Goal: Use online tool/utility: Use online tool/utility

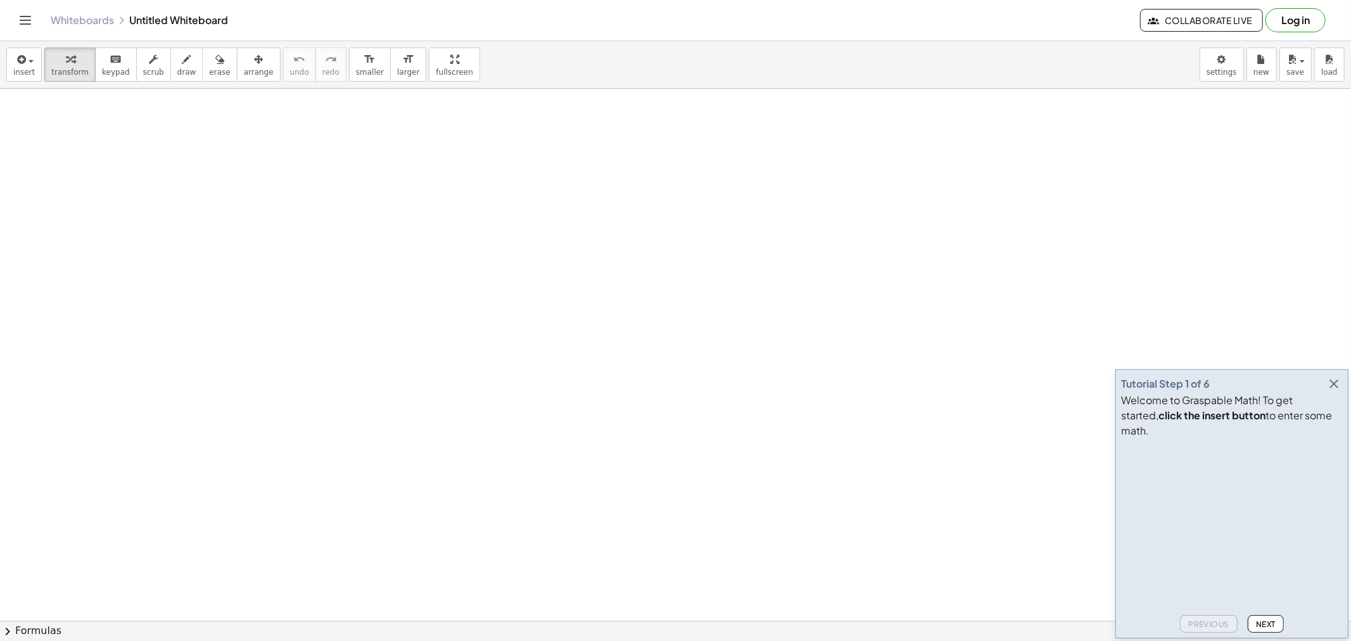
drag, startPoint x: 1325, startPoint y: 393, endPoint x: 986, endPoint y: 203, distance: 388.5
click at [1325, 393] on button "button" at bounding box center [1334, 384] width 18 height 18
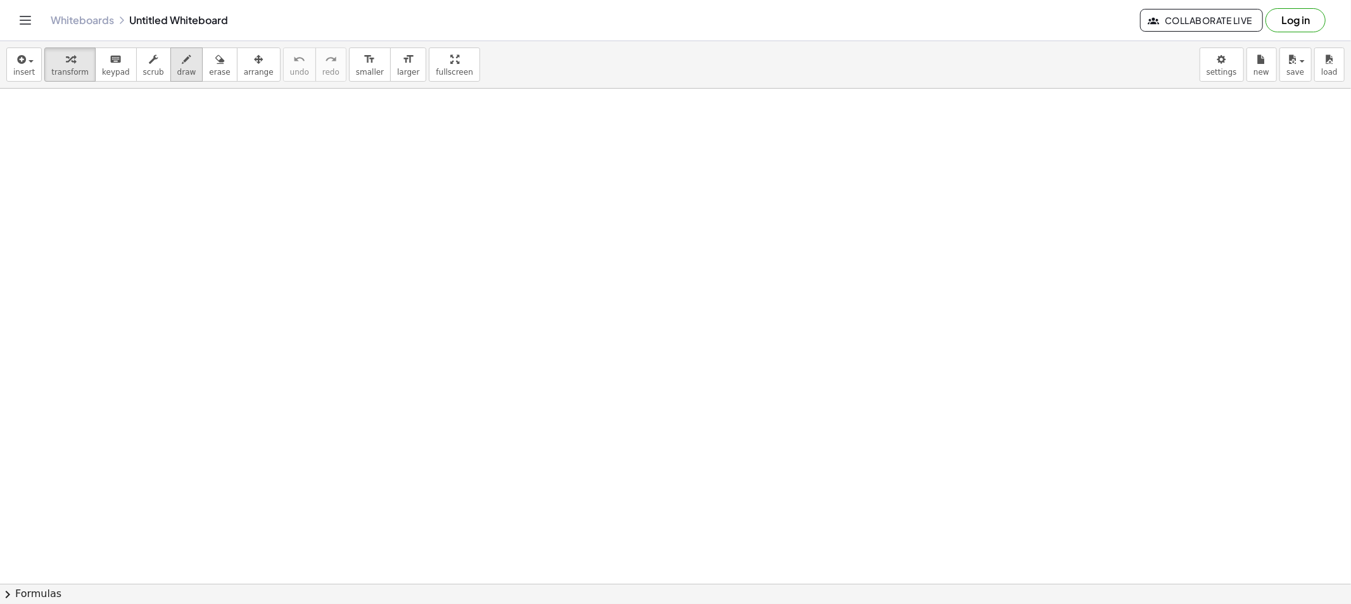
click at [177, 61] on div "button" at bounding box center [186, 58] width 19 height 15
click at [177, 73] on span "draw" at bounding box center [186, 72] width 19 height 9
drag, startPoint x: 170, startPoint y: 73, endPoint x: 176, endPoint y: 117, distance: 43.5
click at [177, 73] on span "draw" at bounding box center [186, 72] width 19 height 9
drag, startPoint x: 172, startPoint y: 120, endPoint x: 173, endPoint y: 127, distance: 6.4
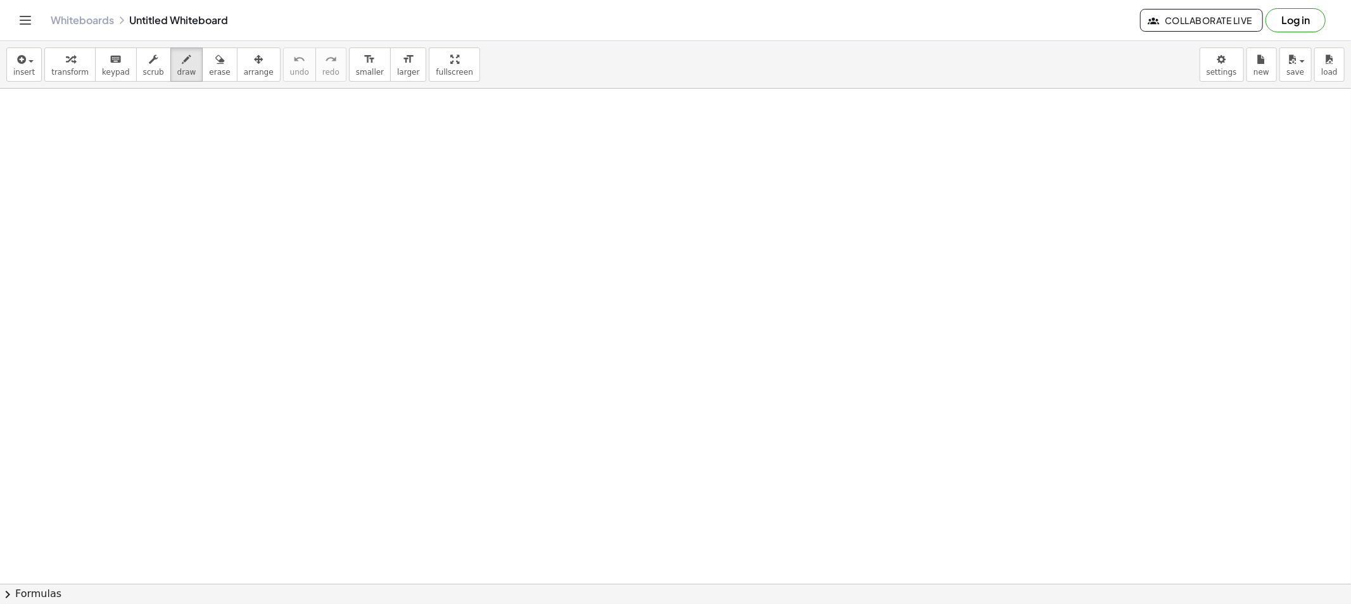
drag, startPoint x: 182, startPoint y: 134, endPoint x: 200, endPoint y: 132, distance: 18.5
drag, startPoint x: 172, startPoint y: 144, endPoint x: 179, endPoint y: 144, distance: 7.0
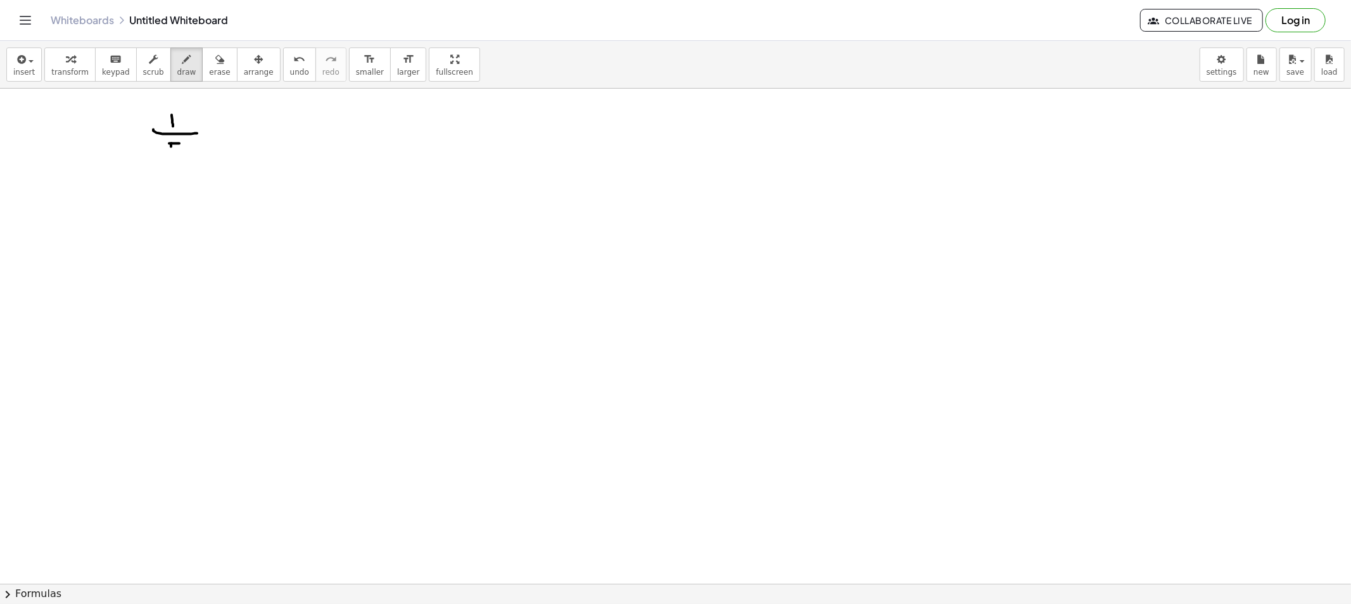
drag, startPoint x: 180, startPoint y: 155, endPoint x: 173, endPoint y: 155, distance: 7.0
drag, startPoint x: 213, startPoint y: 127, endPoint x: 213, endPoint y: 134, distance: 7.0
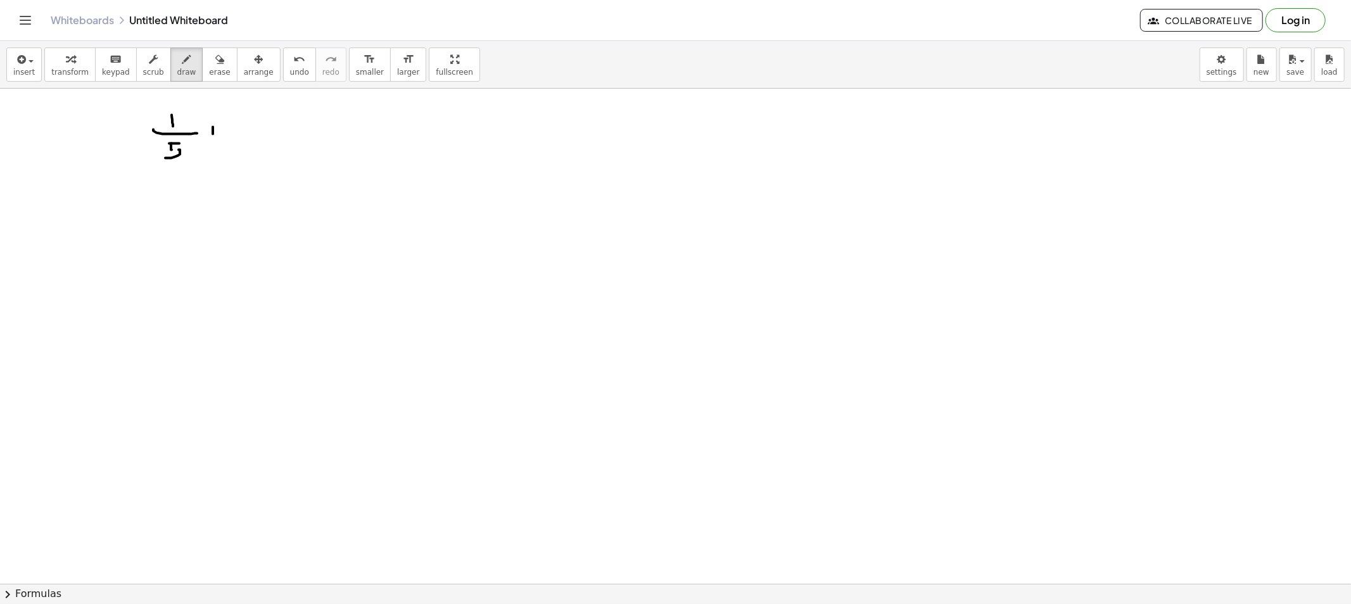
drag, startPoint x: 238, startPoint y: 124, endPoint x: 223, endPoint y: 144, distance: 24.8
drag, startPoint x: 226, startPoint y: 143, endPoint x: 267, endPoint y: 143, distance: 41.2
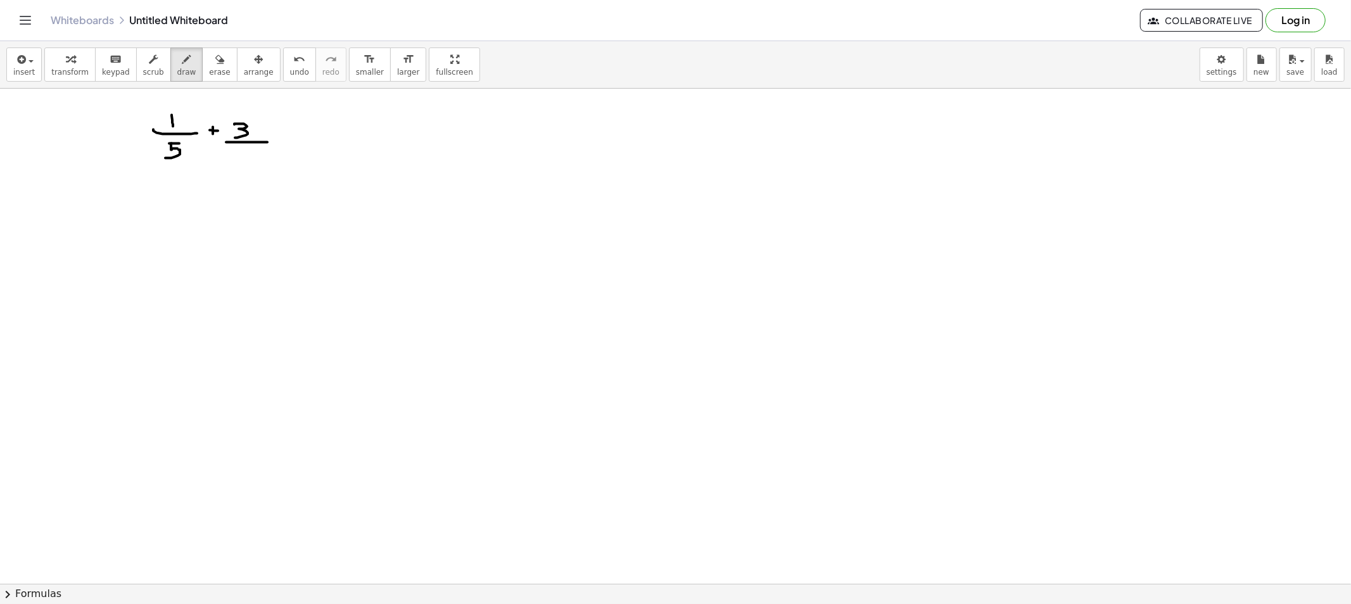
drag, startPoint x: 238, startPoint y: 146, endPoint x: 241, endPoint y: 157, distance: 11.1
click at [182, 59] on icon "button" at bounding box center [186, 59] width 9 height 15
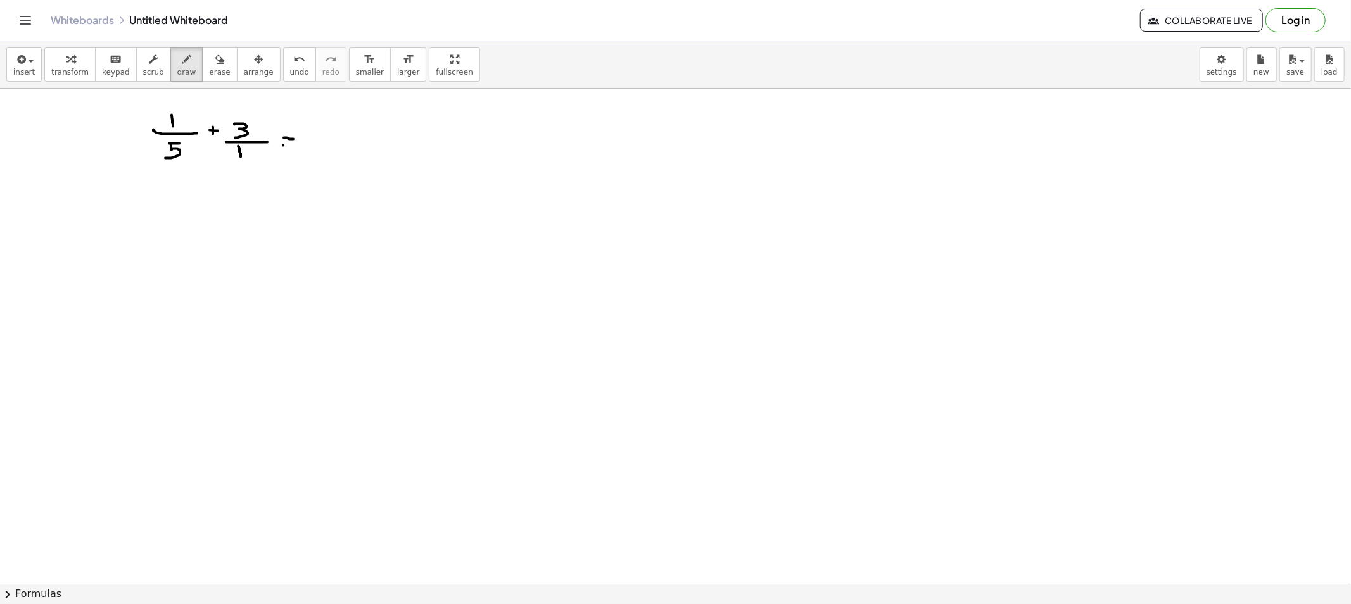
drag, startPoint x: 283, startPoint y: 146, endPoint x: 301, endPoint y: 148, distance: 17.8
drag, startPoint x: 317, startPoint y: 143, endPoint x: 329, endPoint y: 146, distance: 12.4
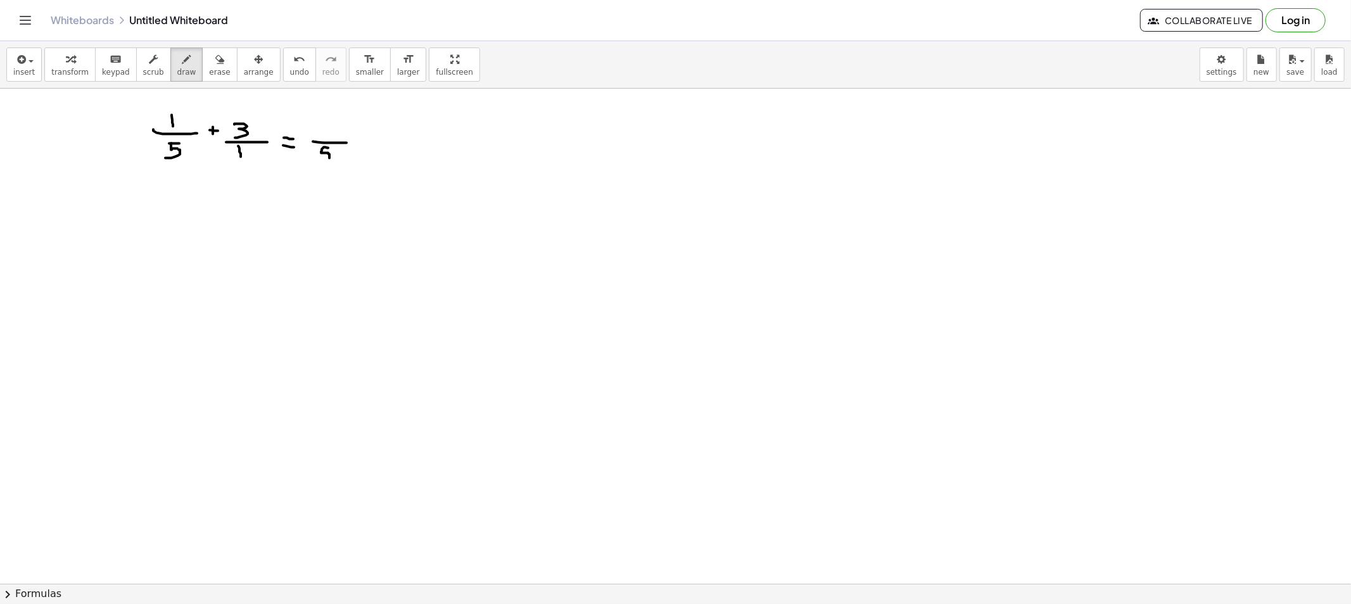
drag, startPoint x: 323, startPoint y: 148, endPoint x: 319, endPoint y: 160, distance: 12.8
click at [215, 65] on icon "button" at bounding box center [219, 59] width 9 height 15
drag, startPoint x: 301, startPoint y: 212, endPoint x: 311, endPoint y: 207, distance: 11.1
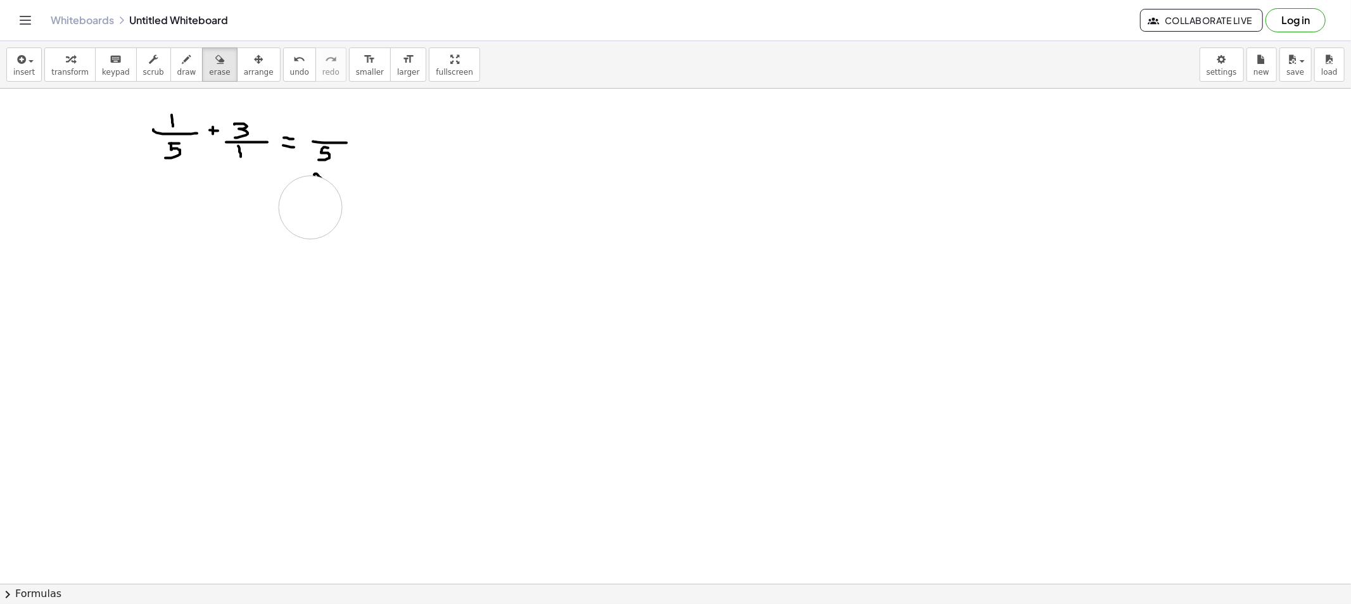
drag, startPoint x: 312, startPoint y: 181, endPoint x: 219, endPoint y: 186, distance: 93.9
click at [177, 65] on div "button" at bounding box center [186, 58] width 19 height 15
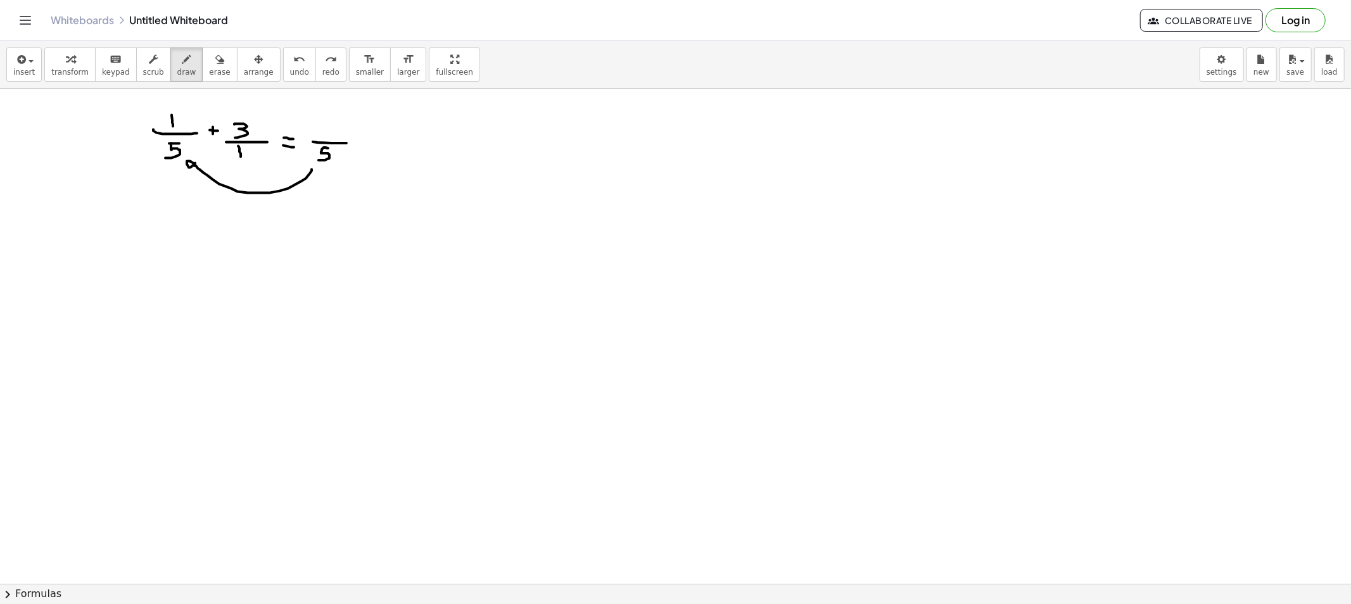
drag, startPoint x: 301, startPoint y: 182, endPoint x: 199, endPoint y: 167, distance: 103.1
click at [215, 54] on icon "button" at bounding box center [219, 59] width 9 height 15
drag, startPoint x: 204, startPoint y: 219, endPoint x: 299, endPoint y: 198, distance: 97.4
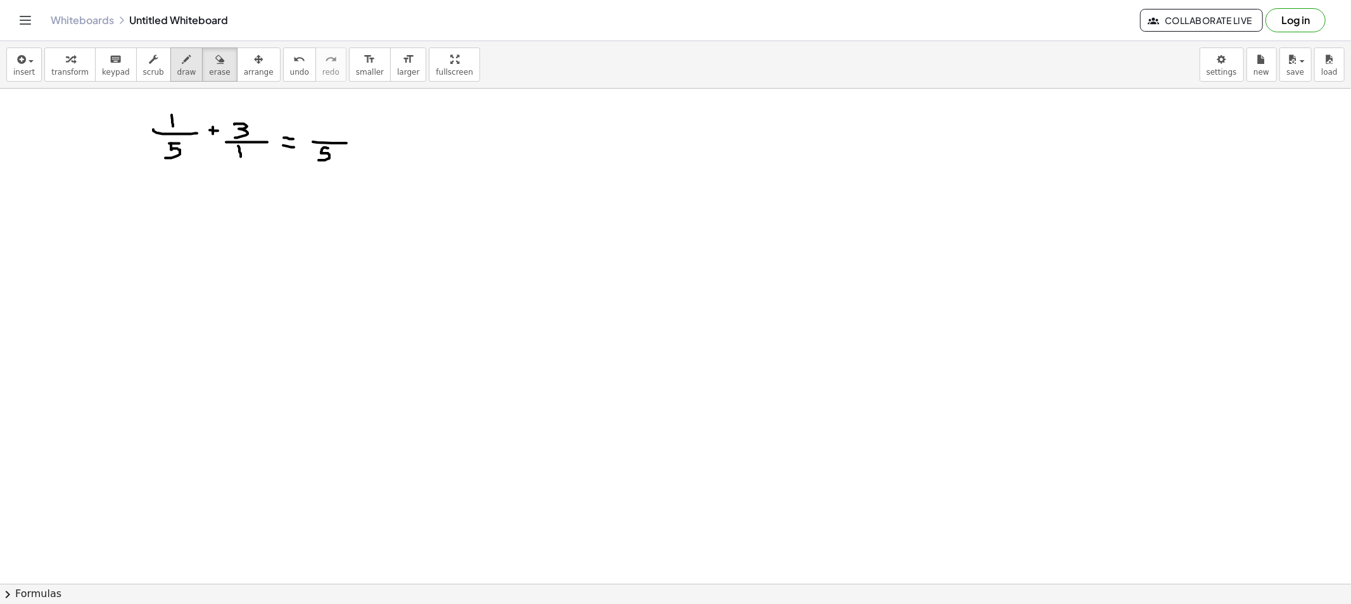
click at [179, 68] on span "draw" at bounding box center [186, 72] width 19 height 9
drag, startPoint x: 314, startPoint y: 175, endPoint x: 184, endPoint y: 168, distance: 130.0
drag, startPoint x: 155, startPoint y: 153, endPoint x: 153, endPoint y: 119, distance: 34.3
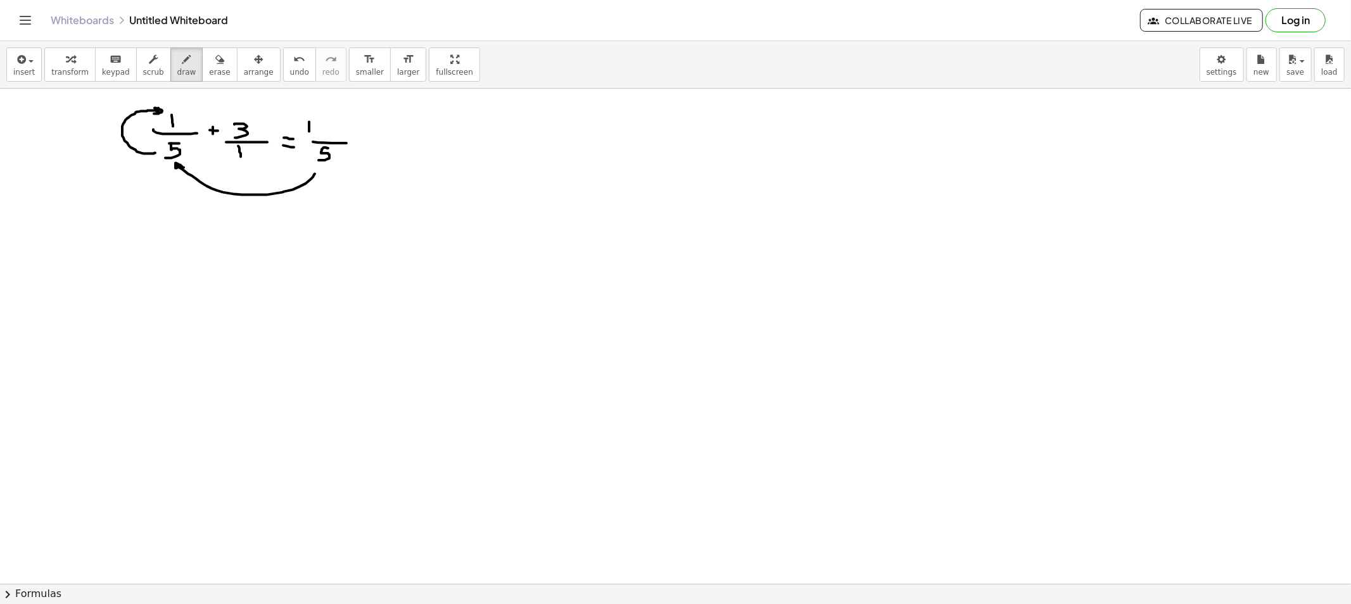
drag, startPoint x: 346, startPoint y: 165, endPoint x: 357, endPoint y: 167, distance: 10.3
drag, startPoint x: 352, startPoint y: 167, endPoint x: 181, endPoint y: 166, distance: 171.7
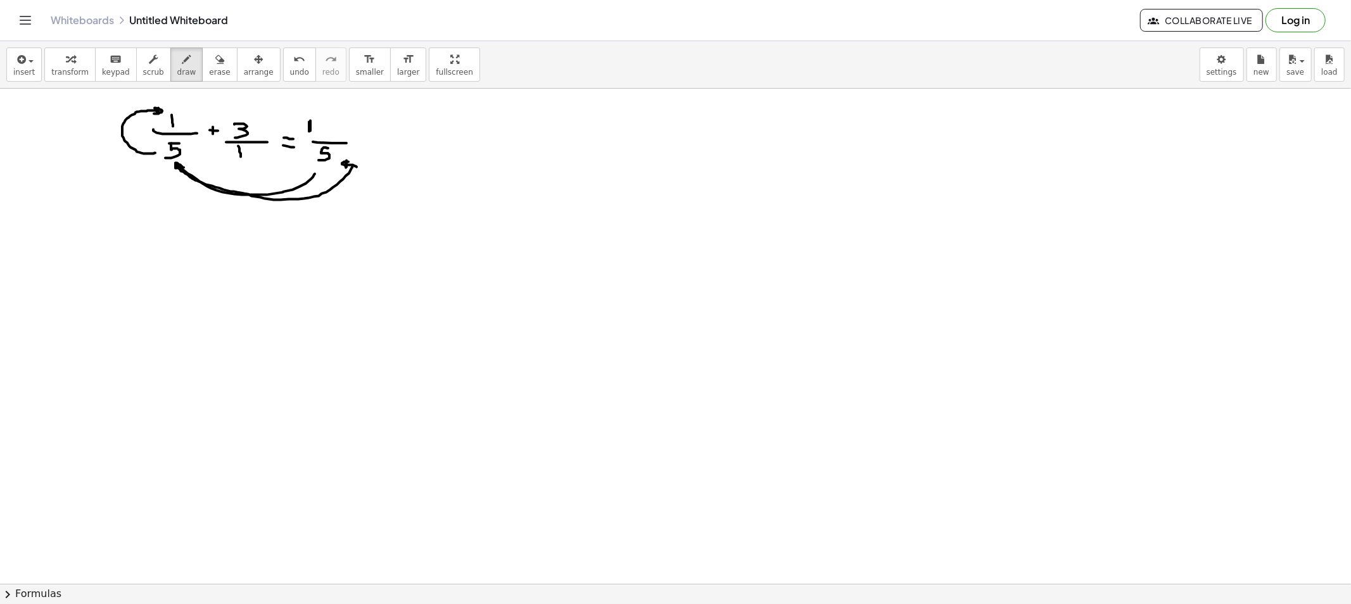
click at [202, 79] on button "erase" at bounding box center [219, 65] width 35 height 34
drag, startPoint x: 201, startPoint y: 206, endPoint x: 347, endPoint y: 188, distance: 147.4
click at [177, 72] on span "draw" at bounding box center [186, 72] width 19 height 9
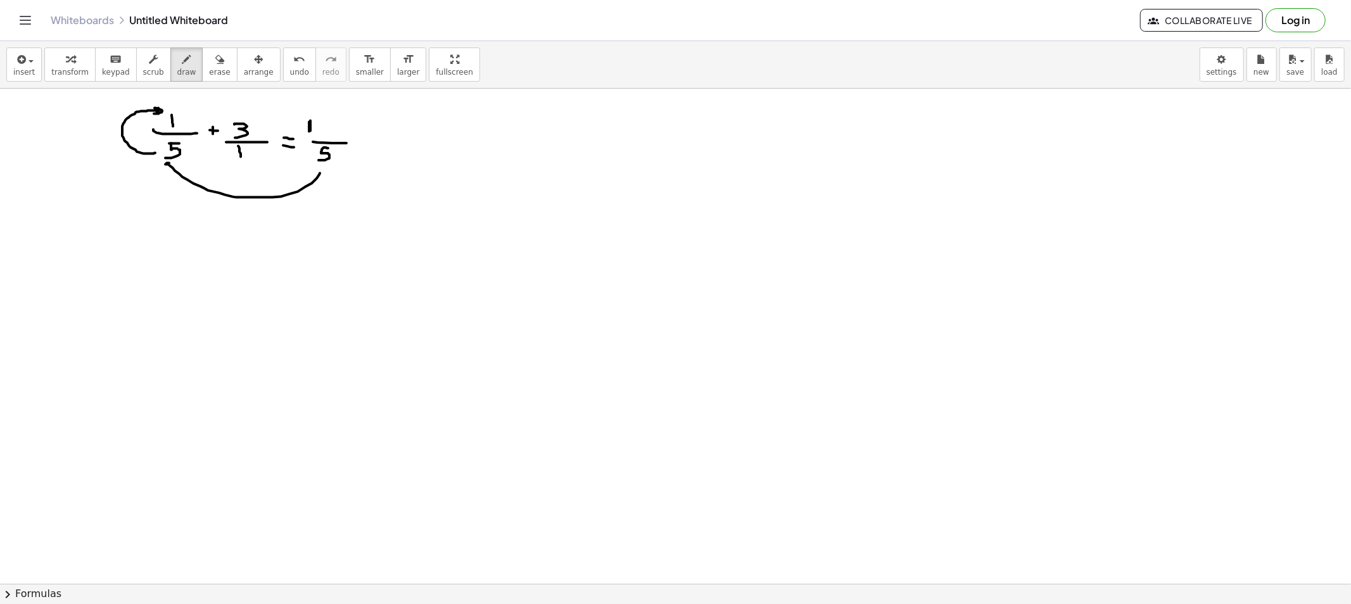
drag, startPoint x: 320, startPoint y: 174, endPoint x: 168, endPoint y: 165, distance: 151.6
drag, startPoint x: 294, startPoint y: 93, endPoint x: 298, endPoint y: 110, distance: 17.5
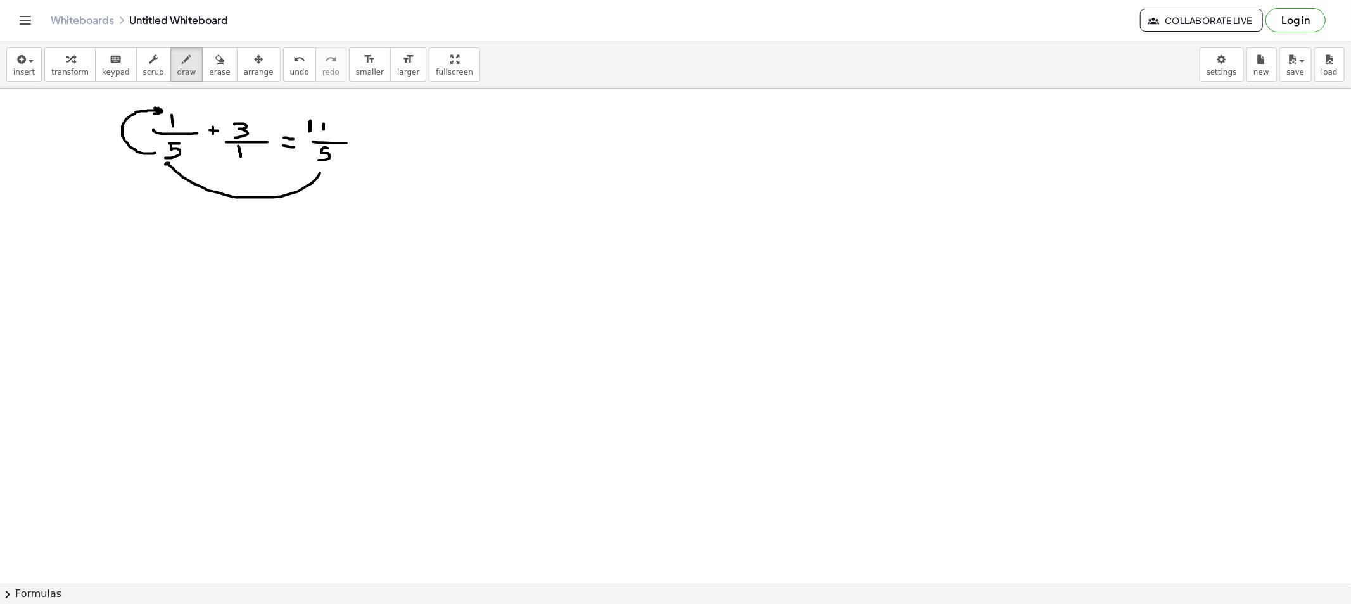
click at [209, 68] on span "erase" at bounding box center [219, 72] width 21 height 9
drag, startPoint x: 101, startPoint y: 117, endPoint x: 317, endPoint y: 205, distance: 232.4
click at [182, 78] on button "draw" at bounding box center [186, 65] width 33 height 34
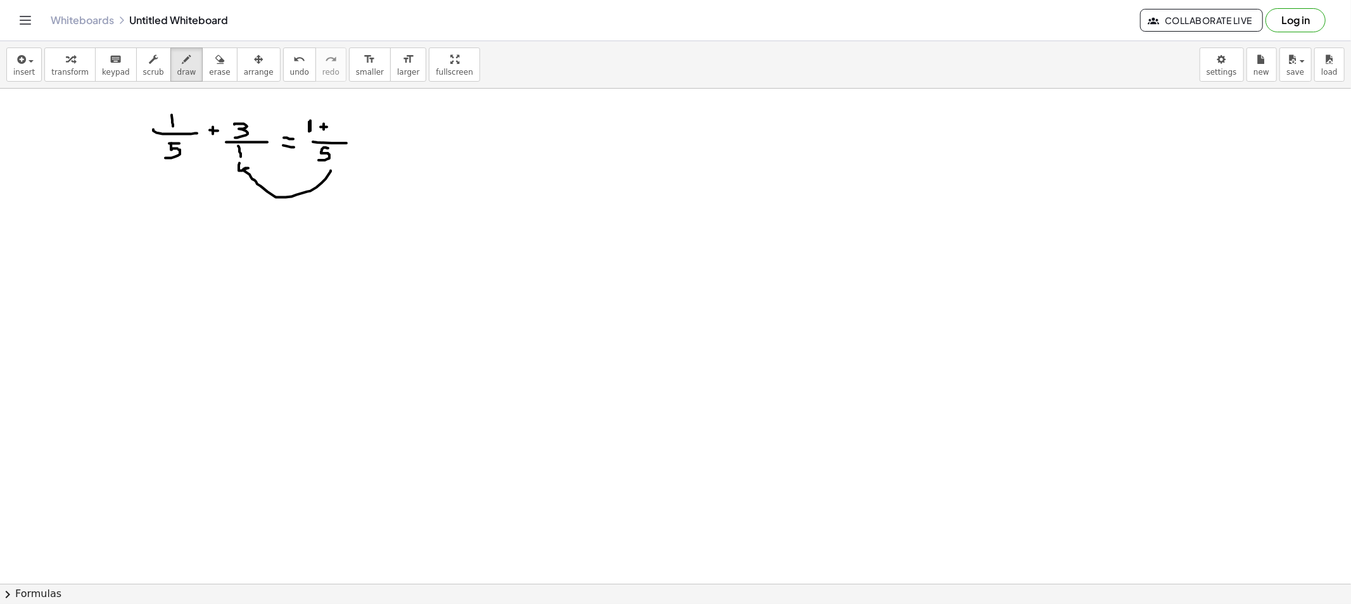
drag, startPoint x: 331, startPoint y: 171, endPoint x: 251, endPoint y: 172, distance: 79.2
drag, startPoint x: 230, startPoint y: 153, endPoint x: 214, endPoint y: 127, distance: 30.4
drag, startPoint x: 336, startPoint y: 124, endPoint x: 339, endPoint y: 132, distance: 8.0
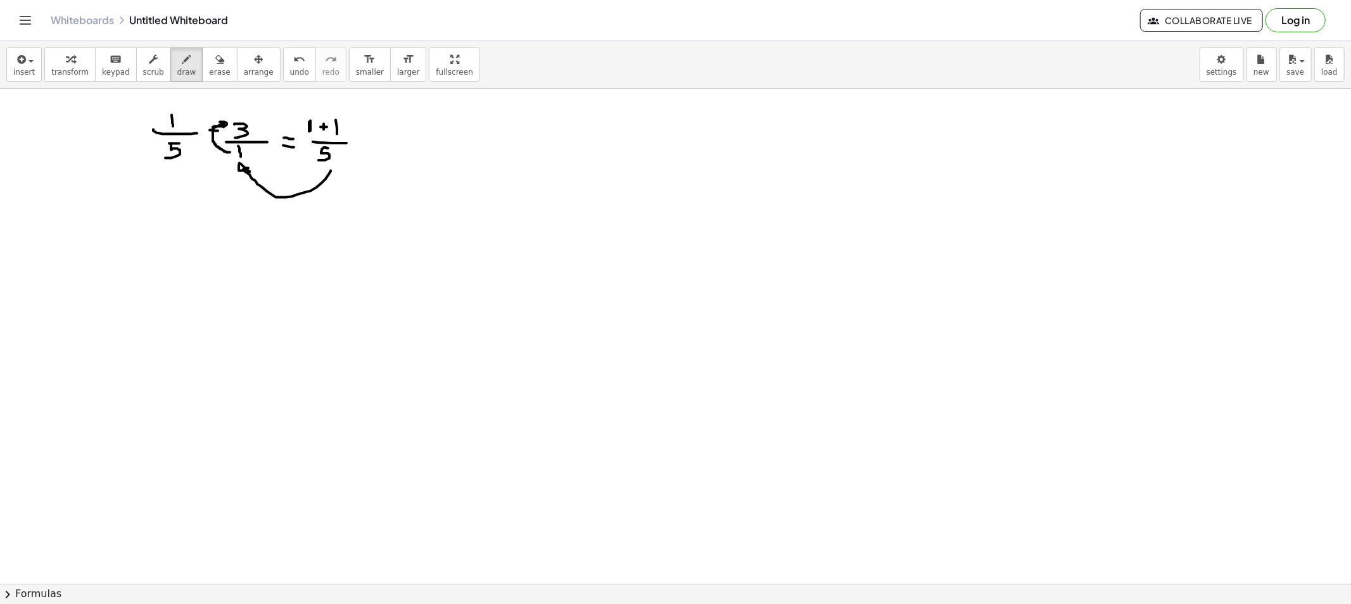
drag, startPoint x: 343, startPoint y: 122, endPoint x: 349, endPoint y: 122, distance: 6.4
drag, startPoint x: 345, startPoint y: 120, endPoint x: 342, endPoint y: 136, distance: 16.0
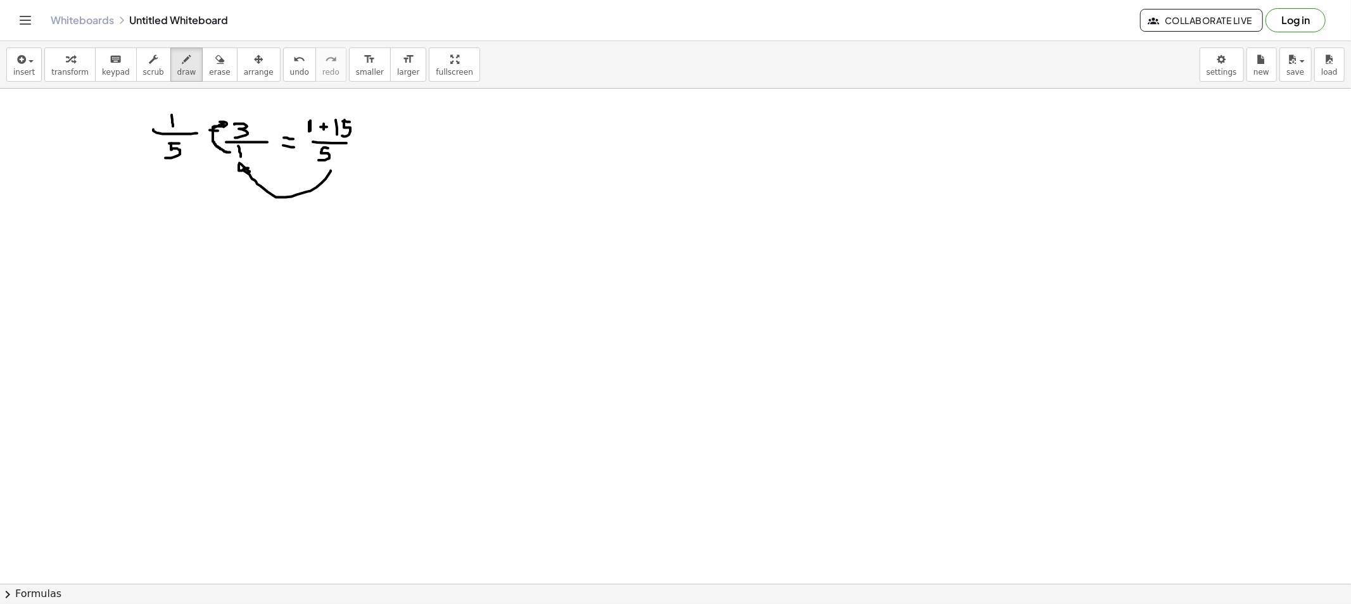
drag, startPoint x: 371, startPoint y: 146, endPoint x: 377, endPoint y: 148, distance: 6.8
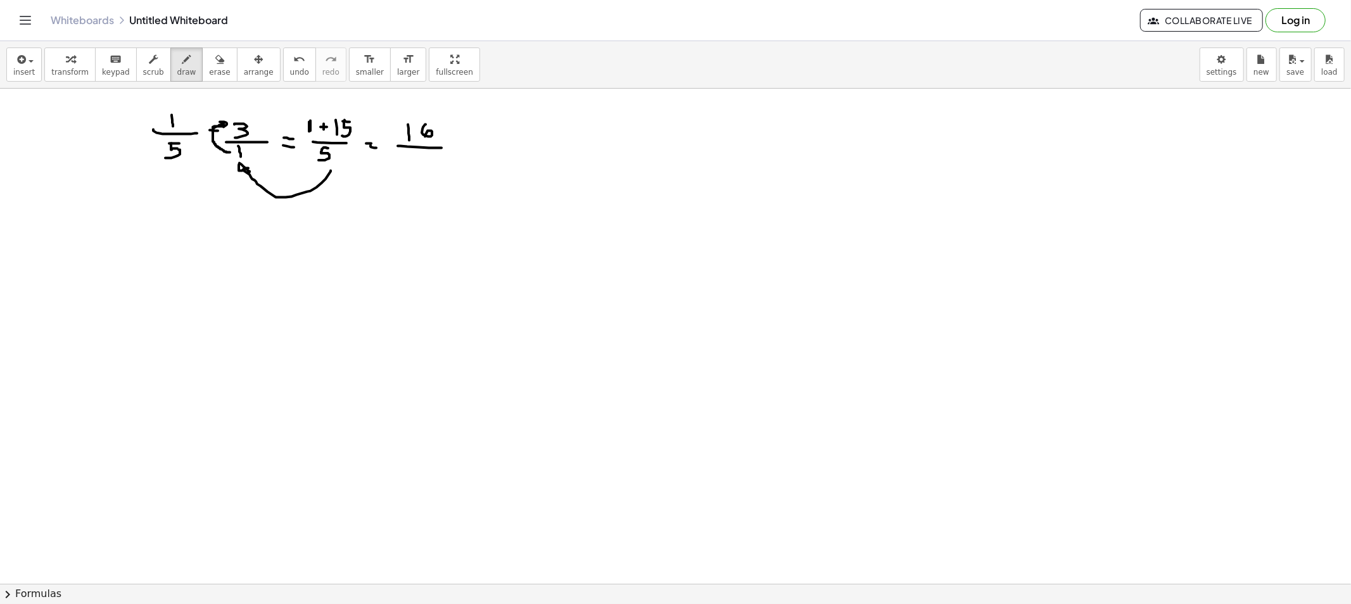
drag, startPoint x: 426, startPoint y: 125, endPoint x: 425, endPoint y: 137, distance: 12.1
drag, startPoint x: 418, startPoint y: 155, endPoint x: 427, endPoint y: 155, distance: 8.9
drag, startPoint x: 419, startPoint y: 155, endPoint x: 413, endPoint y: 167, distance: 13.6
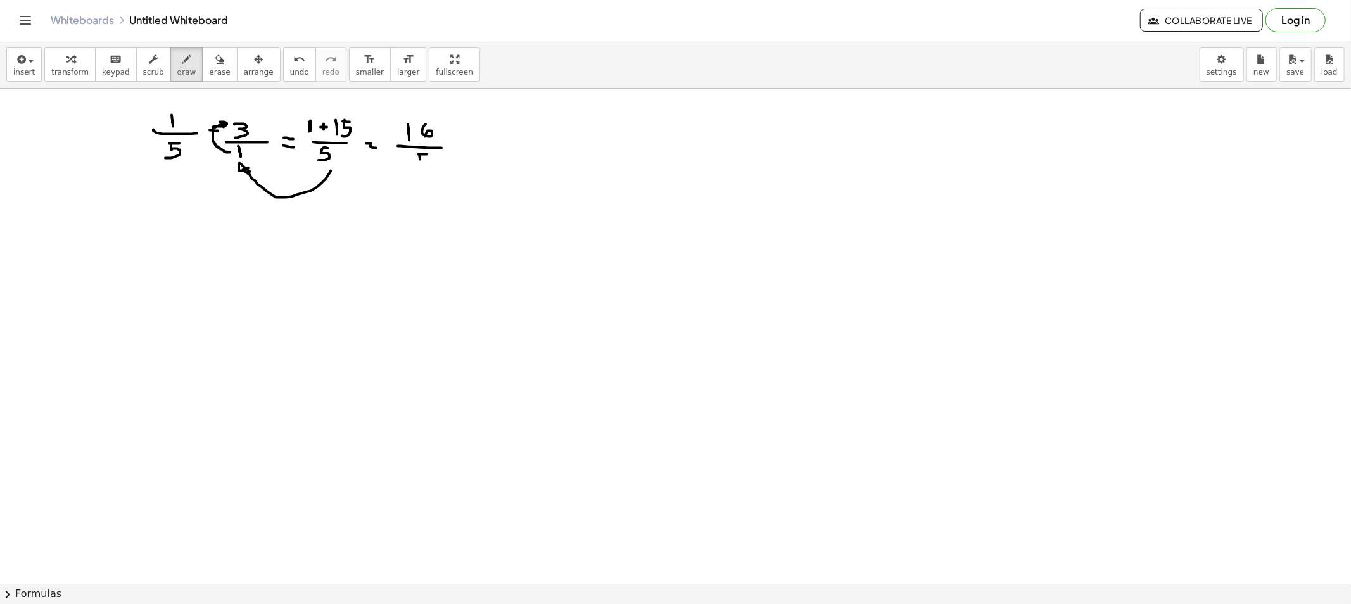
click at [237, 76] on button "arrange" at bounding box center [259, 65] width 44 height 34
click at [205, 66] on button "erase" at bounding box center [219, 65] width 35 height 34
drag, startPoint x: 287, startPoint y: 263, endPoint x: 324, endPoint y: 201, distance: 72.7
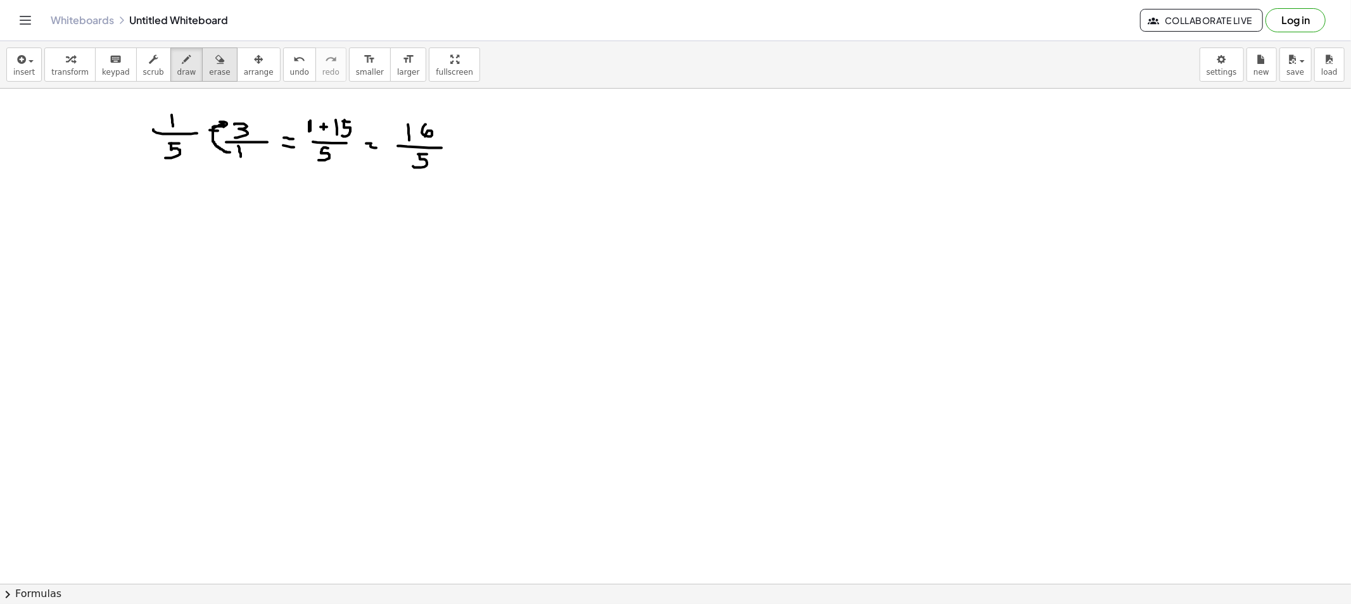
drag, startPoint x: 163, startPoint y: 60, endPoint x: 209, endPoint y: 67, distance: 46.2
click at [177, 60] on div "button" at bounding box center [186, 58] width 19 height 15
click at [215, 62] on icon "button" at bounding box center [219, 59] width 9 height 15
drag, startPoint x: 136, startPoint y: 143, endPoint x: 356, endPoint y: 147, distance: 219.8
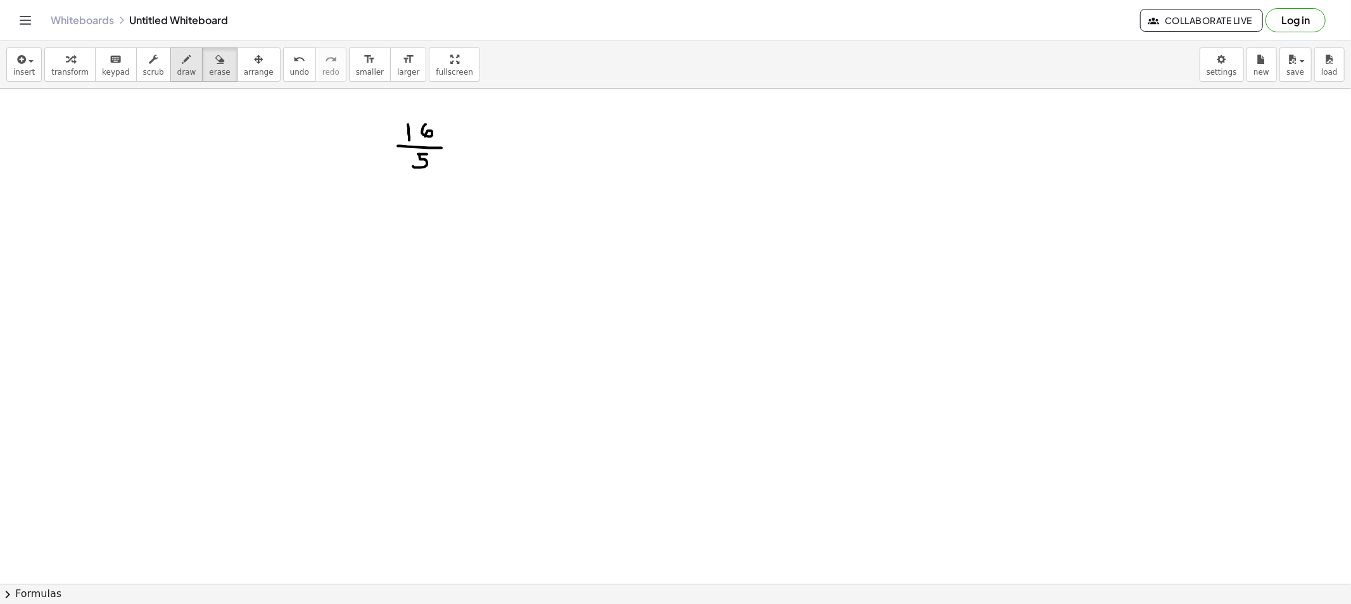
click at [181, 66] on button "draw" at bounding box center [186, 65] width 33 height 34
drag, startPoint x: 457, startPoint y: 140, endPoint x: 431, endPoint y: 125, distance: 29.8
click at [215, 61] on button "erase" at bounding box center [219, 65] width 35 height 34
drag, startPoint x: 341, startPoint y: 110, endPoint x: 376, endPoint y: 102, distance: 36.4
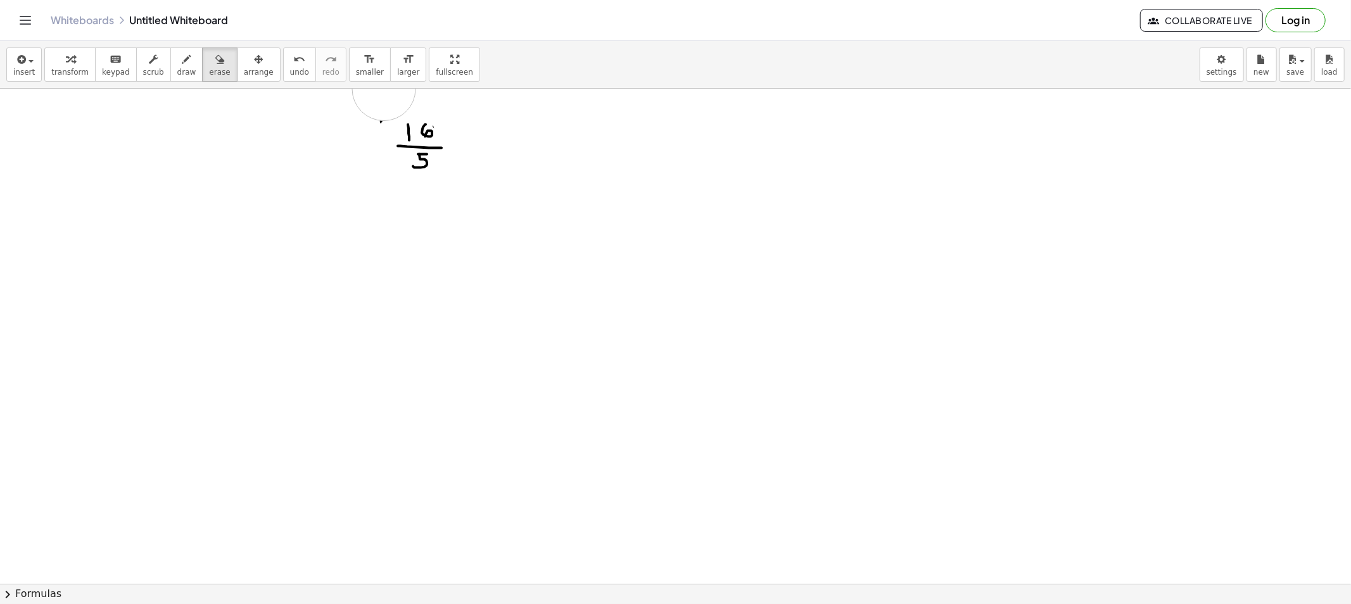
click at [182, 65] on icon "button" at bounding box center [186, 59] width 9 height 15
click at [177, 60] on div "button" at bounding box center [186, 58] width 19 height 15
drag, startPoint x: 168, startPoint y: 71, endPoint x: 174, endPoint y: 77, distance: 7.6
click at [177, 72] on span "draw" at bounding box center [186, 72] width 19 height 9
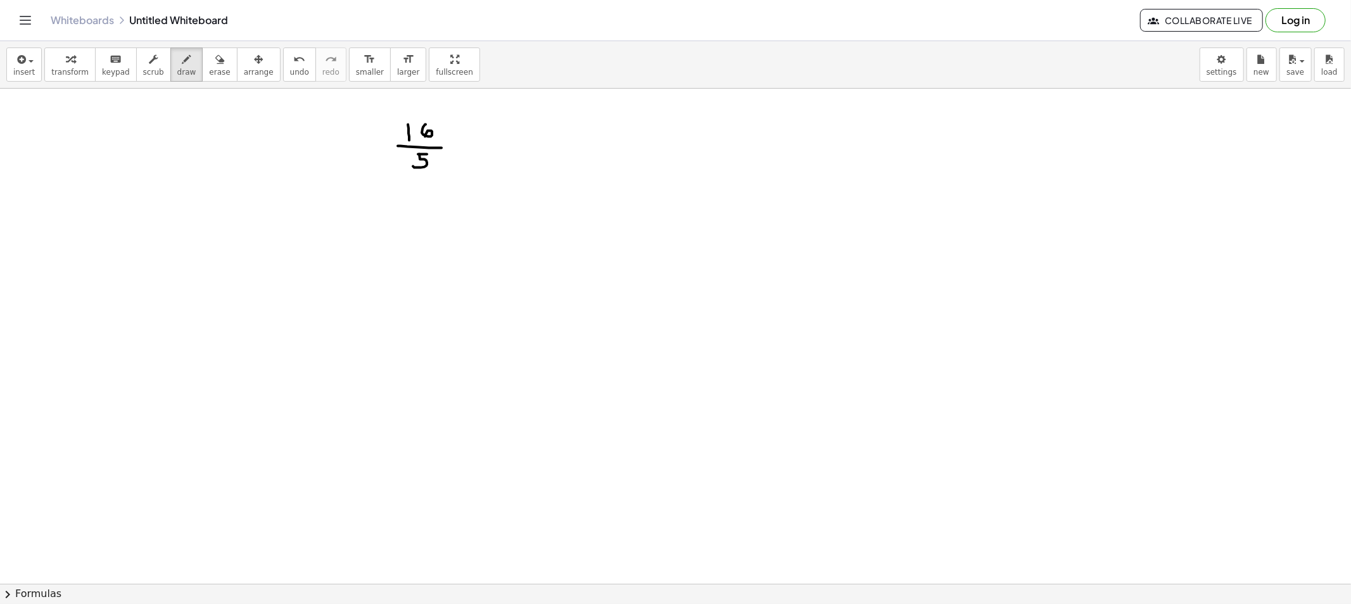
drag, startPoint x: 465, startPoint y: 149, endPoint x: 473, endPoint y: 149, distance: 8.2
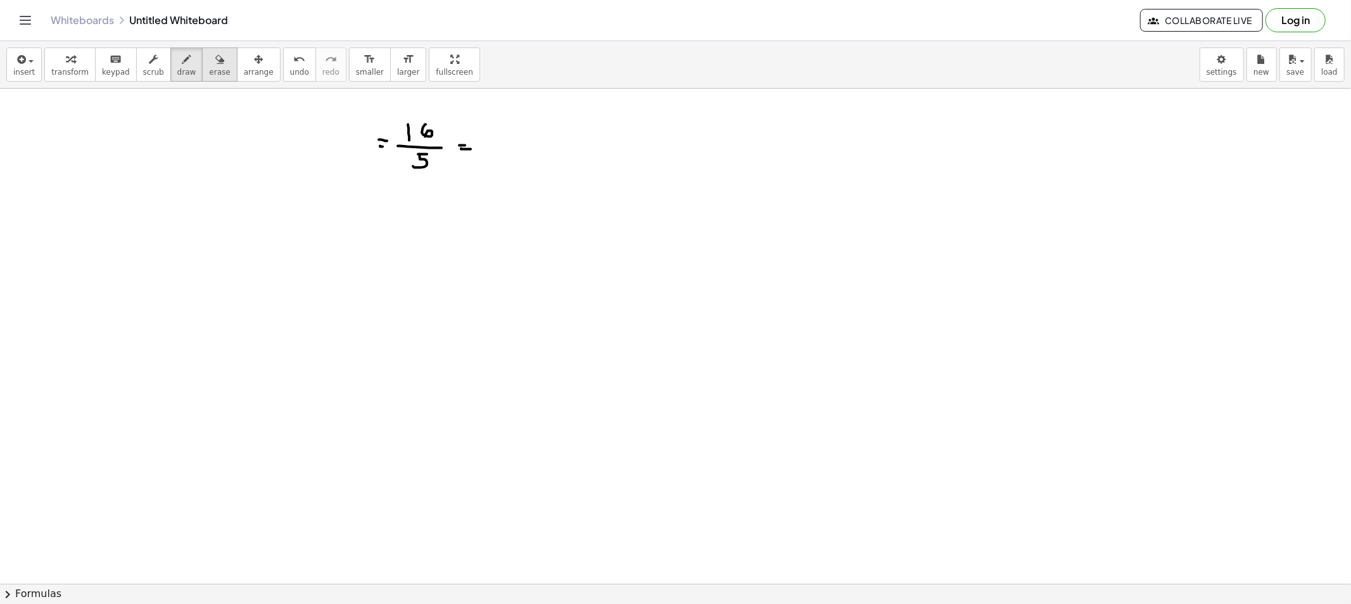
click at [209, 61] on div "button" at bounding box center [219, 58] width 21 height 15
drag, startPoint x: 343, startPoint y: 136, endPoint x: 357, endPoint y: 148, distance: 18.0
drag, startPoint x: 193, startPoint y: 75, endPoint x: 187, endPoint y: 72, distance: 6.8
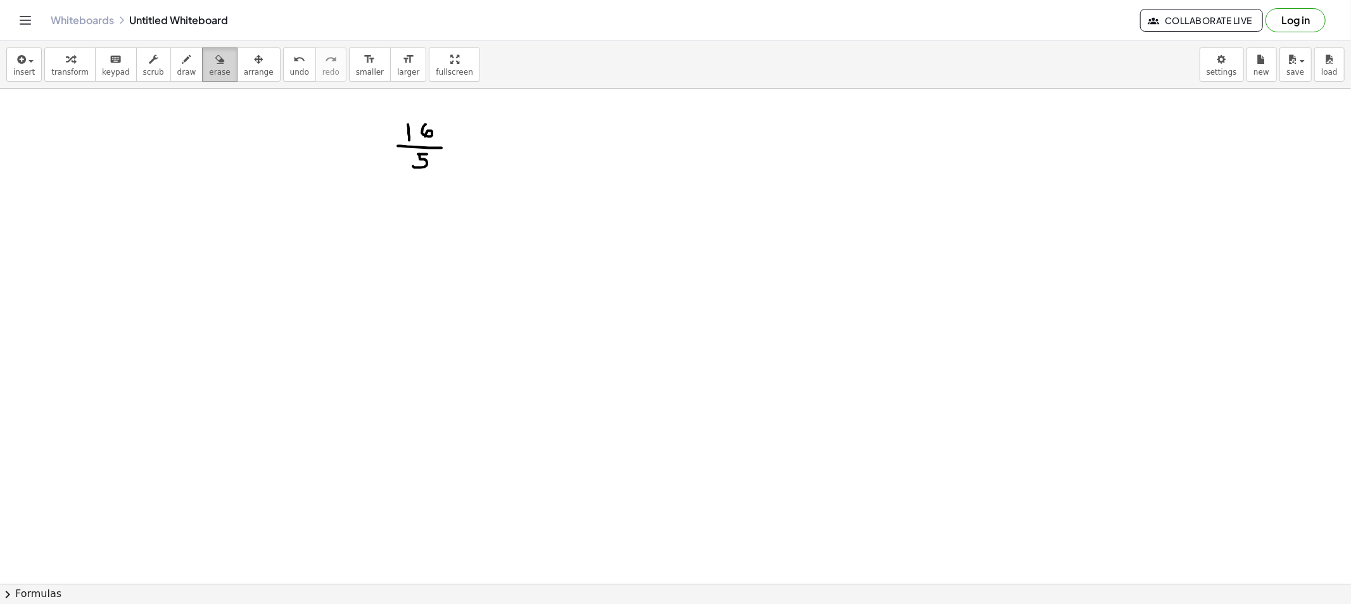
click at [202, 74] on button "erase" at bounding box center [219, 65] width 35 height 34
click at [184, 70] on button "draw" at bounding box center [186, 65] width 33 height 34
drag, startPoint x: 359, startPoint y: 129, endPoint x: 381, endPoint y: 131, distance: 22.9
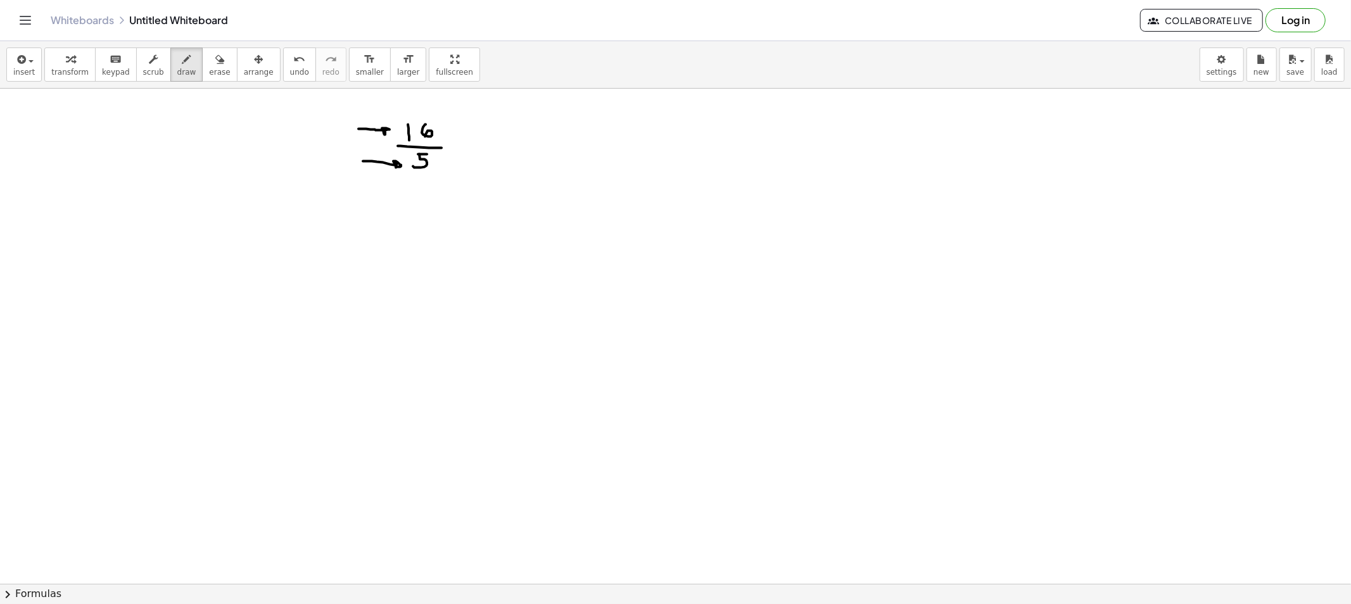
drag, startPoint x: 383, startPoint y: 163, endPoint x: 412, endPoint y: 180, distance: 33.8
drag, startPoint x: 376, startPoint y: 105, endPoint x: 389, endPoint y: 143, distance: 40.3
drag, startPoint x: 386, startPoint y: 194, endPoint x: 396, endPoint y: 180, distance: 17.4
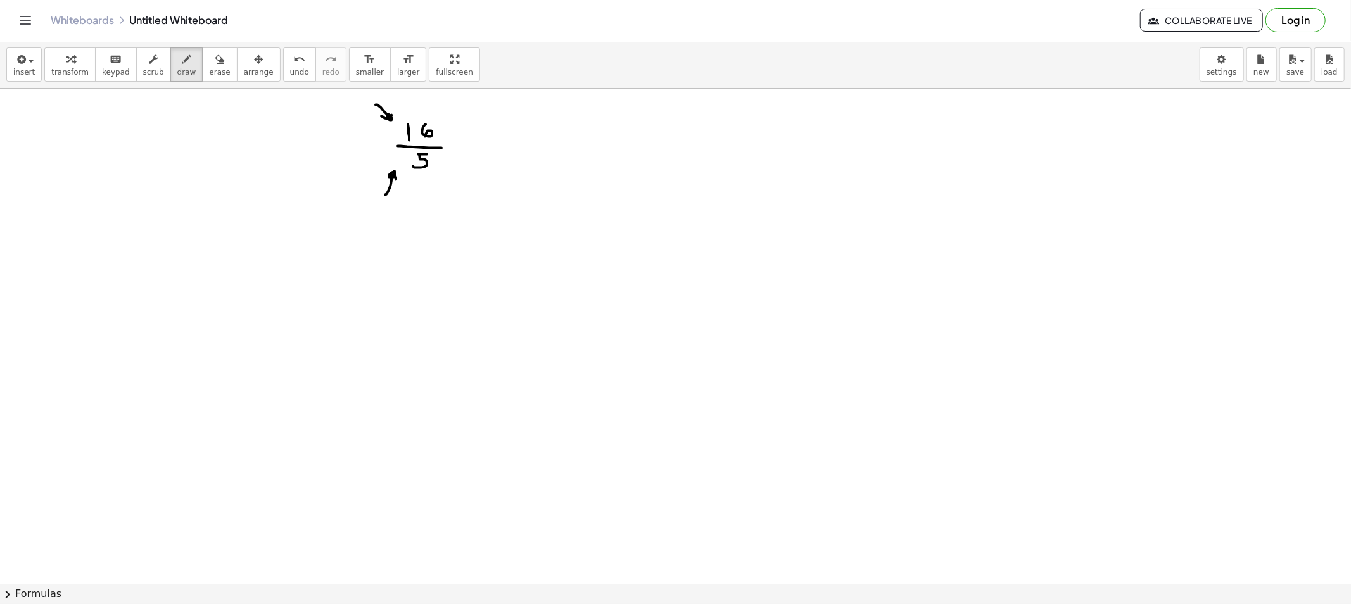
click at [209, 70] on span "erase" at bounding box center [219, 72] width 21 height 9
drag, startPoint x: 345, startPoint y: 105, endPoint x: 364, endPoint y: 108, distance: 19.3
drag, startPoint x: 350, startPoint y: 210, endPoint x: 381, endPoint y: 200, distance: 32.9
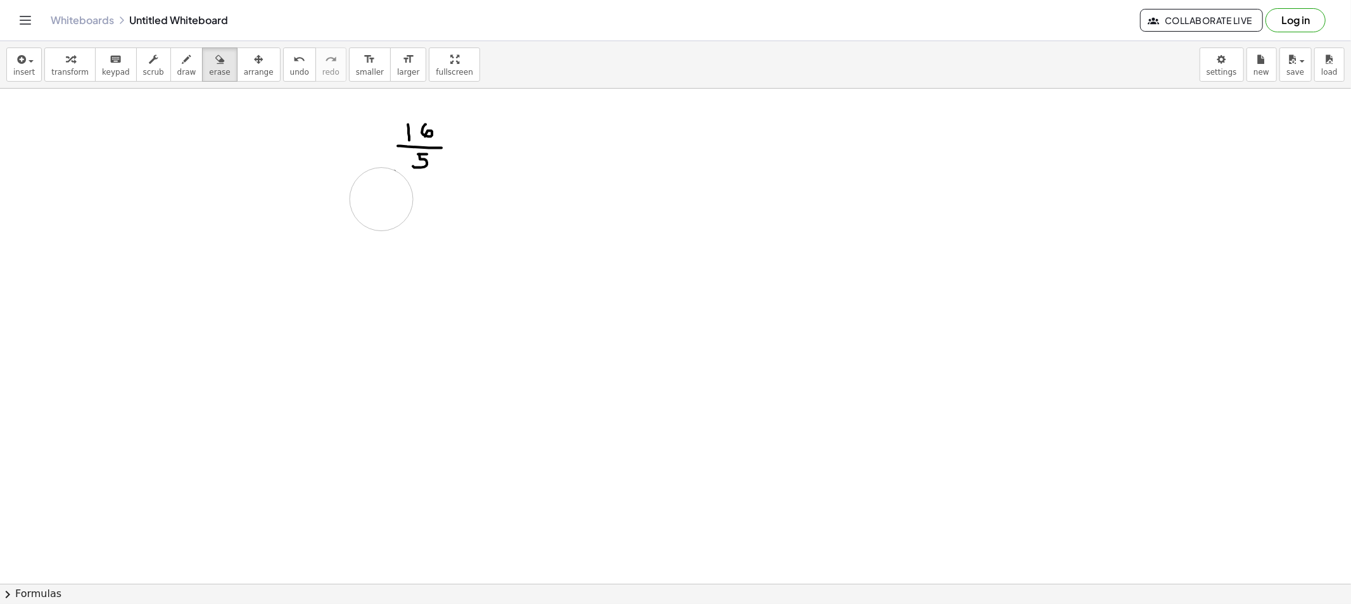
click at [182, 77] on button "draw" at bounding box center [186, 65] width 33 height 34
click at [178, 72] on span "draw" at bounding box center [186, 72] width 19 height 9
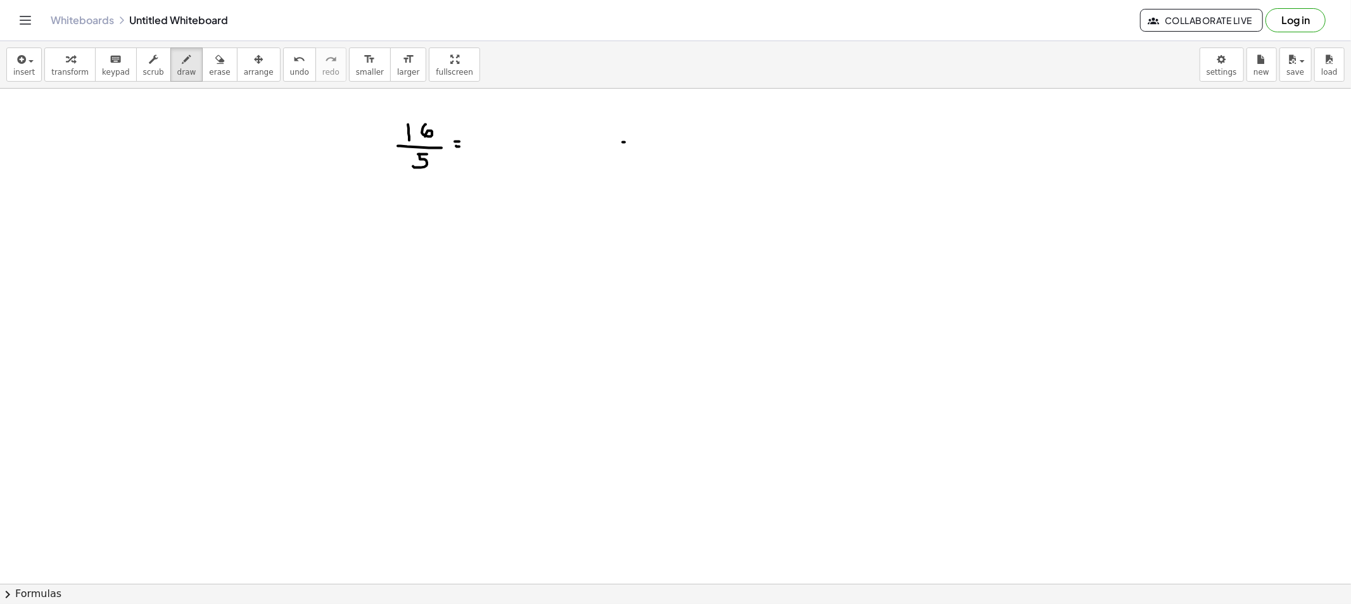
drag, startPoint x: 623, startPoint y: 143, endPoint x: 625, endPoint y: 154, distance: 11.6
drag, startPoint x: 647, startPoint y: 142, endPoint x: 716, endPoint y: 141, distance: 69.1
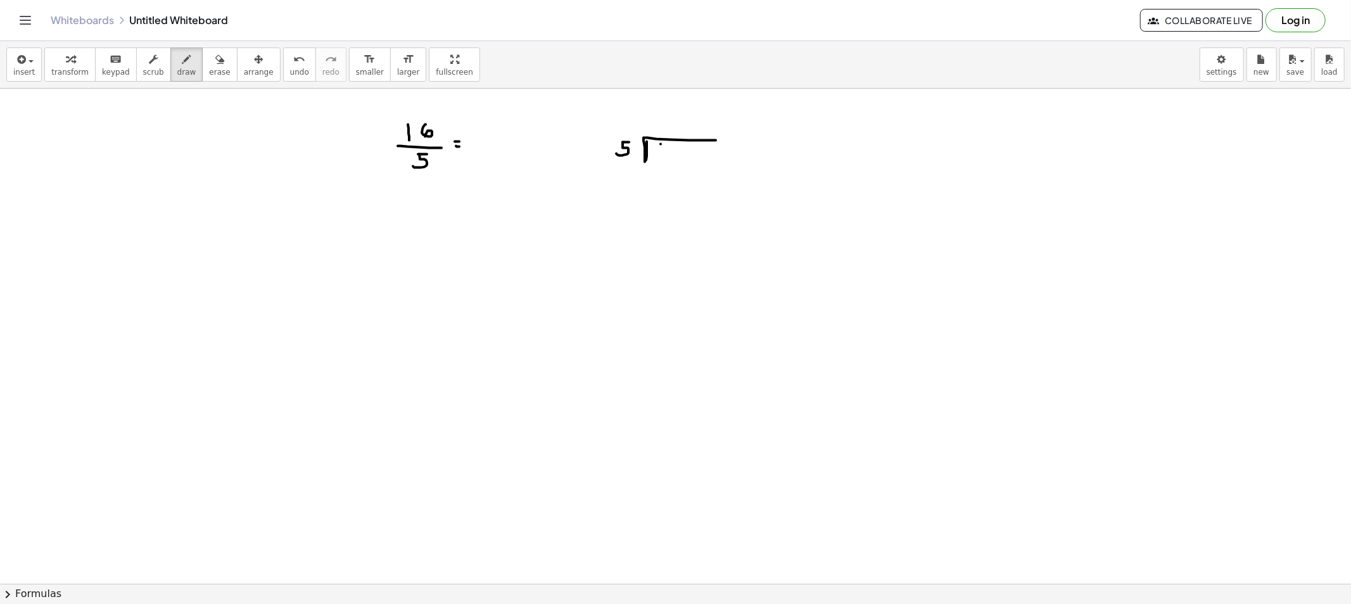
drag, startPoint x: 661, startPoint y: 144, endPoint x: 673, endPoint y: 155, distance: 15.7
drag, startPoint x: 678, startPoint y: 148, endPoint x: 687, endPoint y: 168, distance: 22.7
drag, startPoint x: 421, startPoint y: 179, endPoint x: 616, endPoint y: 172, distance: 195.8
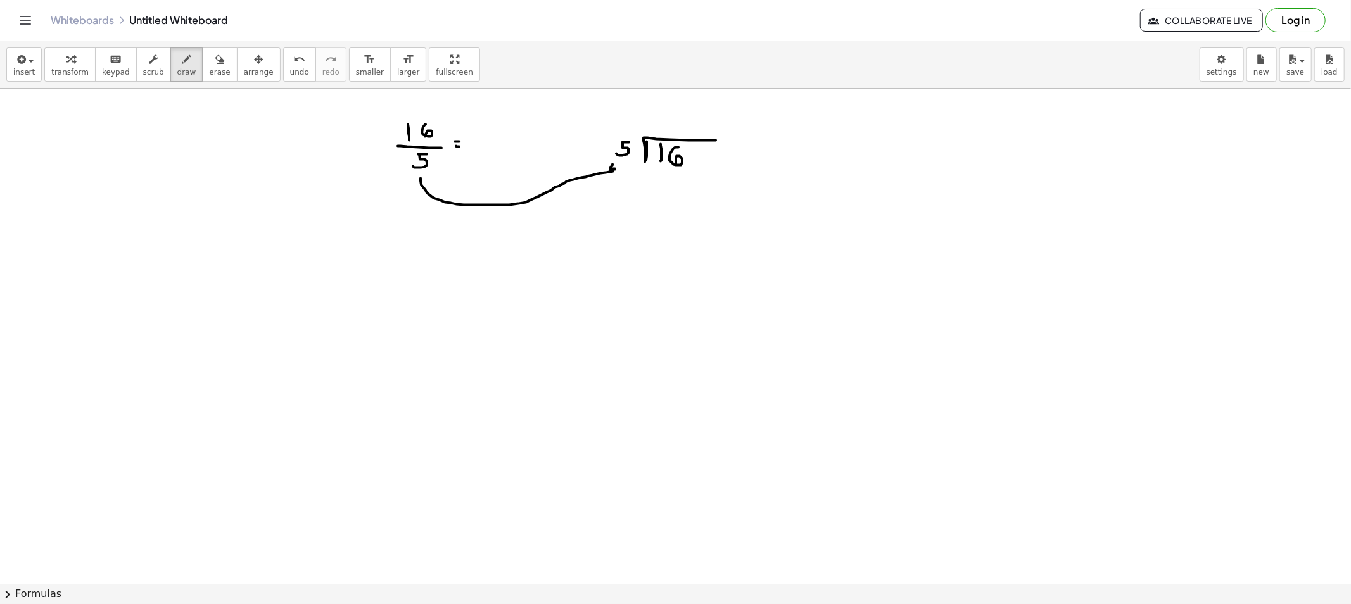
drag, startPoint x: 435, startPoint y: 118, endPoint x: 668, endPoint y: 122, distance: 233.1
drag, startPoint x: 656, startPoint y: 114, endPoint x: 628, endPoint y: 153, distance: 47.8
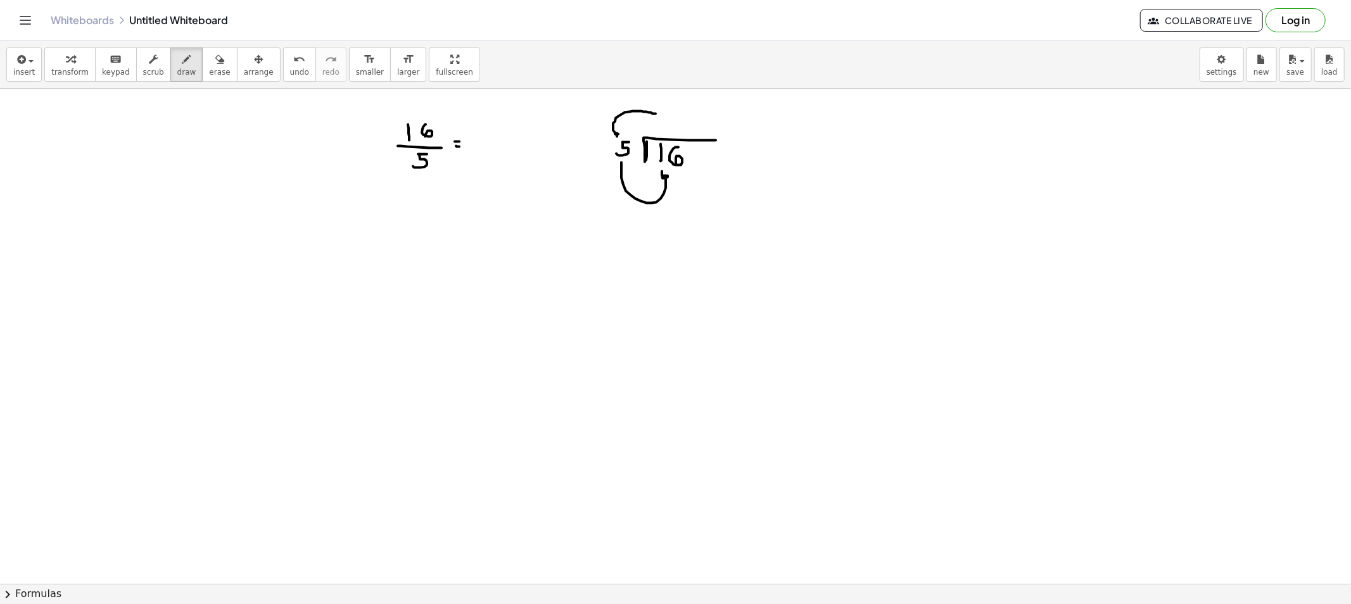
drag, startPoint x: 621, startPoint y: 166, endPoint x: 679, endPoint y: 185, distance: 60.7
drag, startPoint x: 675, startPoint y: 117, endPoint x: 668, endPoint y: 125, distance: 10.8
drag, startPoint x: 659, startPoint y: 180, endPoint x: 662, endPoint y: 189, distance: 9.4
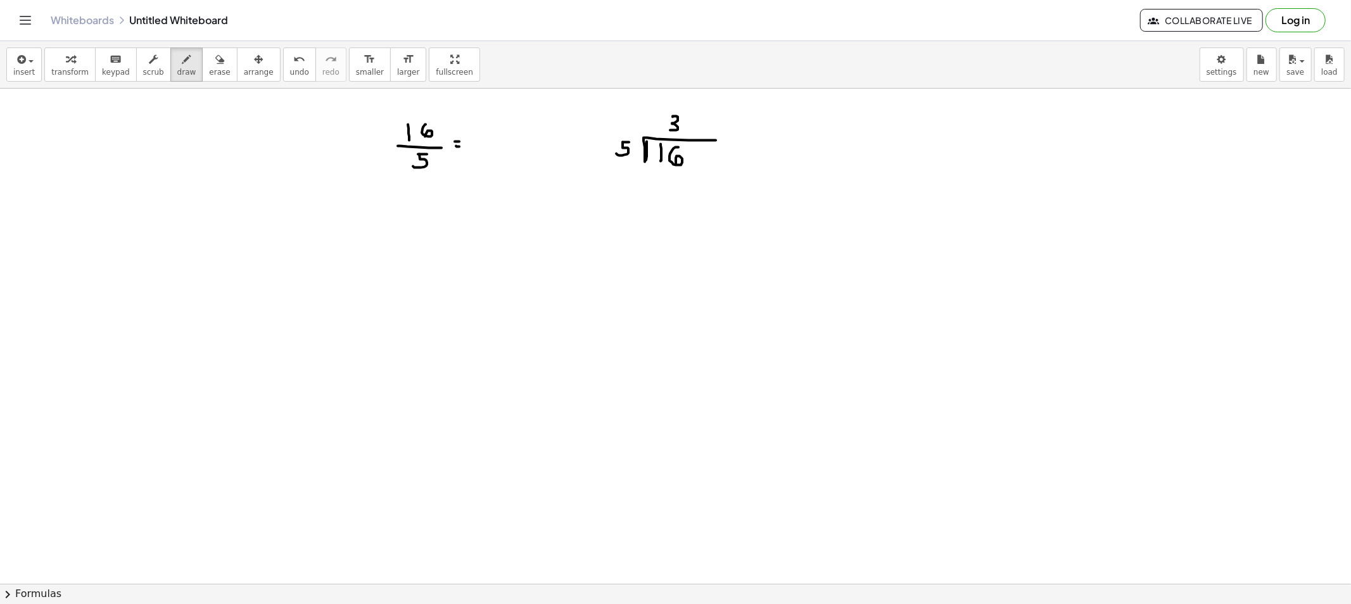
drag, startPoint x: 670, startPoint y: 181, endPoint x: 666, endPoint y: 191, distance: 11.1
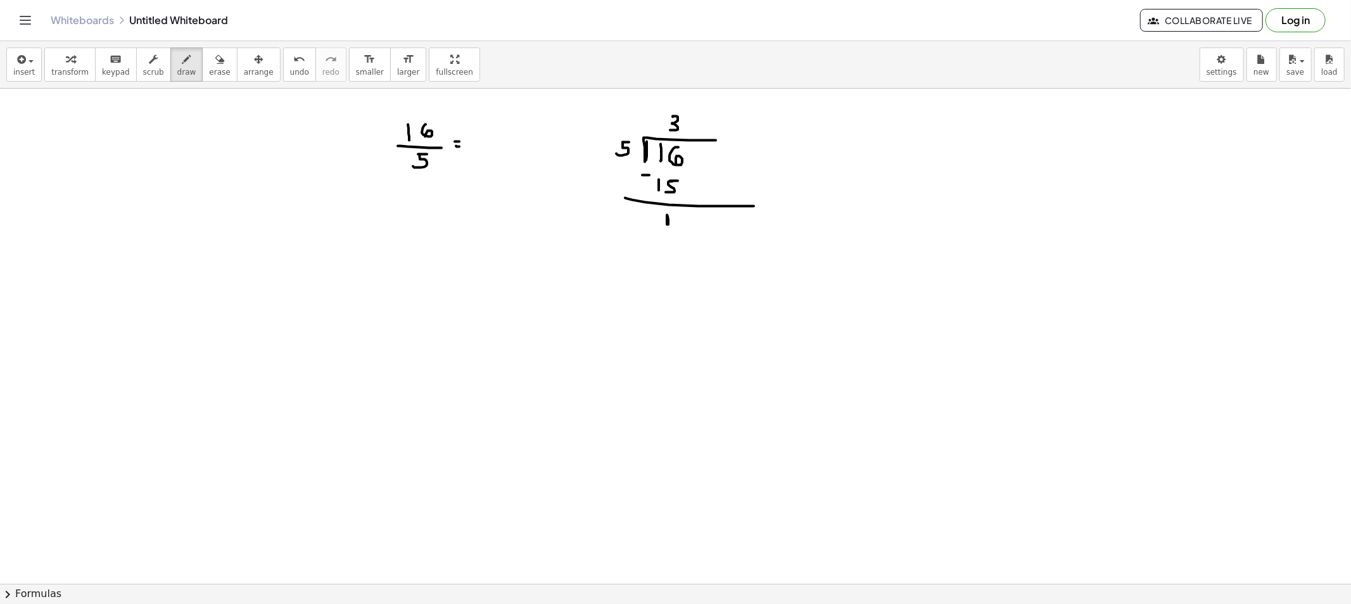
click at [202, 57] on button "erase" at bounding box center [219, 65] width 35 height 34
drag, startPoint x: 472, startPoint y: 141, endPoint x: 478, endPoint y: 144, distance: 6.5
click at [177, 74] on span "draw" at bounding box center [186, 72] width 19 height 9
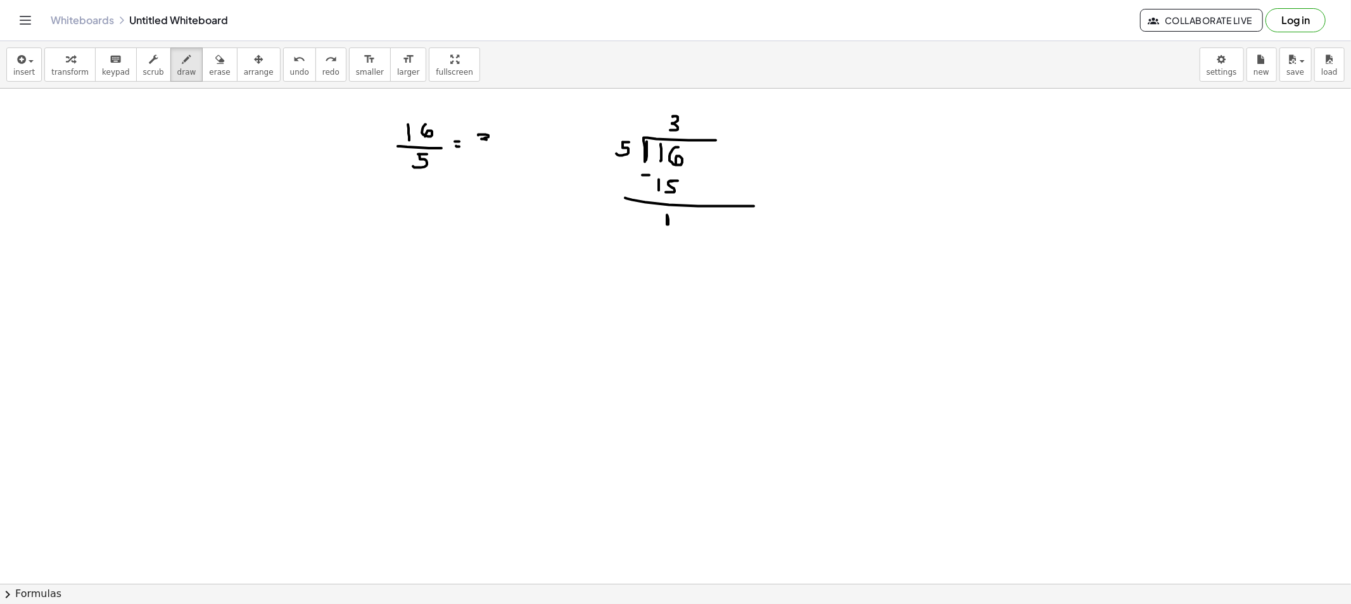
drag, startPoint x: 478, startPoint y: 136, endPoint x: 478, endPoint y: 146, distance: 10.8
drag, startPoint x: 499, startPoint y: 135, endPoint x: 512, endPoint y: 136, distance: 12.7
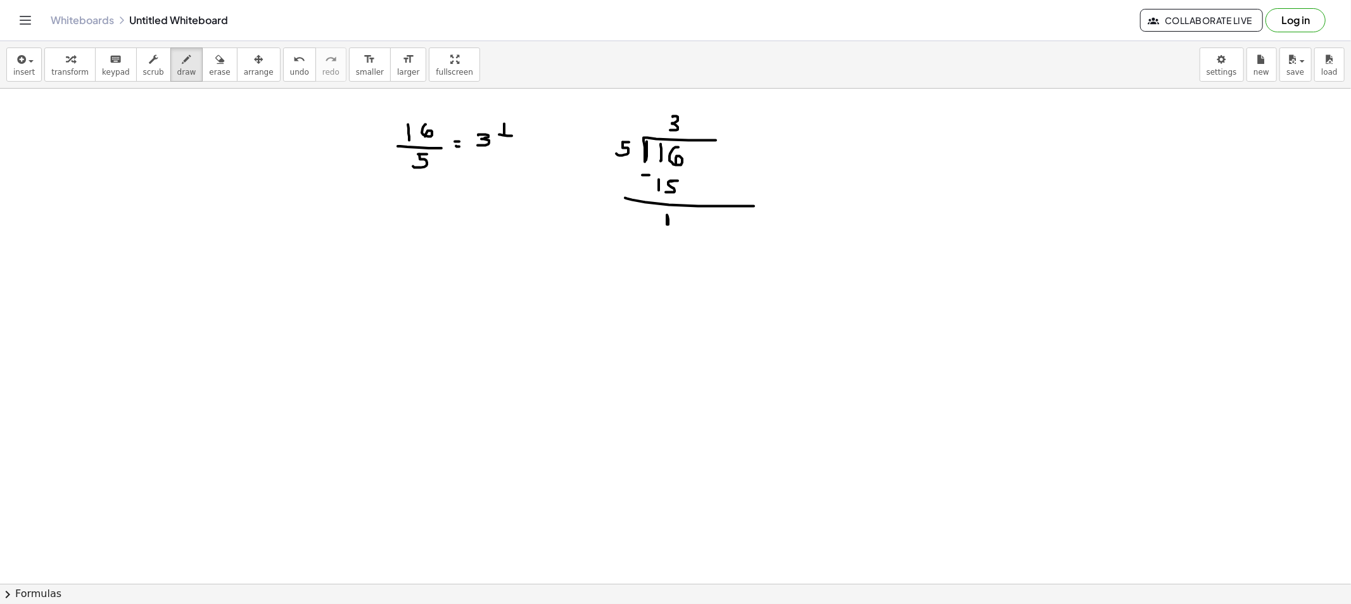
drag, startPoint x: 504, startPoint y: 144, endPoint x: 501, endPoint y: 152, distance: 8.0
click at [175, 67] on button "draw" at bounding box center [186, 65] width 33 height 34
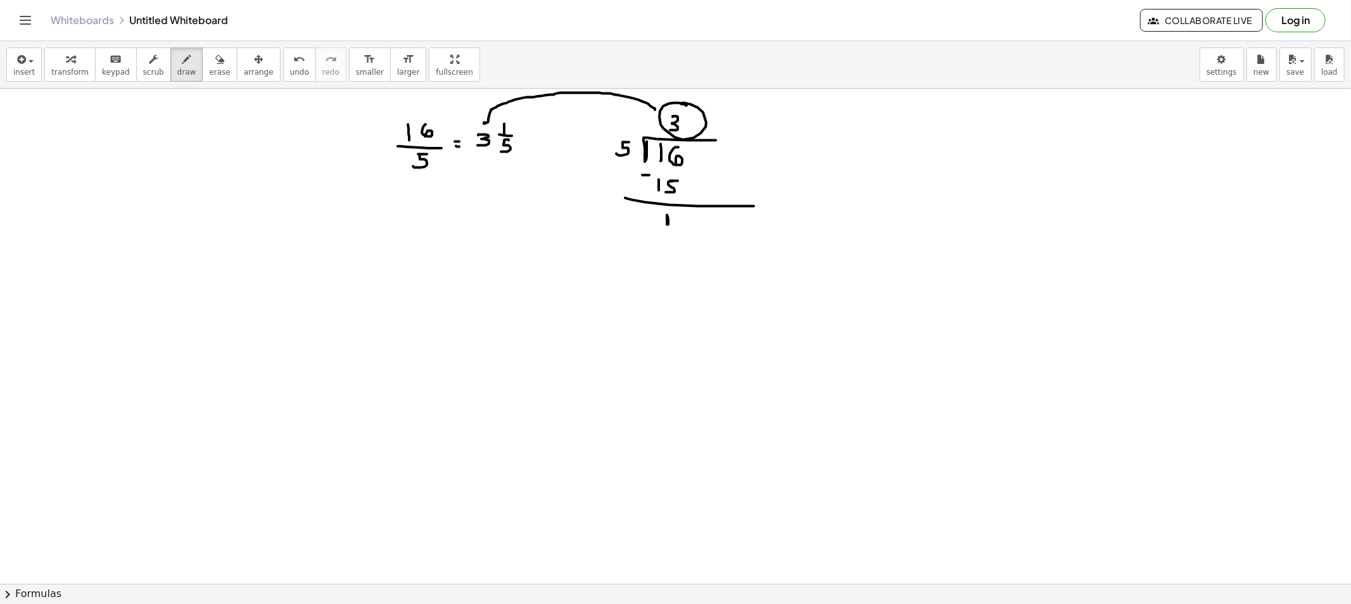
drag, startPoint x: 655, startPoint y: 110, endPoint x: 486, endPoint y: 123, distance: 169.0
drag, startPoint x: 644, startPoint y: 243, endPoint x: 657, endPoint y: 239, distance: 14.4
drag, startPoint x: 638, startPoint y: 243, endPoint x: 513, endPoint y: 133, distance: 166.5
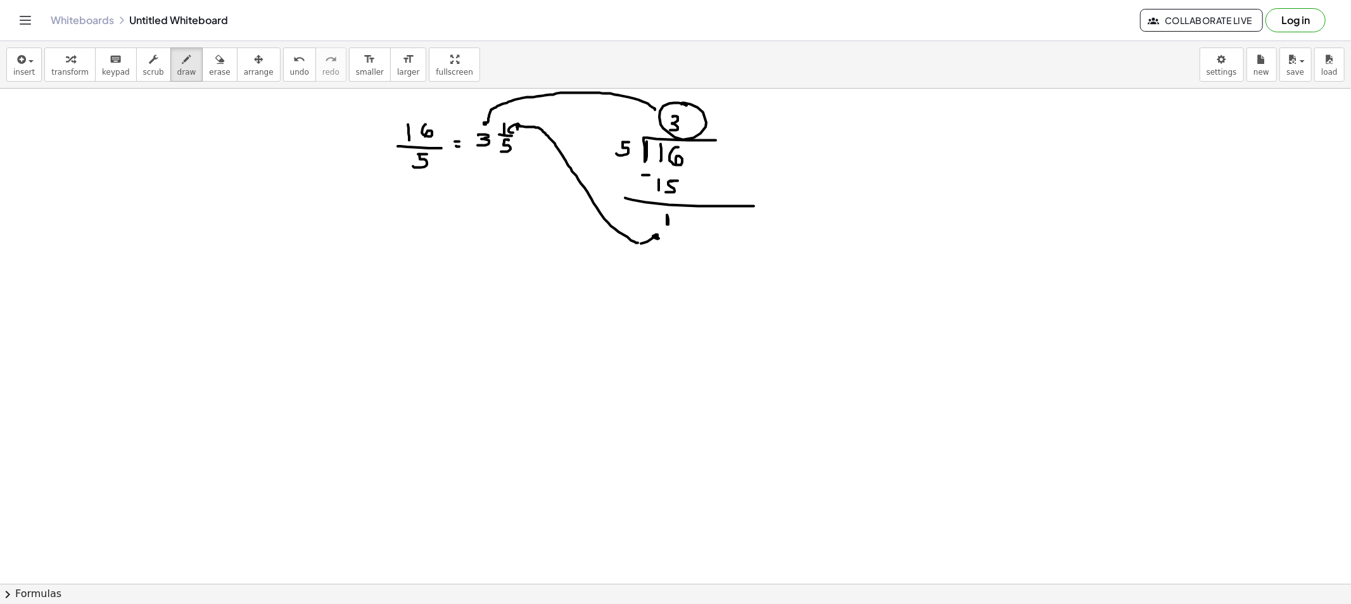
drag, startPoint x: 614, startPoint y: 110, endPoint x: 625, endPoint y: 122, distance: 16.2
drag, startPoint x: 614, startPoint y: 110, endPoint x: 543, endPoint y: 170, distance: 93.0
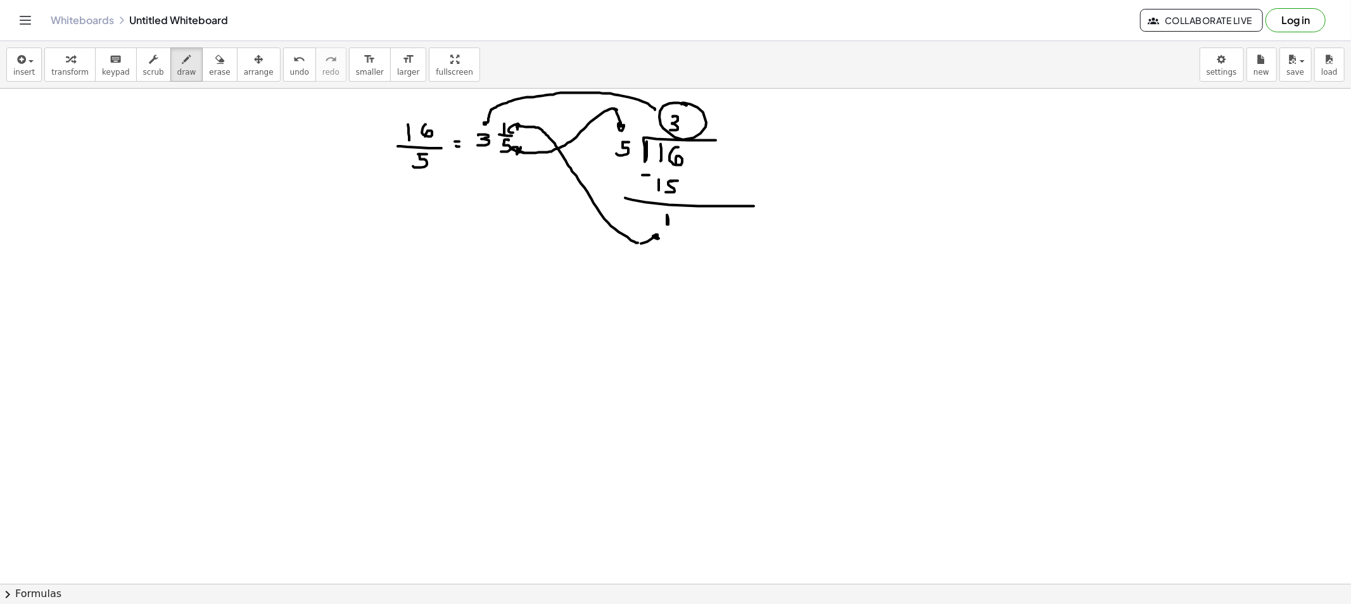
drag, startPoint x: 216, startPoint y: 68, endPoint x: 276, endPoint y: 92, distance: 65.0
click at [213, 67] on button "erase" at bounding box center [219, 65] width 35 height 34
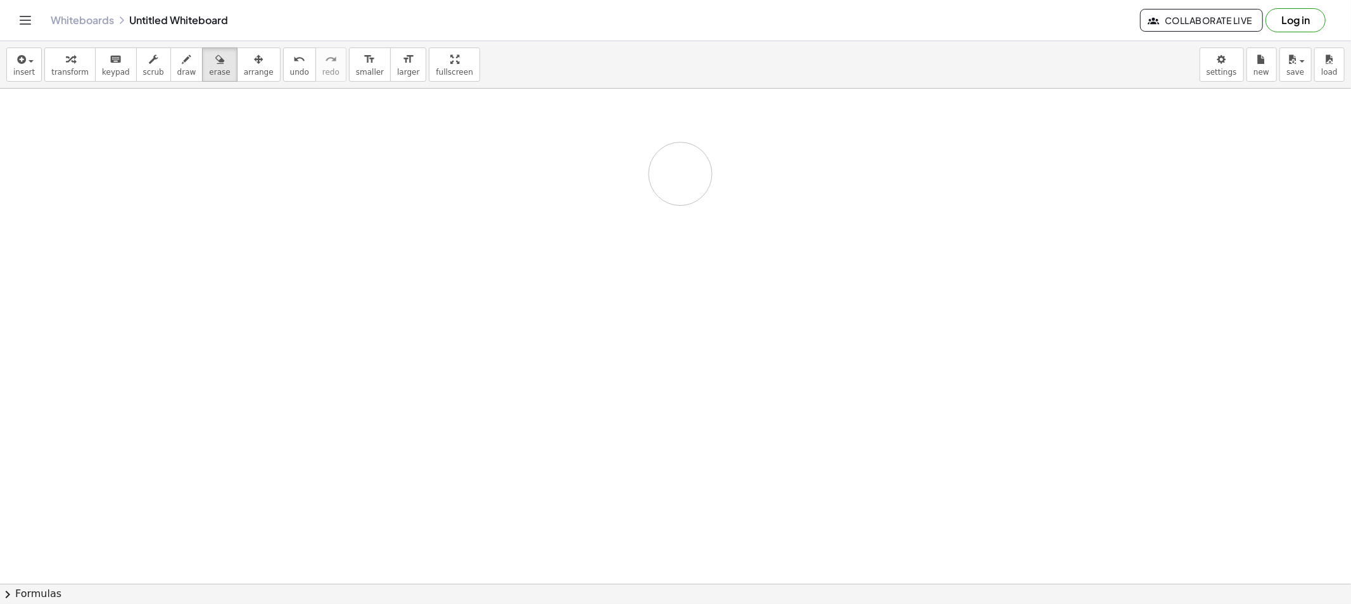
drag, startPoint x: 473, startPoint y: 168, endPoint x: 391, endPoint y: 136, distance: 88.5
click at [177, 76] on span "draw" at bounding box center [186, 72] width 19 height 9
drag, startPoint x: 390, startPoint y: 127, endPoint x: 400, endPoint y: 143, distance: 18.5
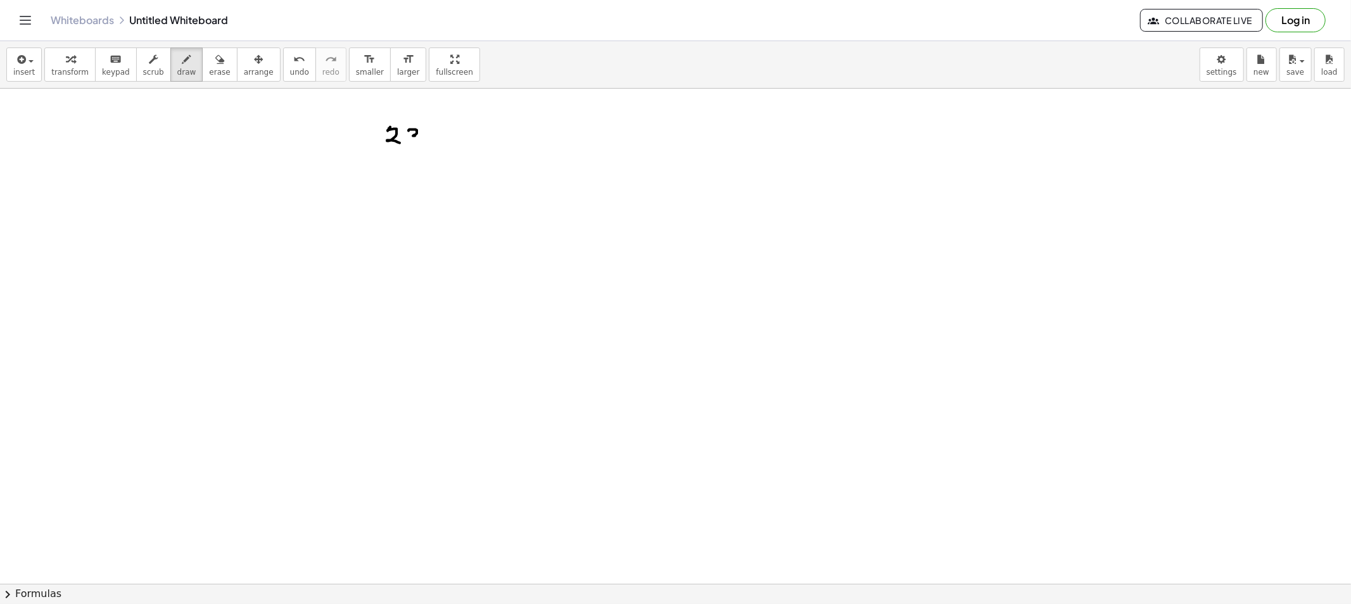
drag, startPoint x: 409, startPoint y: 131, endPoint x: 412, endPoint y: 143, distance: 12.0
drag, startPoint x: 404, startPoint y: 157, endPoint x: 424, endPoint y: 168, distance: 23.0
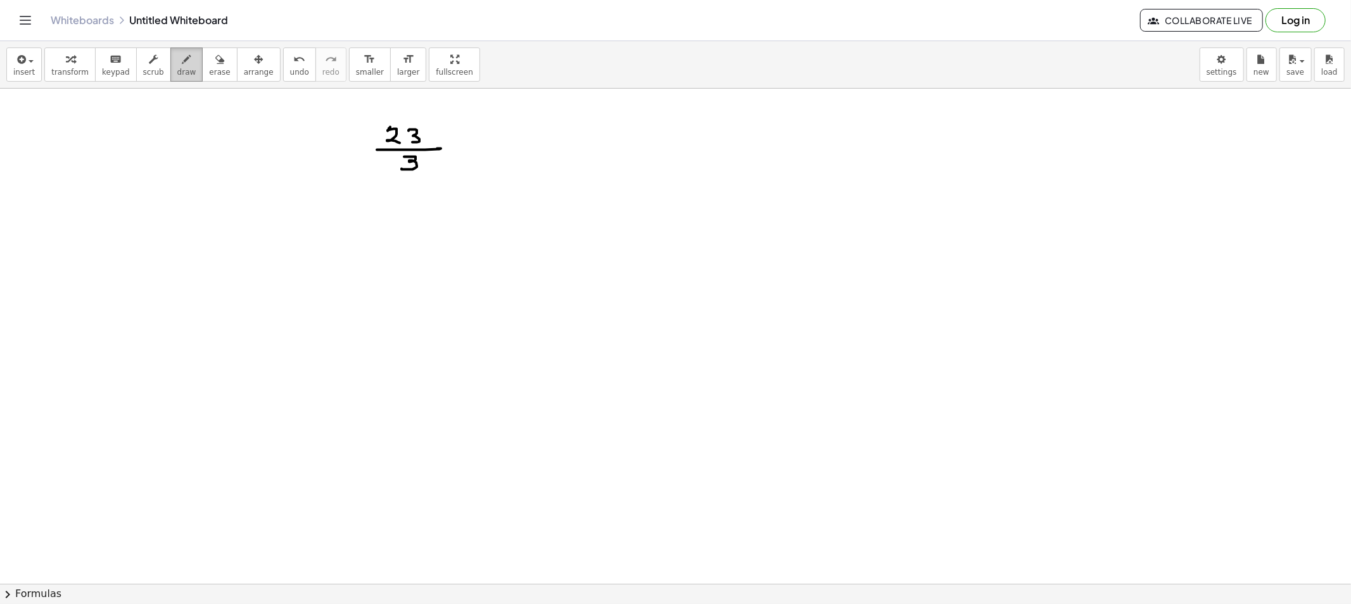
click at [178, 65] on div "button" at bounding box center [186, 58] width 19 height 15
drag, startPoint x: 618, startPoint y: 154, endPoint x: 729, endPoint y: 149, distance: 111.6
drag, startPoint x: 592, startPoint y: 152, endPoint x: 588, endPoint y: 162, distance: 10.2
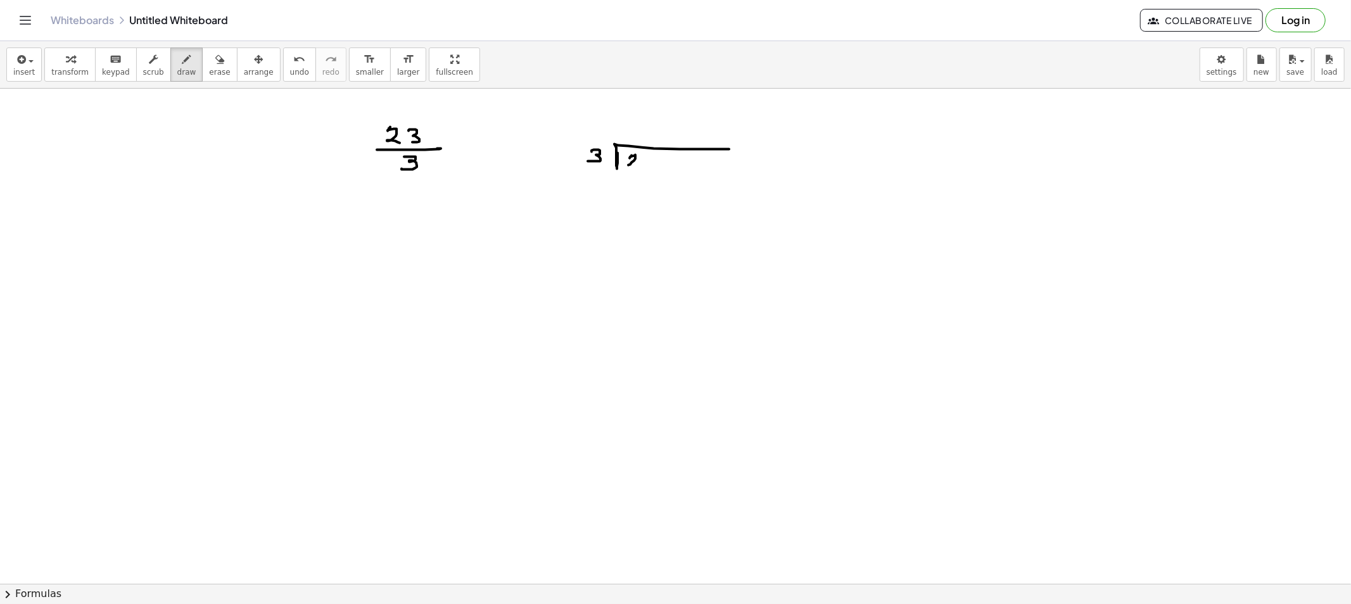
drag, startPoint x: 630, startPoint y: 158, endPoint x: 641, endPoint y: 167, distance: 14.4
drag, startPoint x: 649, startPoint y: 160, endPoint x: 648, endPoint y: 173, distance: 13.4
drag, startPoint x: 651, startPoint y: 123, endPoint x: 653, endPoint y: 135, distance: 12.2
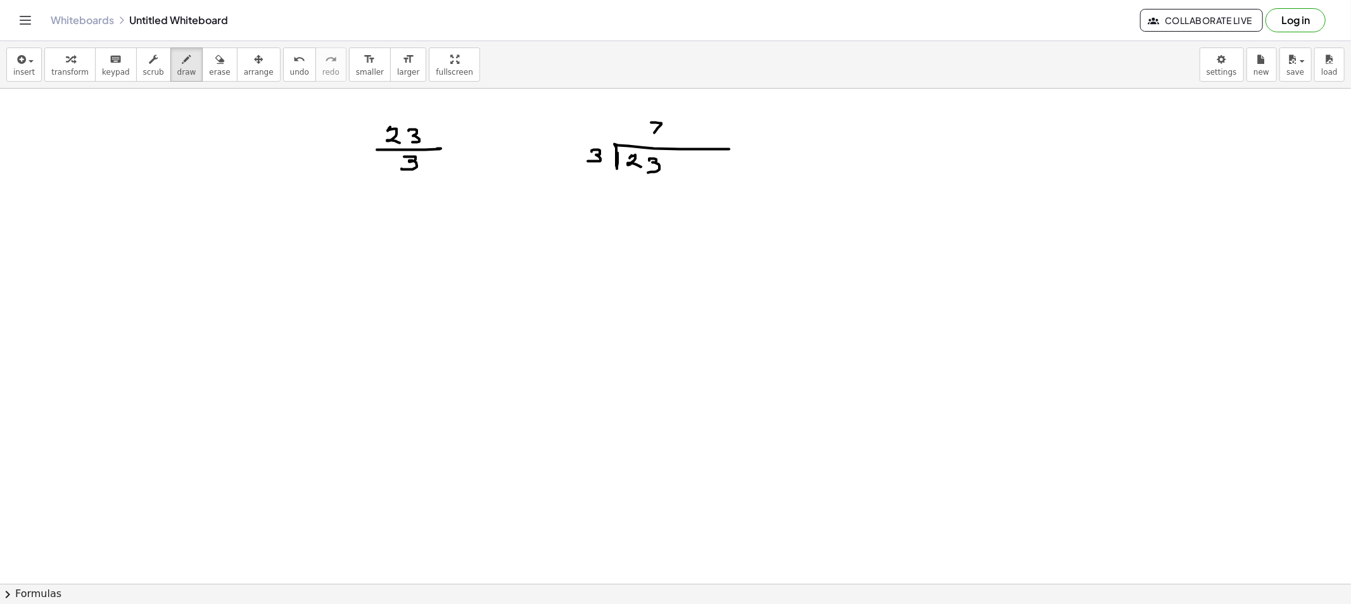
drag, startPoint x: 630, startPoint y: 188, endPoint x: 643, endPoint y: 203, distance: 19.8
drag, startPoint x: 653, startPoint y: 193, endPoint x: 646, endPoint y: 212, distance: 20.2
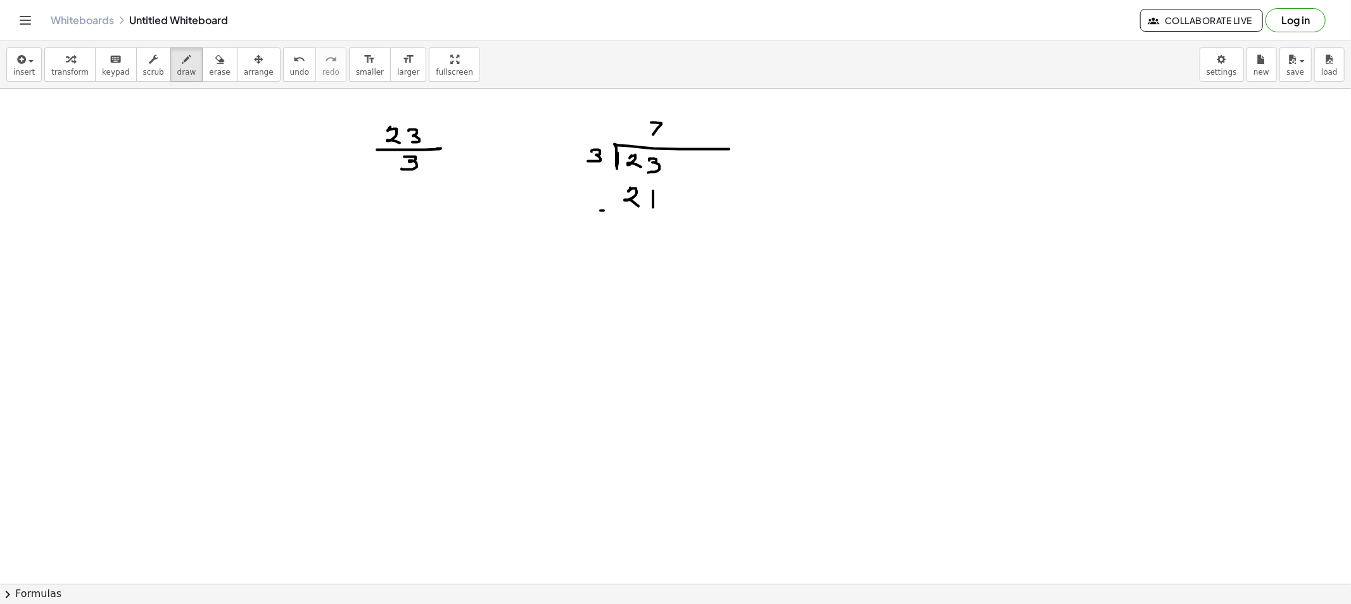
drag, startPoint x: 600, startPoint y: 211, endPoint x: 736, endPoint y: 220, distance: 135.8
drag, startPoint x: 652, startPoint y: 225, endPoint x: 663, endPoint y: 241, distance: 19.3
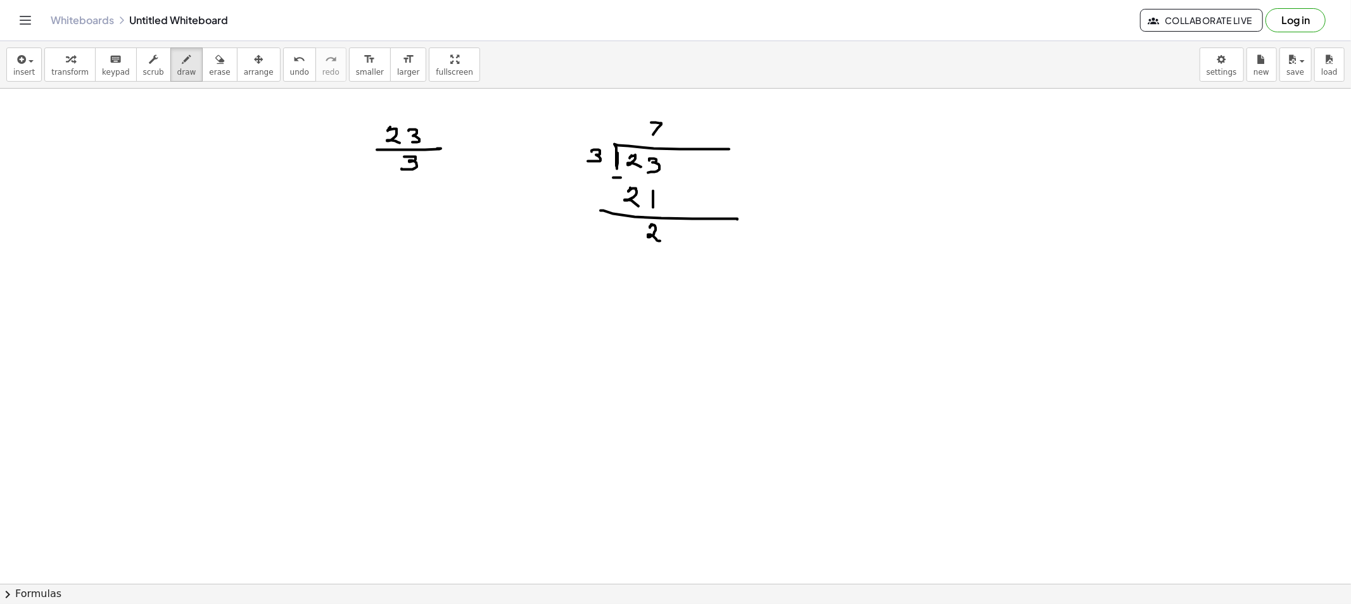
drag, startPoint x: 463, startPoint y: 143, endPoint x: 476, endPoint y: 146, distance: 13.1
drag, startPoint x: 490, startPoint y: 130, endPoint x: 500, endPoint y: 141, distance: 14.8
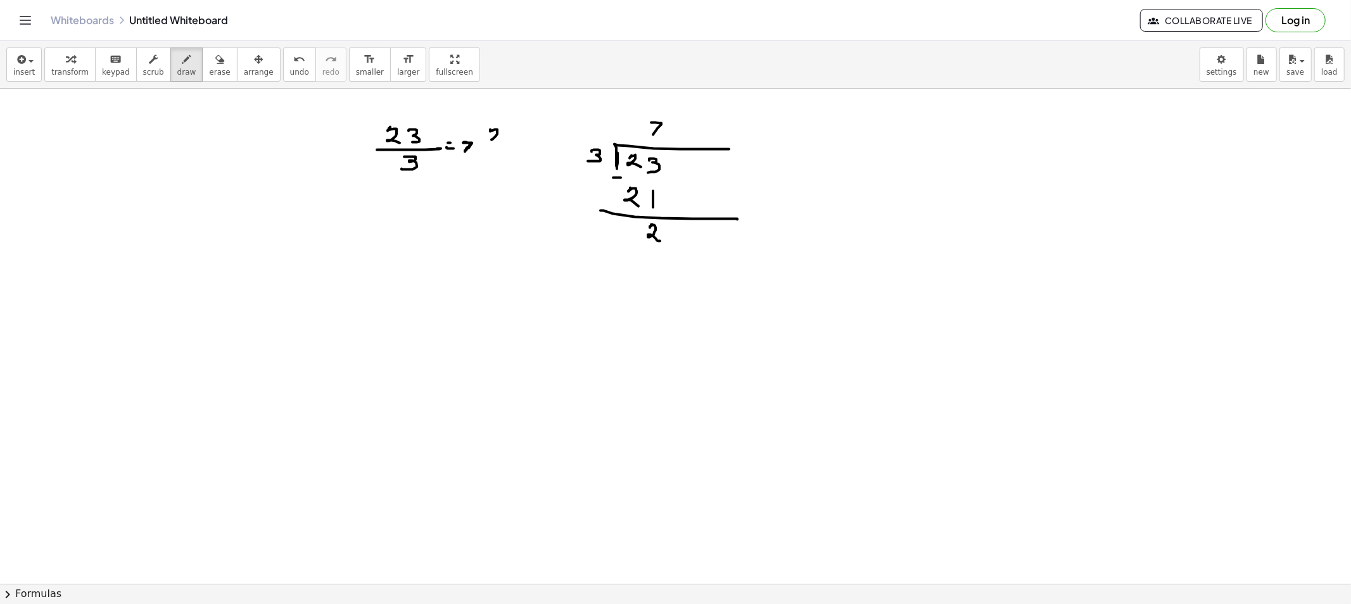
drag, startPoint x: 496, startPoint y: 146, endPoint x: 505, endPoint y: 147, distance: 8.9
drag, startPoint x: 493, startPoint y: 153, endPoint x: 515, endPoint y: 178, distance: 33.2
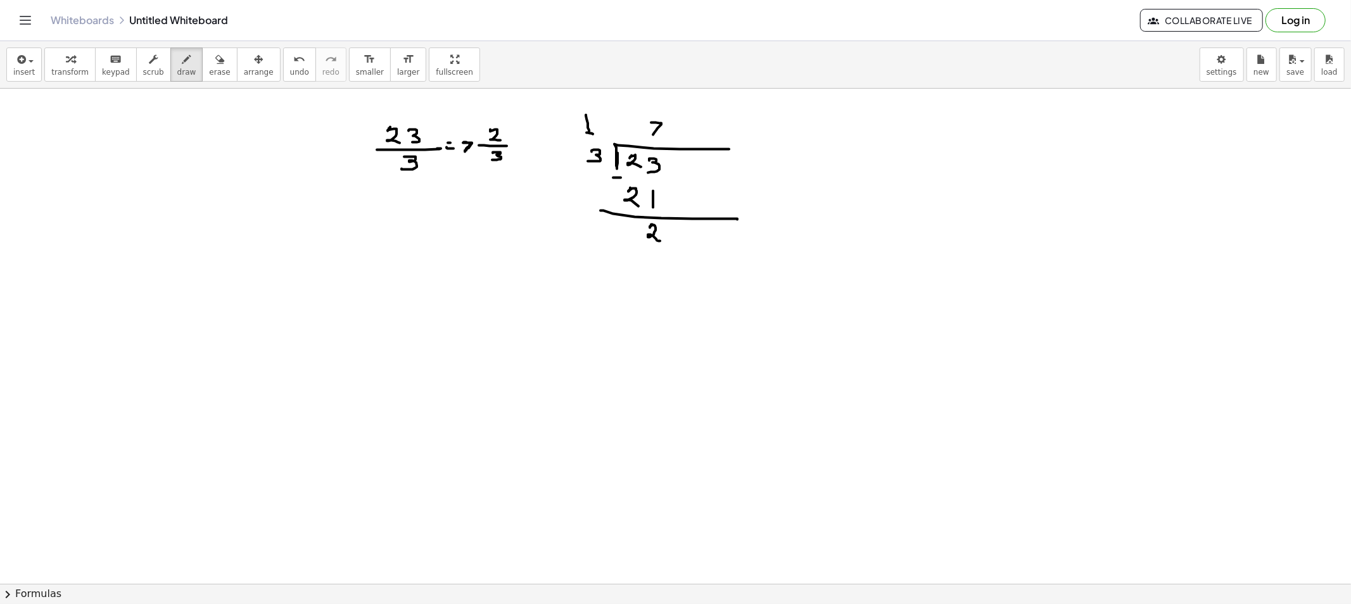
drag, startPoint x: 585, startPoint y: 115, endPoint x: 513, endPoint y: 155, distance: 82.8
drag, startPoint x: 629, startPoint y: 276, endPoint x: 509, endPoint y: 136, distance: 185.1
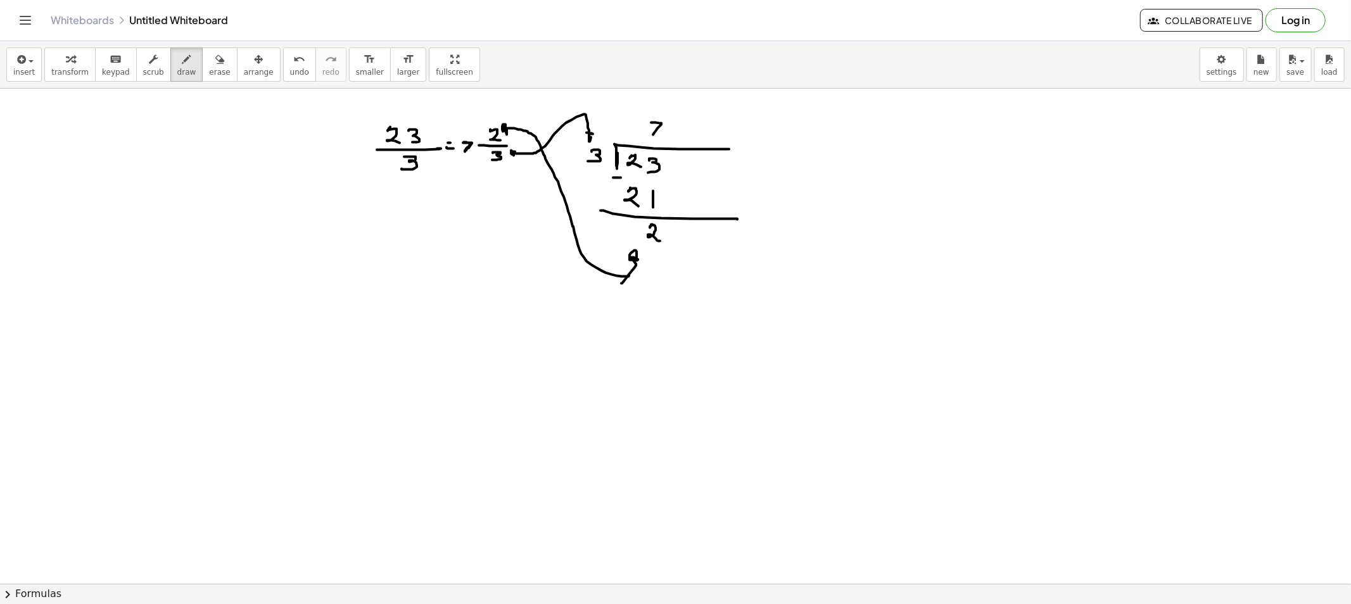
drag, startPoint x: 464, startPoint y: 111, endPoint x: 467, endPoint y: 118, distance: 6.8
drag, startPoint x: 463, startPoint y: 108, endPoint x: 635, endPoint y: 130, distance: 173.7
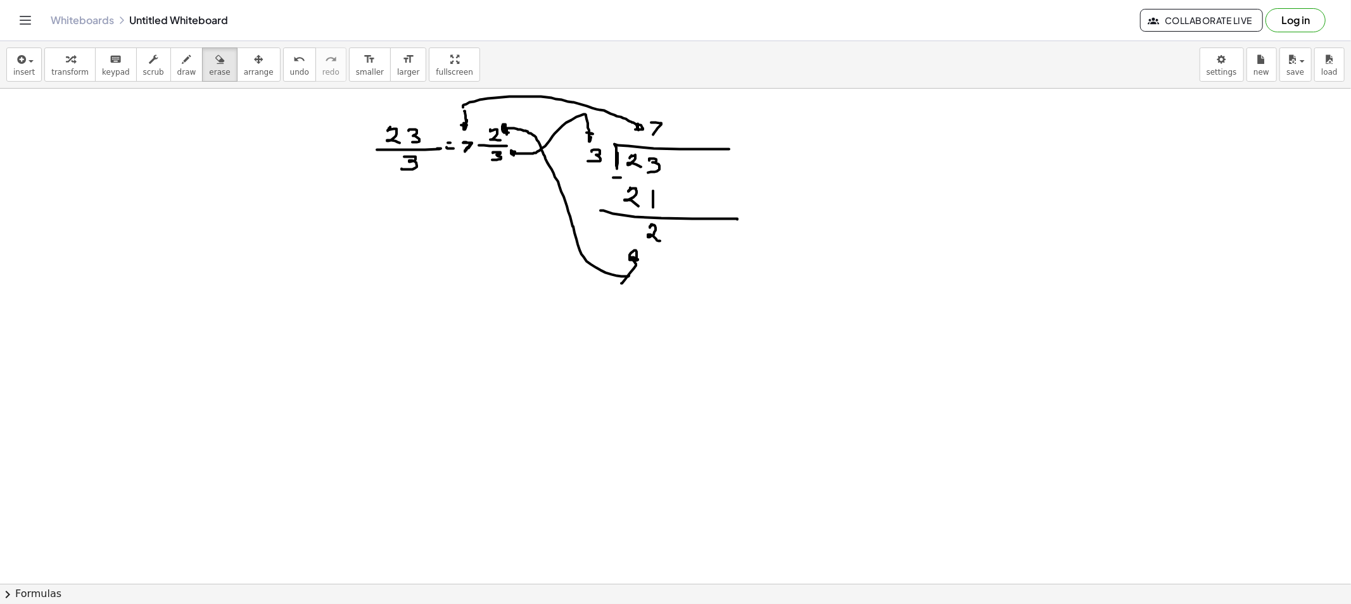
drag, startPoint x: 199, startPoint y: 72, endPoint x: 407, endPoint y: 144, distance: 219.9
click at [224, 87] on div "insert select one: Math Expression Function Text Youtube Video Graphing Geometr…" at bounding box center [675, 65] width 1351 height 48
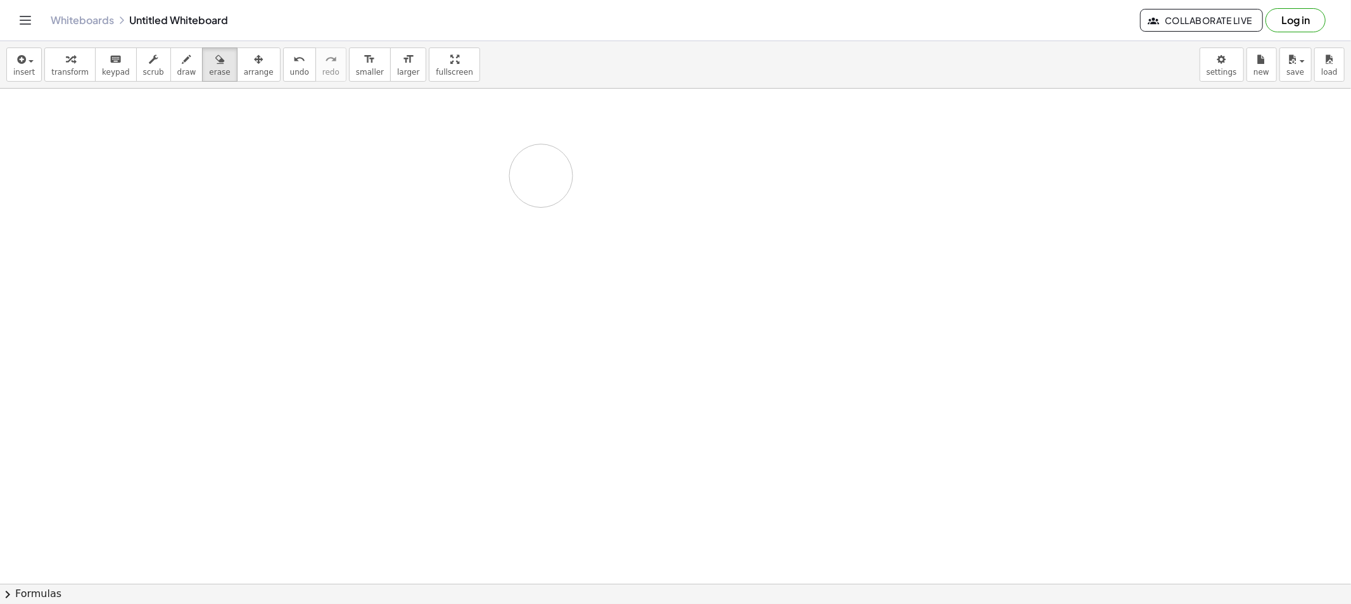
drag, startPoint x: 509, startPoint y: 150, endPoint x: 505, endPoint y: 156, distance: 7.4
drag, startPoint x: 179, startPoint y: 67, endPoint x: 321, endPoint y: 105, distance: 146.7
click at [181, 67] on button "draw" at bounding box center [186, 65] width 33 height 34
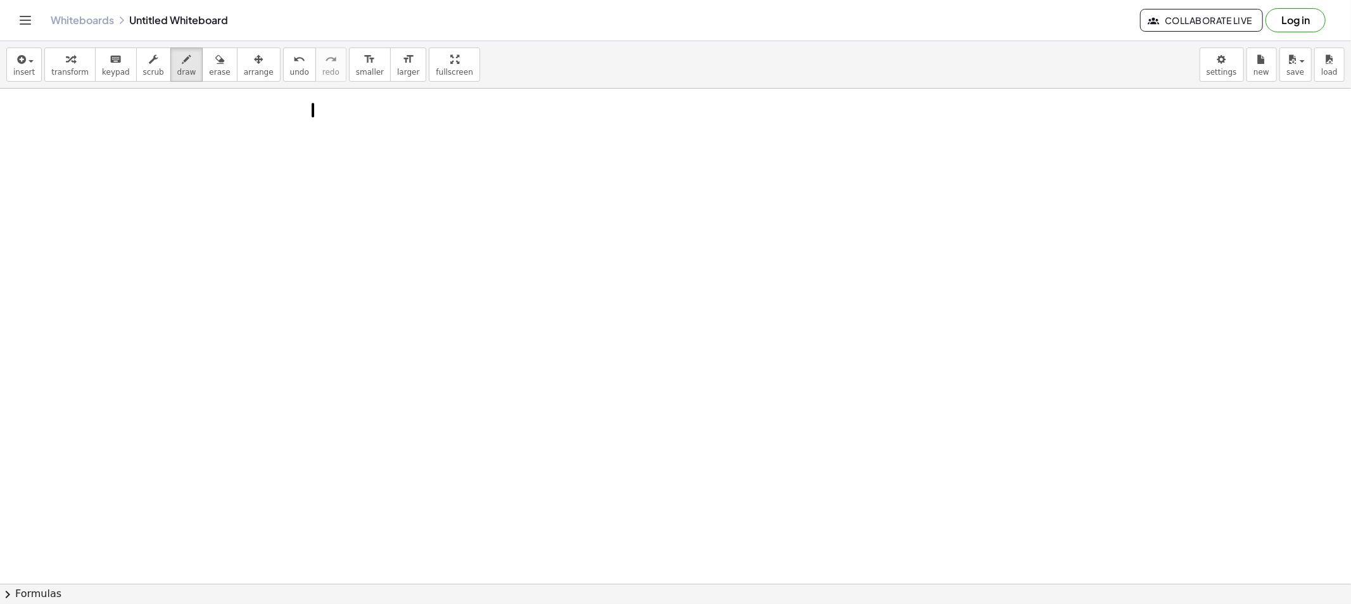
drag, startPoint x: 327, startPoint y: 104, endPoint x: 333, endPoint y: 105, distance: 6.4
drag, startPoint x: 326, startPoint y: 108, endPoint x: 323, endPoint y: 116, distance: 8.0
drag, startPoint x: 340, startPoint y: 122, endPoint x: 346, endPoint y: 122, distance: 7.0
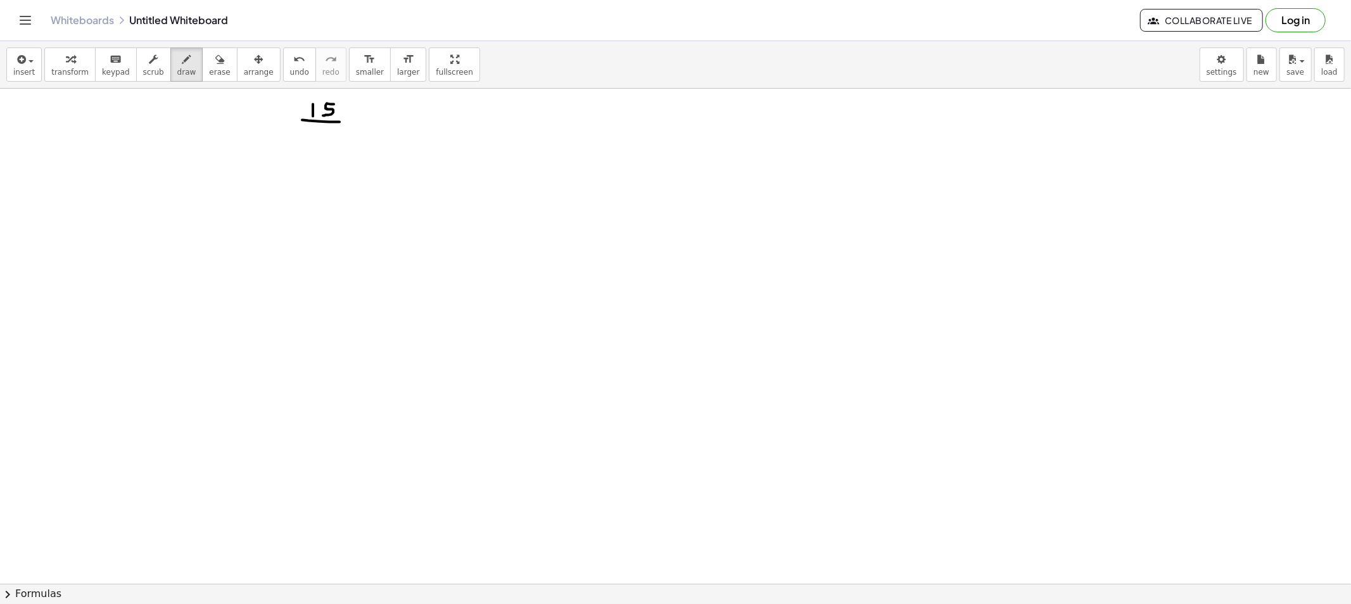
drag, startPoint x: 319, startPoint y: 128, endPoint x: 317, endPoint y: 141, distance: 13.4
drag, startPoint x: 308, startPoint y: 199, endPoint x: 334, endPoint y: 203, distance: 26.3
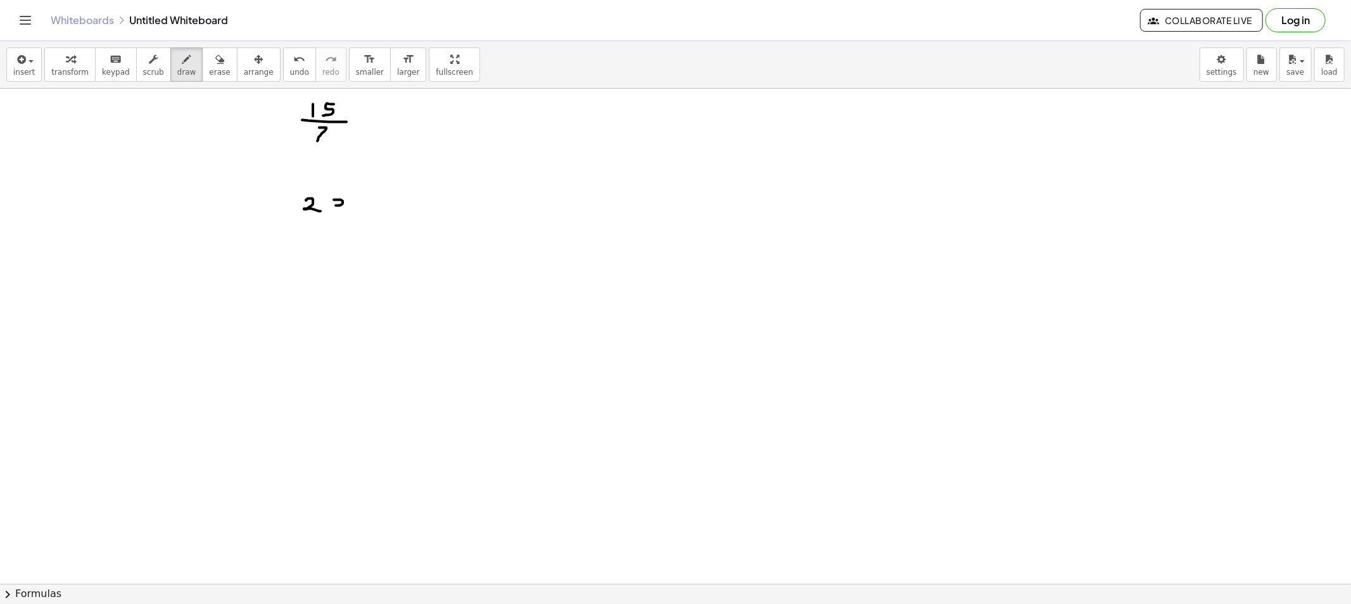
drag, startPoint x: 334, startPoint y: 200, endPoint x: 334, endPoint y: 212, distance: 11.4
drag, startPoint x: 320, startPoint y: 222, endPoint x: 362, endPoint y: 223, distance: 42.5
drag, startPoint x: 317, startPoint y: 232, endPoint x: 326, endPoint y: 247, distance: 17.6
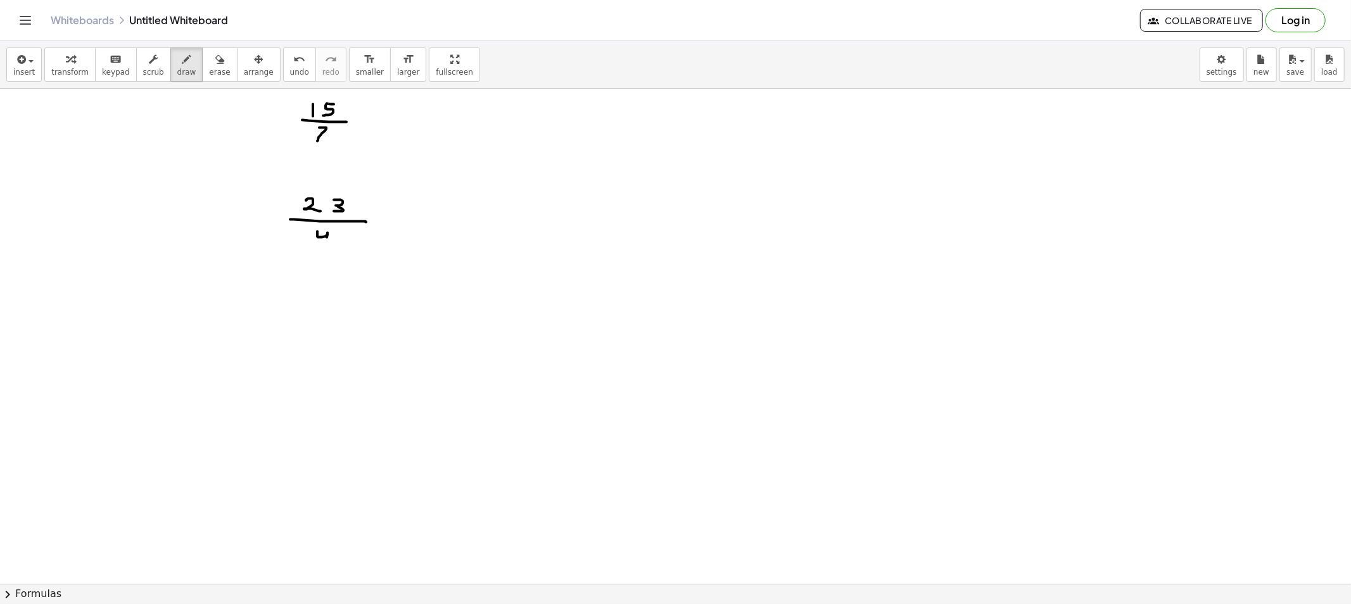
drag, startPoint x: 508, startPoint y: 113, endPoint x: 508, endPoint y: 122, distance: 9.5
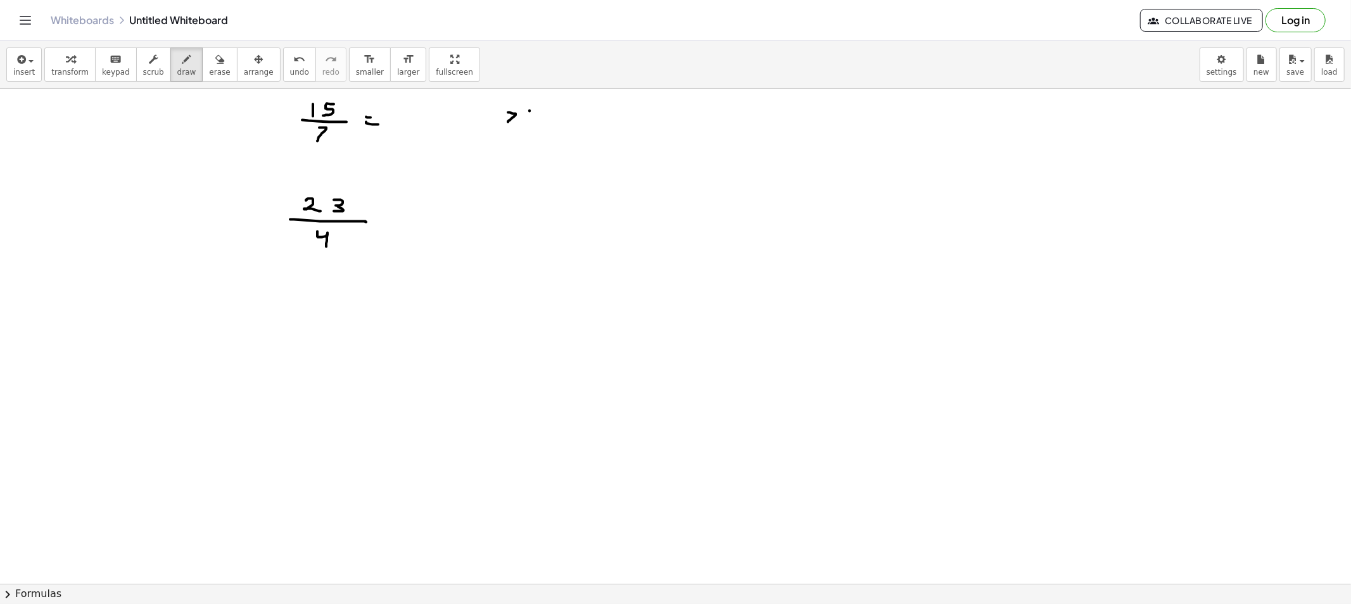
drag, startPoint x: 528, startPoint y: 108, endPoint x: 579, endPoint y: 110, distance: 50.7
drag, startPoint x: 543, startPoint y: 115, endPoint x: 543, endPoint y: 122, distance: 7.6
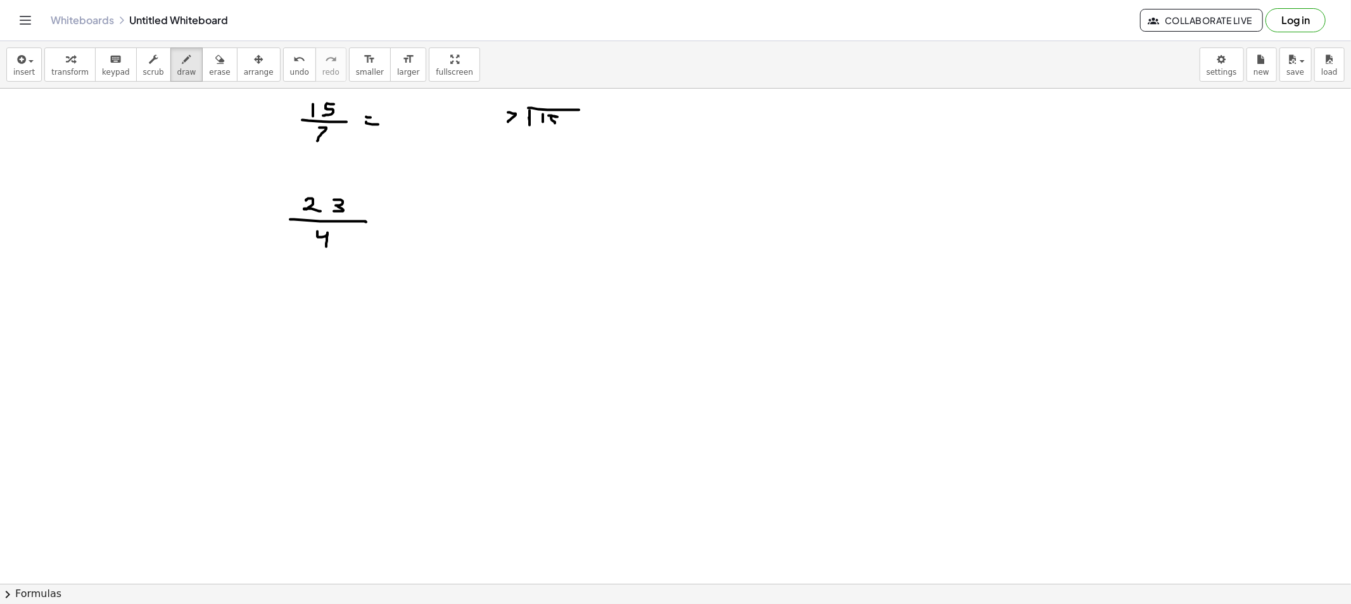
drag, startPoint x: 549, startPoint y: 116, endPoint x: 549, endPoint y: 125, distance: 8.9
drag, startPoint x: 564, startPoint y: 111, endPoint x: 585, endPoint y: 113, distance: 21.6
drag, startPoint x: 548, startPoint y: 93, endPoint x: 556, endPoint y: 102, distance: 12.1
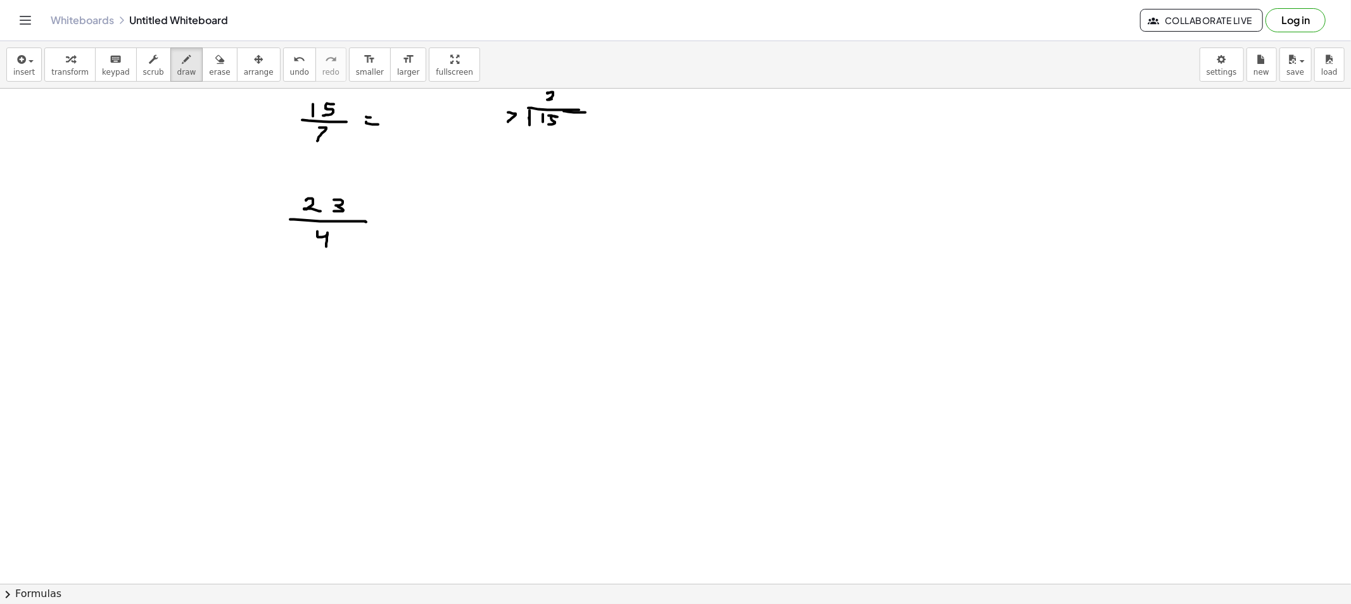
click at [184, 67] on button "draw" at bounding box center [186, 65] width 33 height 34
drag, startPoint x: 541, startPoint y: 133, endPoint x: 540, endPoint y: 142, distance: 8.9
drag, startPoint x: 548, startPoint y: 132, endPoint x: 550, endPoint y: 143, distance: 11.6
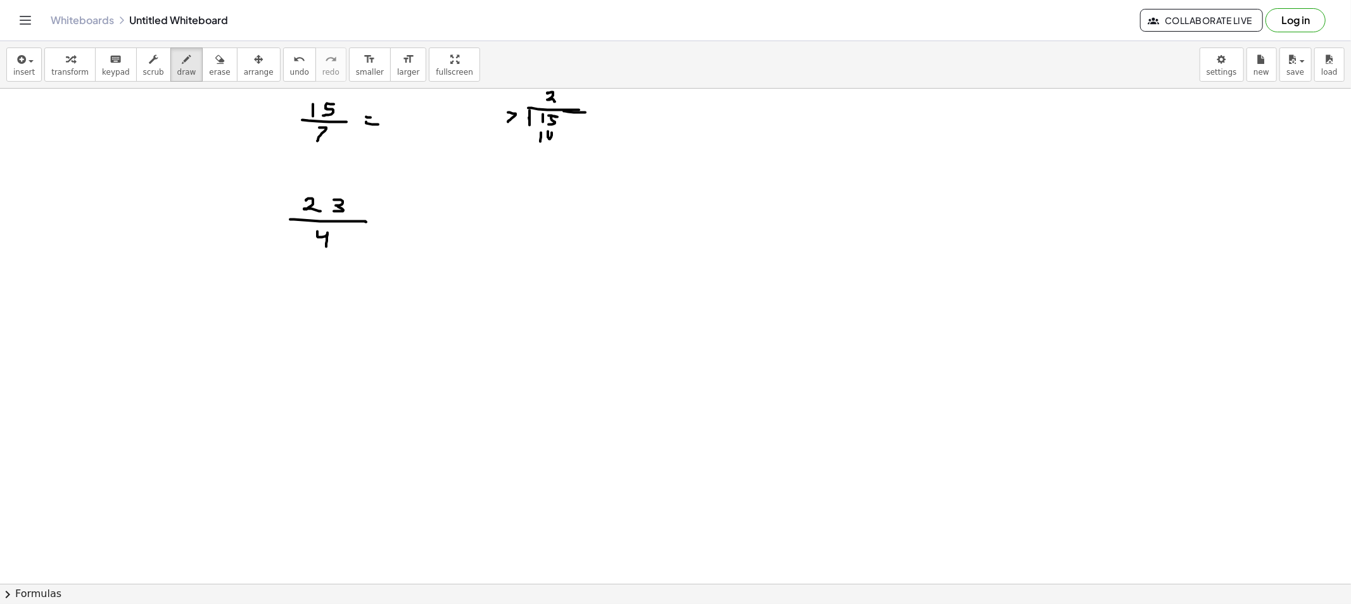
drag, startPoint x: 516, startPoint y: 157, endPoint x: 608, endPoint y: 165, distance: 92.2
drag, startPoint x: 549, startPoint y: 168, endPoint x: 572, endPoint y: 166, distance: 22.9
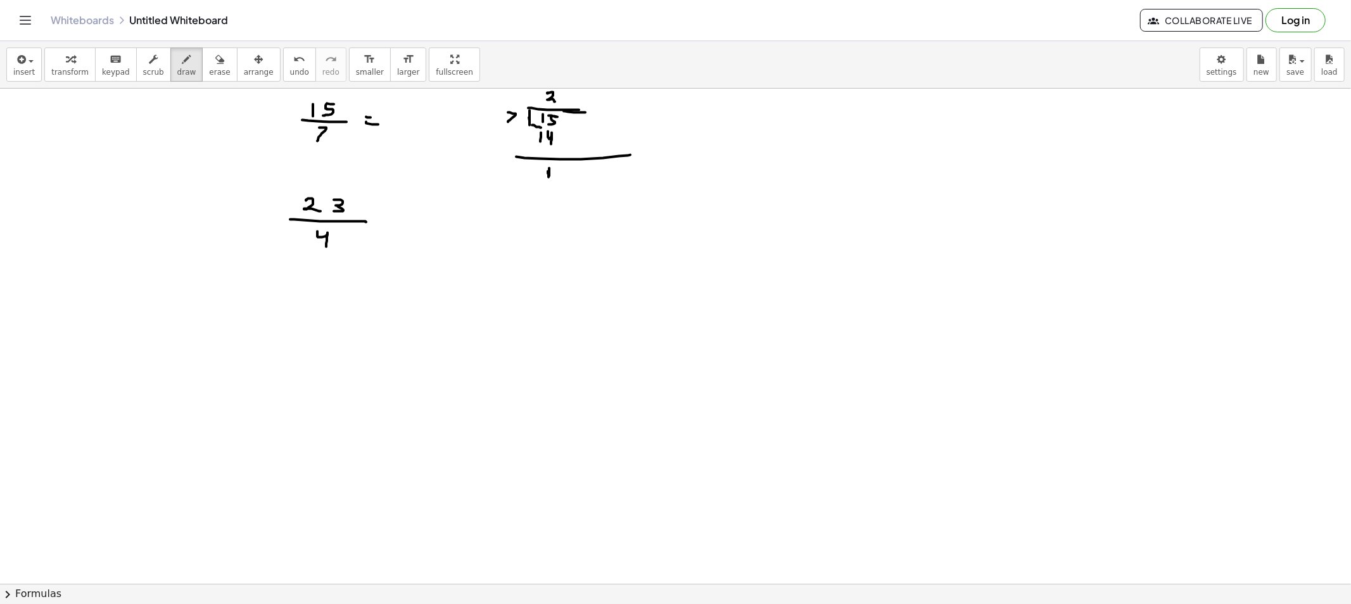
click at [175, 78] on button "draw" at bounding box center [186, 65] width 33 height 34
drag, startPoint x: 397, startPoint y: 113, endPoint x: 409, endPoint y: 127, distance: 18.8
drag, startPoint x: 518, startPoint y: 219, endPoint x: 533, endPoint y: 192, distance: 30.6
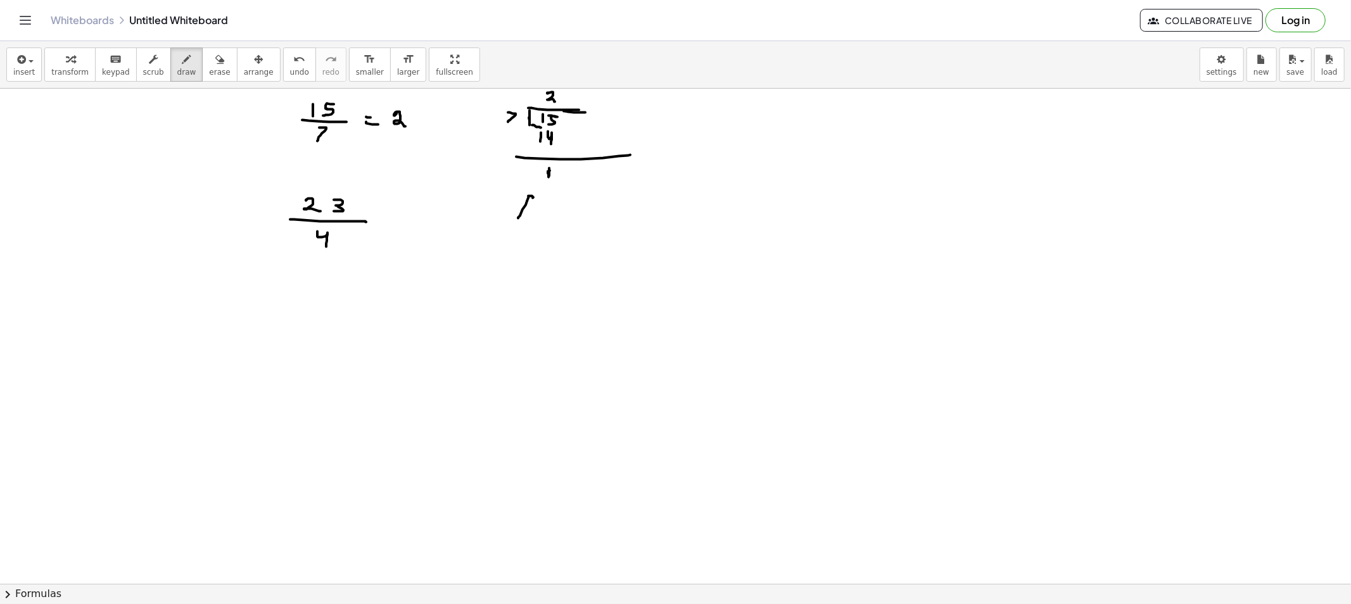
drag, startPoint x: 533, startPoint y: 192, endPoint x: 533, endPoint y: 199, distance: 7.0
drag, startPoint x: 406, startPoint y: 118, endPoint x: 427, endPoint y: 118, distance: 20.9
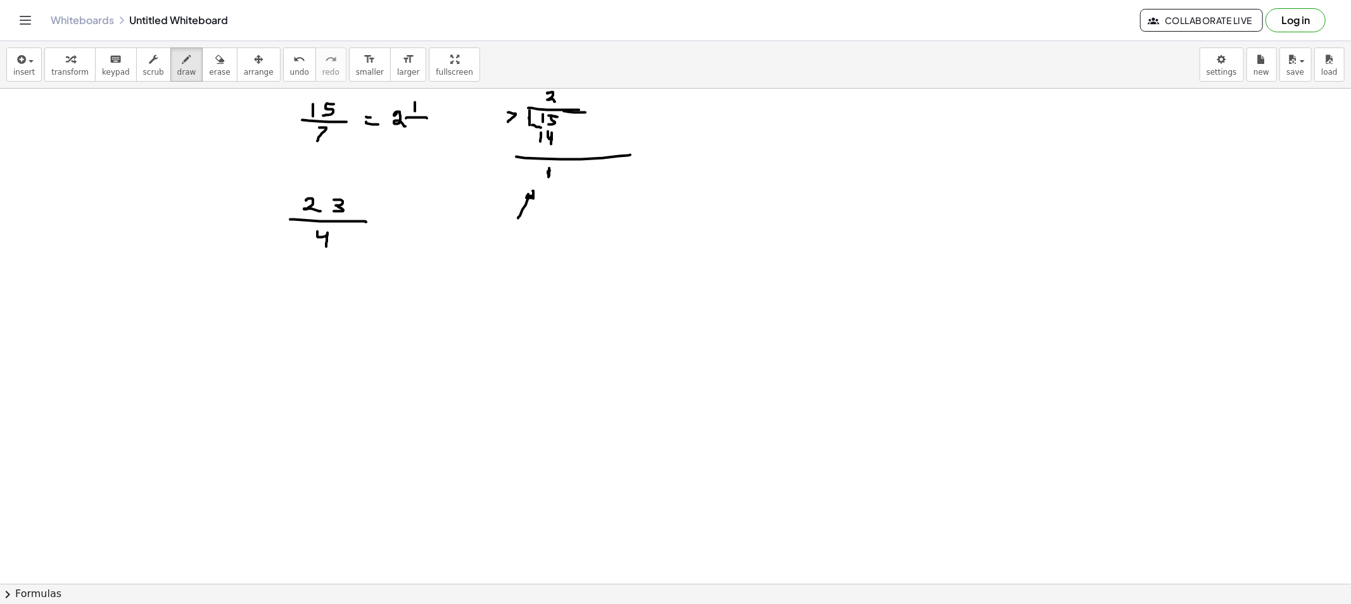
drag, startPoint x: 412, startPoint y: 124, endPoint x: 413, endPoint y: 134, distance: 10.2
drag, startPoint x: 476, startPoint y: 187, endPoint x: 188, endPoint y: 48, distance: 319.8
click at [202, 48] on button "erase" at bounding box center [219, 65] width 35 height 34
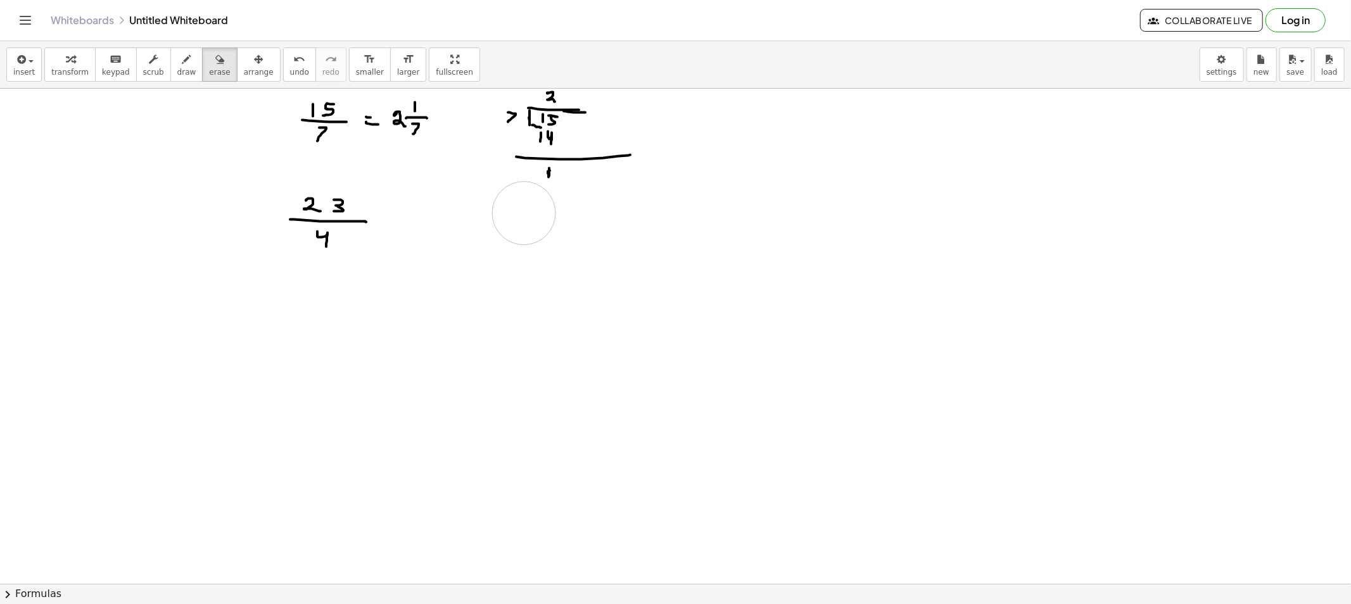
drag, startPoint x: 519, startPoint y: 222, endPoint x: 515, endPoint y: 210, distance: 12.8
click at [177, 68] on span "draw" at bounding box center [186, 72] width 19 height 9
drag, startPoint x: 488, startPoint y: 231, endPoint x: 496, endPoint y: 243, distance: 14.1
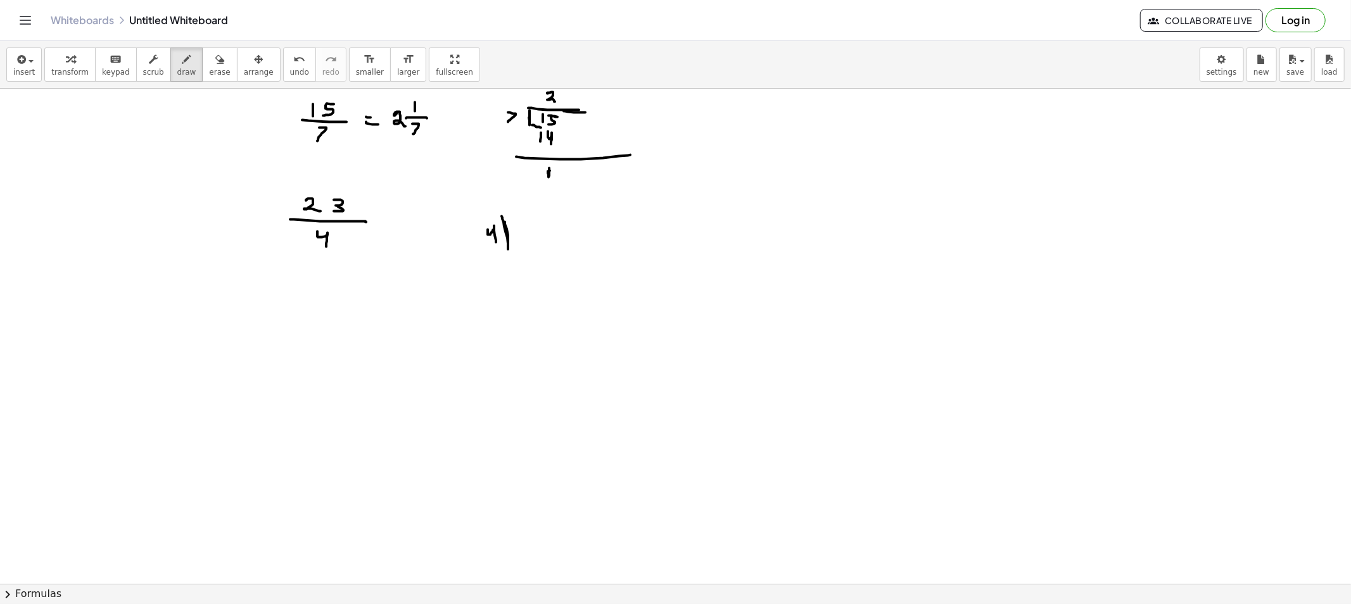
drag, startPoint x: 505, startPoint y: 222, endPoint x: 602, endPoint y: 212, distance: 98.1
drag, startPoint x: 529, startPoint y: 235, endPoint x: 549, endPoint y: 239, distance: 20.7
drag, startPoint x: 553, startPoint y: 232, endPoint x: 553, endPoint y: 248, distance: 15.2
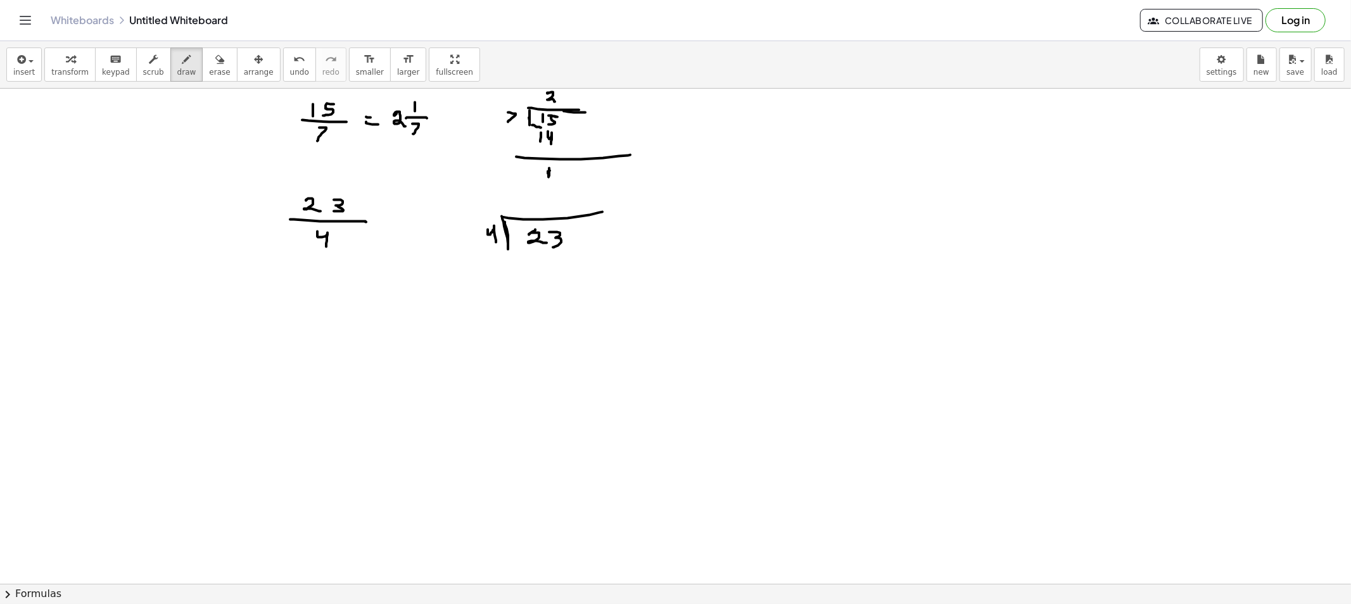
drag, startPoint x: 534, startPoint y: 268, endPoint x: 546, endPoint y: 283, distance: 18.9
drag, startPoint x: 555, startPoint y: 270, endPoint x: 543, endPoint y: 268, distance: 11.7
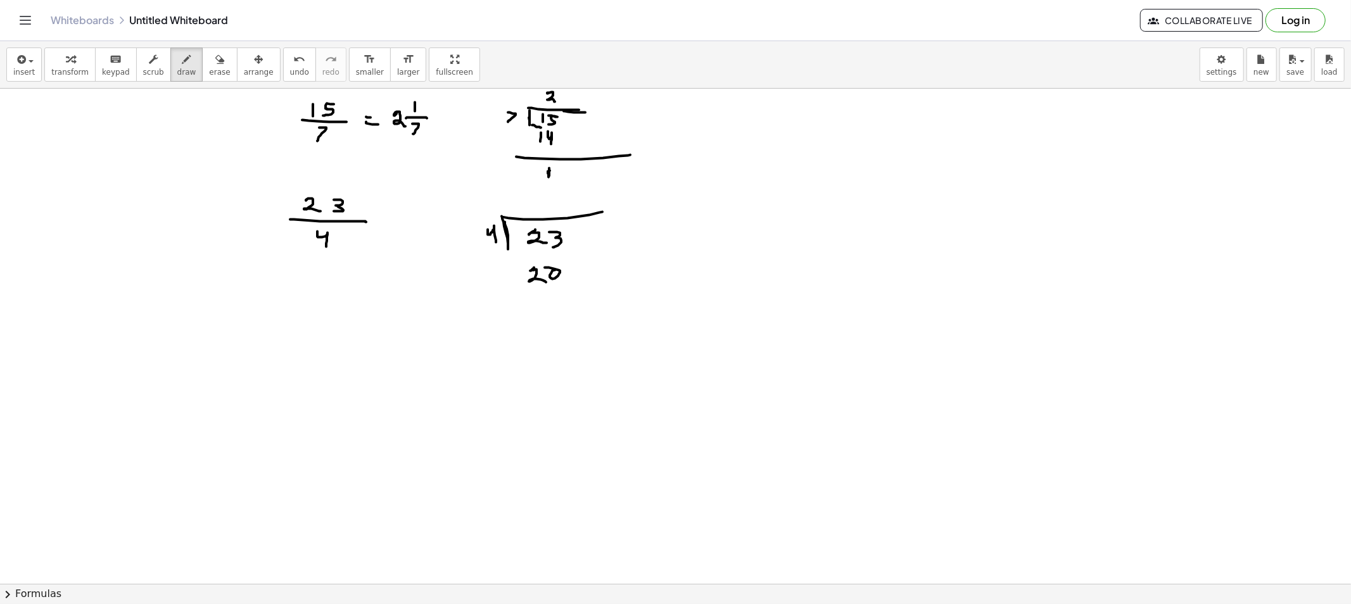
drag, startPoint x: 495, startPoint y: 288, endPoint x: 606, endPoint y: 288, distance: 110.2
drag, startPoint x: 550, startPoint y: 305, endPoint x: 554, endPoint y: 311, distance: 7.2
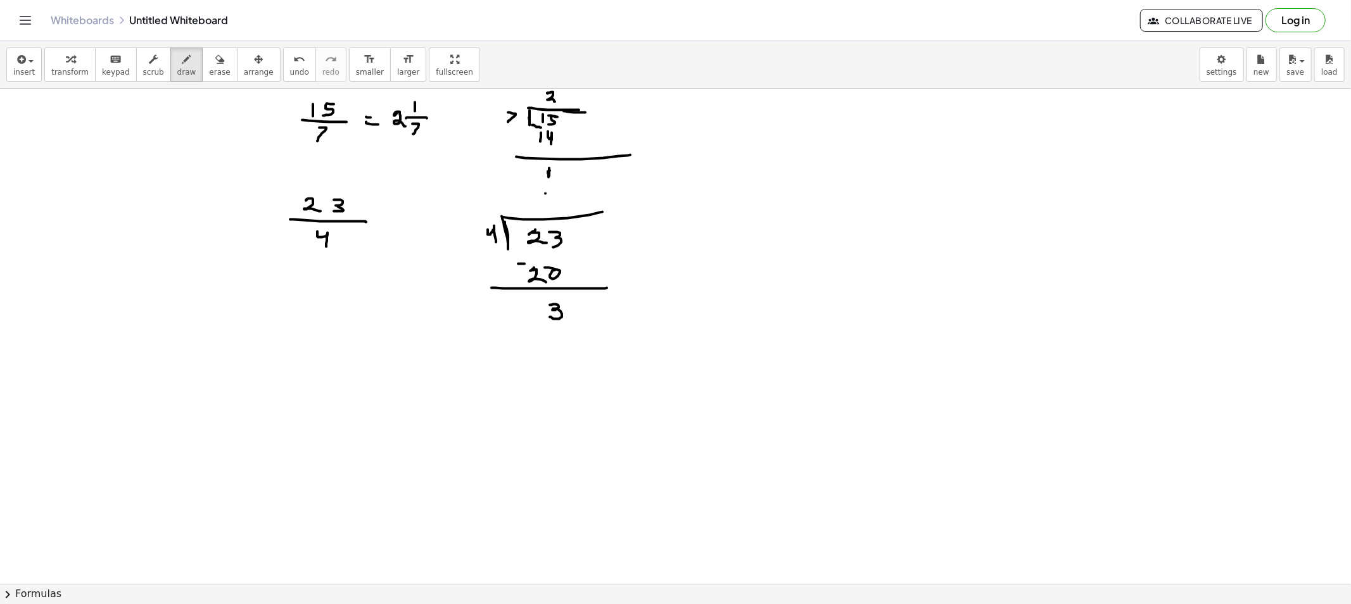
drag, startPoint x: 545, startPoint y: 198, endPoint x: 557, endPoint y: 220, distance: 25.5
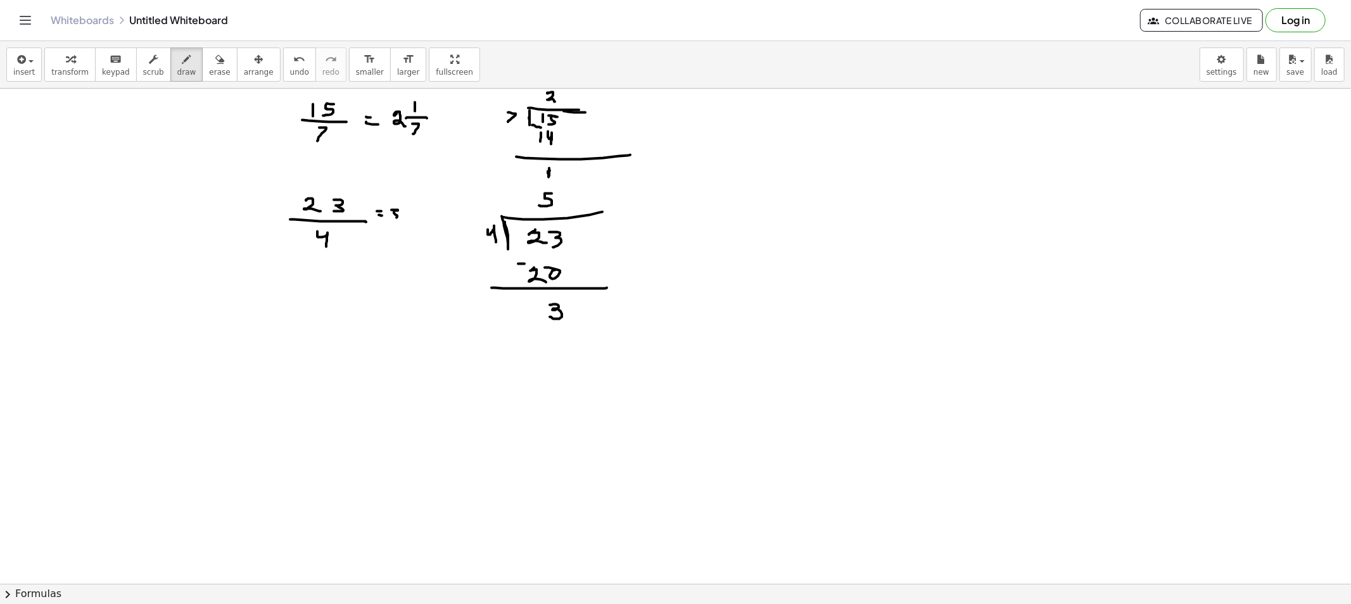
drag, startPoint x: 391, startPoint y: 210, endPoint x: 383, endPoint y: 219, distance: 12.5
drag, startPoint x: 415, startPoint y: 201, endPoint x: 417, endPoint y: 210, distance: 9.1
drag, startPoint x: 409, startPoint y: 217, endPoint x: 433, endPoint y: 216, distance: 24.7
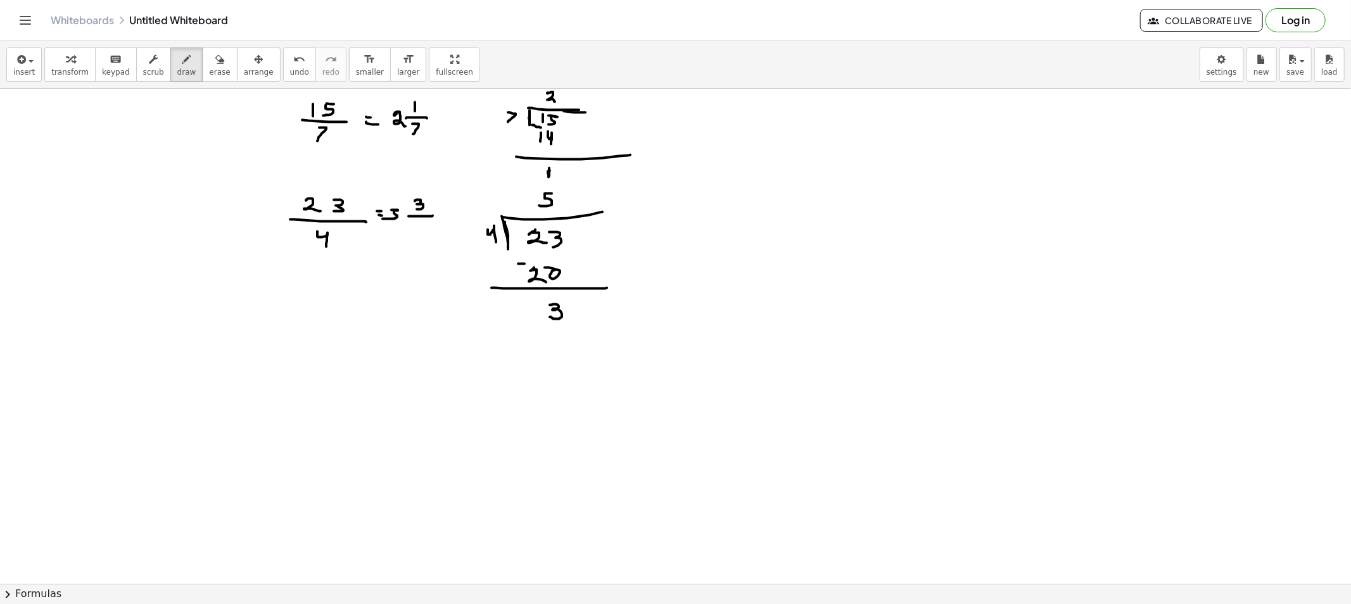
drag, startPoint x: 417, startPoint y: 222, endPoint x: 422, endPoint y: 235, distance: 14.5
click at [206, 80] on button "erase" at bounding box center [219, 65] width 35 height 34
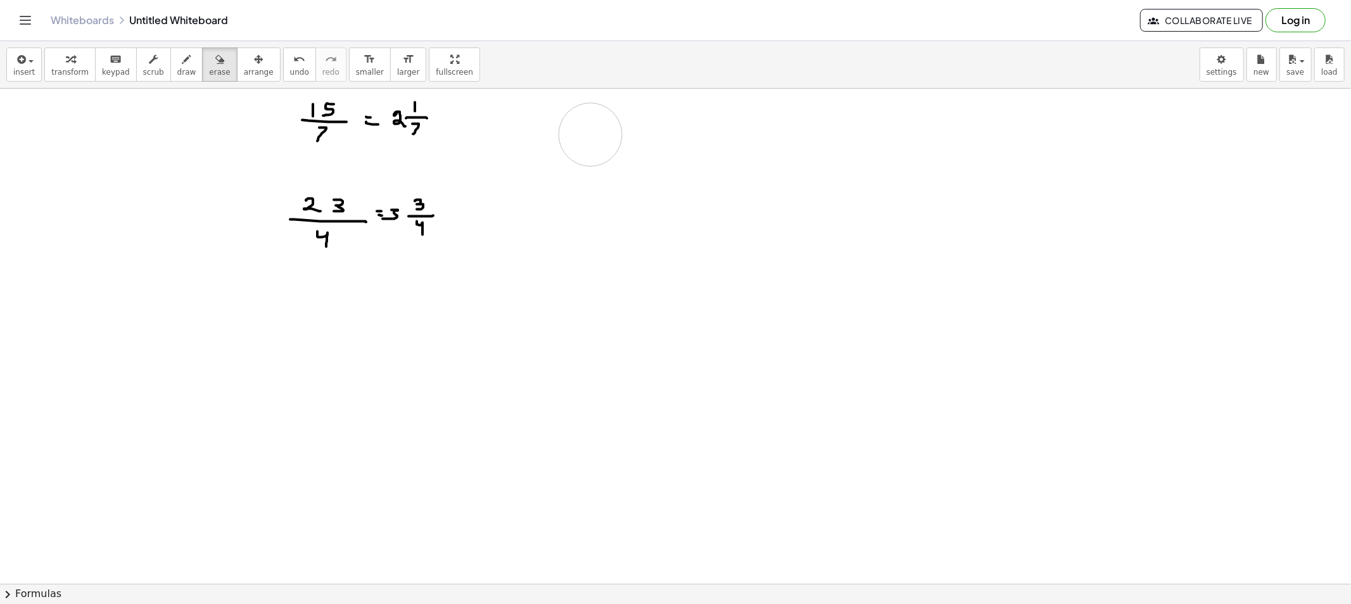
drag, startPoint x: 515, startPoint y: 280, endPoint x: 567, endPoint y: 134, distance: 155.3
drag, startPoint x: 175, startPoint y: 79, endPoint x: 174, endPoint y: 85, distance: 6.5
click at [175, 79] on button "draw" at bounding box center [186, 65] width 33 height 34
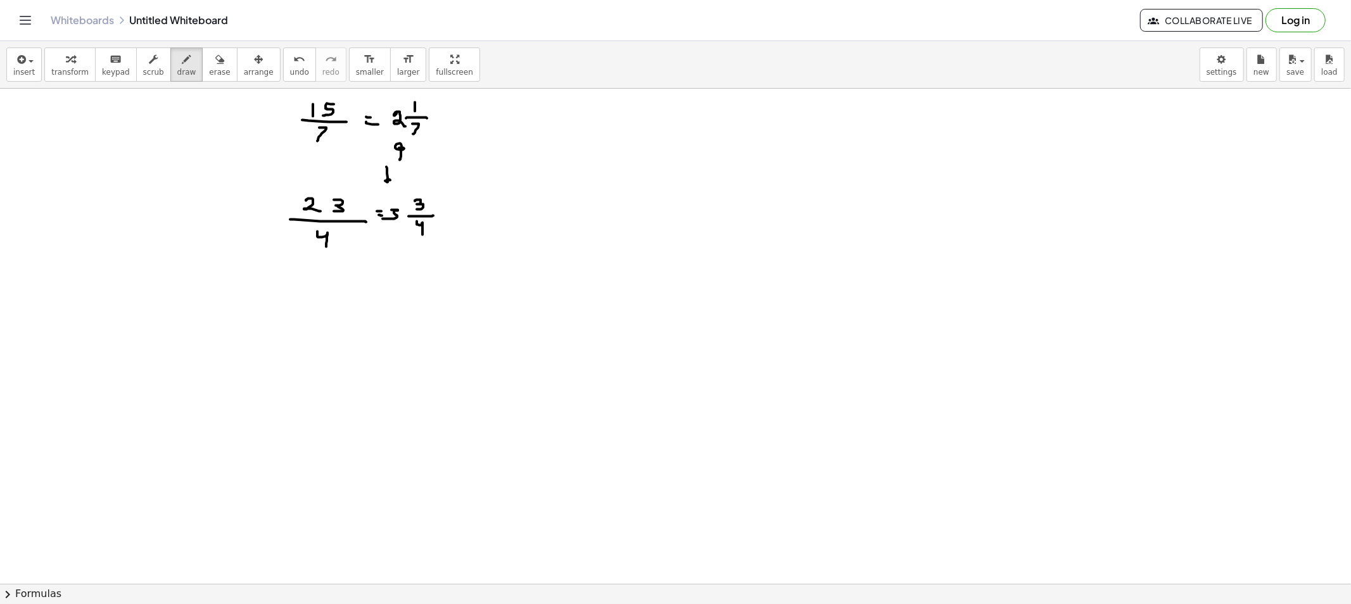
drag, startPoint x: 386, startPoint y: 167, endPoint x: 436, endPoint y: 186, distance: 52.9
drag, startPoint x: 196, startPoint y: 65, endPoint x: 203, endPoint y: 73, distance: 10.9
click at [202, 66] on button "erase" at bounding box center [219, 65] width 35 height 34
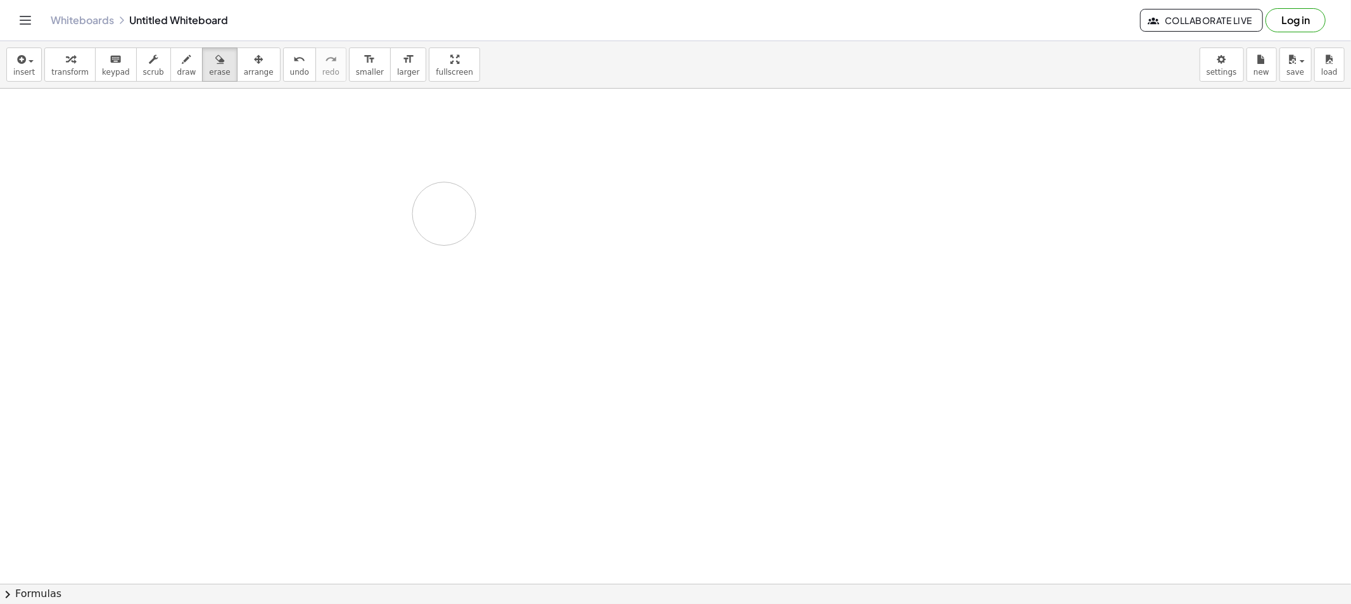
drag, startPoint x: 273, startPoint y: 118, endPoint x: 307, endPoint y: 196, distance: 85.7
click at [182, 65] on icon "button" at bounding box center [186, 59] width 9 height 15
drag, startPoint x: 251, startPoint y: 124, endPoint x: 274, endPoint y: 133, distance: 23.9
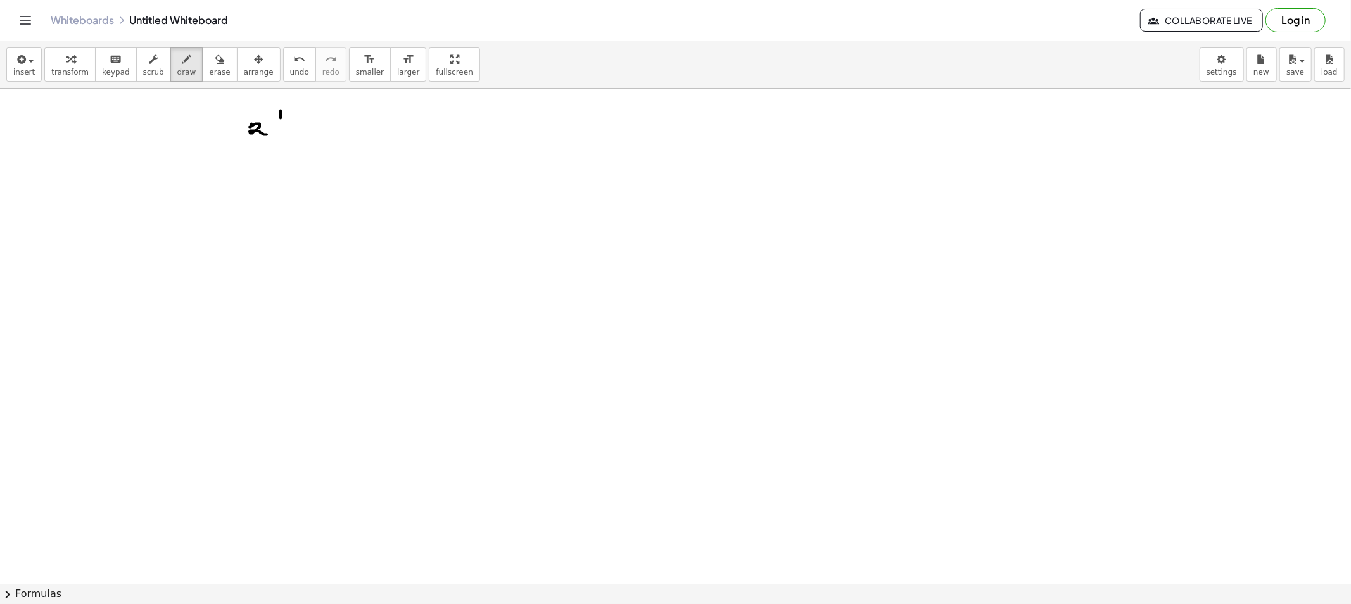
drag, startPoint x: 281, startPoint y: 111, endPoint x: 274, endPoint y: 119, distance: 10.4
drag, startPoint x: 274, startPoint y: 129, endPoint x: 281, endPoint y: 137, distance: 11.3
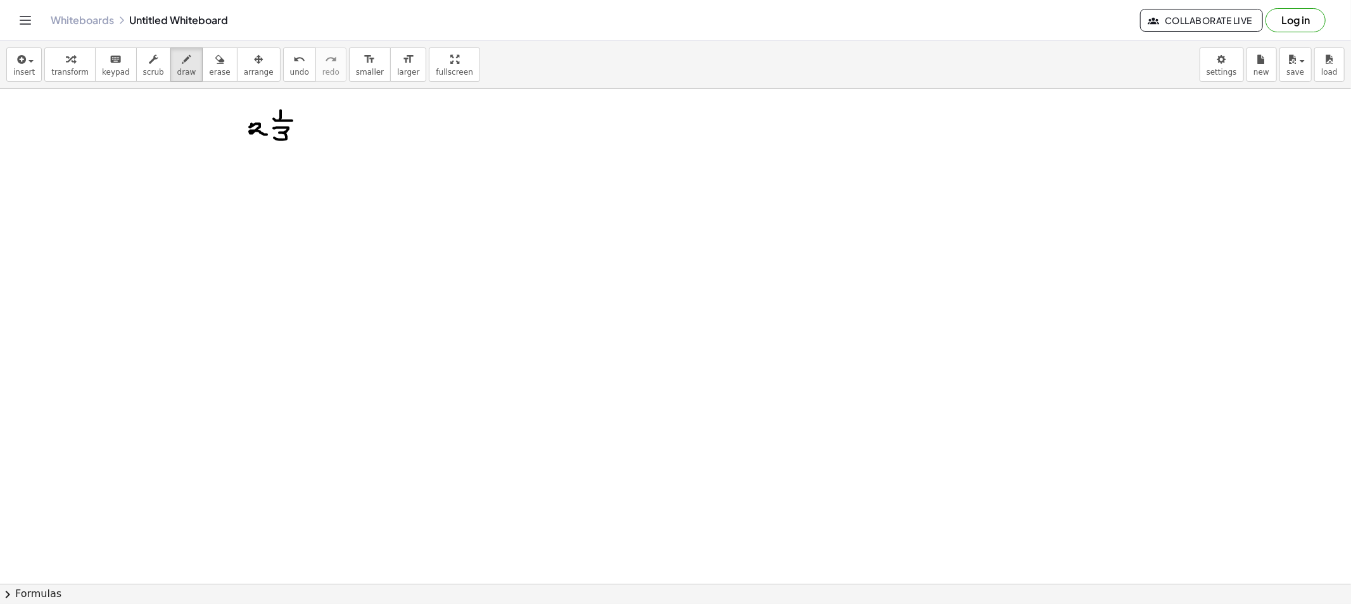
drag, startPoint x: 322, startPoint y: 124, endPoint x: 329, endPoint y: 127, distance: 8.5
drag, startPoint x: 358, startPoint y: 122, endPoint x: 346, endPoint y: 131, distance: 14.8
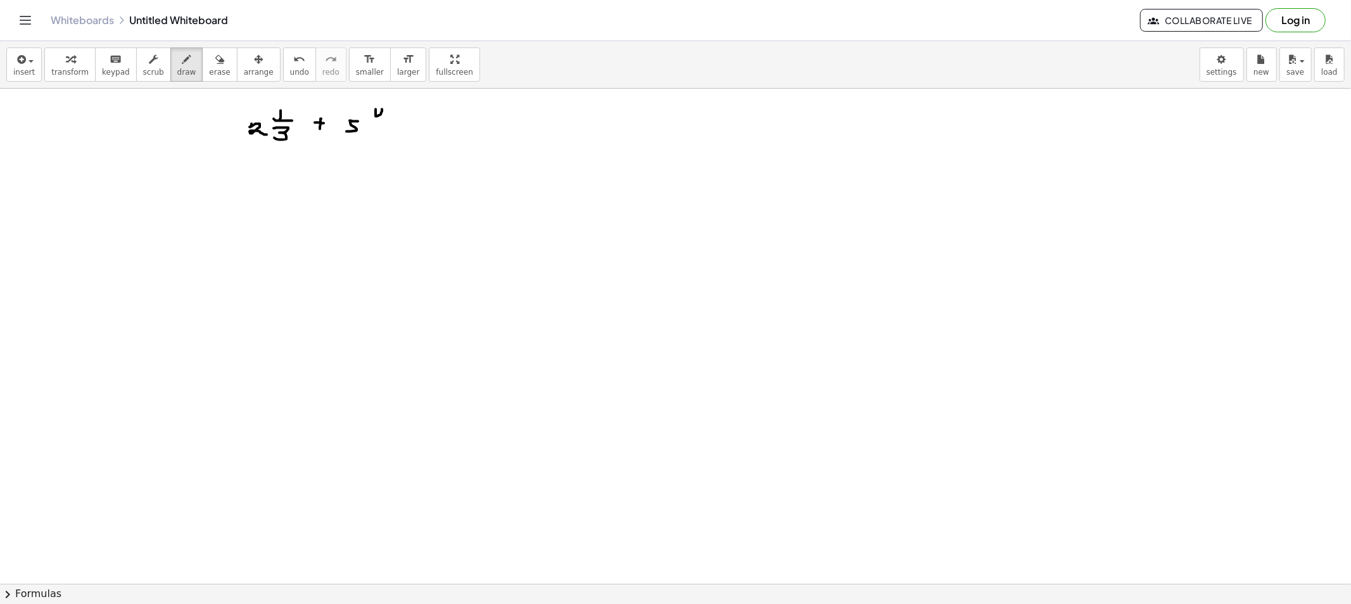
drag, startPoint x: 376, startPoint y: 115, endPoint x: 379, endPoint y: 124, distance: 10.0
drag, startPoint x: 380, startPoint y: 133, endPoint x: 372, endPoint y: 141, distance: 11.6
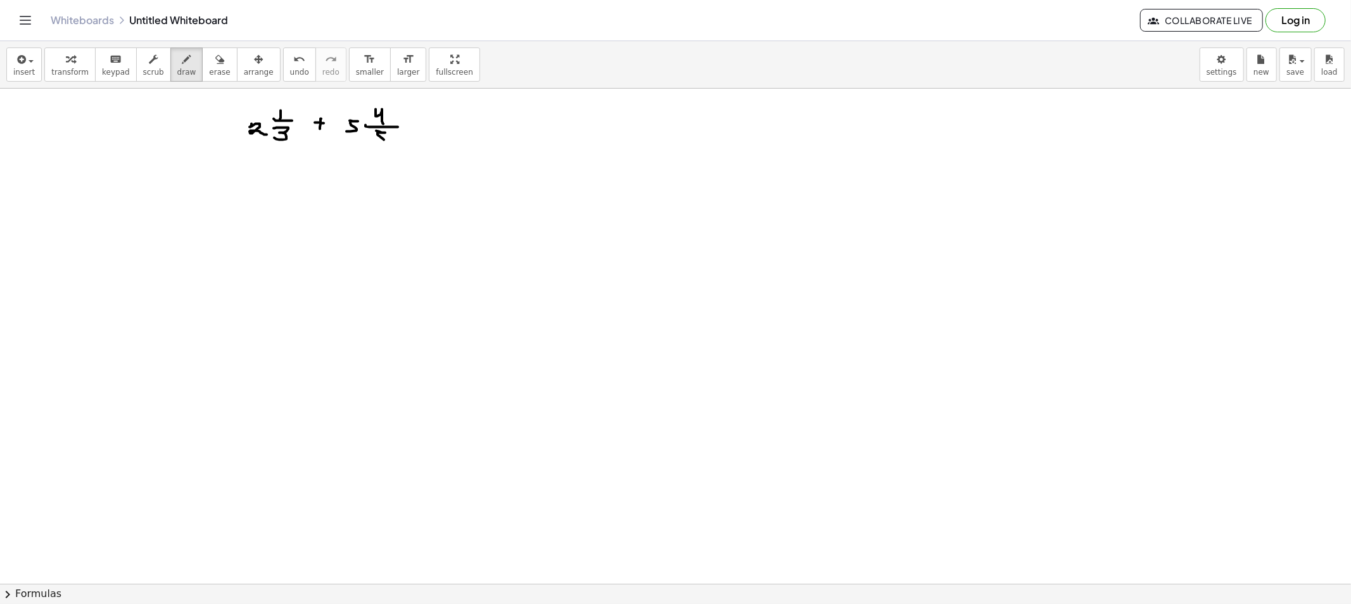
drag, startPoint x: 185, startPoint y: 78, endPoint x: 177, endPoint y: 78, distance: 7.6
click at [181, 78] on button "draw" at bounding box center [186, 65] width 33 height 34
drag, startPoint x: 177, startPoint y: 78, endPoint x: 194, endPoint y: 119, distance: 44.6
click at [177, 79] on button "draw" at bounding box center [186, 65] width 33 height 34
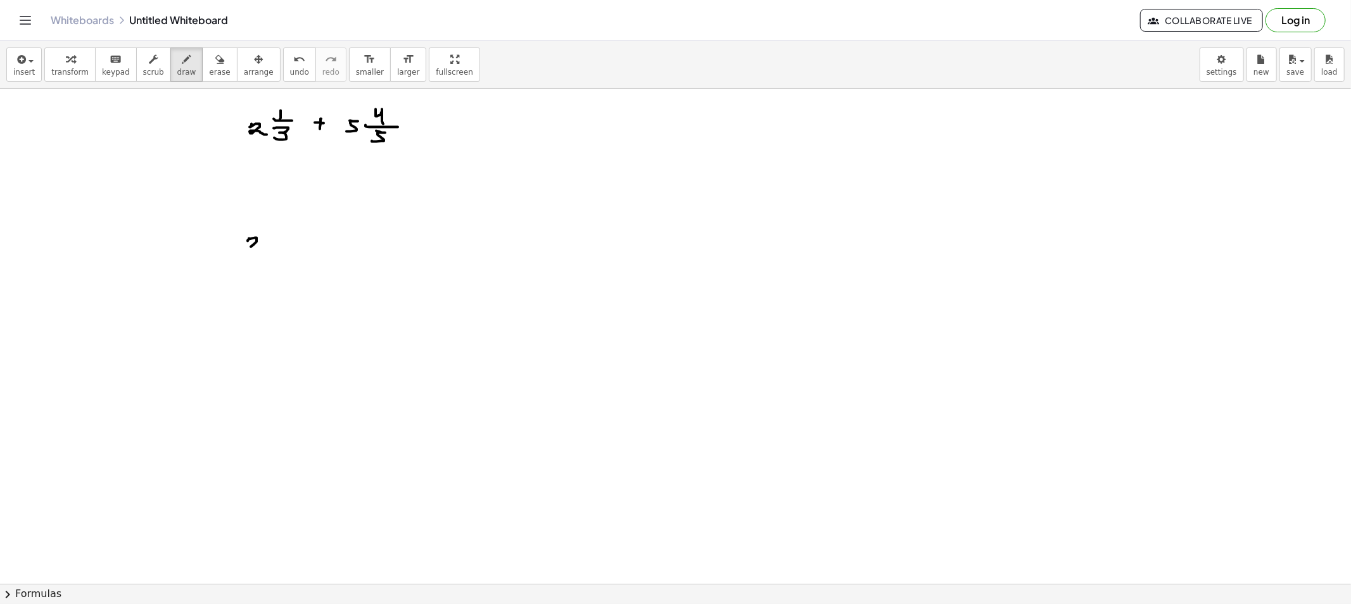
drag, startPoint x: 249, startPoint y: 239, endPoint x: 260, endPoint y: 249, distance: 15.3
drag, startPoint x: 269, startPoint y: 236, endPoint x: 260, endPoint y: 255, distance: 20.1
drag, startPoint x: 236, startPoint y: 256, endPoint x: 272, endPoint y: 258, distance: 36.8
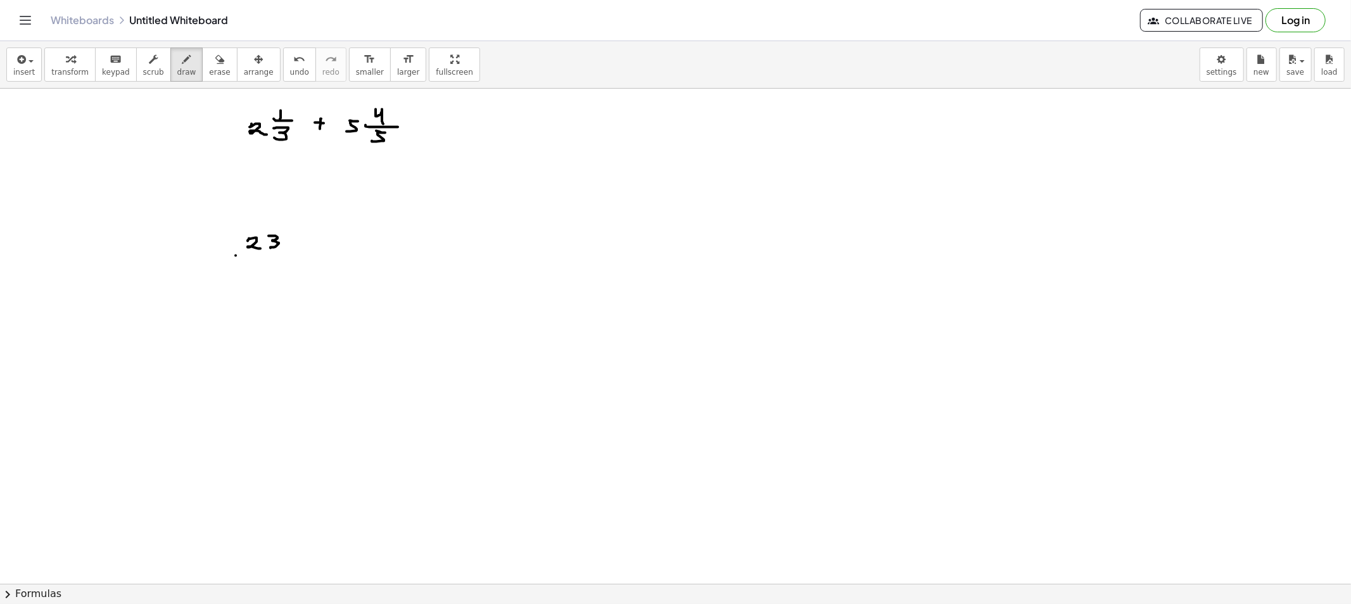
drag, startPoint x: 258, startPoint y: 260, endPoint x: 263, endPoint y: 279, distance: 19.1
drag, startPoint x: 309, startPoint y: 258, endPoint x: 330, endPoint y: 256, distance: 21.0
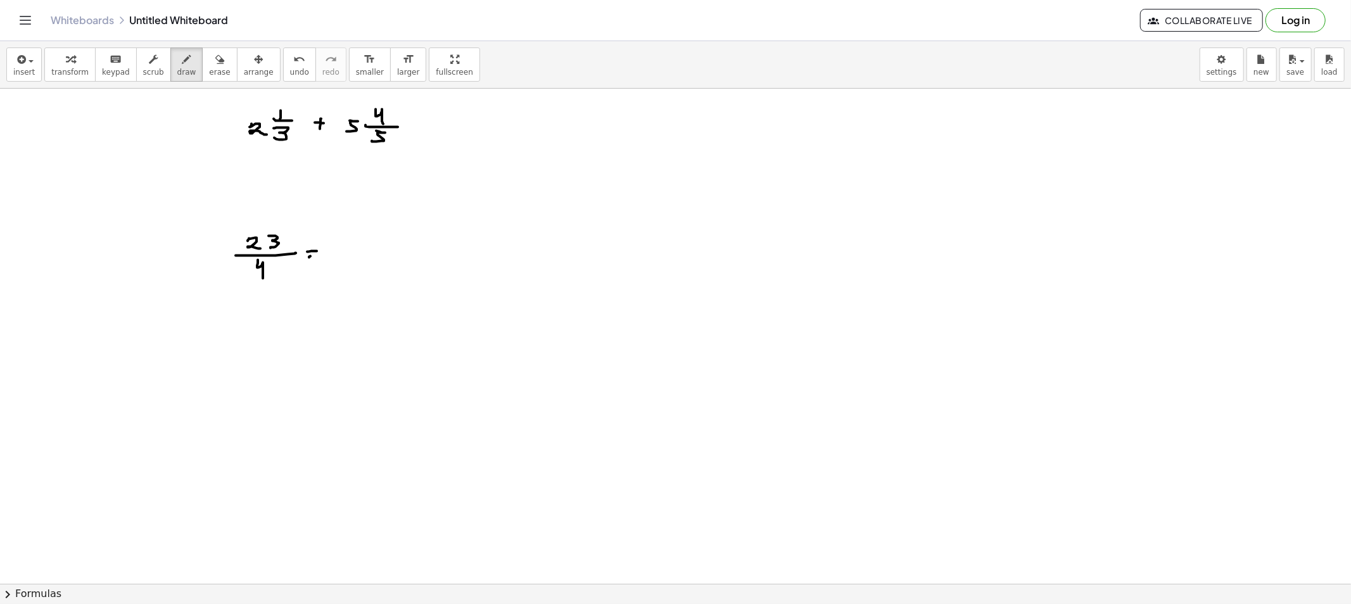
drag, startPoint x: 370, startPoint y: 239, endPoint x: 372, endPoint y: 249, distance: 9.7
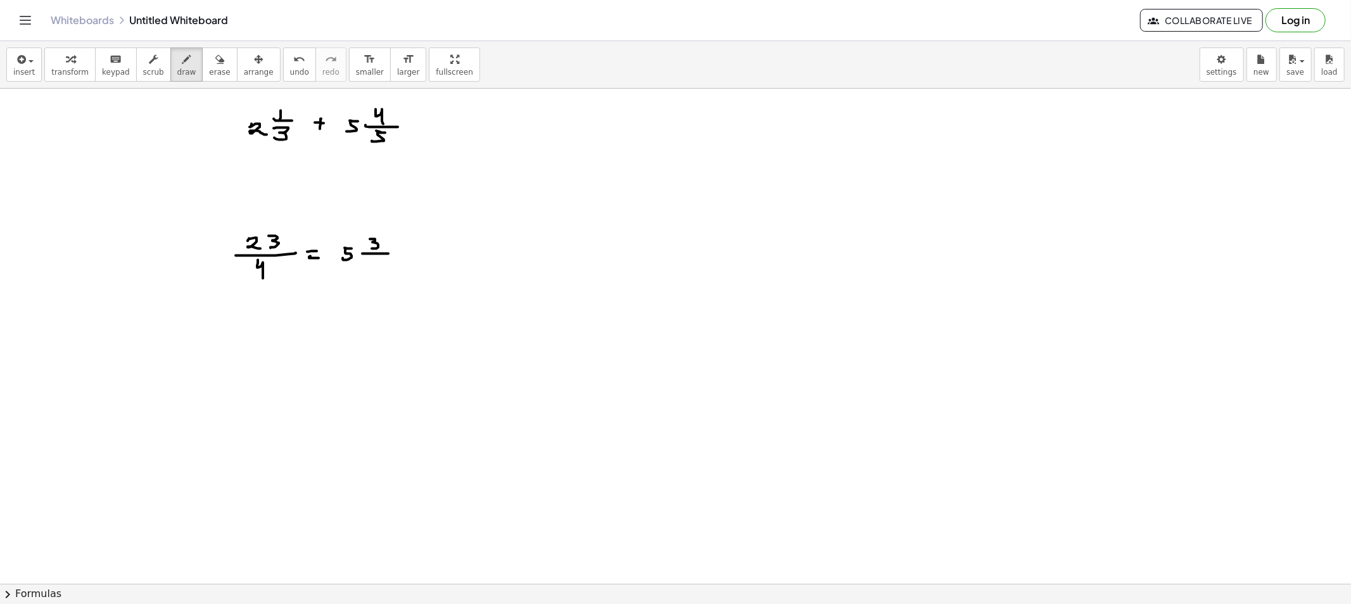
drag, startPoint x: 388, startPoint y: 254, endPoint x: 371, endPoint y: 261, distance: 18.5
drag, startPoint x: 369, startPoint y: 260, endPoint x: 377, endPoint y: 273, distance: 15.3
drag, startPoint x: 370, startPoint y: 211, endPoint x: 374, endPoint y: 217, distance: 7.7
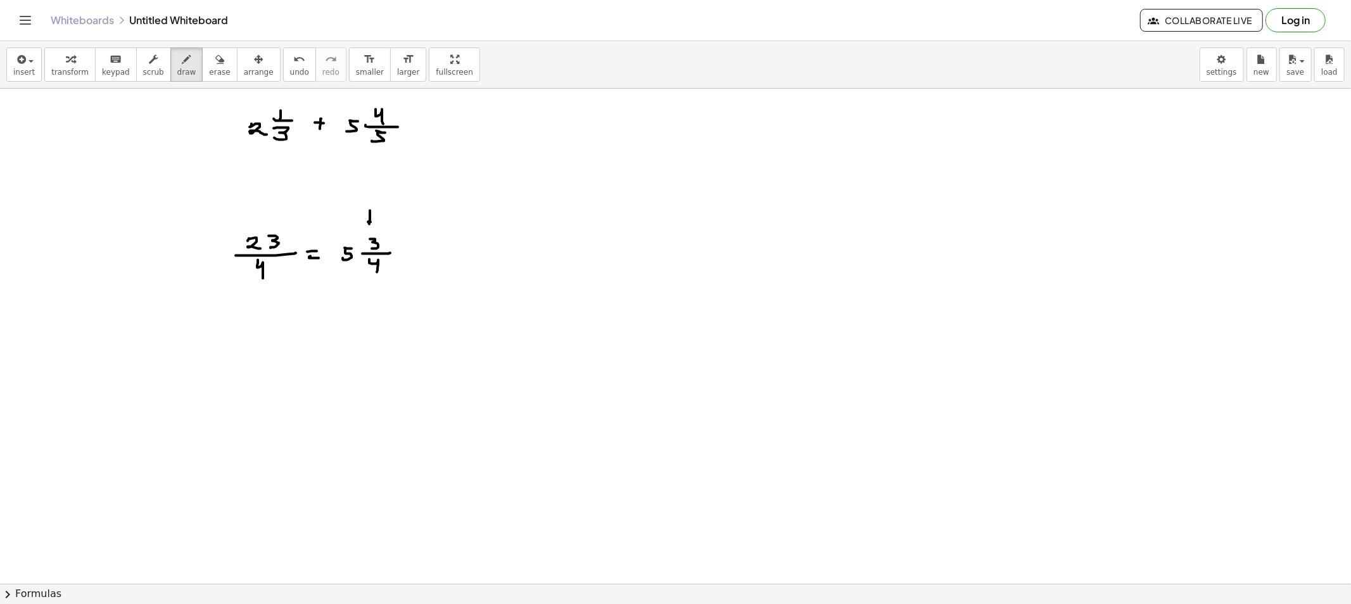
drag, startPoint x: 369, startPoint y: 212, endPoint x: 282, endPoint y: 222, distance: 88.0
drag, startPoint x: 195, startPoint y: 53, endPoint x: 209, endPoint y: 130, distance: 78.5
click at [209, 54] on div "button" at bounding box center [219, 58] width 21 height 15
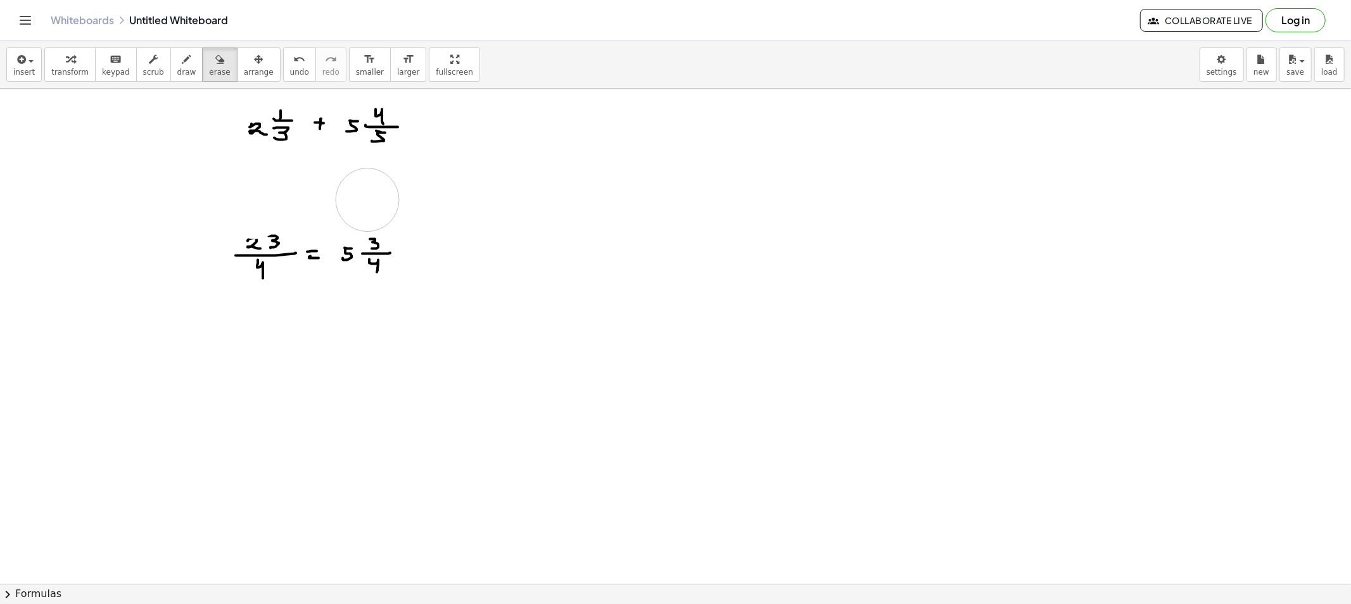
drag, startPoint x: 255, startPoint y: 208, endPoint x: 367, endPoint y: 200, distance: 113.0
drag, startPoint x: 256, startPoint y: 233, endPoint x: 111, endPoint y: 102, distance: 195.1
click at [179, 65] on div "button" at bounding box center [186, 58] width 19 height 15
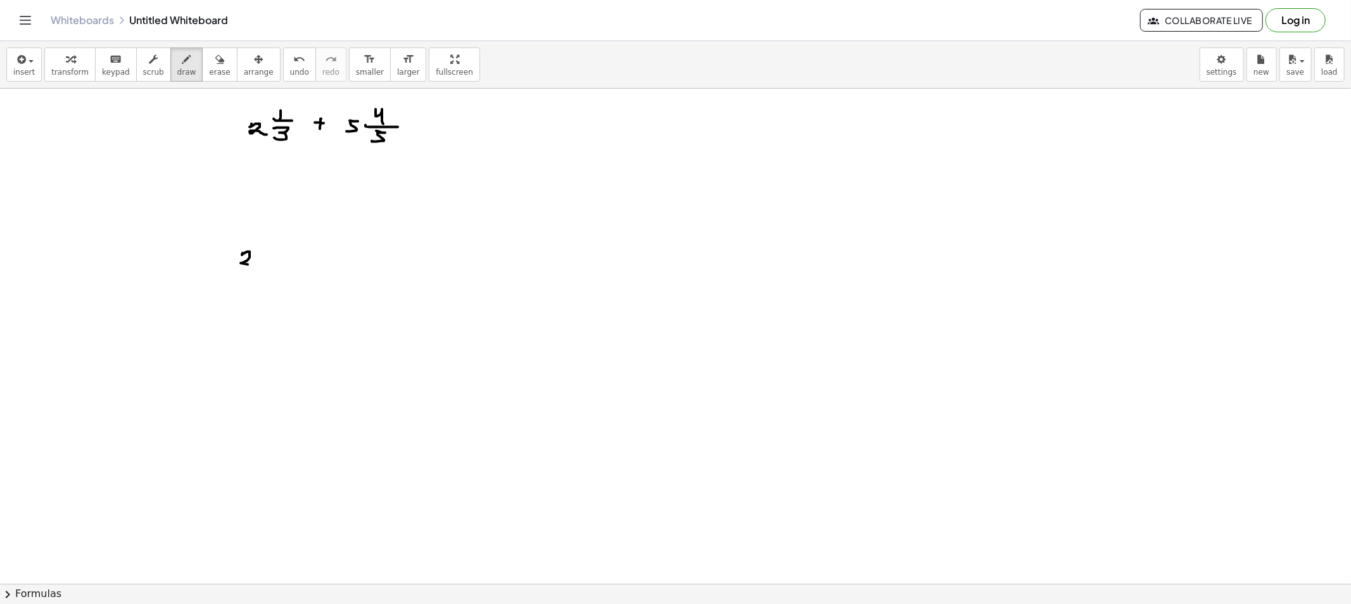
drag, startPoint x: 243, startPoint y: 253, endPoint x: 254, endPoint y: 265, distance: 16.1
drag, startPoint x: 279, startPoint y: 246, endPoint x: 276, endPoint y: 254, distance: 9.1
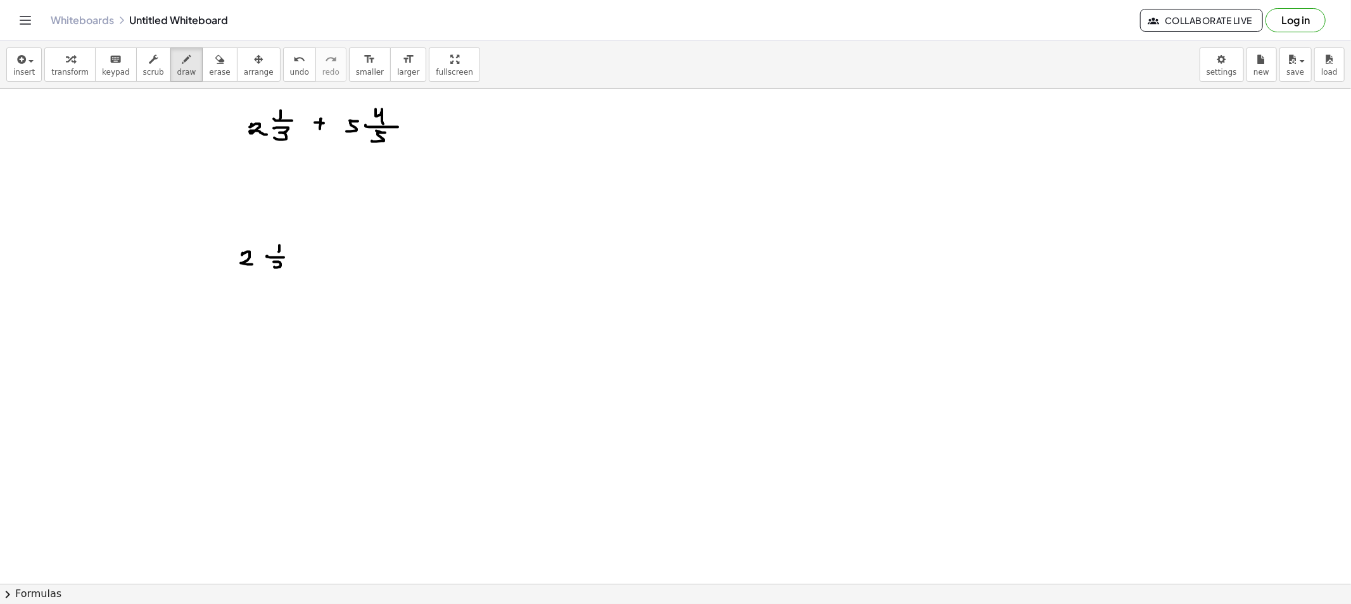
drag, startPoint x: 274, startPoint y: 262, endPoint x: 279, endPoint y: 270, distance: 9.5
drag, startPoint x: 301, startPoint y: 258, endPoint x: 328, endPoint y: 261, distance: 27.4
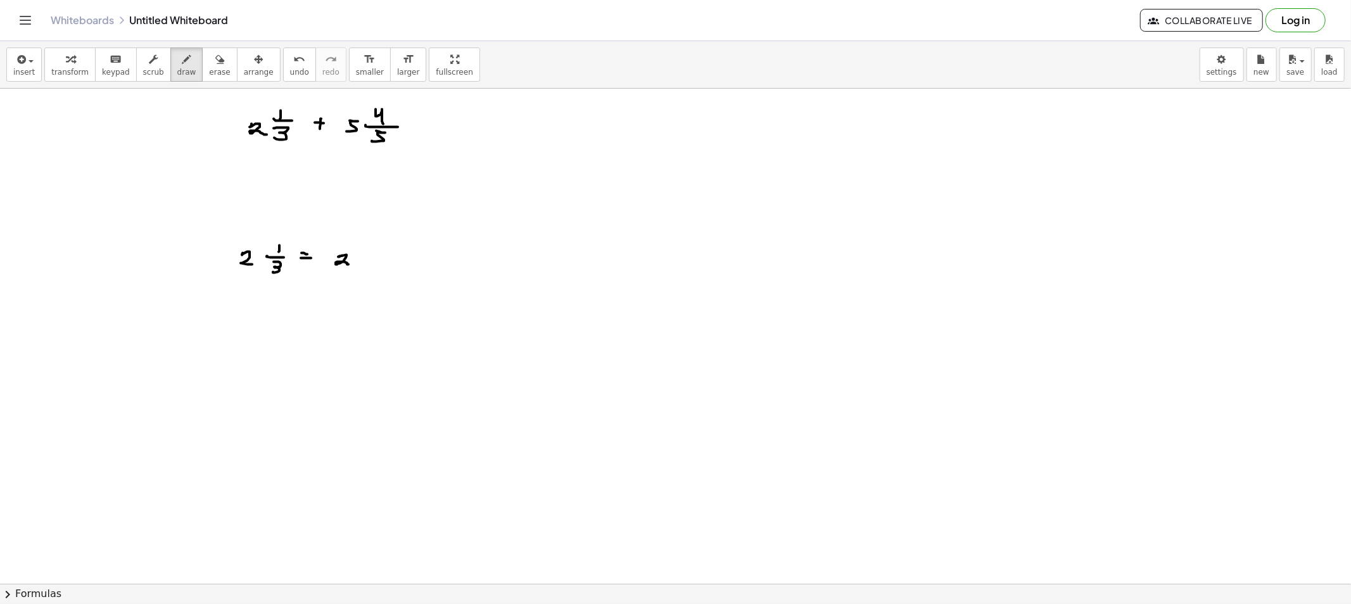
drag, startPoint x: 342, startPoint y: 256, endPoint x: 361, endPoint y: 265, distance: 21.0
drag, startPoint x: 360, startPoint y: 258, endPoint x: 371, endPoint y: 258, distance: 10.8
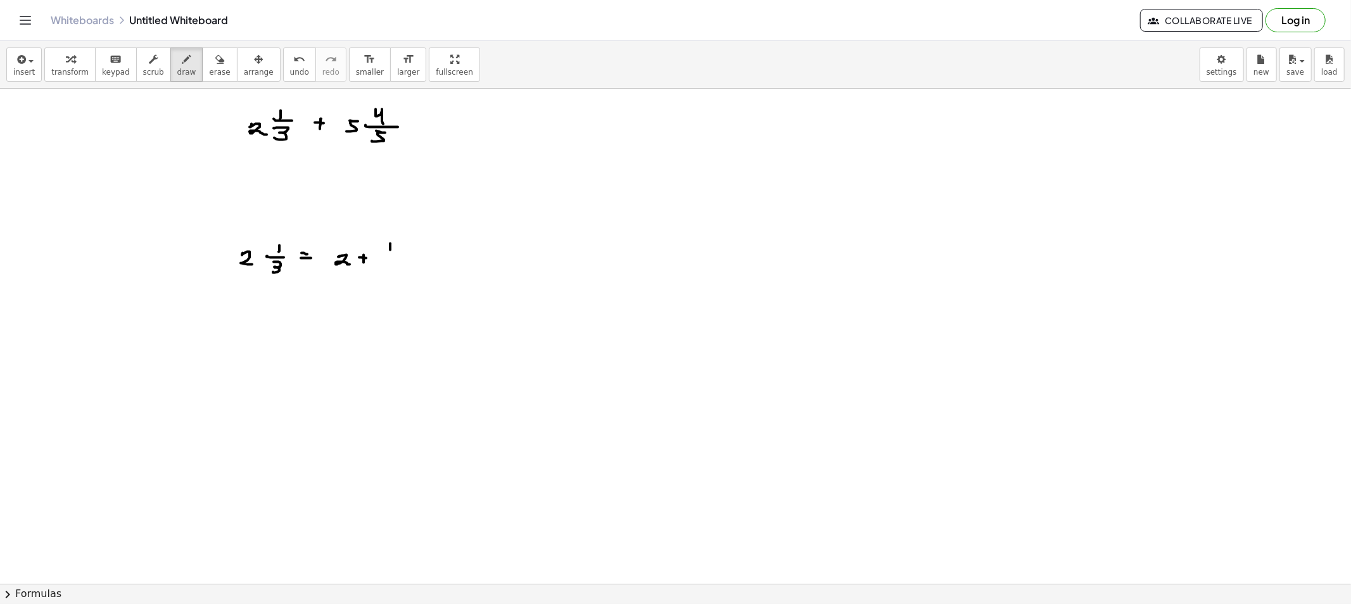
drag, startPoint x: 383, startPoint y: 257, endPoint x: 395, endPoint y: 260, distance: 12.4
drag, startPoint x: 388, startPoint y: 261, endPoint x: 384, endPoint y: 275, distance: 14.4
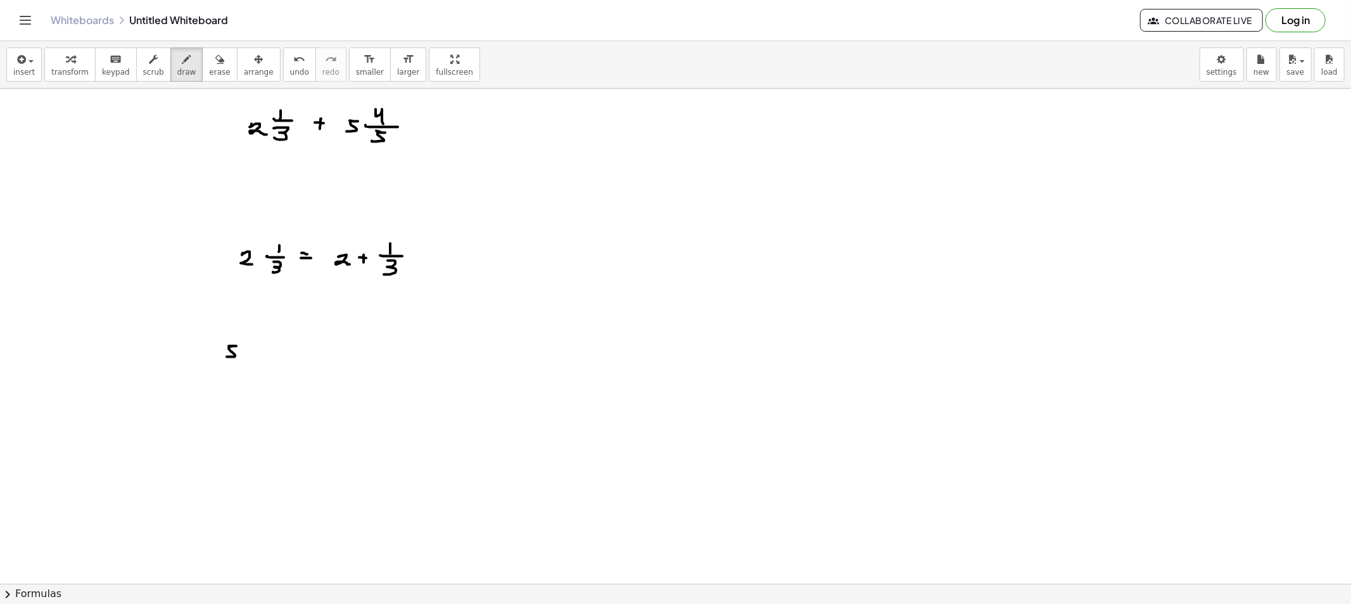
drag, startPoint x: 236, startPoint y: 346, endPoint x: 225, endPoint y: 356, distance: 14.4
drag, startPoint x: 257, startPoint y: 333, endPoint x: 257, endPoint y: 345, distance: 12.0
drag, startPoint x: 270, startPoint y: 347, endPoint x: 263, endPoint y: 350, distance: 8.0
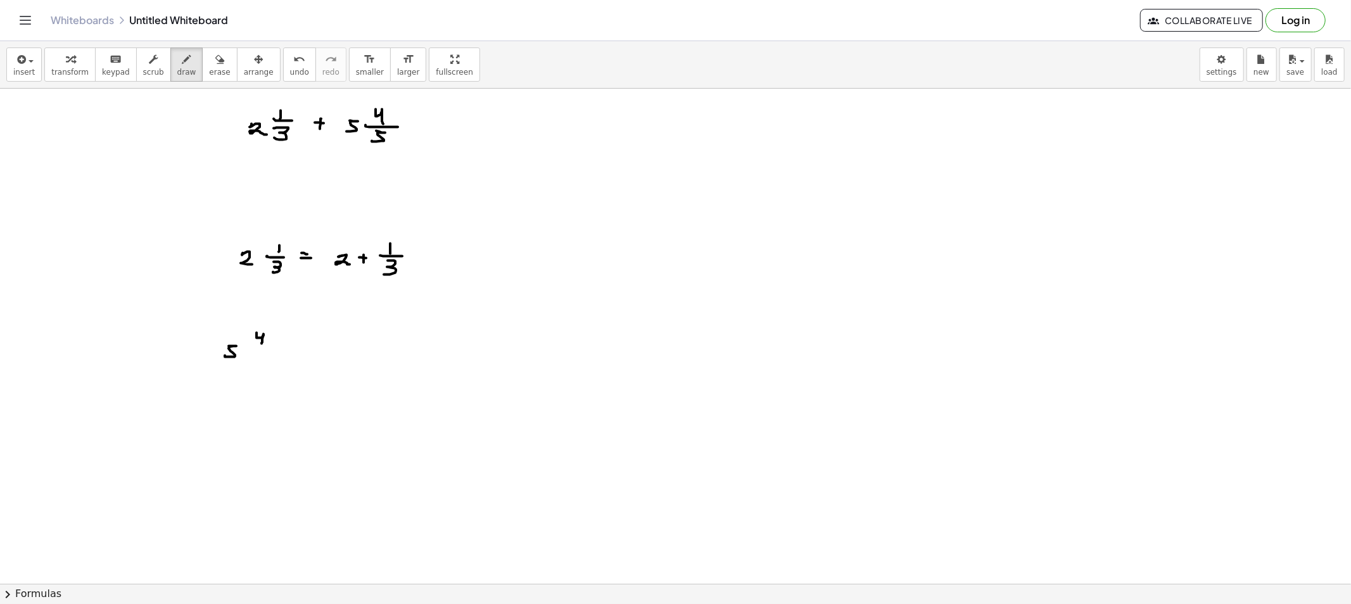
drag, startPoint x: 258, startPoint y: 352, endPoint x: 251, endPoint y: 364, distance: 13.9
drag, startPoint x: 281, startPoint y: 352, endPoint x: 300, endPoint y: 352, distance: 19.0
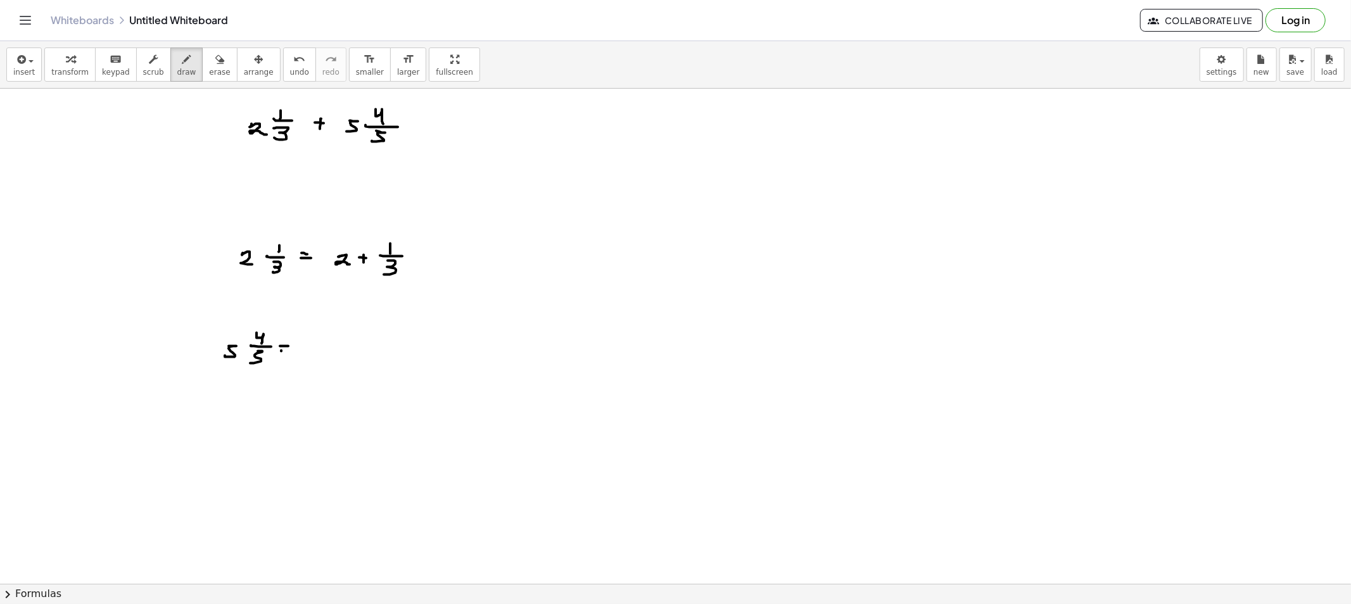
drag, startPoint x: 312, startPoint y: 343, endPoint x: 308, endPoint y: 353, distance: 11.1
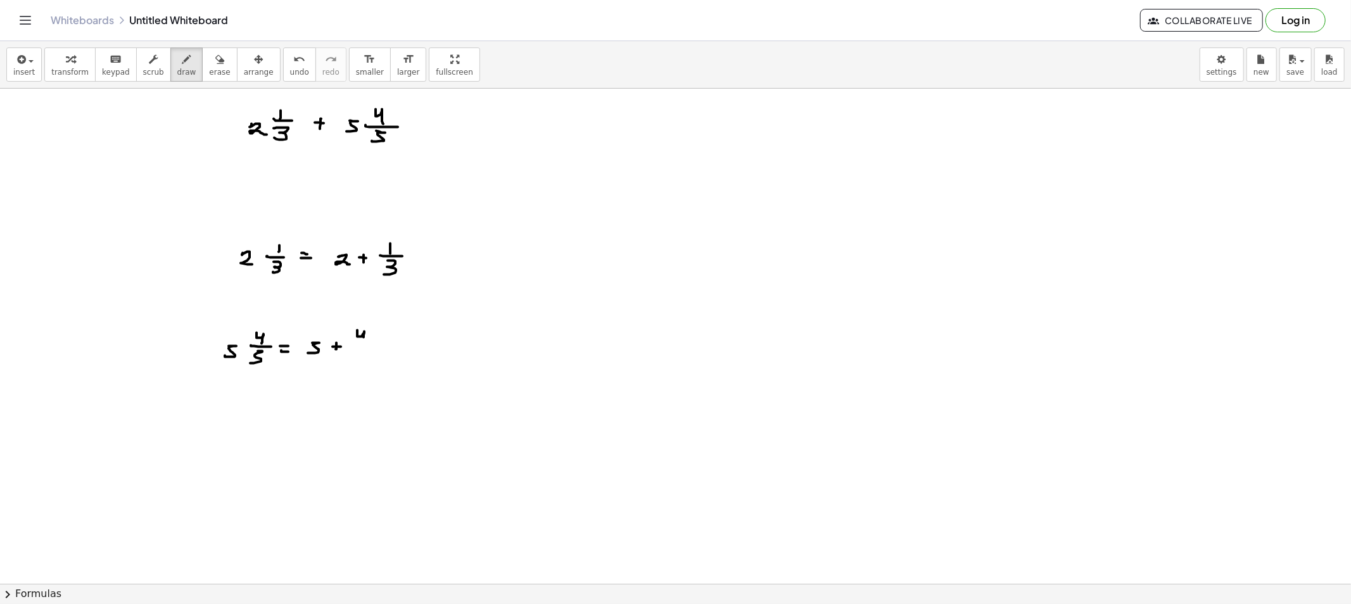
drag, startPoint x: 357, startPoint y: 331, endPoint x: 362, endPoint y: 343, distance: 13.1
drag
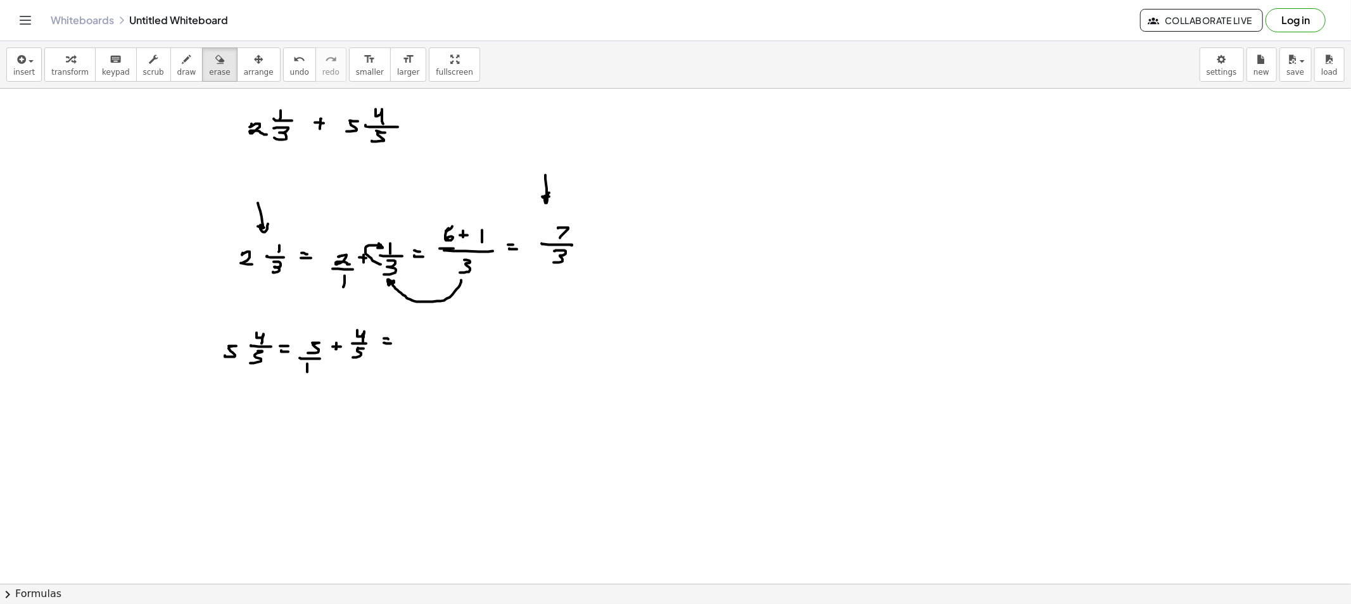
drag, startPoint x: 212, startPoint y: 61, endPoint x: 262, endPoint y: 105, distance: 66.4
click at [211, 61] on button "erase" at bounding box center [219, 65] width 35 height 34
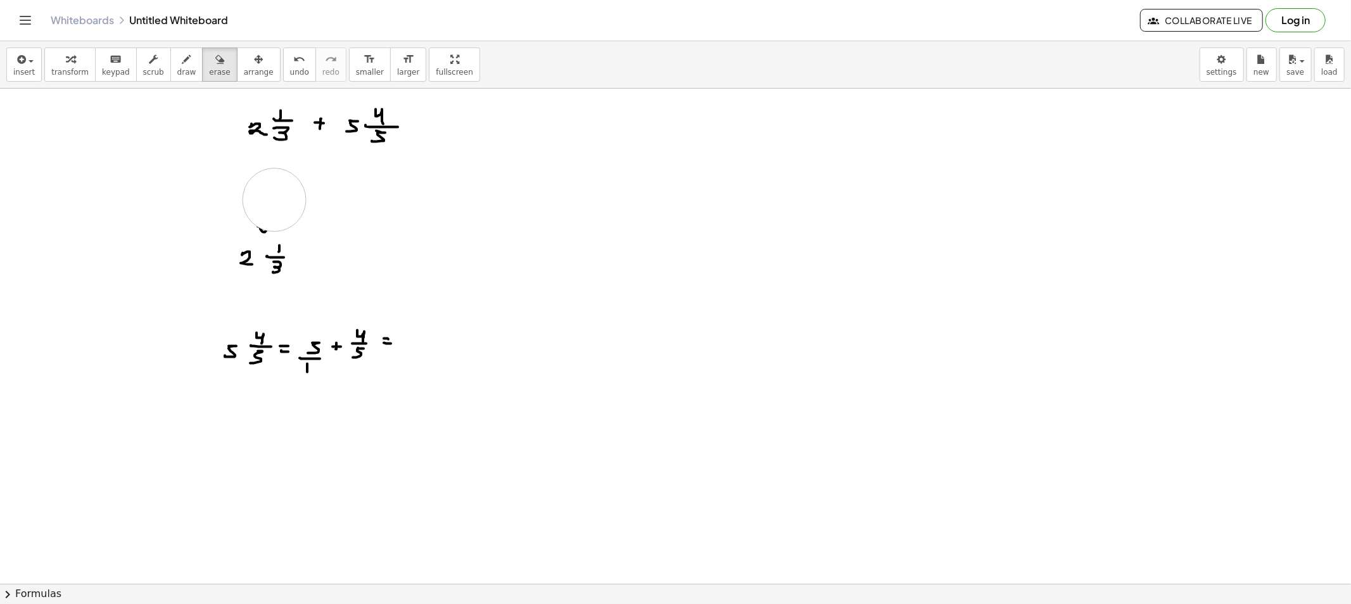
drag, startPoint x: 557, startPoint y: 244, endPoint x: 269, endPoint y: 209, distance: 291.0
drag, startPoint x: 226, startPoint y: 355, endPoint x: 476, endPoint y: 339, distance: 250.7
click at [178, 67] on button "draw" at bounding box center [186, 65] width 33 height 34
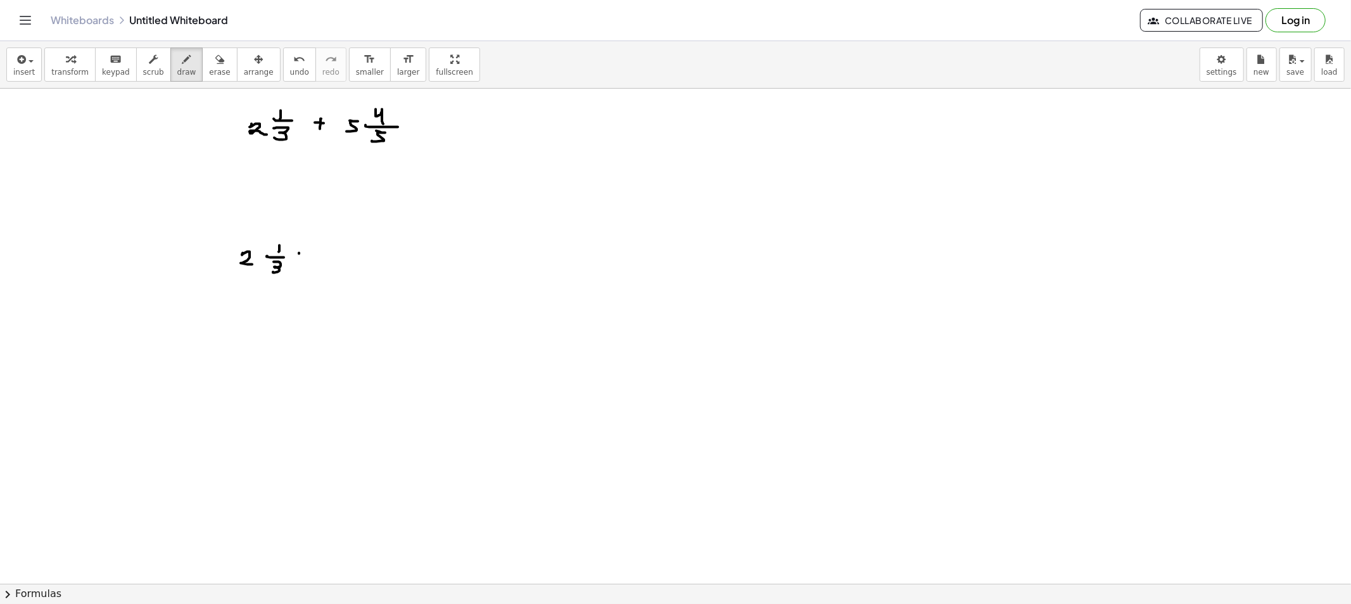
drag, startPoint x: 299, startPoint y: 253, endPoint x: 307, endPoint y: 254, distance: 7.6
drag, startPoint x: 300, startPoint y: 258, endPoint x: 327, endPoint y: 262, distance: 26.9
drag, startPoint x: 287, startPoint y: 243, endPoint x: 265, endPoint y: 236, distance: 23.1
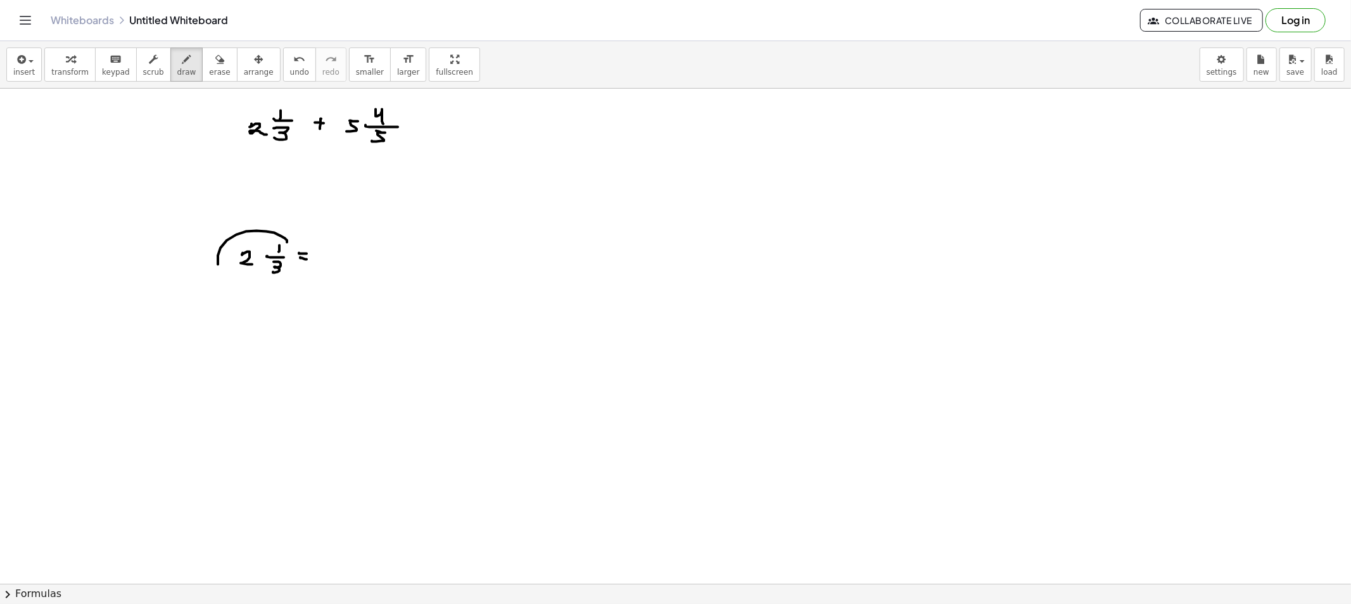
drag, startPoint x: 333, startPoint y: 251, endPoint x: 346, endPoint y: 263, distance: 18.4
drag, startPoint x: 363, startPoint y: 256, endPoint x: 372, endPoint y: 256, distance: 8.9
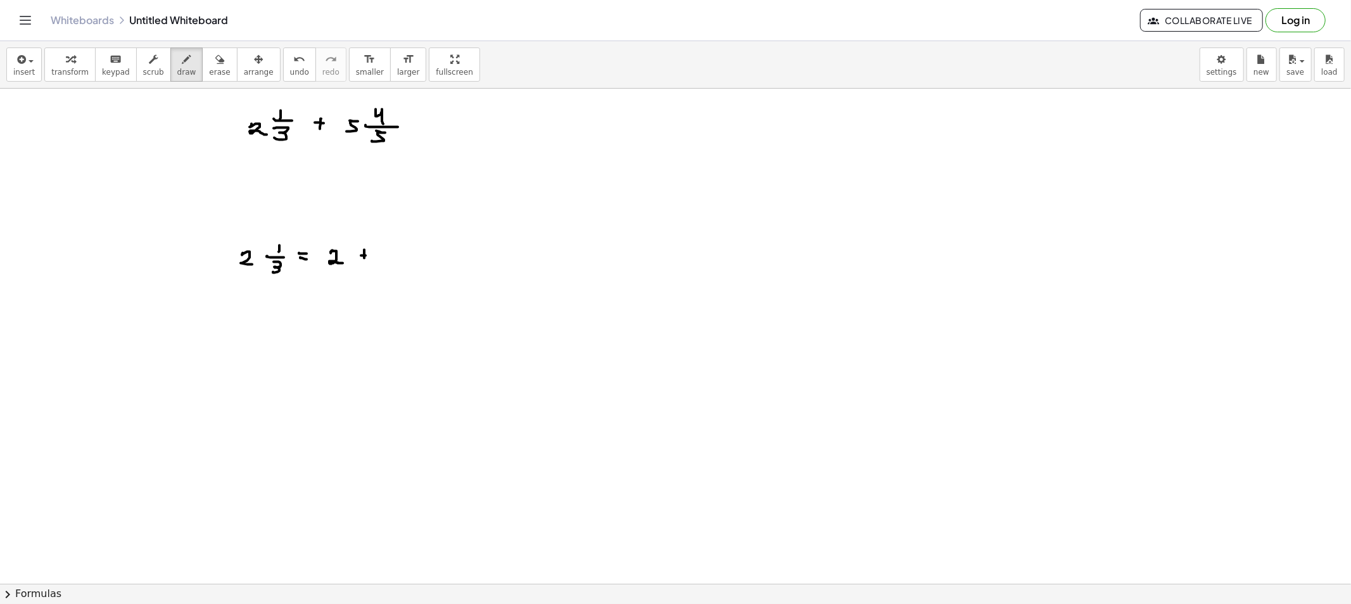
drag, startPoint x: 396, startPoint y: 237, endPoint x: 397, endPoint y: 248, distance: 10.8
drag, startPoint x: 395, startPoint y: 250, endPoint x: 407, endPoint y: 250, distance: 12.0
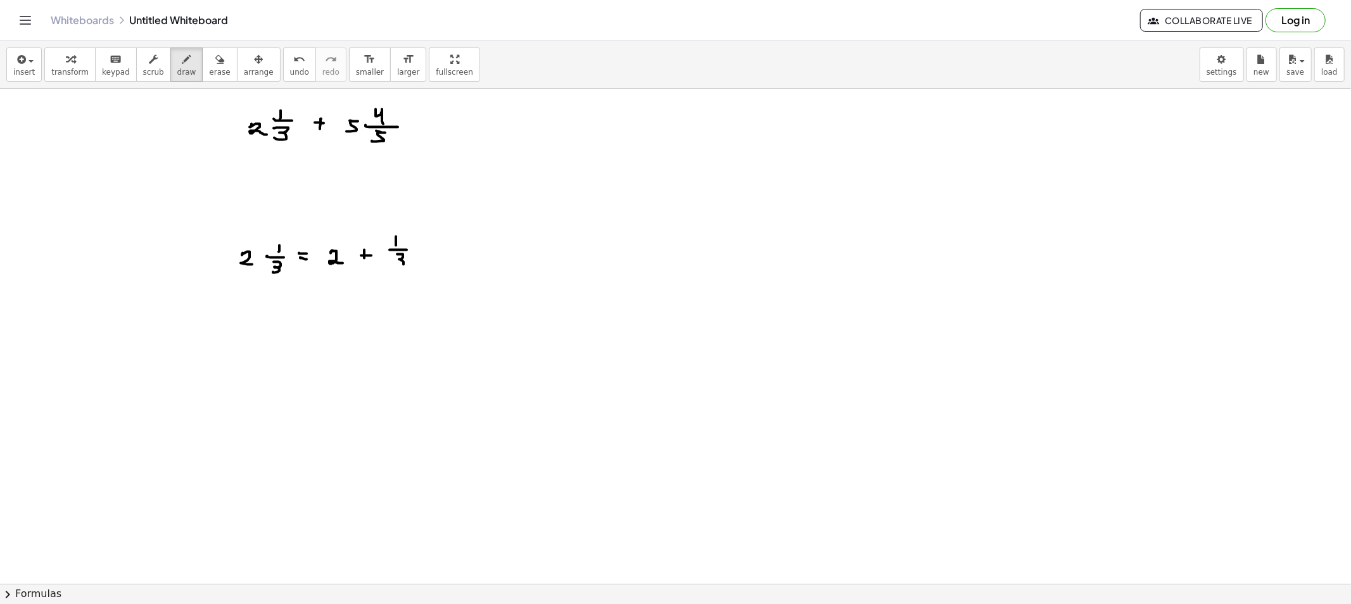
drag, startPoint x: 397, startPoint y: 255, endPoint x: 396, endPoint y: 266, distance: 11.5
drag, startPoint x: 260, startPoint y: 256, endPoint x: 279, endPoint y: 273, distance: 26.0
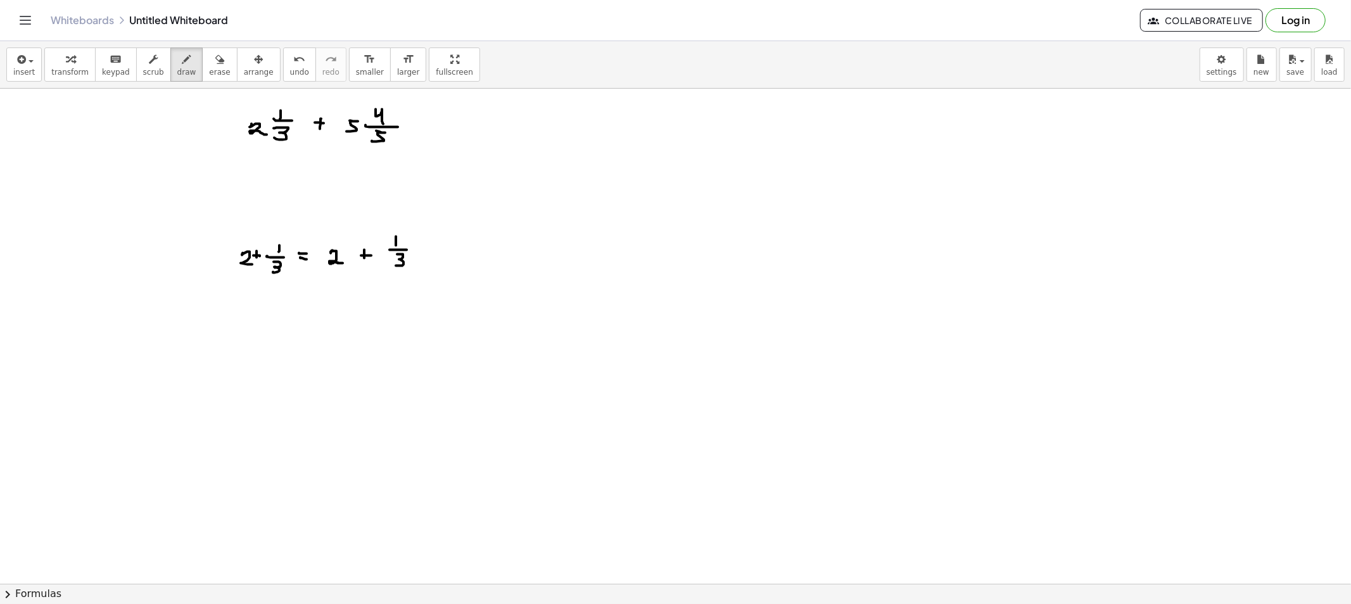
drag, startPoint x: 422, startPoint y: 249, endPoint x: 428, endPoint y: 250, distance: 6.4
drag, startPoint x: 326, startPoint y: 222, endPoint x: 331, endPoint y: 231, distance: 9.9
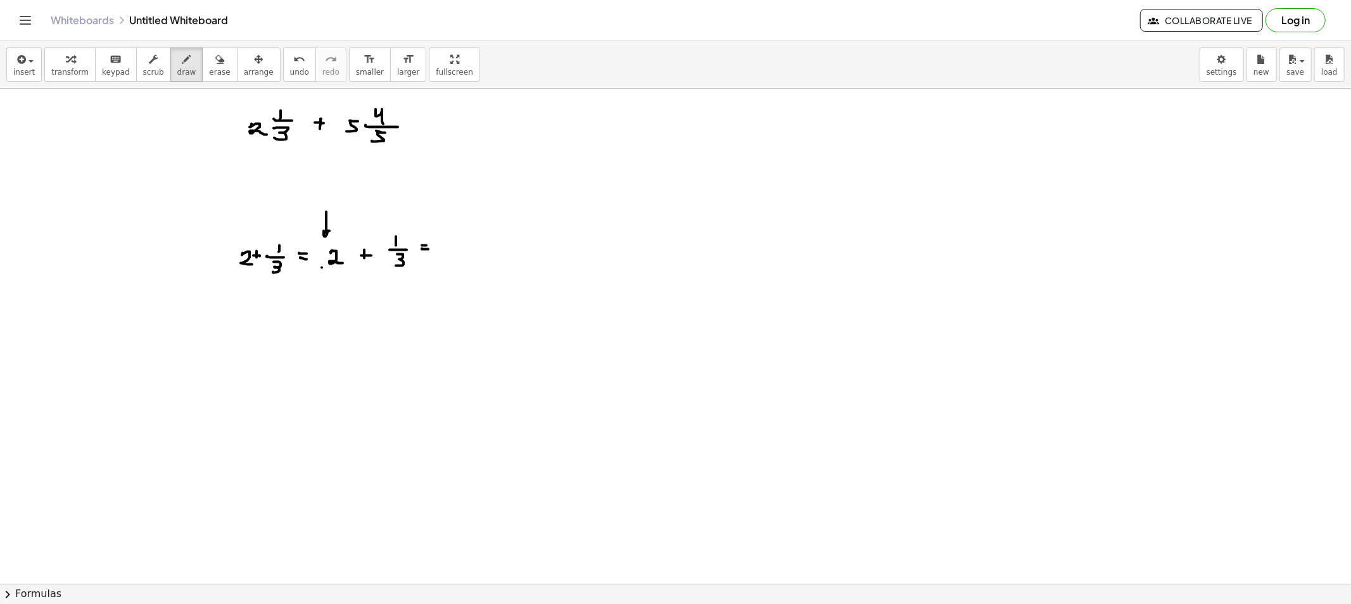
drag, startPoint x: 322, startPoint y: 268, endPoint x: 340, endPoint y: 269, distance: 18.4
drag, startPoint x: 330, startPoint y: 276, endPoint x: 398, endPoint y: 263, distance: 69.1
drag, startPoint x: 448, startPoint y: 244, endPoint x: 512, endPoint y: 246, distance: 64.0
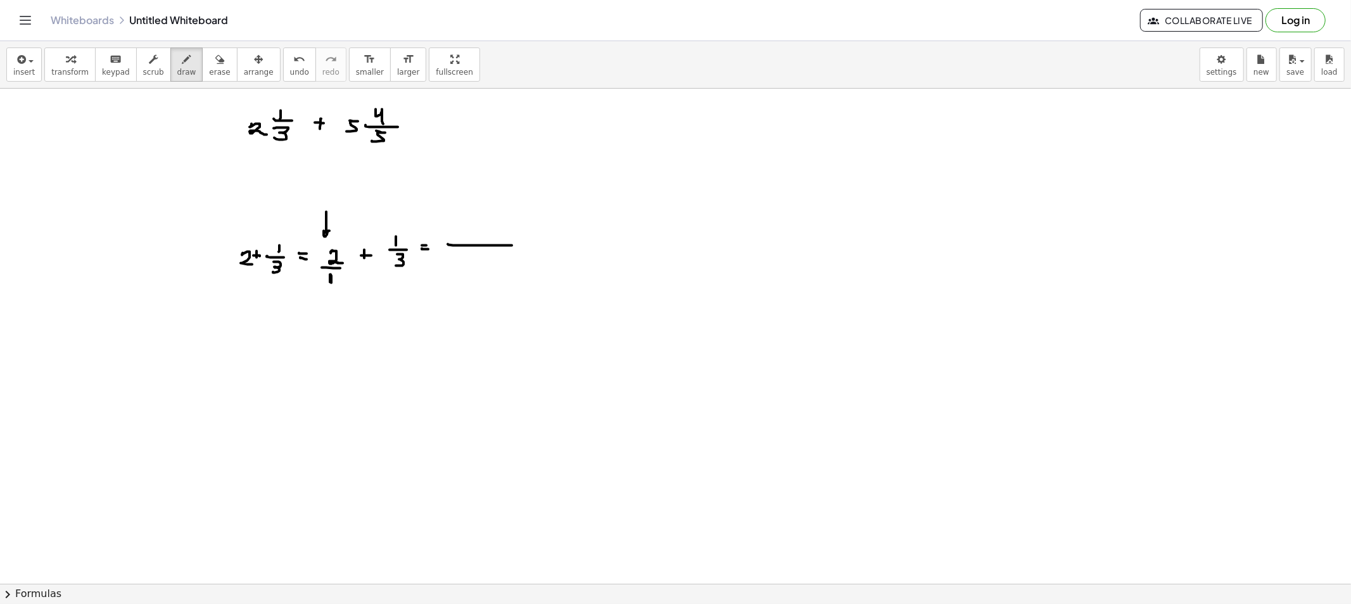
drag, startPoint x: 334, startPoint y: 282, endPoint x: 385, endPoint y: 267, distance: 52.7
drag, startPoint x: 466, startPoint y: 255, endPoint x: 477, endPoint y: 272, distance: 20.7
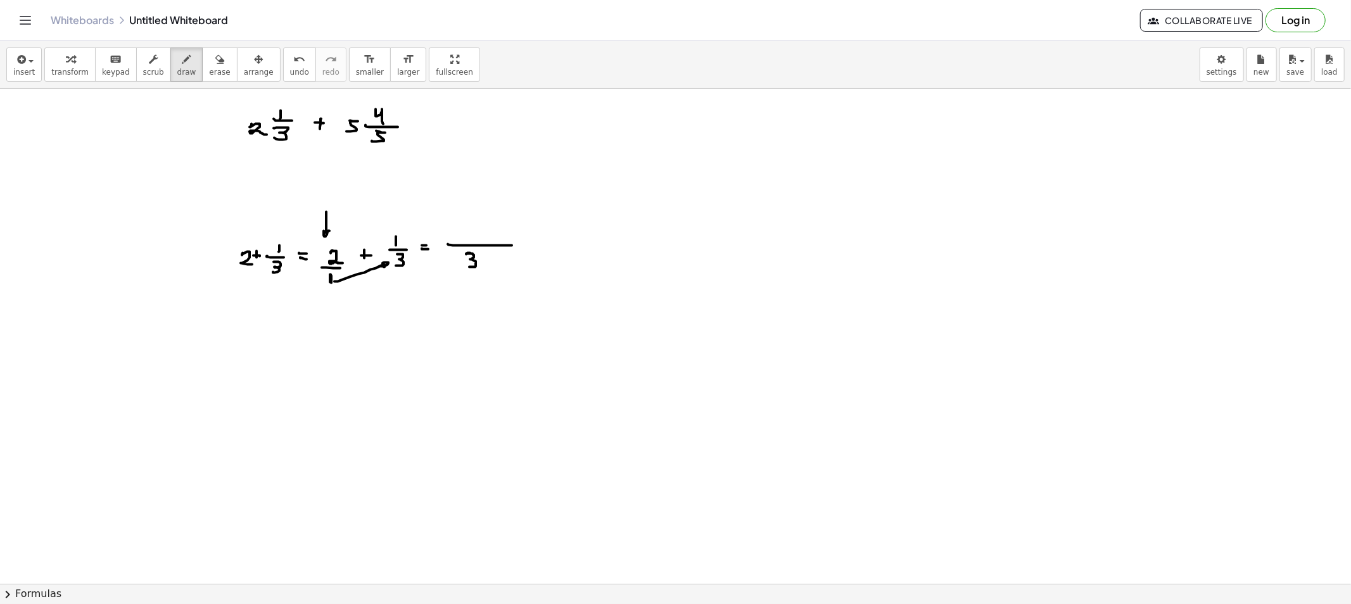
drag, startPoint x: 471, startPoint y: 286, endPoint x: 471, endPoint y: 277, distance: 9.5
drag, startPoint x: 471, startPoint y: 286, endPoint x: 340, endPoint y: 295, distance: 131.4
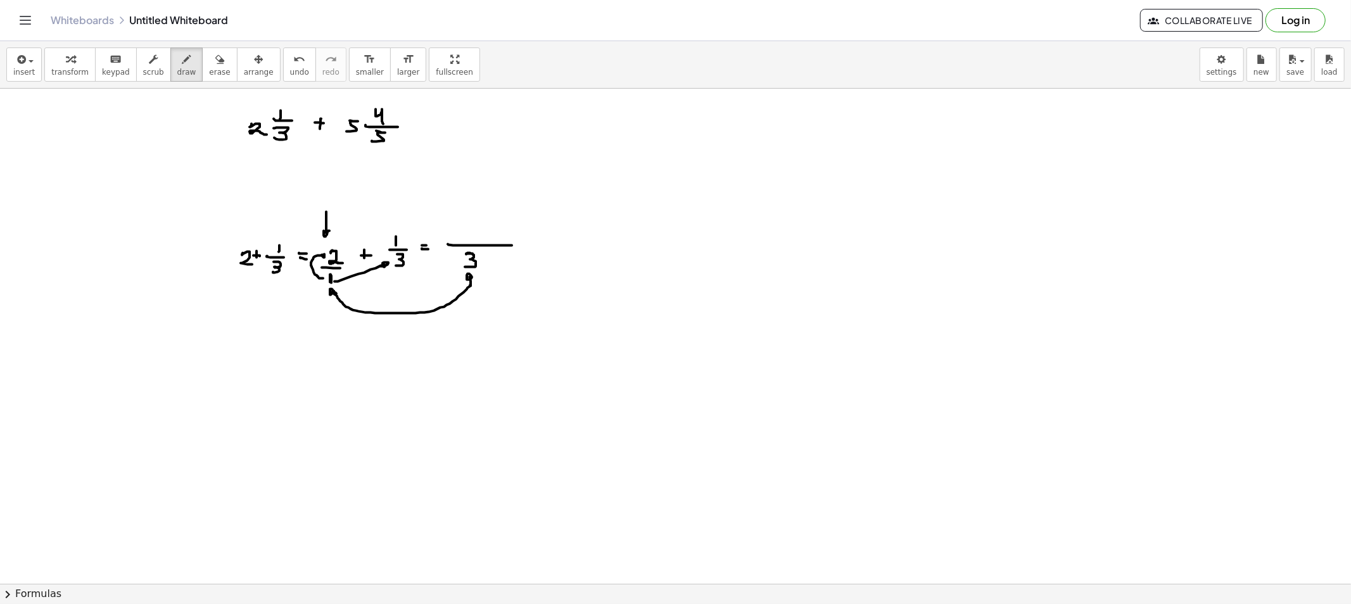
drag, startPoint x: 323, startPoint y: 279, endPoint x: 320, endPoint y: 257, distance: 21.8
click at [202, 65] on button "erase" at bounding box center [219, 65] width 35 height 34
click at [178, 72] on span "draw" at bounding box center [186, 72] width 19 height 9
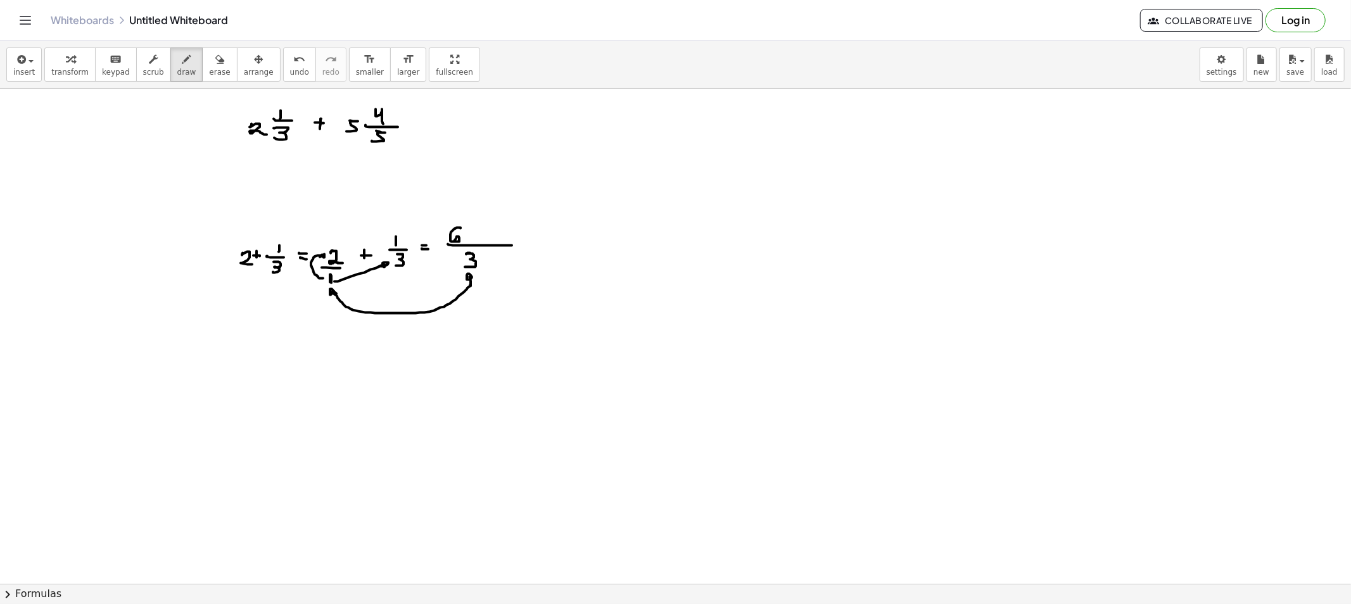
drag, startPoint x: 460, startPoint y: 229, endPoint x: 459, endPoint y: 247, distance: 18.5
drag, startPoint x: 365, startPoint y: 226, endPoint x: 370, endPoint y: 237, distance: 11.6
drag, startPoint x: 477, startPoint y: 226, endPoint x: 476, endPoint y: 236, distance: 10.2
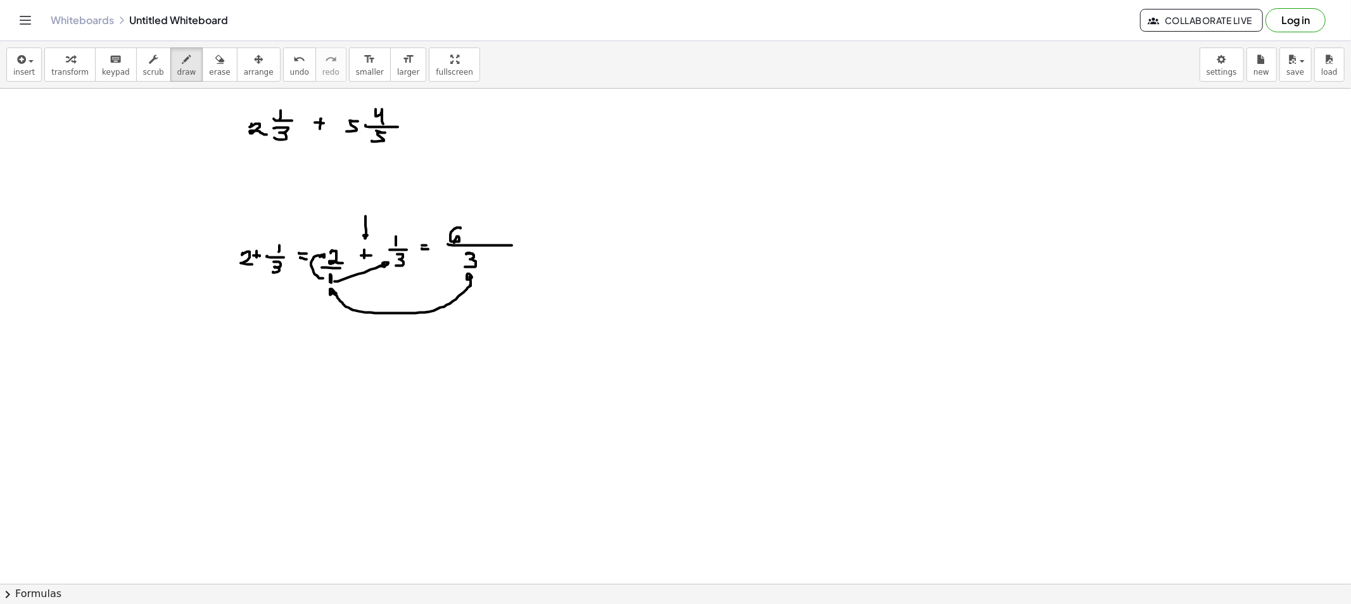
drag, startPoint x: 474, startPoint y: 231, endPoint x: 486, endPoint y: 235, distance: 13.2
drag, startPoint x: 474, startPoint y: 232, endPoint x: 482, endPoint y: 232, distance: 8.2
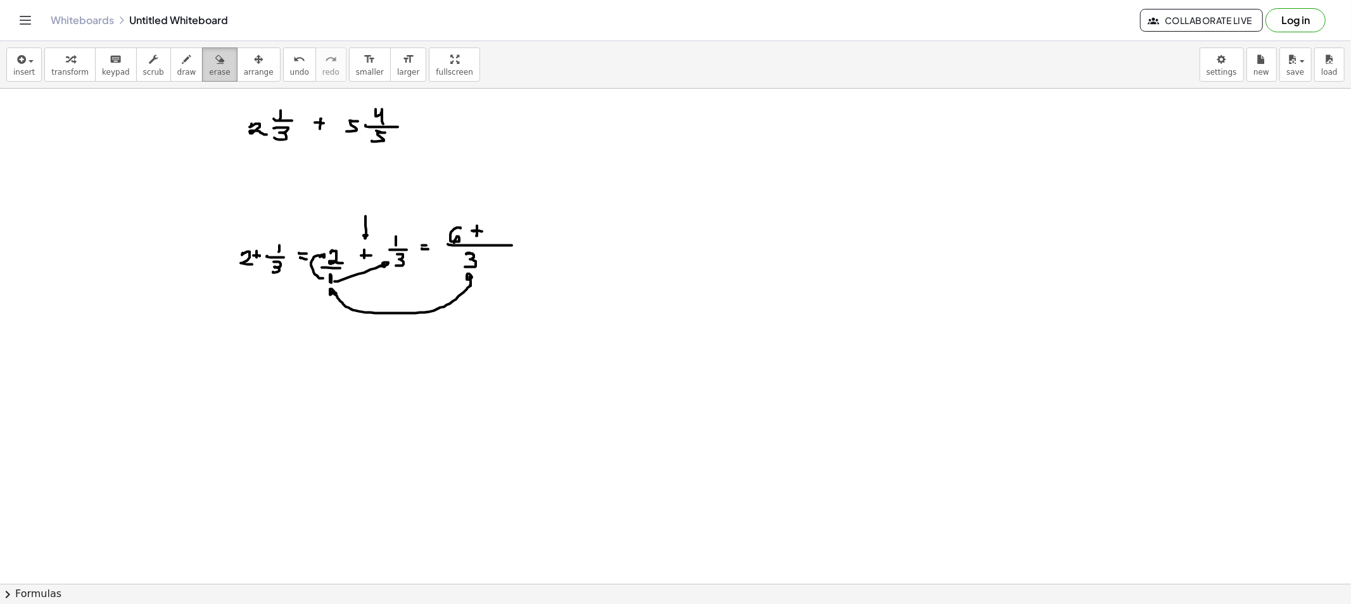
click at [209, 70] on span "erase" at bounding box center [219, 72] width 21 height 9
drag, startPoint x: 350, startPoint y: 319, endPoint x: 455, endPoint y: 306, distance: 105.3
click at [180, 76] on button "draw" at bounding box center [186, 65] width 33 height 34
drag, startPoint x: 460, startPoint y: 281, endPoint x: 406, endPoint y: 277, distance: 54.6
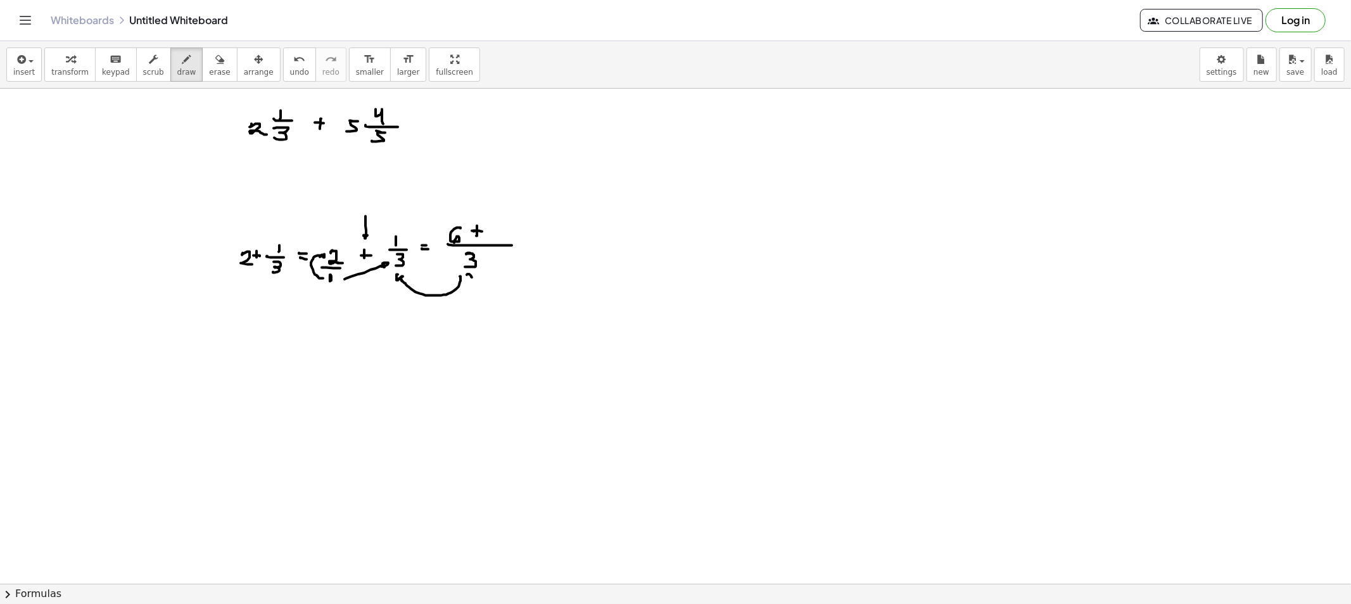
drag, startPoint x: 390, startPoint y: 263, endPoint x: 380, endPoint y: 243, distance: 22.7
drag, startPoint x: 496, startPoint y: 235, endPoint x: 511, endPoint y: 236, distance: 14.6
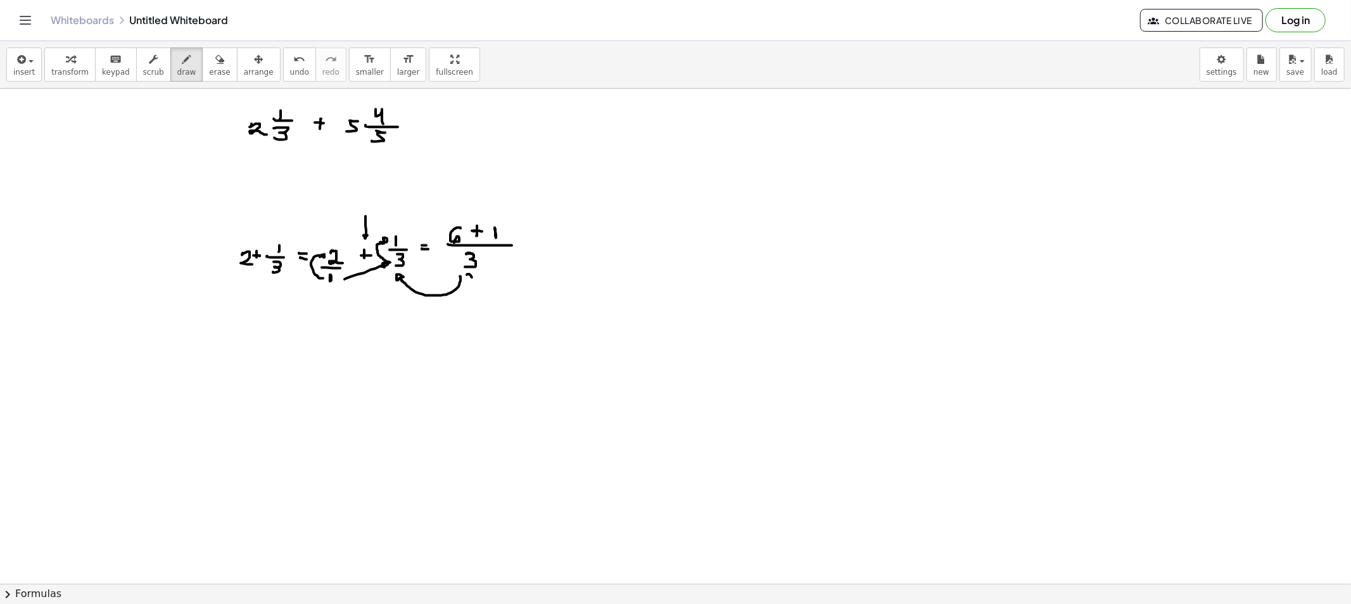
drag, startPoint x: 528, startPoint y: 246, endPoint x: 538, endPoint y: 248, distance: 11.1
drag, startPoint x: 575, startPoint y: 225, endPoint x: 578, endPoint y: 232, distance: 7.9
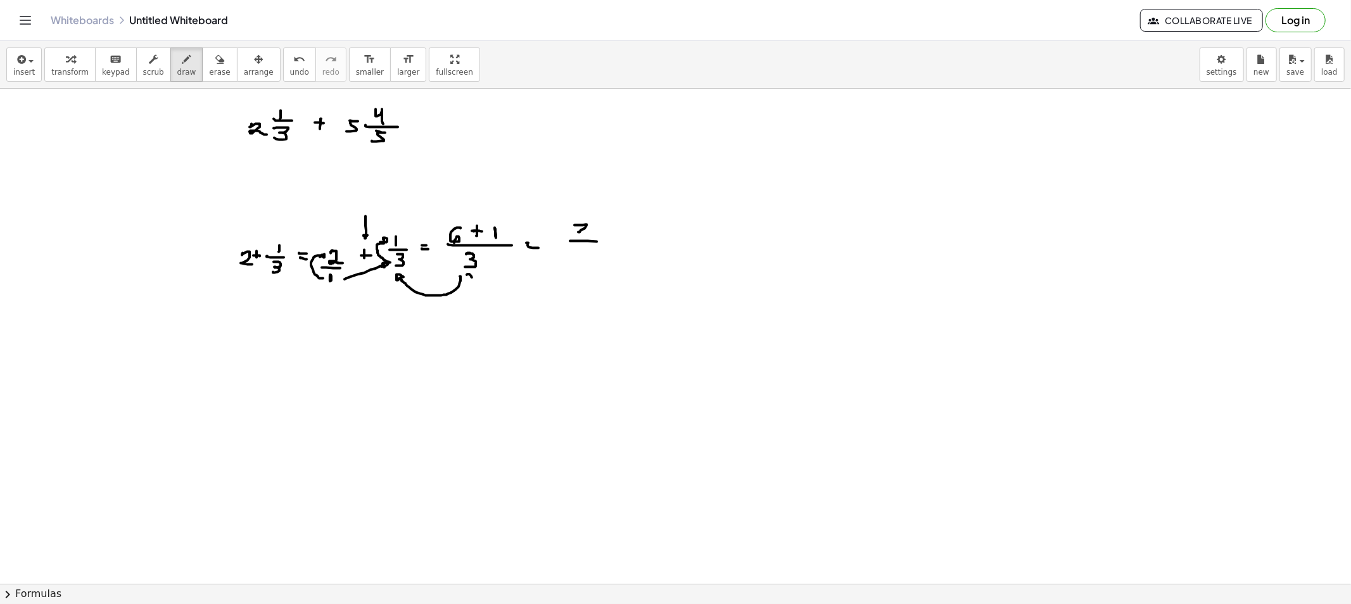
drag, startPoint x: 570, startPoint y: 241, endPoint x: 599, endPoint y: 242, distance: 29.1
drag, startPoint x: 581, startPoint y: 248, endPoint x: 575, endPoint y: 258, distance: 11.1
click at [209, 70] on span "erase" at bounding box center [219, 72] width 21 height 9
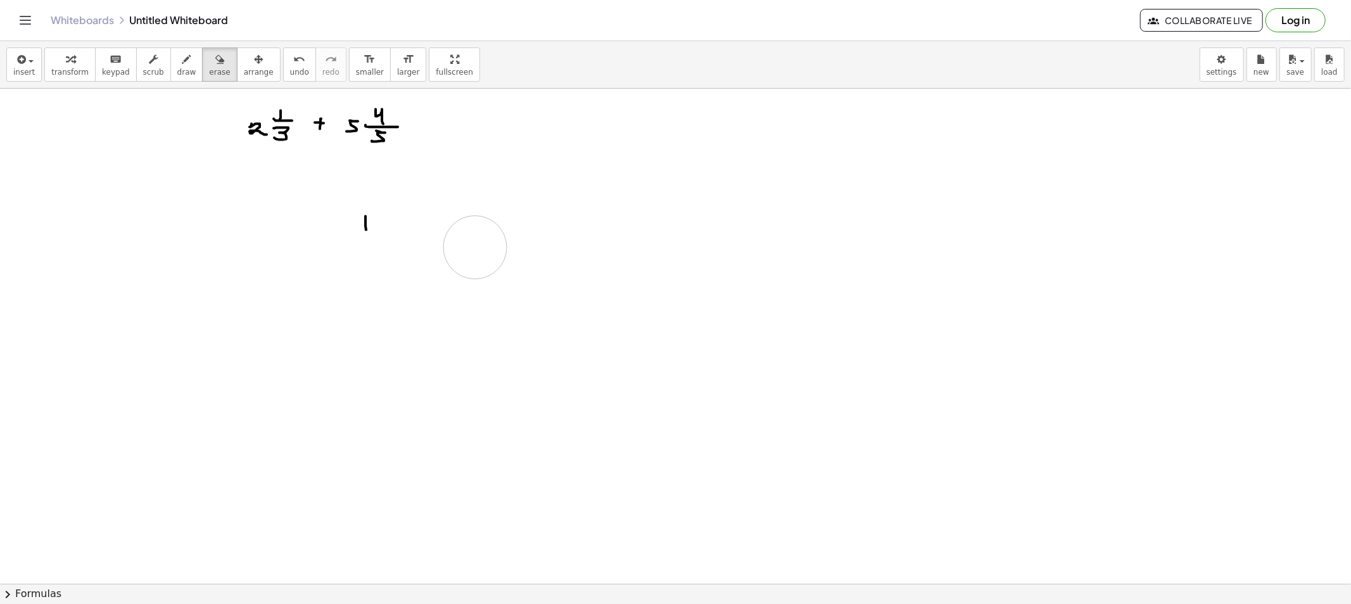
drag, startPoint x: 231, startPoint y: 276, endPoint x: 360, endPoint y: 224, distance: 139.3
click at [177, 68] on span "draw" at bounding box center [186, 72] width 19 height 9
drag, startPoint x: 253, startPoint y: 214, endPoint x: 263, endPoint y: 215, distance: 9.6
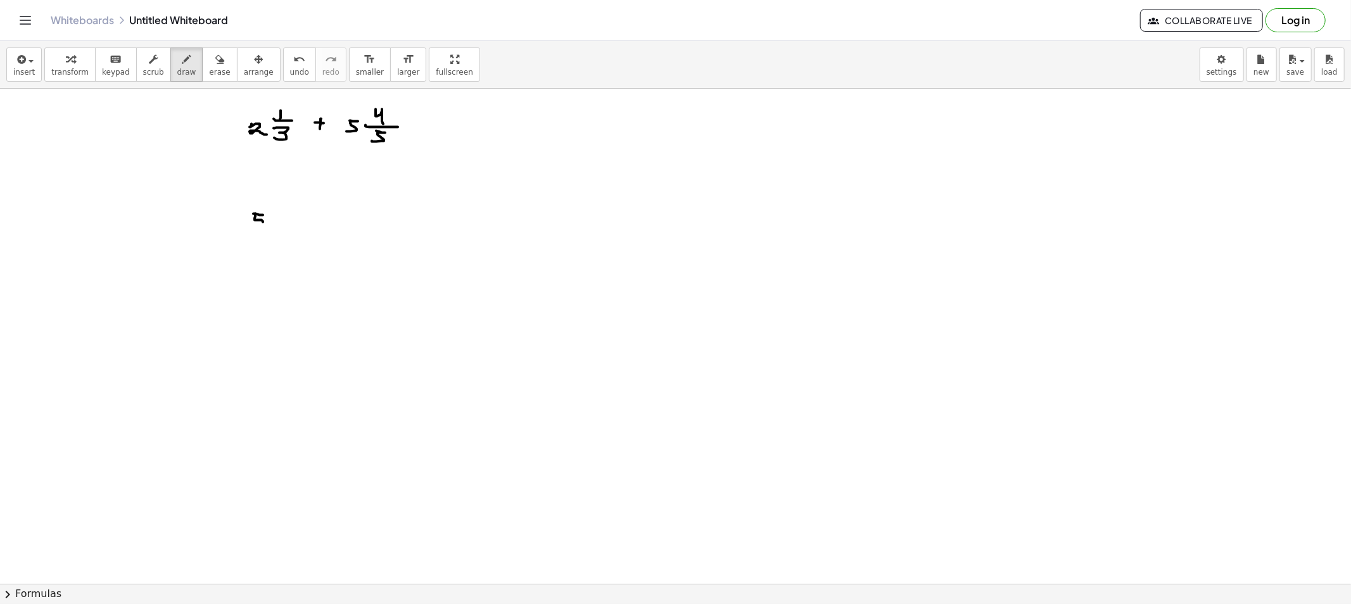
drag, startPoint x: 255, startPoint y: 214, endPoint x: 274, endPoint y: 225, distance: 21.3
drag, startPoint x: 279, startPoint y: 211, endPoint x: 284, endPoint y: 220, distance: 10.5
drag, startPoint x: 269, startPoint y: 223, endPoint x: 290, endPoint y: 229, distance: 21.8
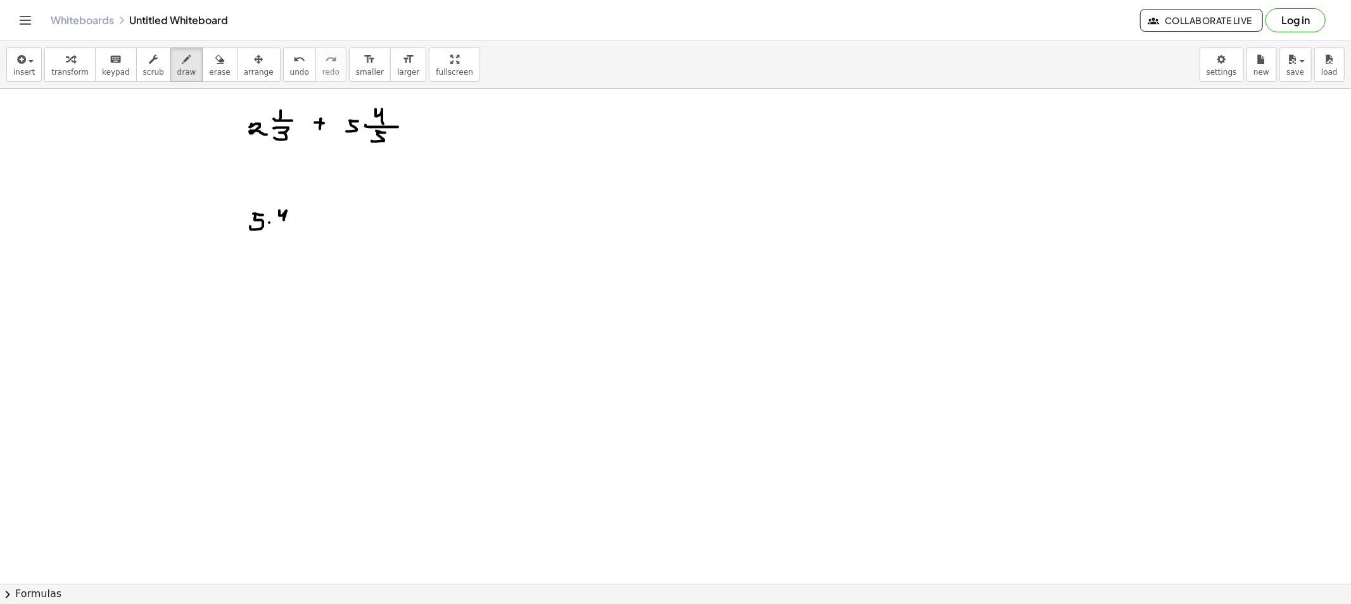
drag, startPoint x: 285, startPoint y: 231, endPoint x: 292, endPoint y: 231, distance: 7.0
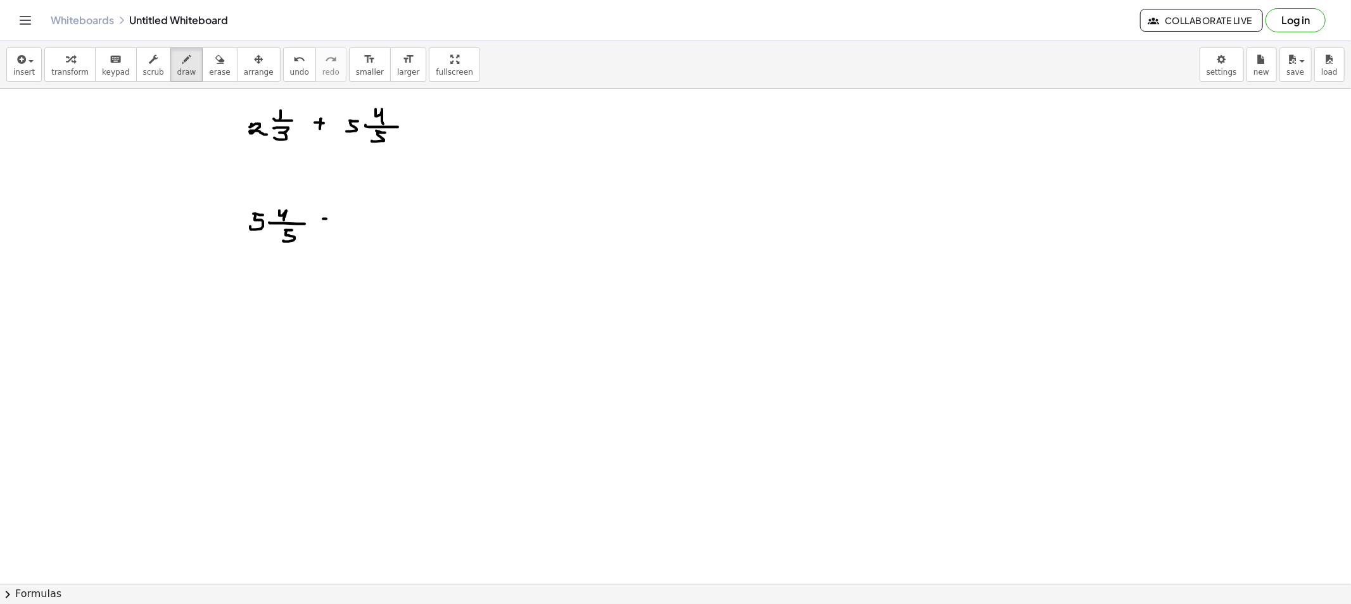
drag, startPoint x: 365, startPoint y: 215, endPoint x: 355, endPoint y: 229, distance: 16.7
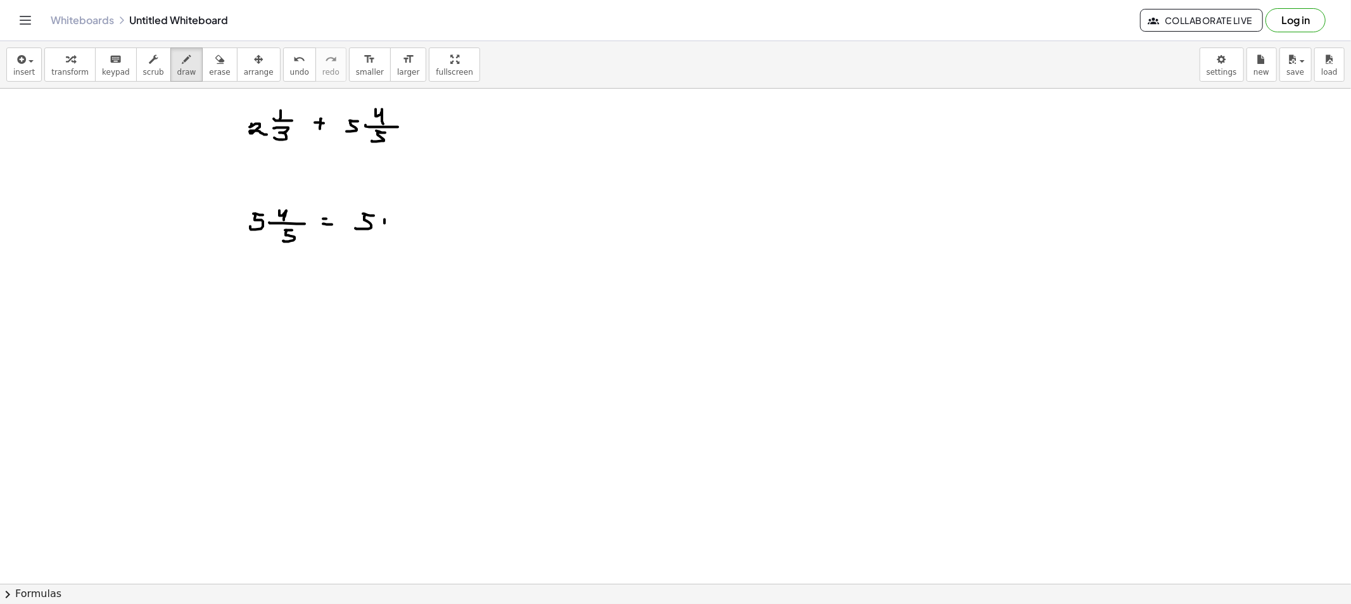
drag, startPoint x: 405, startPoint y: 213, endPoint x: 410, endPoint y: 220, distance: 8.1
drag, startPoint x: 399, startPoint y: 223, endPoint x: 418, endPoint y: 224, distance: 19.0
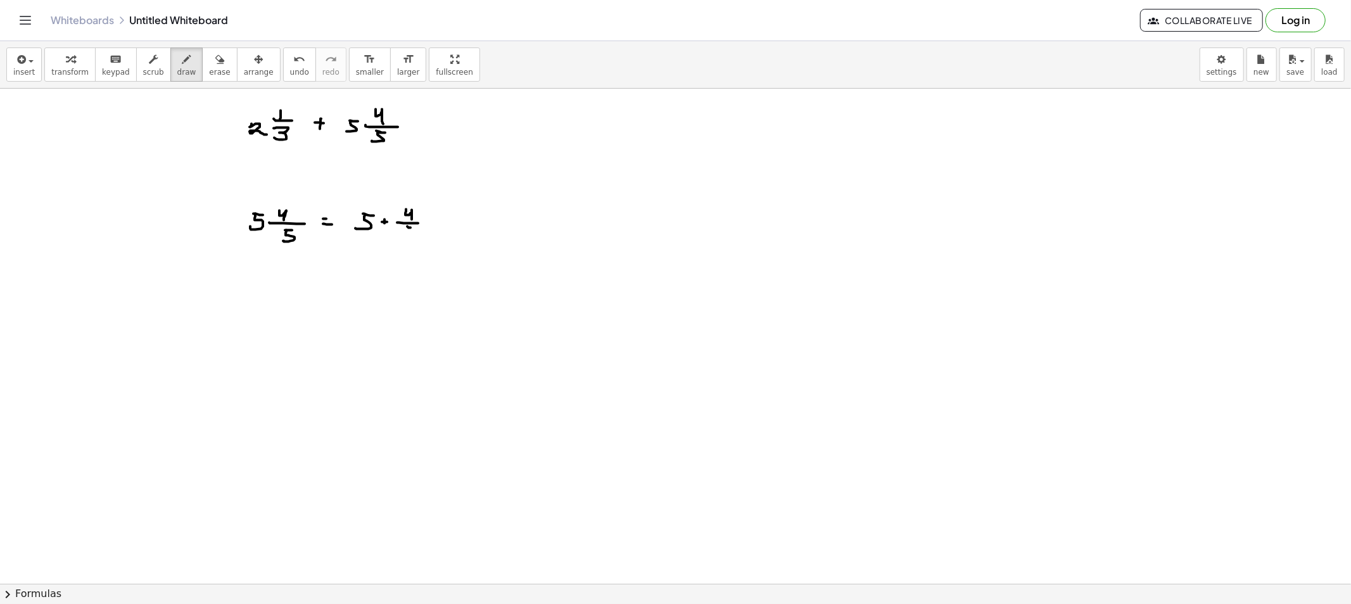
drag, startPoint x: 407, startPoint y: 231, endPoint x: 404, endPoint y: 238, distance: 7.4
drag, startPoint x: 350, startPoint y: 232, endPoint x: 372, endPoint y: 234, distance: 21.6
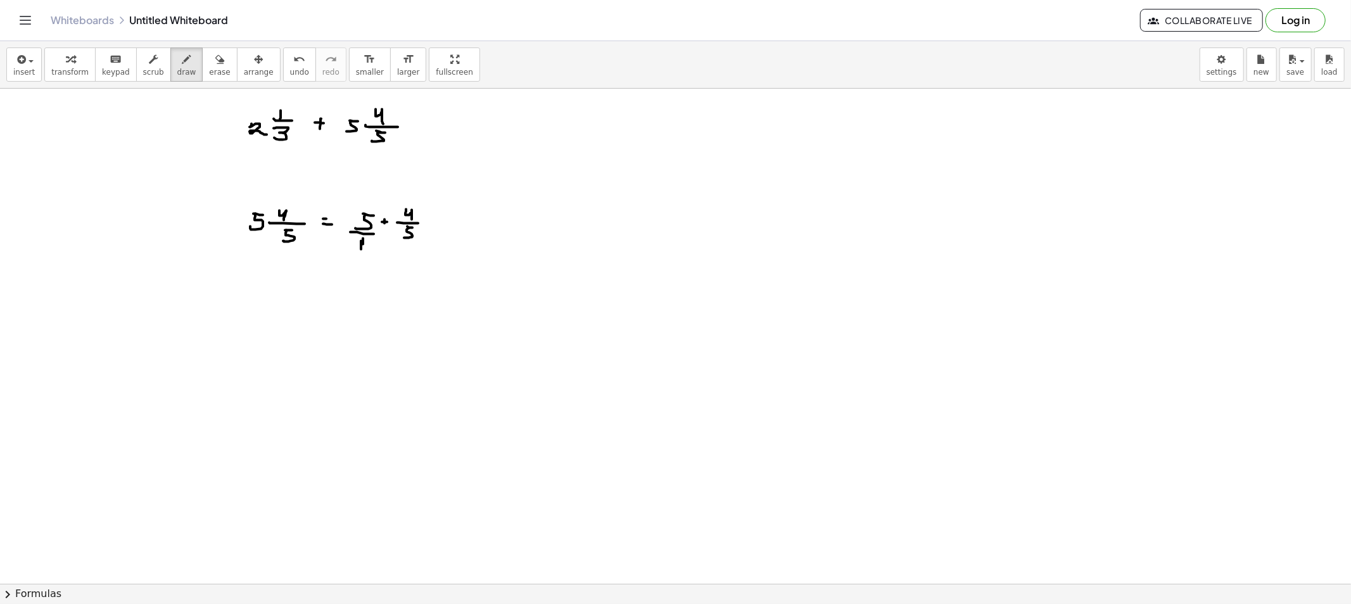
drag, startPoint x: 363, startPoint y: 239, endPoint x: 361, endPoint y: 250, distance: 10.9
drag, startPoint x: 438, startPoint y: 225, endPoint x: 458, endPoint y: 227, distance: 19.7
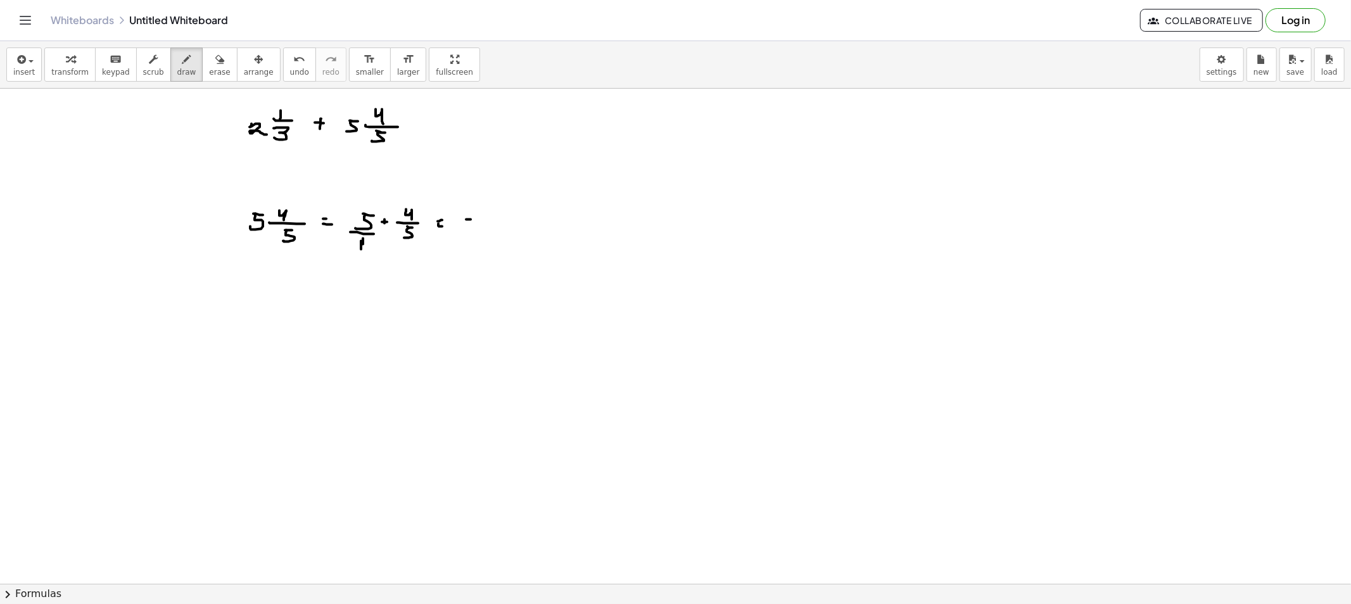
drag, startPoint x: 471, startPoint y: 220, endPoint x: 521, endPoint y: 222, distance: 50.7
drag, startPoint x: 491, startPoint y: 229, endPoint x: 483, endPoint y: 239, distance: 13.1
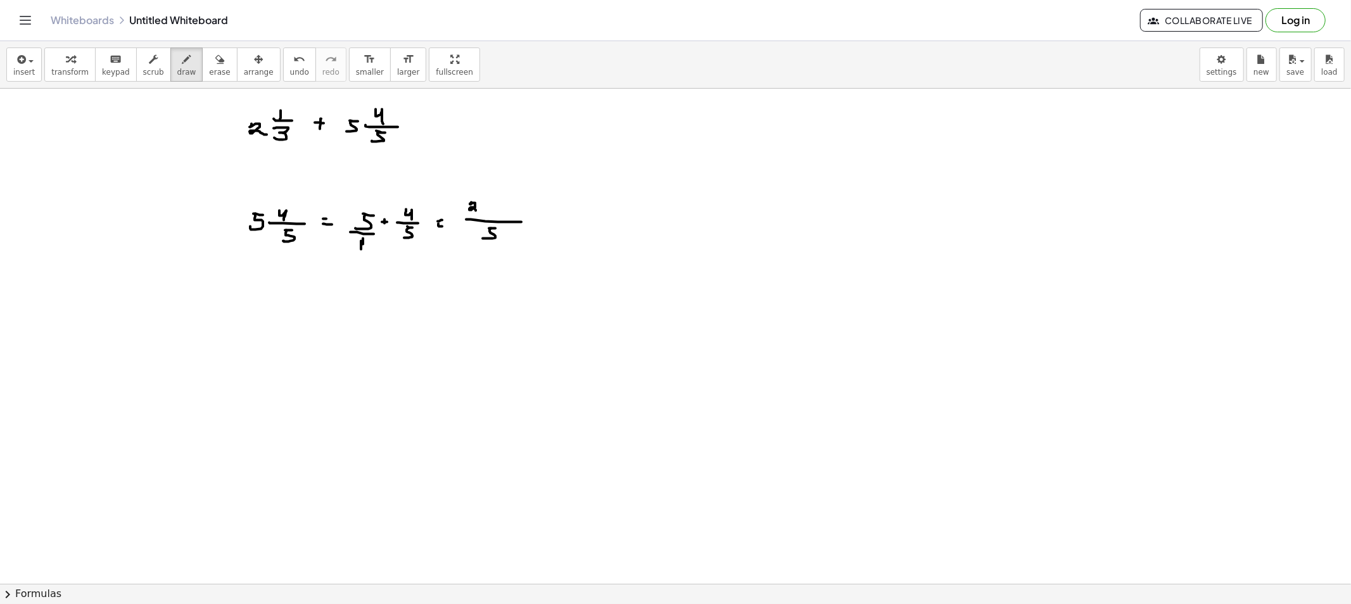
drag, startPoint x: 471, startPoint y: 203, endPoint x: 485, endPoint y: 203, distance: 13.3
drag, startPoint x: 485, startPoint y: 203, endPoint x: 482, endPoint y: 212, distance: 9.8
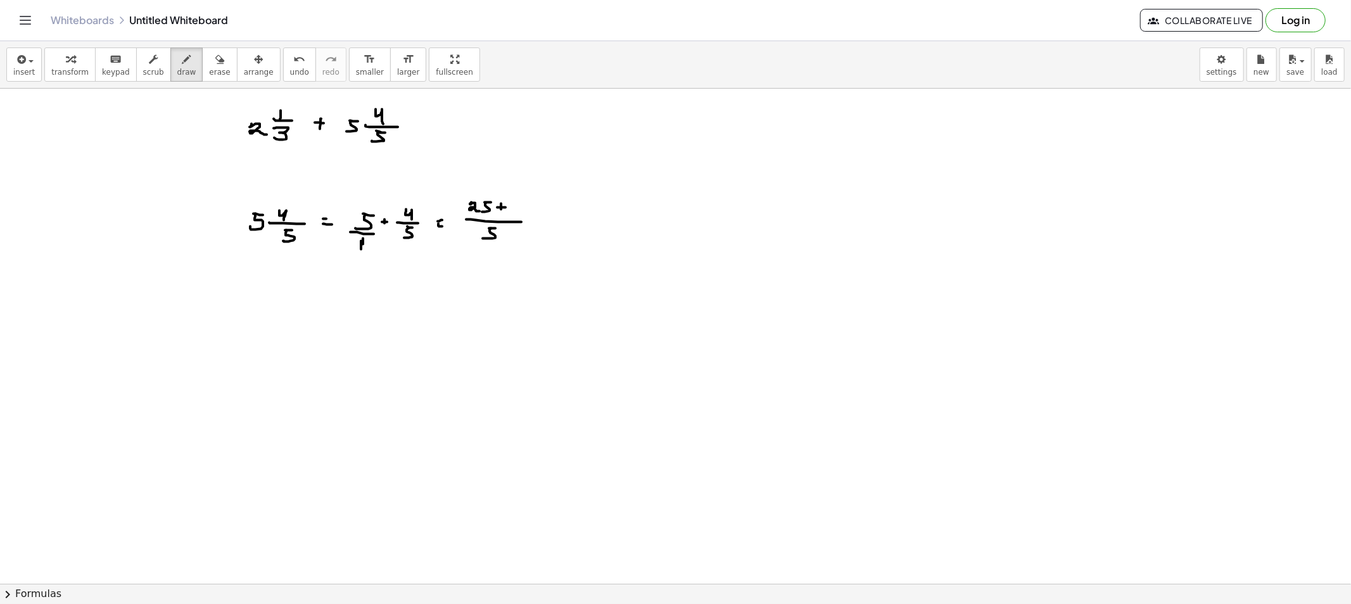
drag, startPoint x: 497, startPoint y: 208, endPoint x: 507, endPoint y: 208, distance: 9.5
drag, startPoint x: 517, startPoint y: 201, endPoint x: 523, endPoint y: 212, distance: 12.7
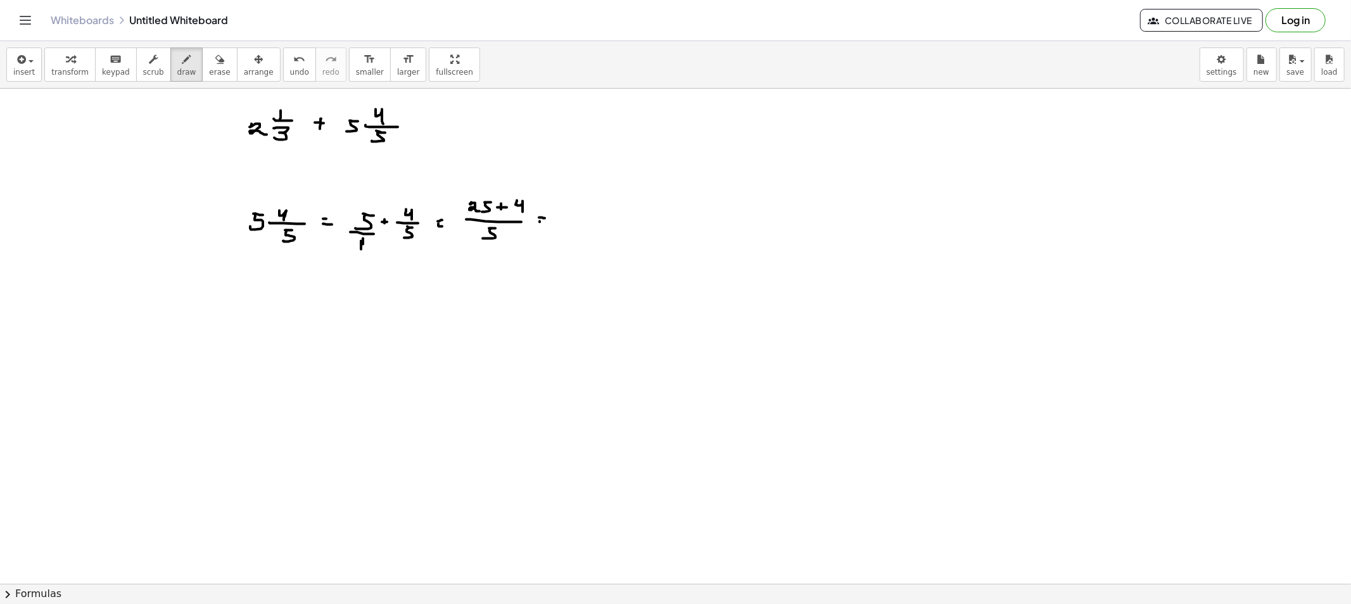
drag, startPoint x: 540, startPoint y: 222, endPoint x: 547, endPoint y: 224, distance: 7.1
drag, startPoint x: 581, startPoint y: 201, endPoint x: 589, endPoint y: 210, distance: 11.6
drag, startPoint x: 602, startPoint y: 200, endPoint x: 607, endPoint y: 212, distance: 13.1
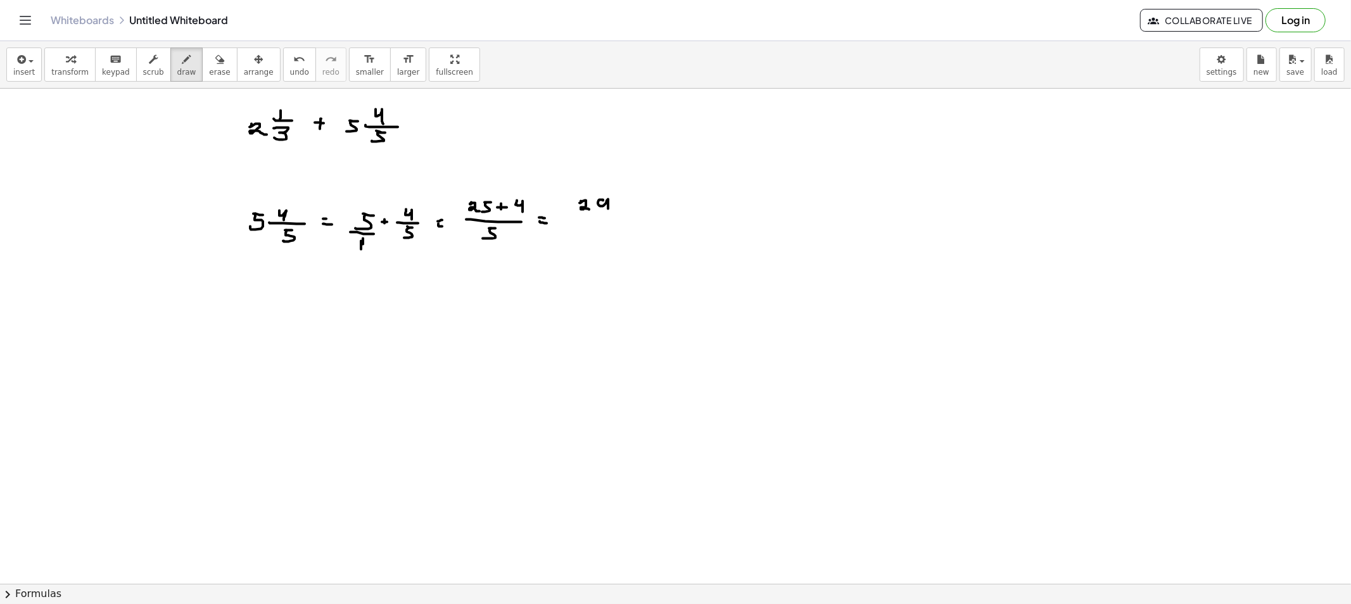
drag, startPoint x: 581, startPoint y: 219, endPoint x: 611, endPoint y: 217, distance: 29.8
drag, startPoint x: 597, startPoint y: 223, endPoint x: 604, endPoint y: 224, distance: 6.4
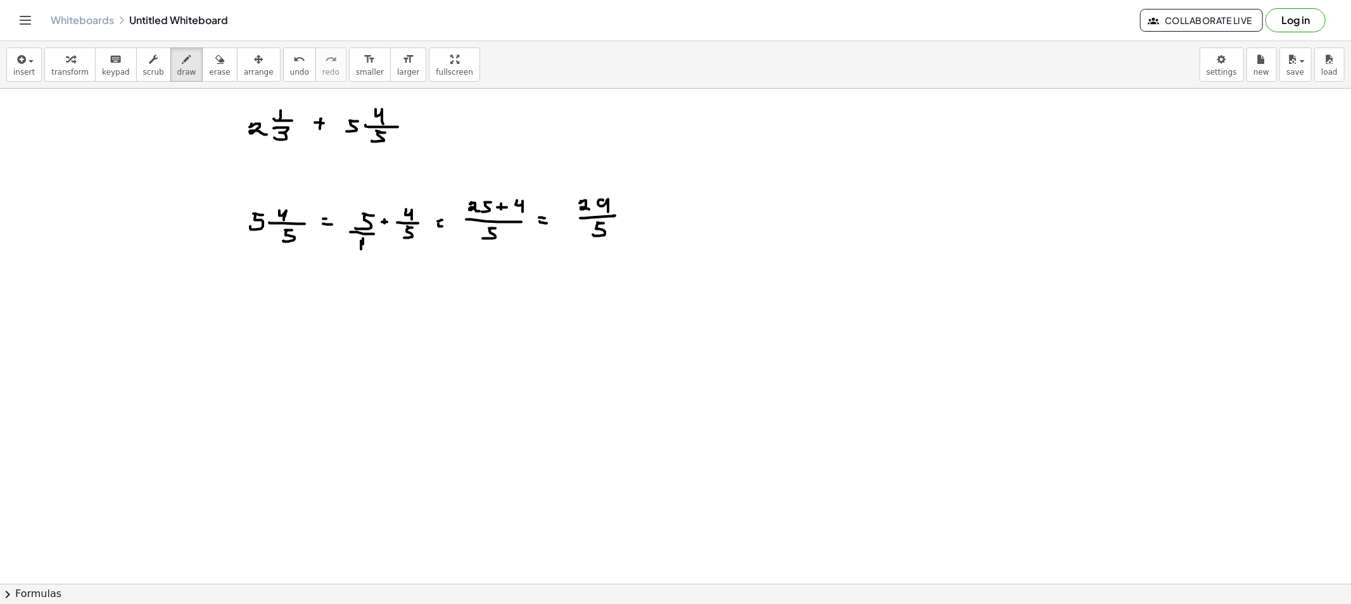
drag, startPoint x: 596, startPoint y: 229, endPoint x: 593, endPoint y: 235, distance: 7.1
drag, startPoint x: 205, startPoint y: 66, endPoint x: 232, endPoint y: 105, distance: 47.4
click at [205, 67] on button "erase" at bounding box center [219, 65] width 35 height 34
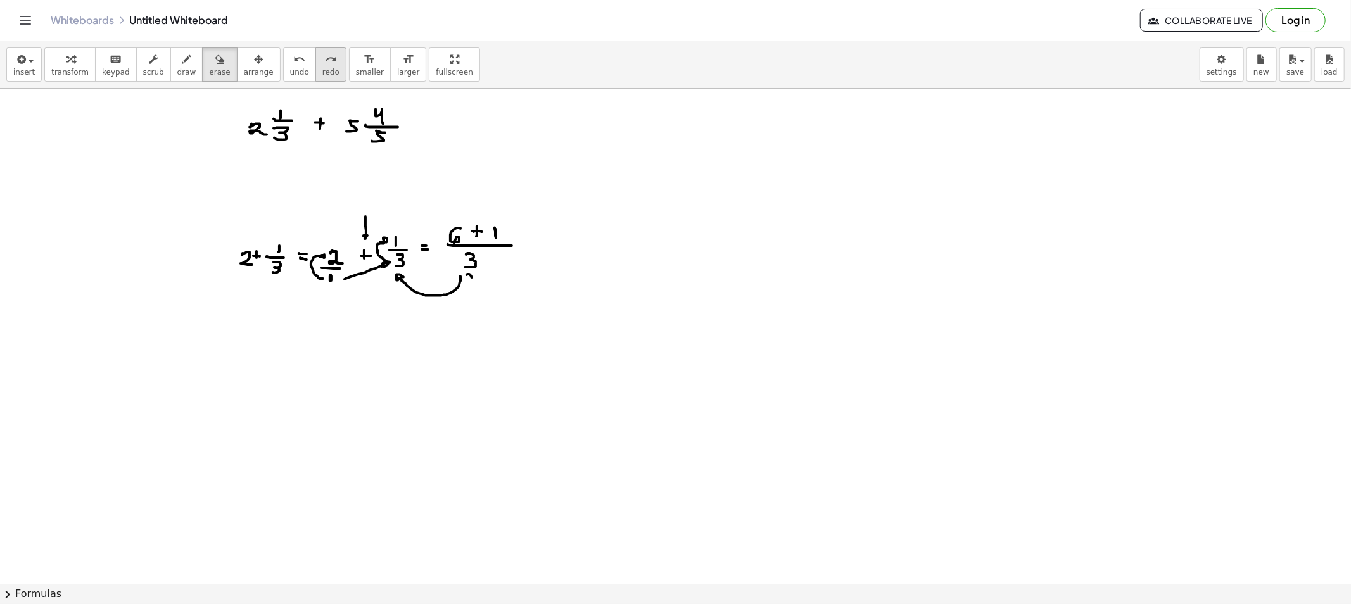
click at [322, 68] on span "redo" at bounding box center [330, 72] width 17 height 9
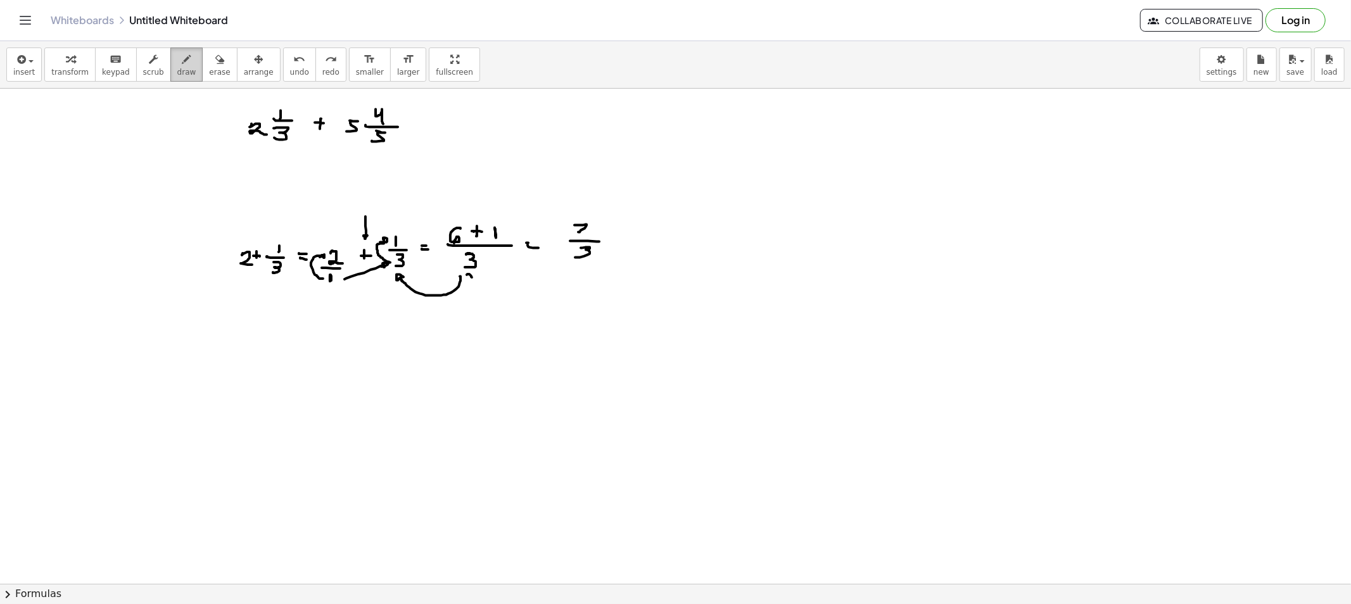
click at [178, 68] on span "draw" at bounding box center [186, 72] width 19 height 9
drag, startPoint x: 274, startPoint y: 181, endPoint x: 549, endPoint y: 232, distance: 278.9
click at [177, 72] on span "draw" at bounding box center [186, 72] width 19 height 9
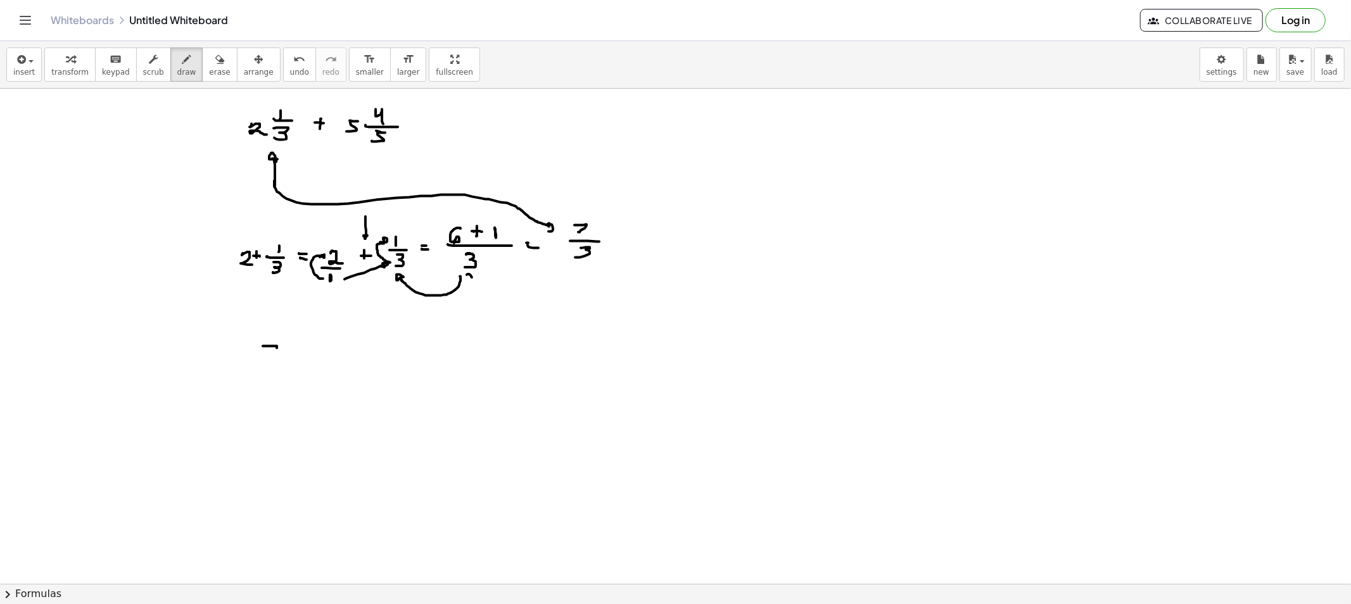
drag, startPoint x: 263, startPoint y: 346, endPoint x: 270, endPoint y: 358, distance: 13.7
drag, startPoint x: 262, startPoint y: 362, endPoint x: 280, endPoint y: 362, distance: 18.4
drag, startPoint x: 263, startPoint y: 371, endPoint x: 261, endPoint y: 381, distance: 10.3
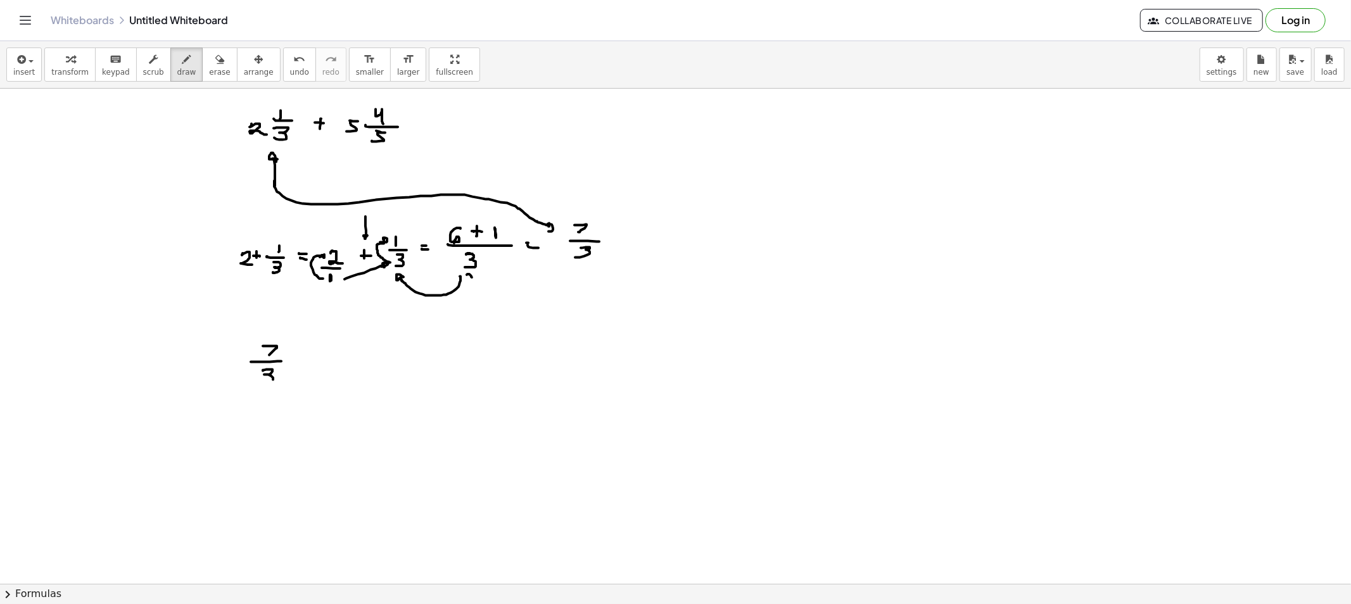
drag, startPoint x: 298, startPoint y: 356, endPoint x: 298, endPoint y: 364, distance: 7.6
drag, startPoint x: 294, startPoint y: 359, endPoint x: 307, endPoint y: 362, distance: 13.5
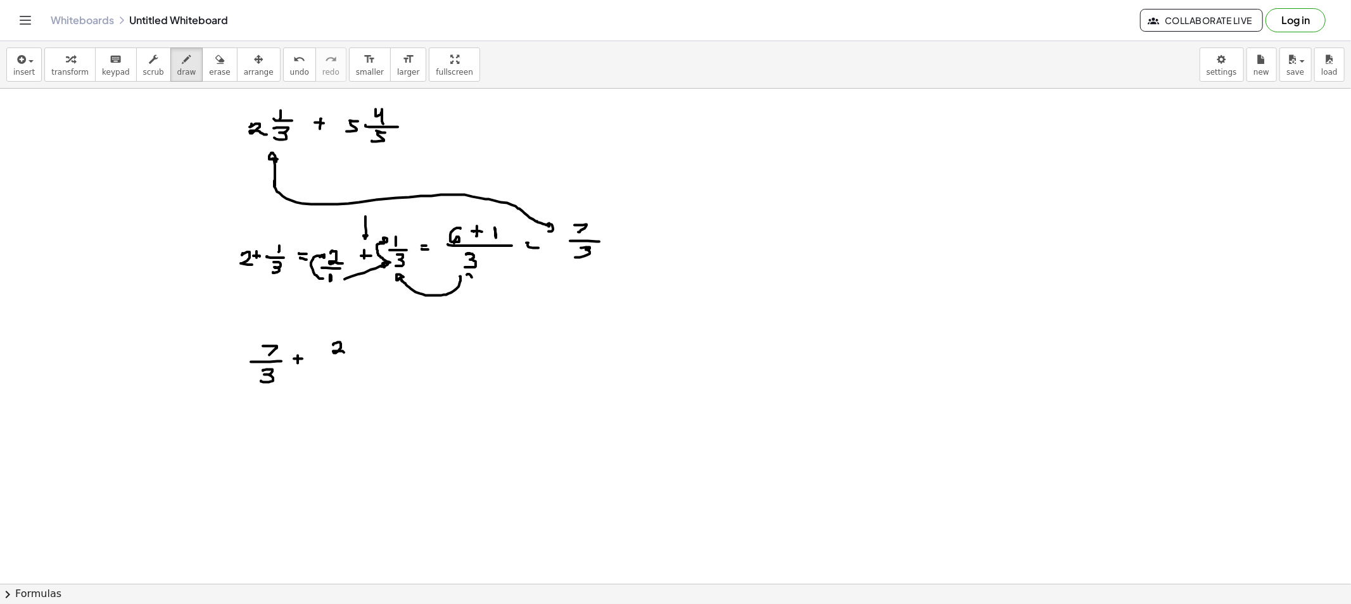
drag, startPoint x: 334, startPoint y: 344, endPoint x: 350, endPoint y: 351, distance: 16.7
drag, startPoint x: 357, startPoint y: 341, endPoint x: 359, endPoint y: 357, distance: 15.9
drag, startPoint x: 326, startPoint y: 359, endPoint x: 355, endPoint y: 362, distance: 29.3
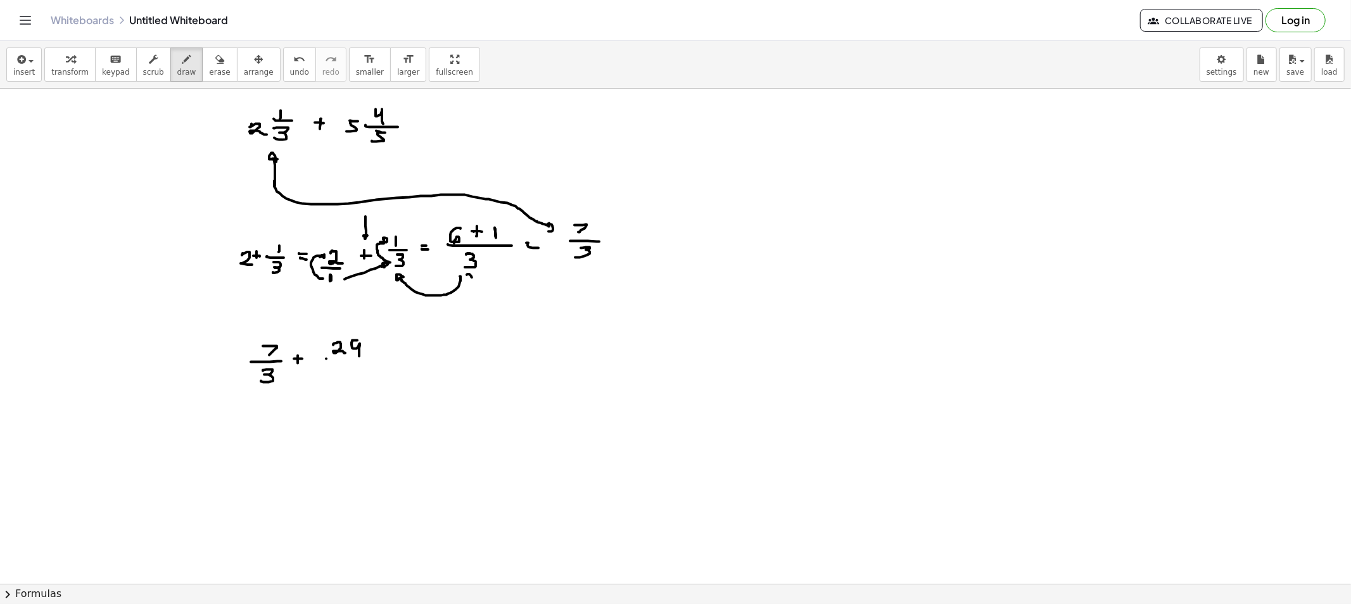
drag, startPoint x: 352, startPoint y: 369, endPoint x: 350, endPoint y: 376, distance: 7.2
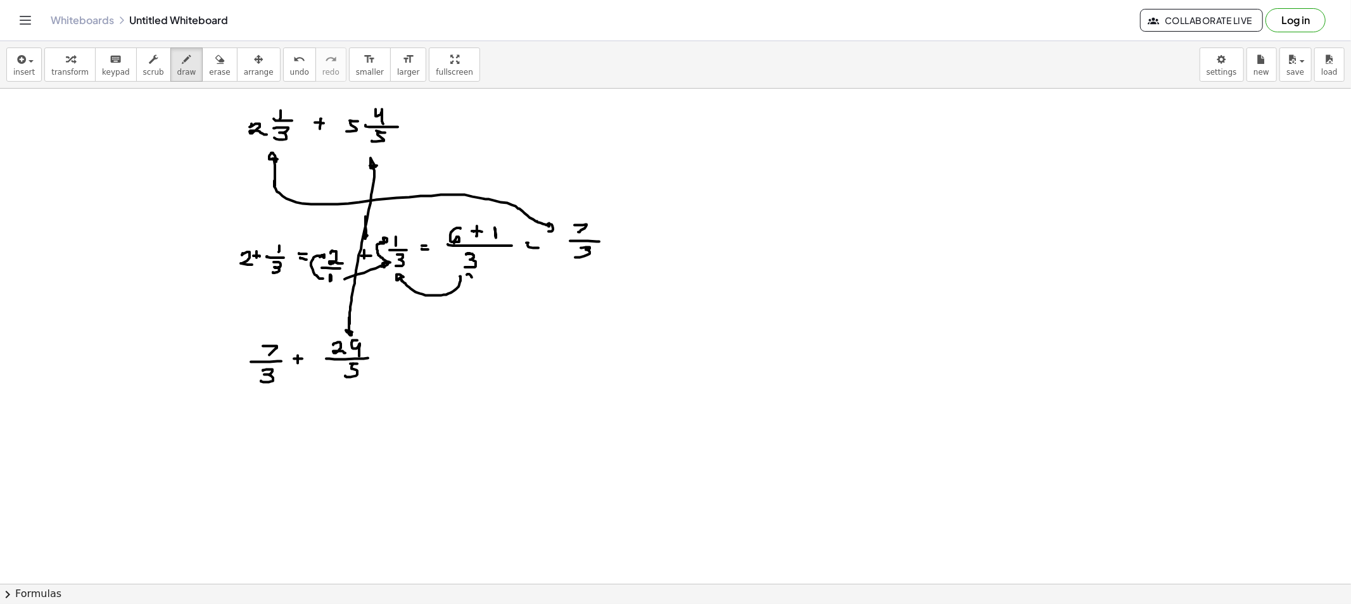
drag, startPoint x: 350, startPoint y: 324, endPoint x: 387, endPoint y: 190, distance: 139.4
drag, startPoint x: 267, startPoint y: 315, endPoint x: 271, endPoint y: 321, distance: 6.9
drag, startPoint x: 267, startPoint y: 308, endPoint x: 281, endPoint y: 158, distance: 150.1
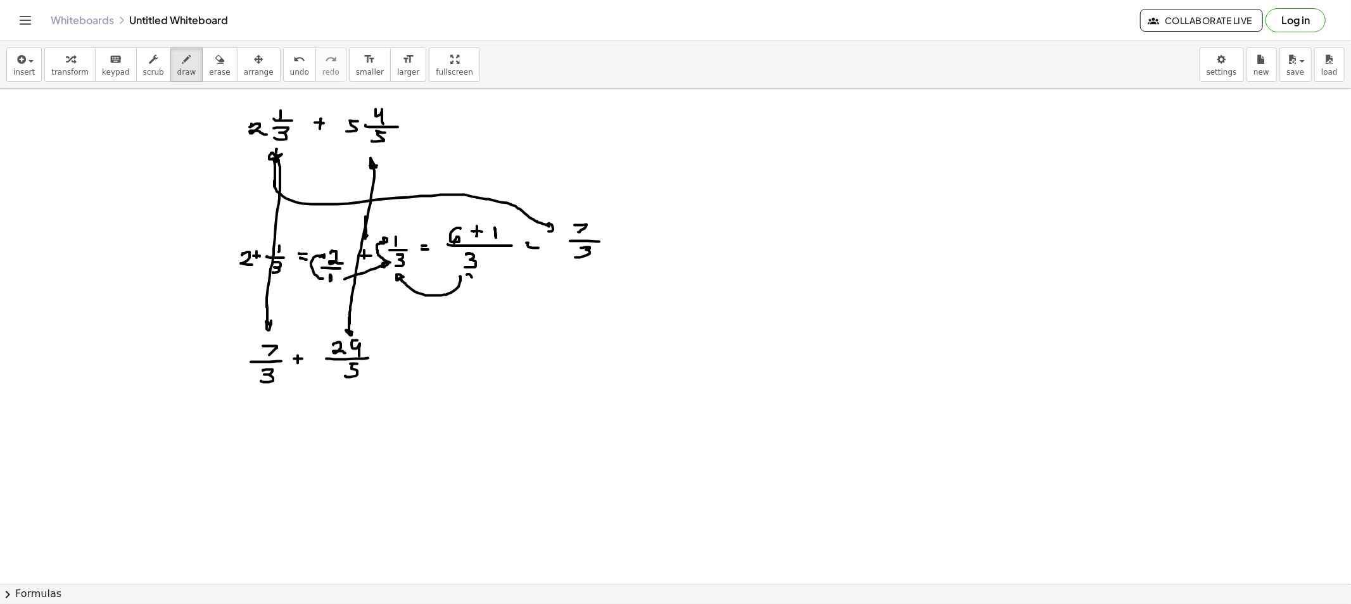
click at [209, 68] on span "erase" at bounding box center [219, 72] width 21 height 9
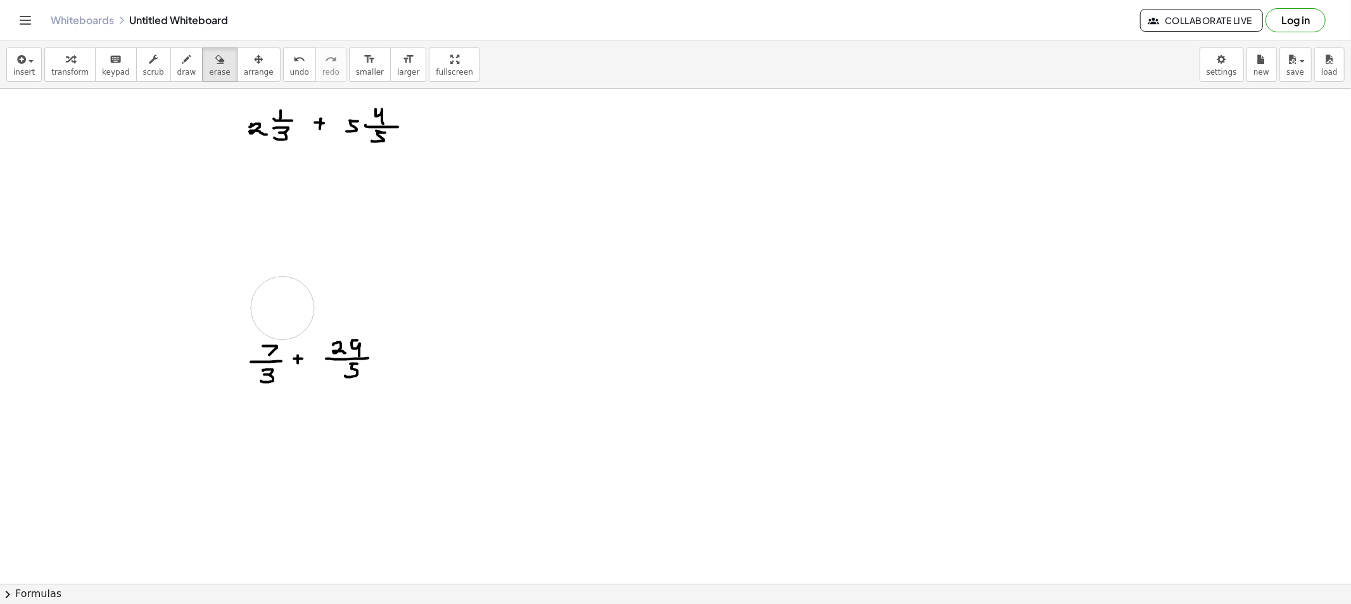
drag, startPoint x: 267, startPoint y: 197, endPoint x: 283, endPoint y: 308, distance: 112.6
drag, startPoint x: 172, startPoint y: 70, endPoint x: 238, endPoint y: 299, distance: 237.8
click at [177, 72] on span "draw" at bounding box center [186, 72] width 19 height 9
drag, startPoint x: 275, startPoint y: 197, endPoint x: 273, endPoint y: 165, distance: 31.7
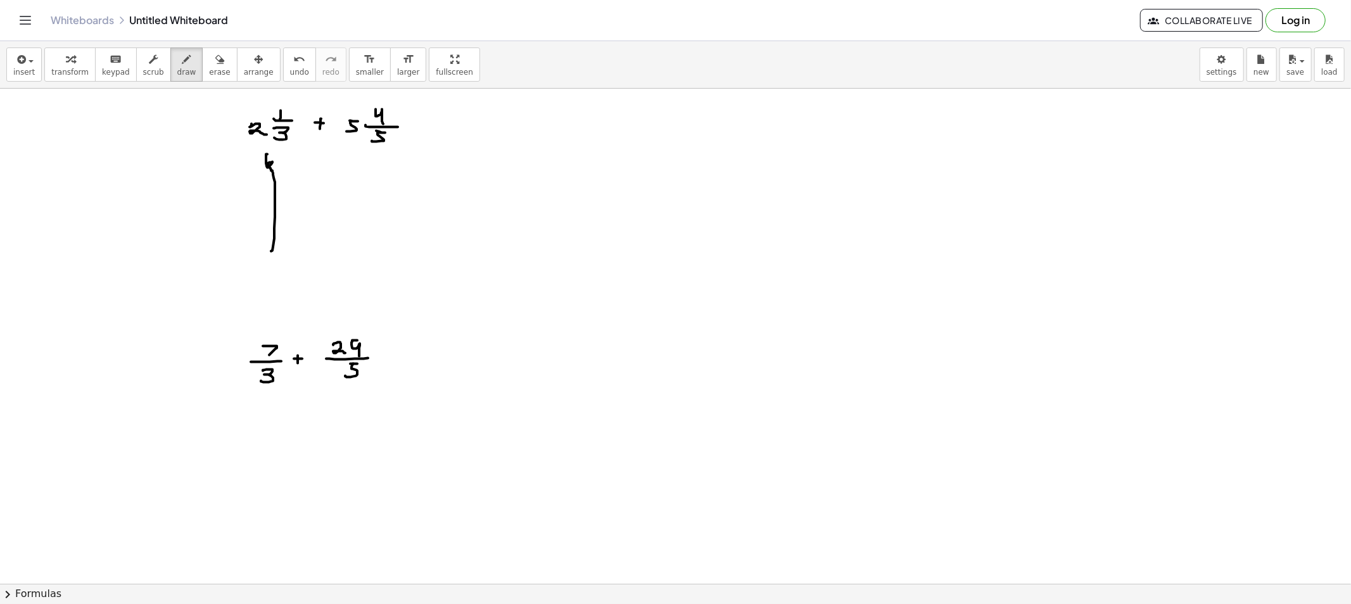
drag, startPoint x: 272, startPoint y: 237, endPoint x: 279, endPoint y: 298, distance: 61.8
drag, startPoint x: 366, startPoint y: 211, endPoint x: 369, endPoint y: 205, distance: 7.1
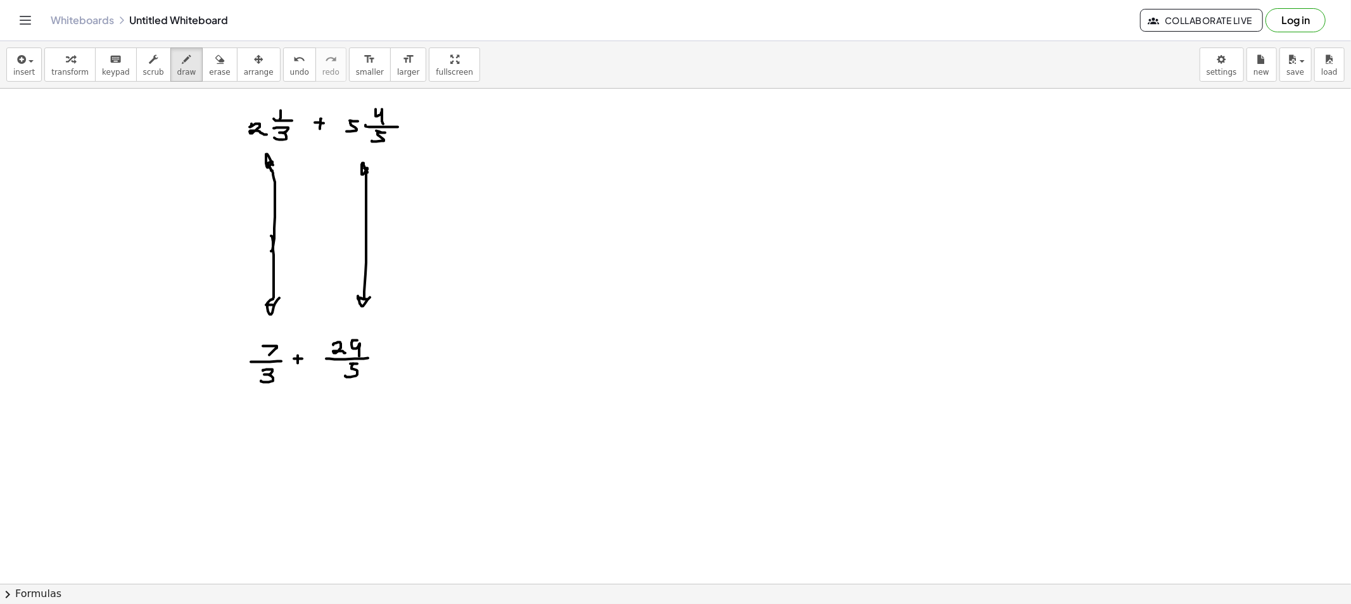
drag, startPoint x: 366, startPoint y: 235, endPoint x: 372, endPoint y: 298, distance: 63.7
click at [215, 65] on icon "button" at bounding box center [219, 59] width 9 height 15
drag, startPoint x: 260, startPoint y: 261, endPoint x: 270, endPoint y: 192, distance: 69.8
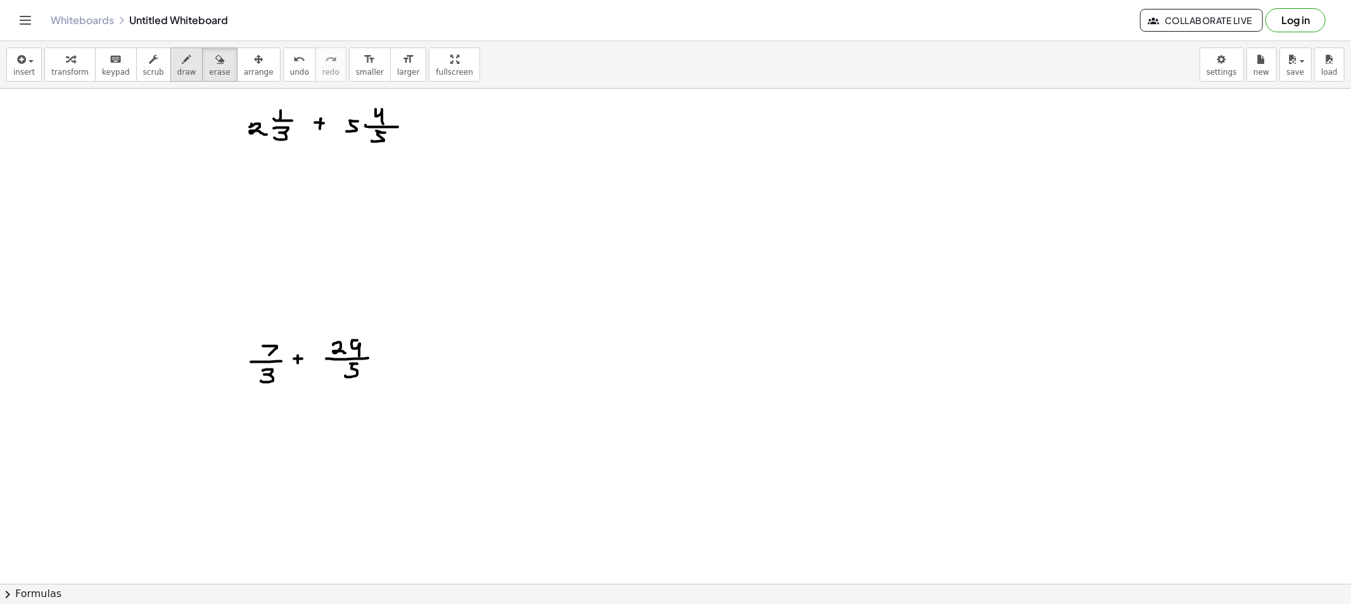
click at [177, 72] on span "draw" at bounding box center [186, 72] width 19 height 9
drag, startPoint x: 383, startPoint y: 356, endPoint x: 393, endPoint y: 358, distance: 9.7
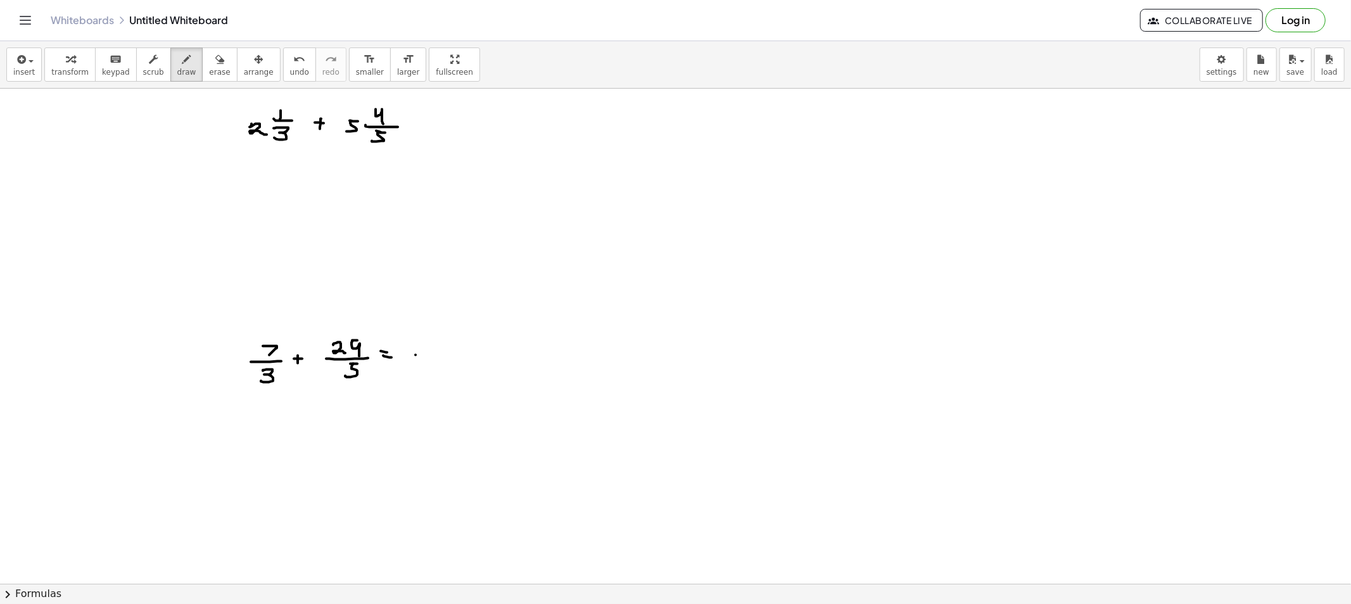
drag, startPoint x: 416, startPoint y: 355, endPoint x: 483, endPoint y: 353, distance: 67.2
drag, startPoint x: 459, startPoint y: 362, endPoint x: 447, endPoint y: 374, distance: 17.0
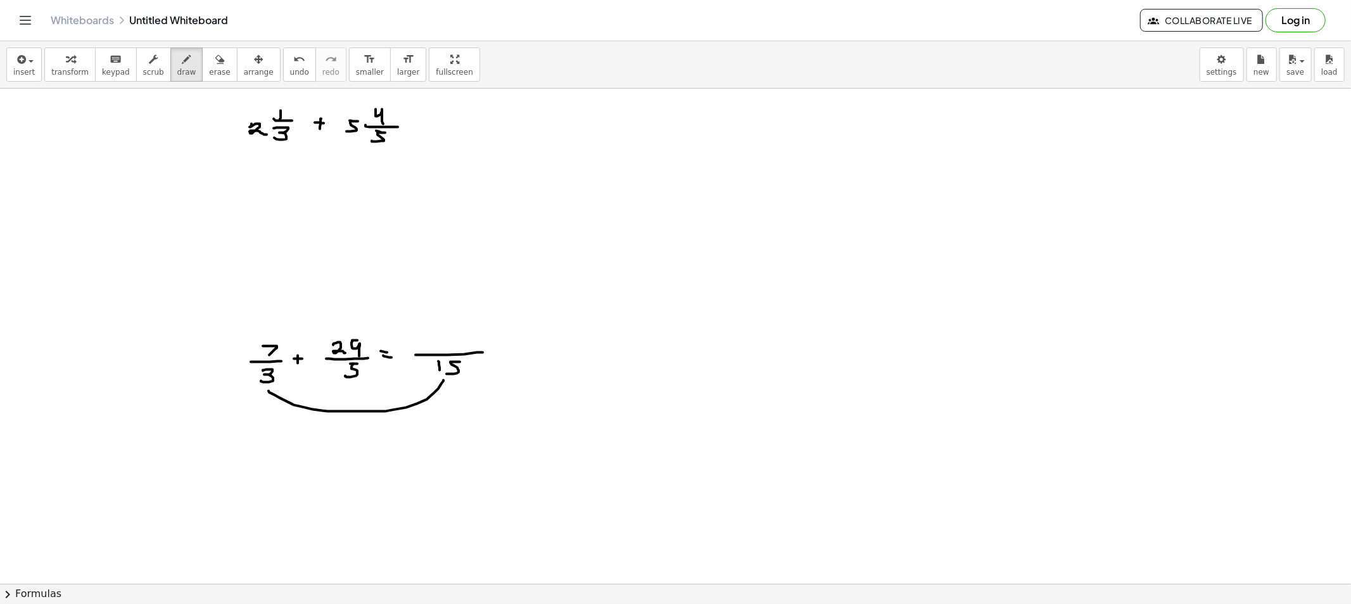
drag, startPoint x: 443, startPoint y: 381, endPoint x: 386, endPoint y: 391, distance: 57.9
drag, startPoint x: 426, startPoint y: 378, endPoint x: 366, endPoint y: 382, distance: 59.7
drag, startPoint x: 325, startPoint y: 375, endPoint x: 326, endPoint y: 347, distance: 27.9
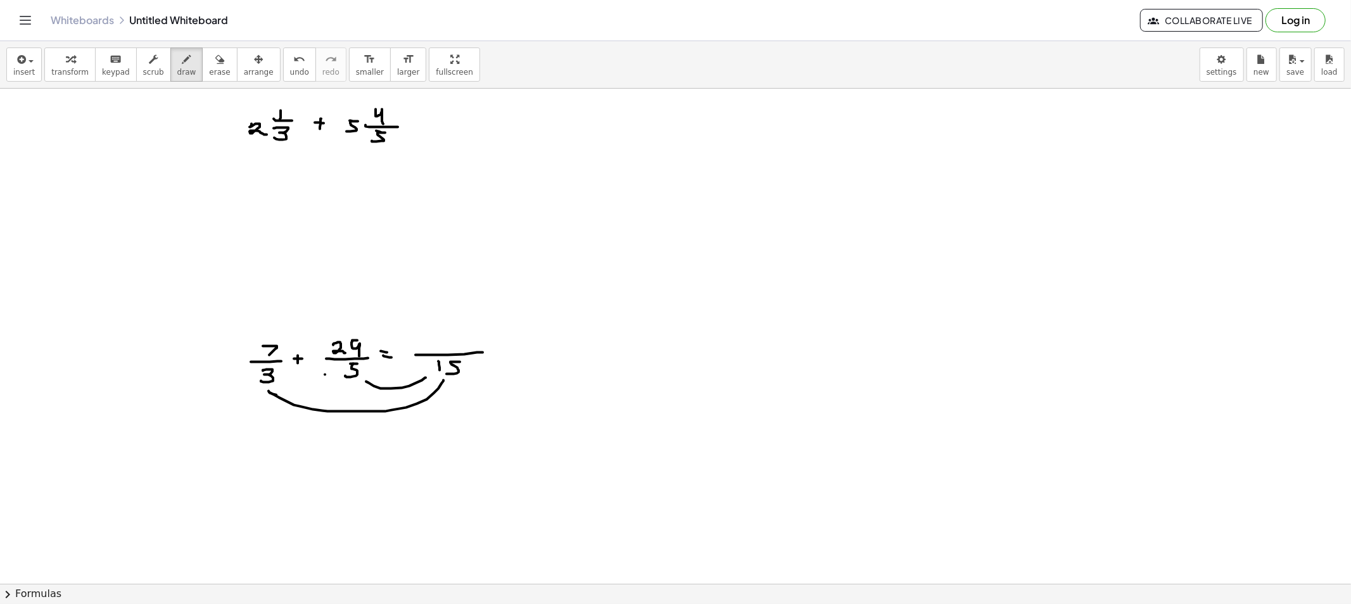
drag, startPoint x: 253, startPoint y: 377, endPoint x: 248, endPoint y: 350, distance: 27.8
click at [182, 57] on icon "button" at bounding box center [186, 59] width 9 height 15
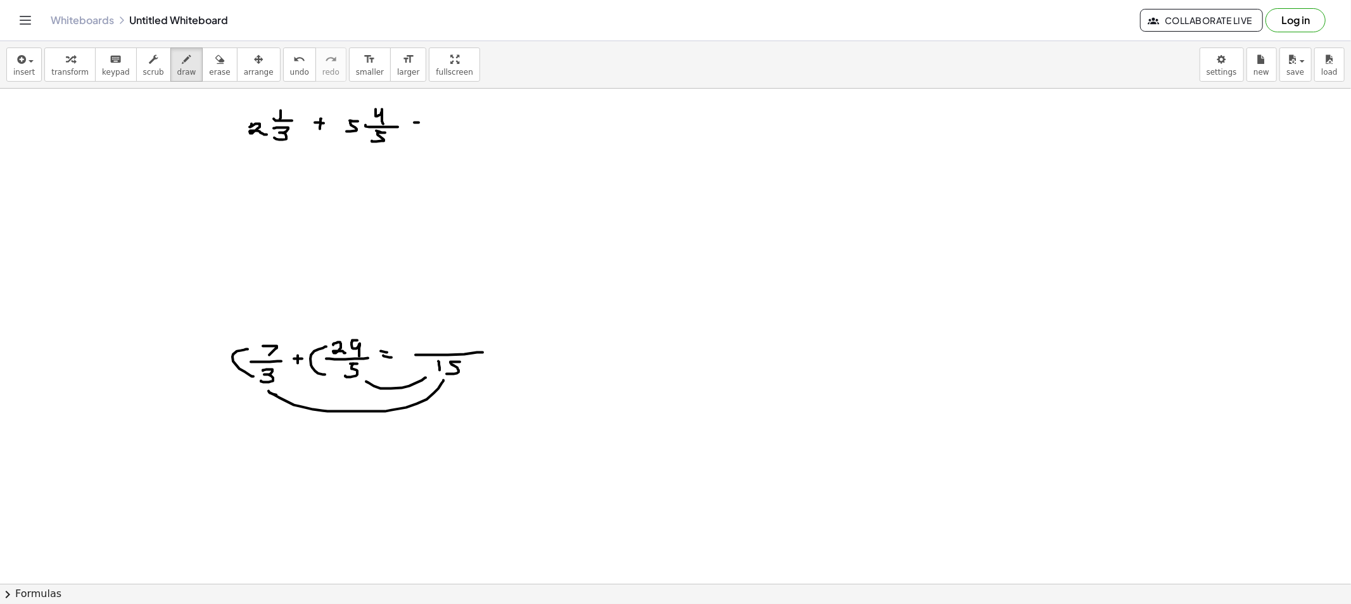
drag, startPoint x: 255, startPoint y: 166, endPoint x: 345, endPoint y: 160, distance: 90.2
drag, startPoint x: 442, startPoint y: 116, endPoint x: 441, endPoint y: 127, distance: 10.8
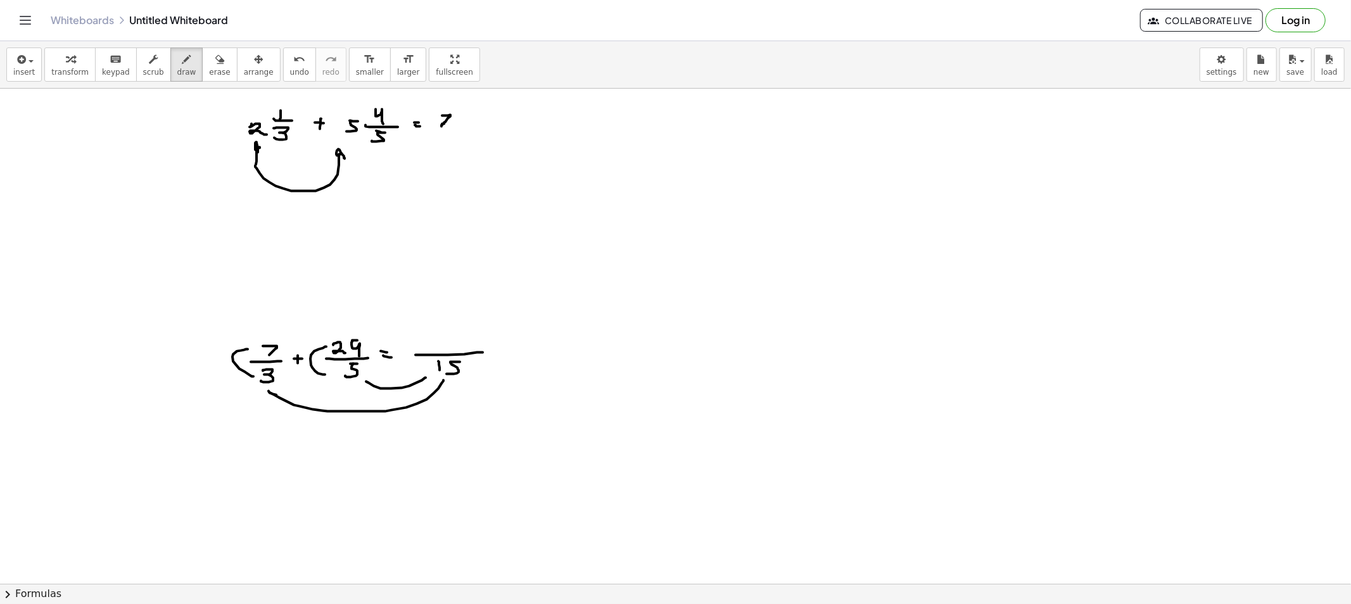
drag, startPoint x: 215, startPoint y: 70, endPoint x: 215, endPoint y: 77, distance: 7.6
click at [213, 70] on button "erase" at bounding box center [219, 65] width 35 height 34
drag, startPoint x: 281, startPoint y: 210, endPoint x: 328, endPoint y: 180, distance: 56.1
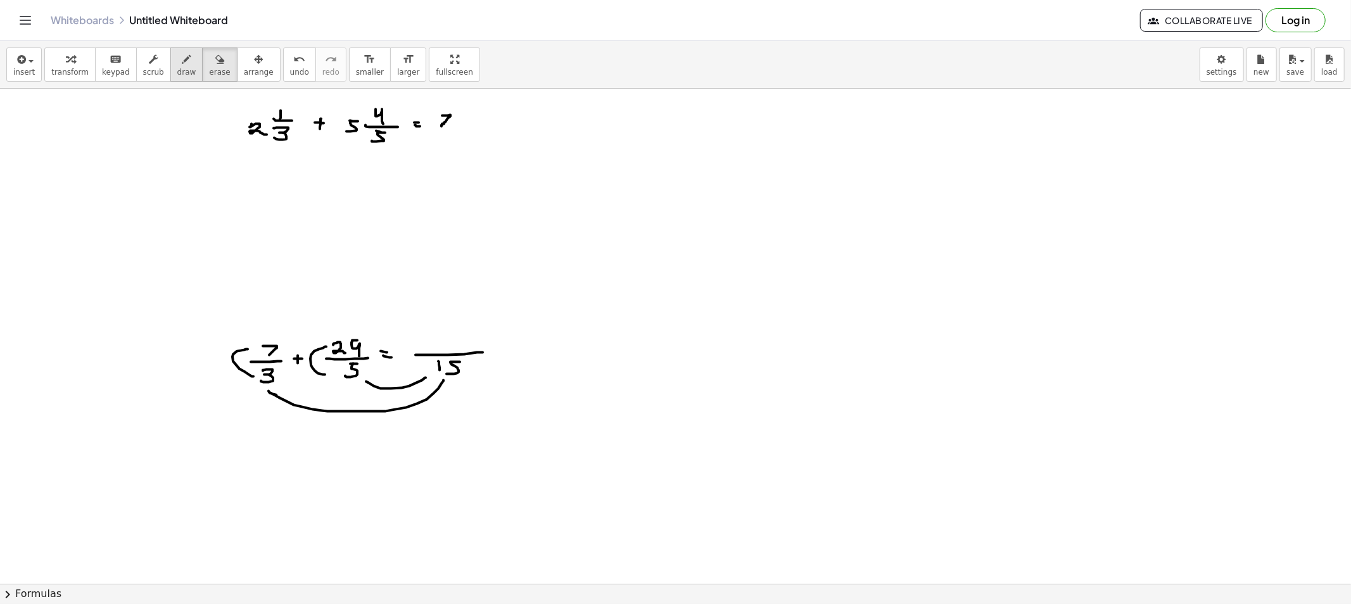
click at [181, 74] on button "draw" at bounding box center [186, 65] width 33 height 34
click at [215, 52] on icon "button" at bounding box center [219, 59] width 9 height 15
drag, startPoint x: 327, startPoint y: 188, endPoint x: 325, endPoint y: 144, distance: 43.8
drag, startPoint x: 168, startPoint y: 58, endPoint x: 229, endPoint y: 100, distance: 74.2
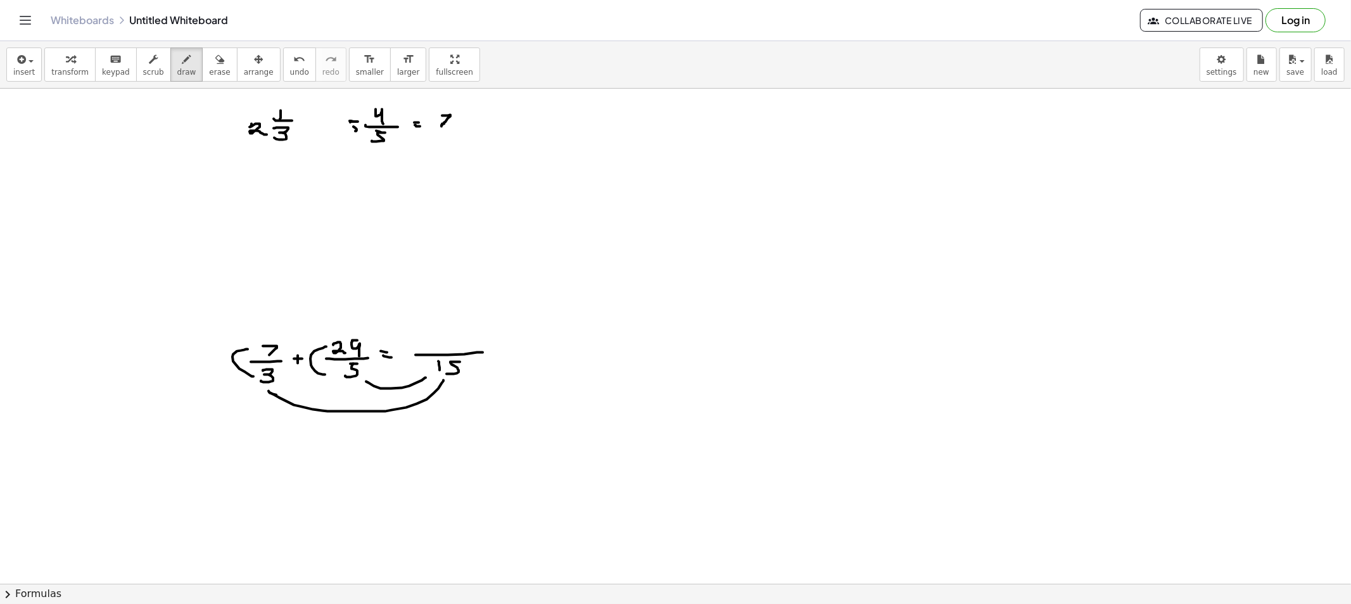
click at [182, 63] on icon "button" at bounding box center [186, 59] width 9 height 15
drag, startPoint x: 317, startPoint y: 124, endPoint x: 325, endPoint y: 124, distance: 8.2
drag, startPoint x: 349, startPoint y: 121, endPoint x: 346, endPoint y: 135, distance: 14.2
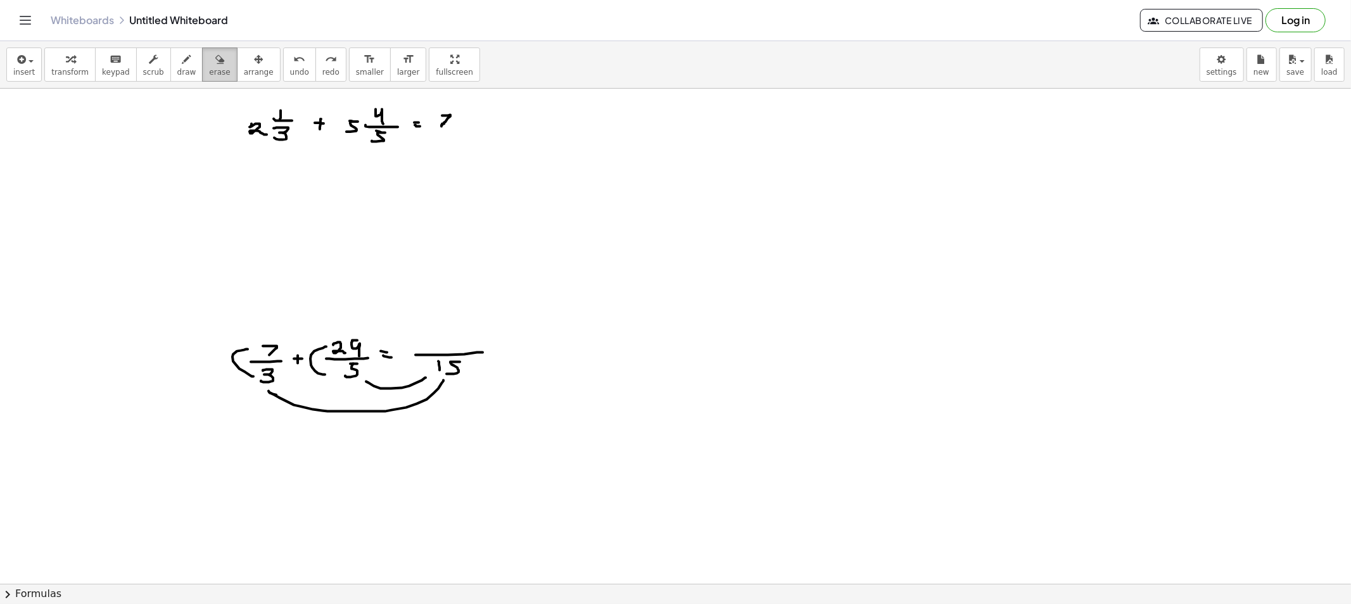
click at [202, 80] on button "erase" at bounding box center [219, 65] width 35 height 34
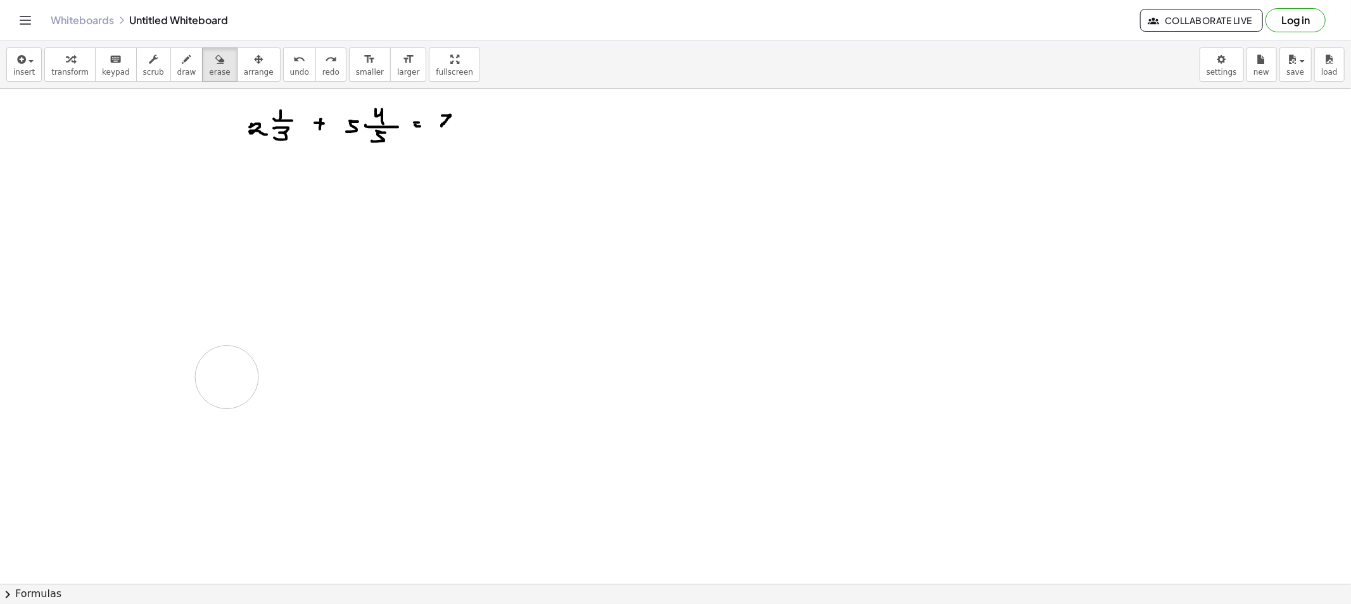
drag, startPoint x: 232, startPoint y: 339, endPoint x: 233, endPoint y: 327, distance: 11.4
click at [175, 80] on div "insert select one: Math Expression Function Text Youtube Video Graphing Geometr…" at bounding box center [675, 65] width 1351 height 48
drag, startPoint x: 281, startPoint y: 167, endPoint x: 279, endPoint y: 150, distance: 16.7
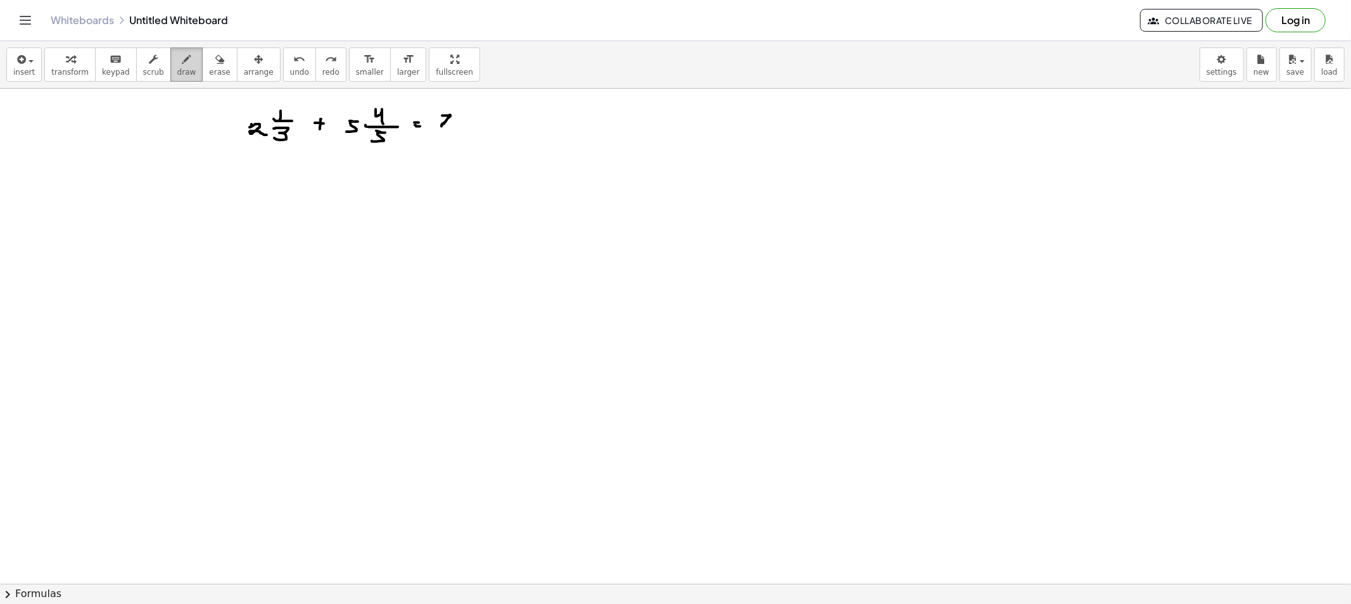
click at [177, 71] on span "draw" at bounding box center [186, 72] width 19 height 9
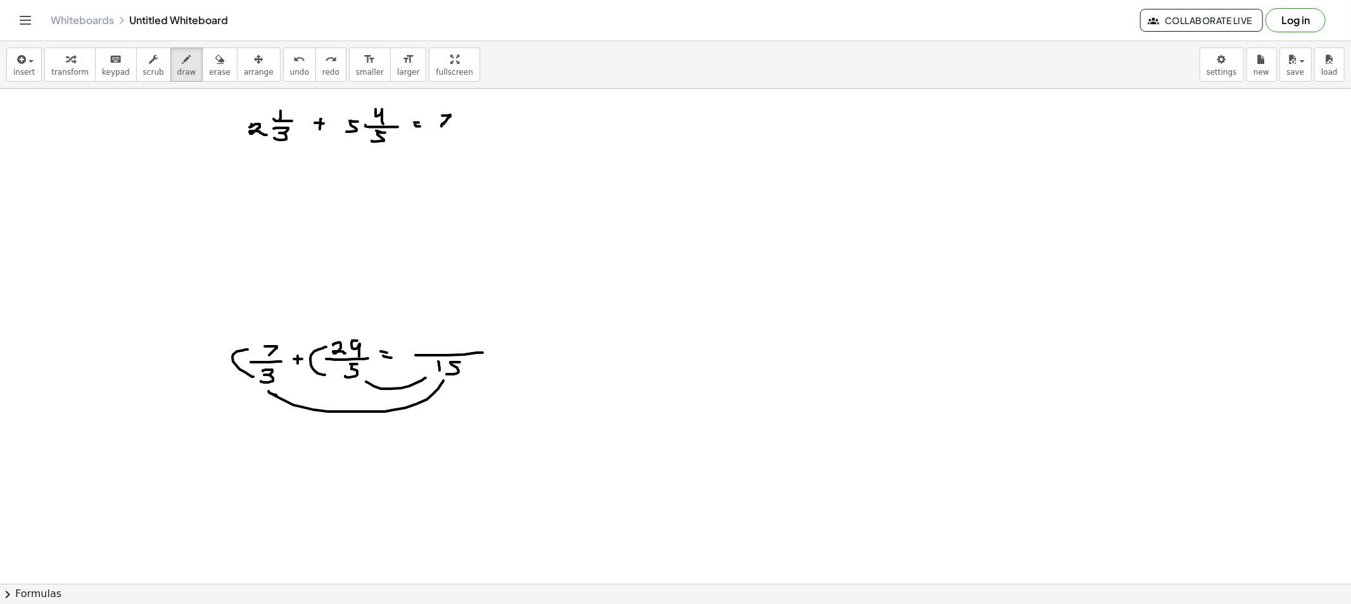
click at [191, 84] on div "insert select one: Math Expression Function Text Youtube Video Graphing Geometr…" at bounding box center [675, 65] width 1351 height 48
click at [181, 77] on button "draw" at bounding box center [186, 65] width 33 height 34
drag, startPoint x: 253, startPoint y: 210, endPoint x: 267, endPoint y: 217, distance: 15.0
drag, startPoint x: 272, startPoint y: 200, endPoint x: 270, endPoint y: 209, distance: 9.8
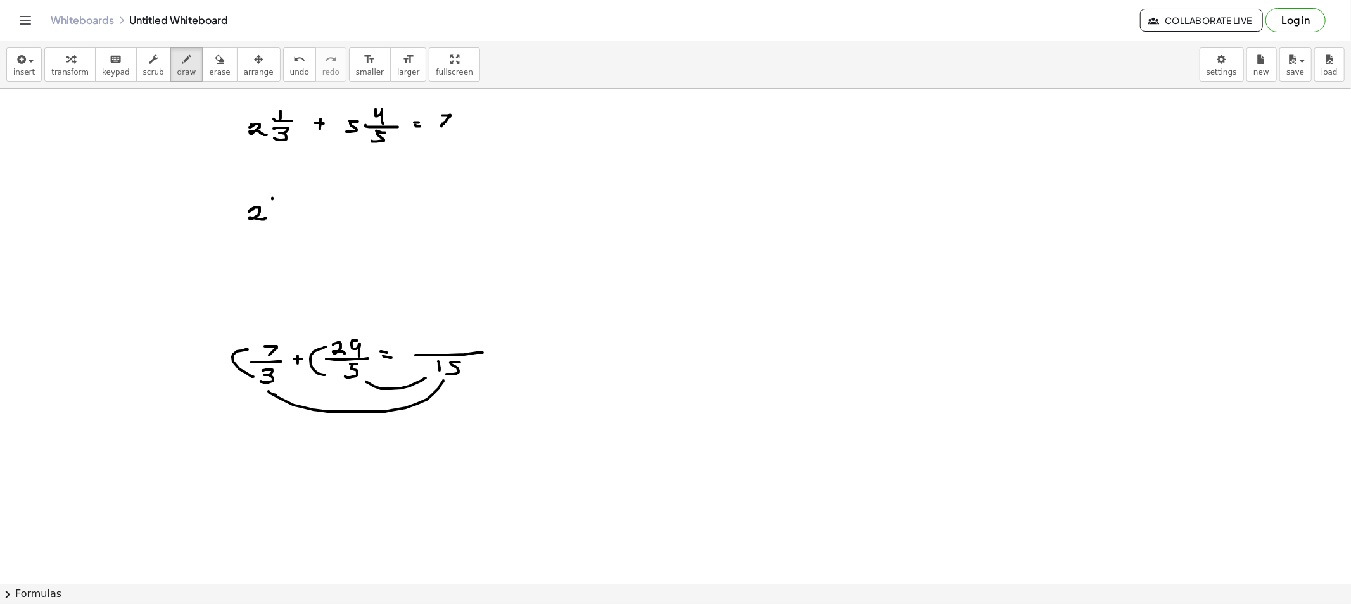
drag, startPoint x: 267, startPoint y: 212, endPoint x: 279, endPoint y: 212, distance: 12.7
drag, startPoint x: 270, startPoint y: 219, endPoint x: 270, endPoint y: 226, distance: 7.0
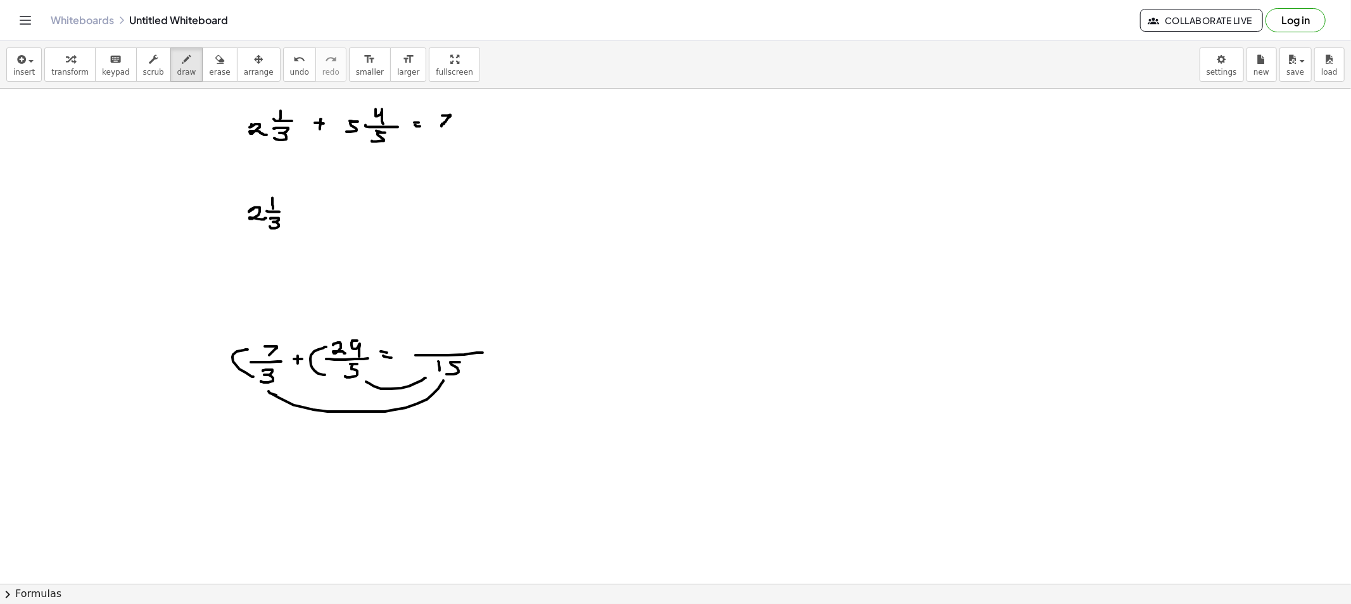
drag, startPoint x: 292, startPoint y: 213, endPoint x: 301, endPoint y: 215, distance: 9.1
drag, startPoint x: 333, startPoint y: 204, endPoint x: 345, endPoint y: 210, distance: 13.3
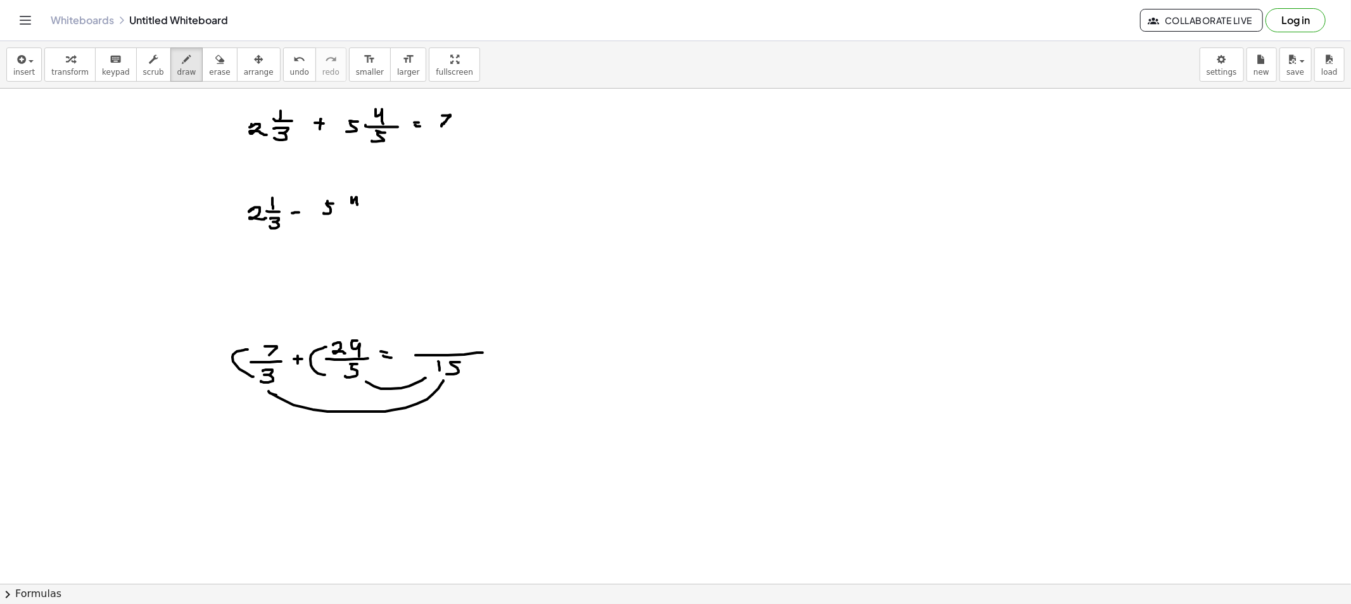
drag, startPoint x: 352, startPoint y: 198, endPoint x: 357, endPoint y: 205, distance: 9.5
drag, startPoint x: 359, startPoint y: 213, endPoint x: 353, endPoint y: 222, distance: 10.5
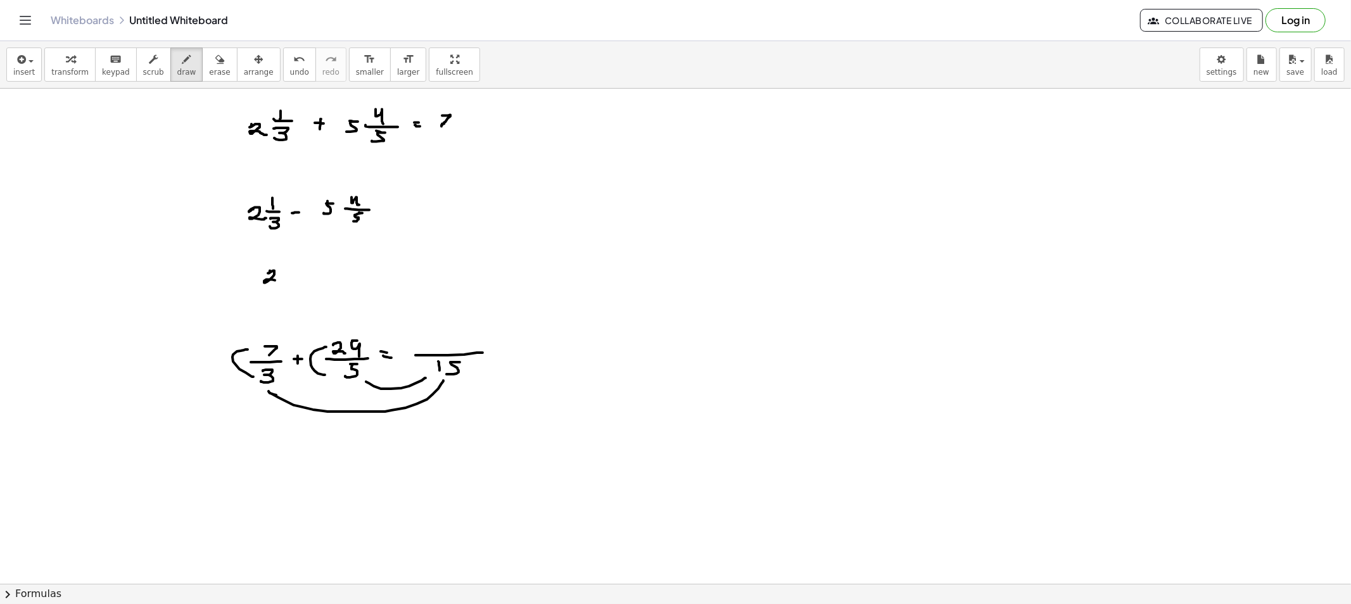
drag, startPoint x: 268, startPoint y: 274, endPoint x: 285, endPoint y: 276, distance: 17.2
drag, startPoint x: 285, startPoint y: 276, endPoint x: 293, endPoint y: 276, distance: 7.6
drag, startPoint x: 302, startPoint y: 269, endPoint x: 325, endPoint y: 279, distance: 25.0
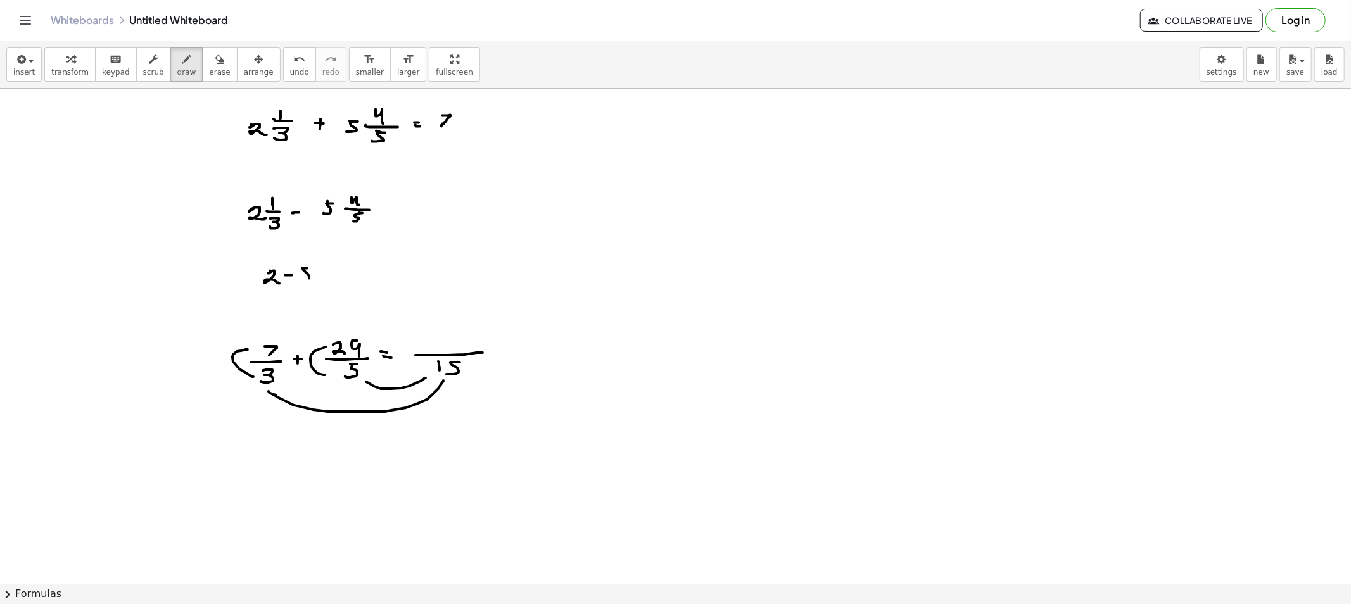
drag, startPoint x: 326, startPoint y: 277, endPoint x: 340, endPoint y: 277, distance: 13.9
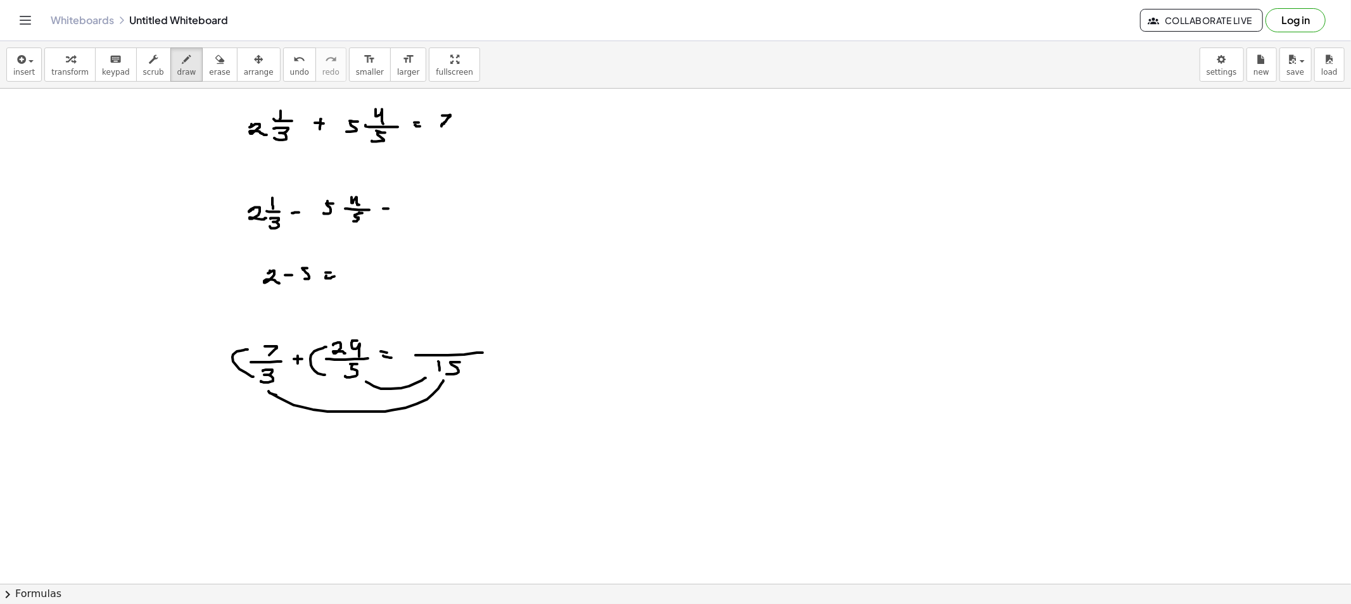
drag, startPoint x: 364, startPoint y: 273, endPoint x: 365, endPoint y: 282, distance: 8.9
drag, startPoint x: 203, startPoint y: 72, endPoint x: 229, endPoint y: 161, distance: 92.4
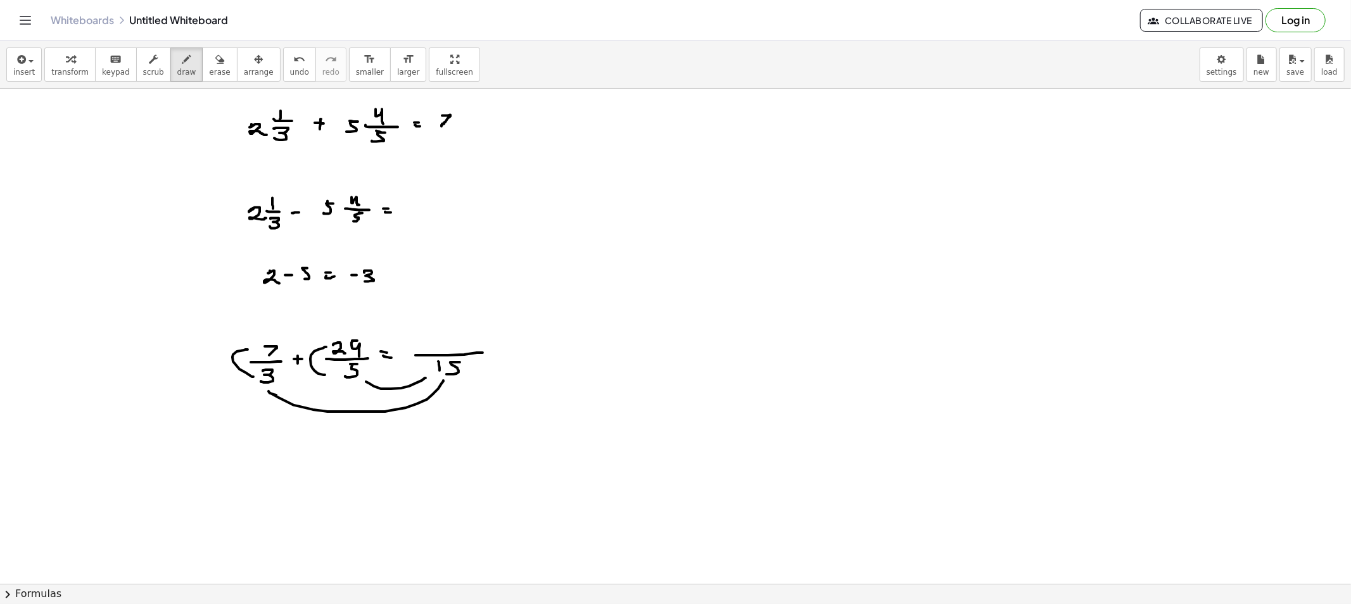
click at [209, 75] on span "erase" at bounding box center [219, 72] width 21 height 9
drag, startPoint x: 357, startPoint y: 285, endPoint x: 500, endPoint y: 291, distance: 143.9
click at [177, 73] on span "draw" at bounding box center [186, 72] width 19 height 9
drag, startPoint x: 400, startPoint y: 210, endPoint x: 412, endPoint y: 209, distance: 12.1
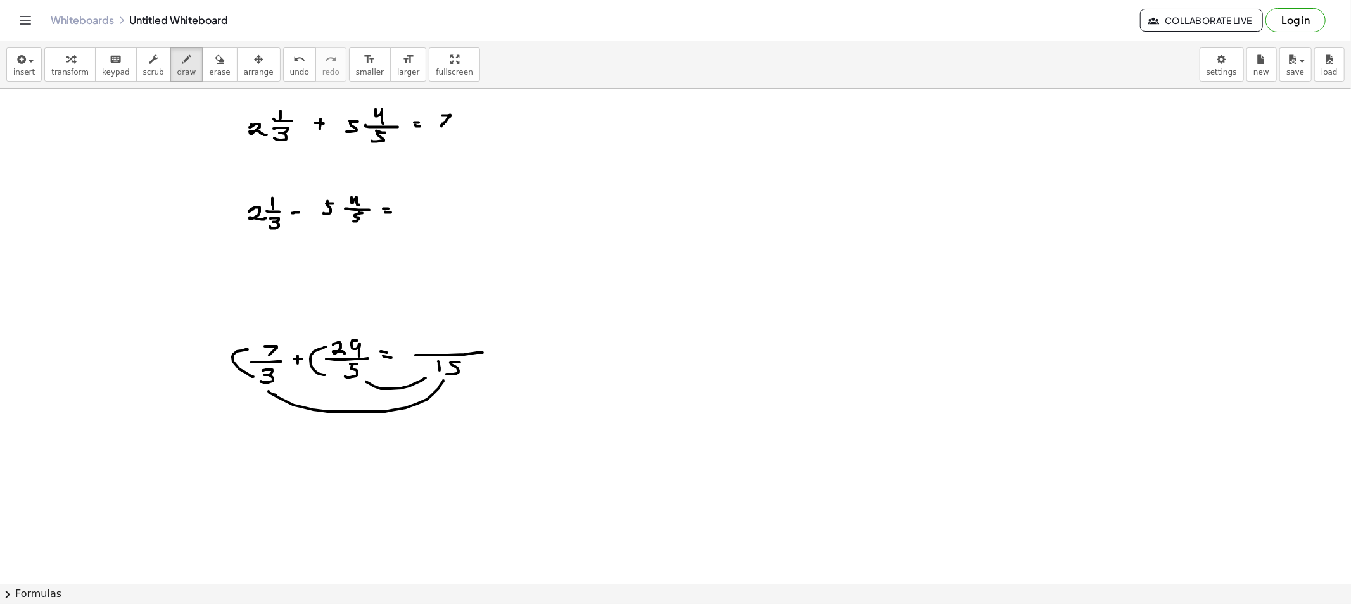
drag, startPoint x: 414, startPoint y: 206, endPoint x: 443, endPoint y: 229, distance: 37.0
drag, startPoint x: 204, startPoint y: 124, endPoint x: 225, endPoint y: 167, distance: 48.4
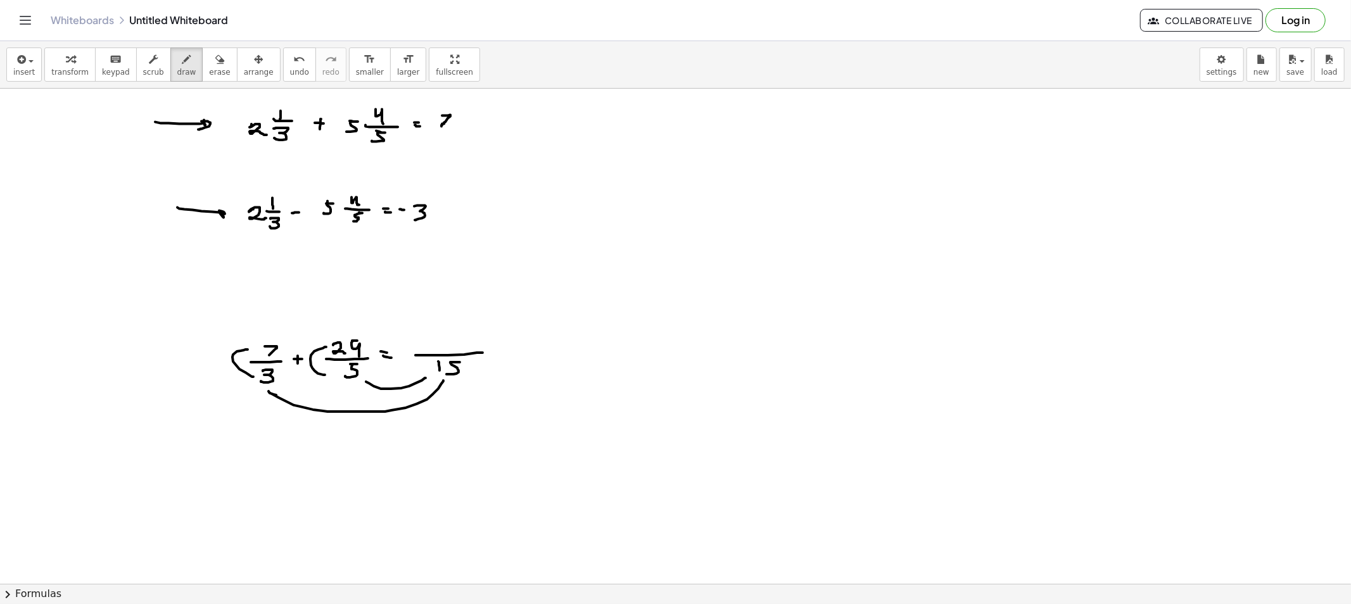
drag, startPoint x: 224, startPoint y: 213, endPoint x: 218, endPoint y: 207, distance: 8.1
click at [202, 70] on button "erase" at bounding box center [219, 65] width 35 height 34
drag, startPoint x: 171, startPoint y: 115, endPoint x: 201, endPoint y: 224, distance: 112.9
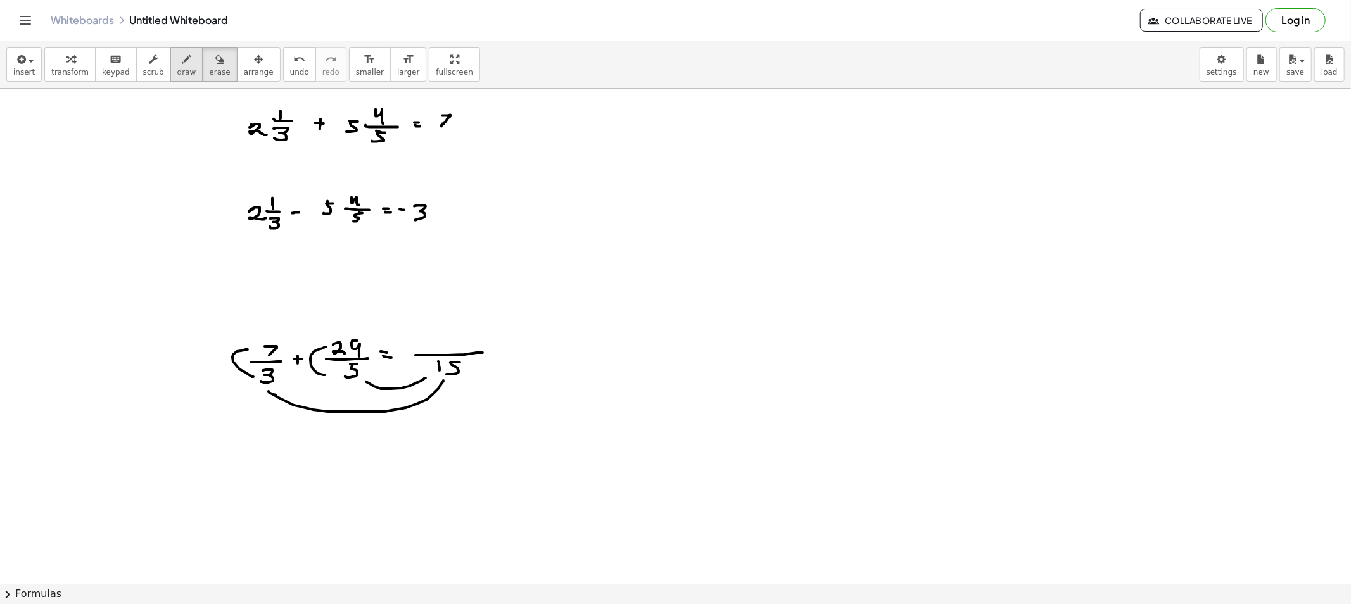
click at [170, 73] on button "draw" at bounding box center [186, 65] width 33 height 34
drag, startPoint x: 253, startPoint y: 153, endPoint x: 351, endPoint y: 155, distance: 97.6
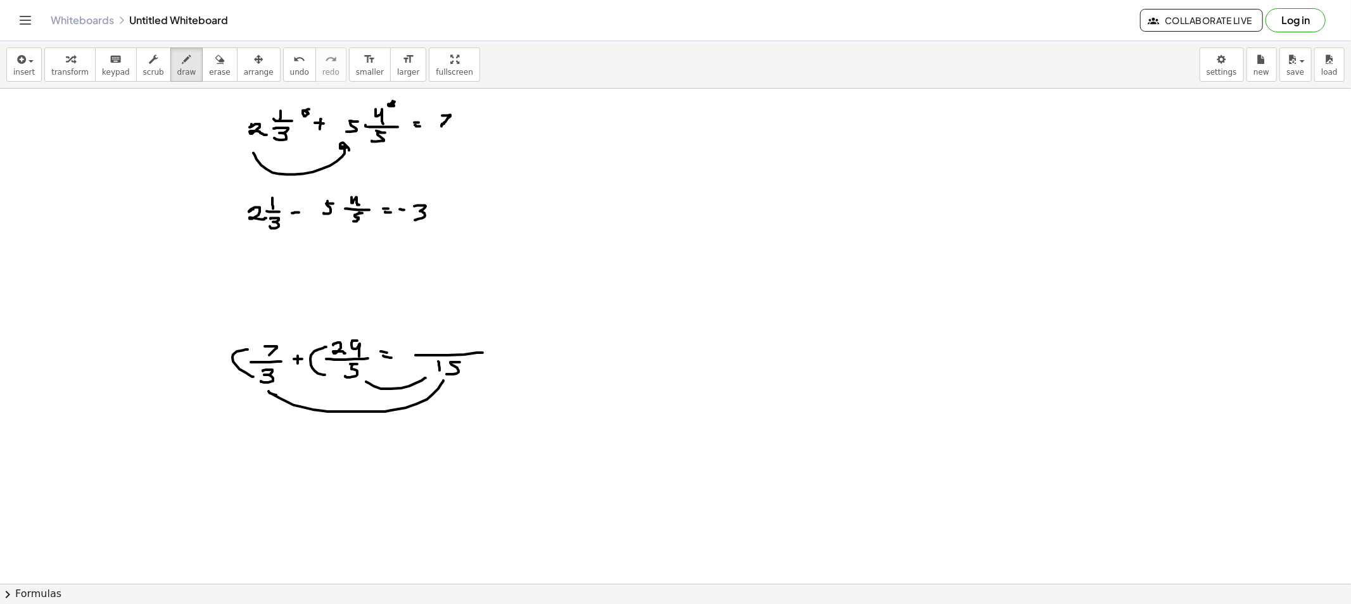
drag, startPoint x: 488, startPoint y: 102, endPoint x: 488, endPoint y: 111, distance: 9.5
drag, startPoint x: 480, startPoint y: 115, endPoint x: 495, endPoint y: 115, distance: 15.2
drag, startPoint x: 486, startPoint y: 122, endPoint x: 503, endPoint y: 125, distance: 16.8
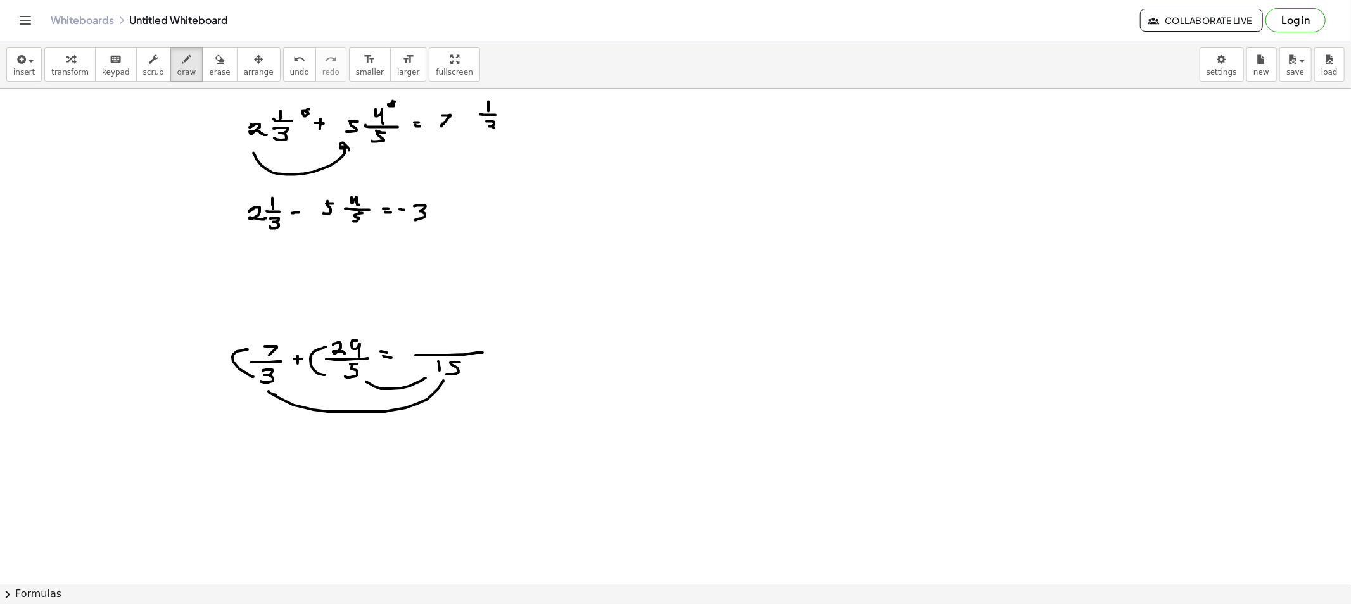
drag, startPoint x: 514, startPoint y: 111, endPoint x: 513, endPoint y: 118, distance: 7.0
drag, startPoint x: 510, startPoint y: 114, endPoint x: 517, endPoint y: 117, distance: 8.2
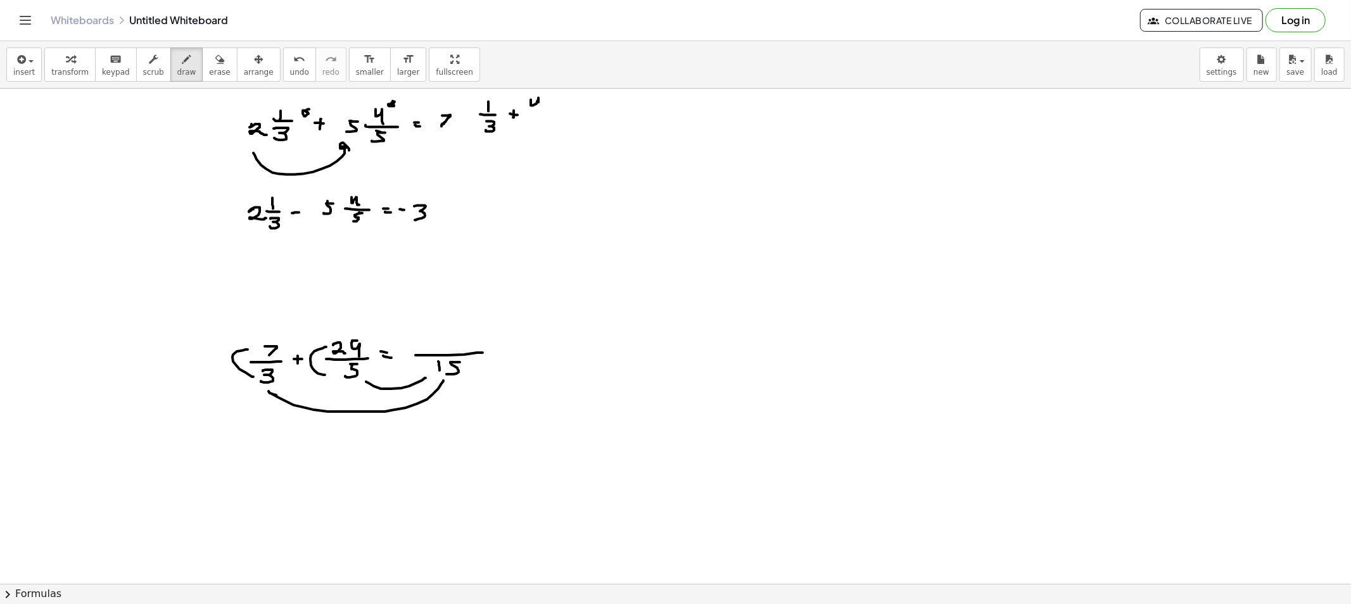
drag, startPoint x: 531, startPoint y: 100, endPoint x: 538, endPoint y: 111, distance: 13.2
drag, startPoint x: 527, startPoint y: 115, endPoint x: 546, endPoint y: 115, distance: 19.0
drag, startPoint x: 536, startPoint y: 121, endPoint x: 533, endPoint y: 130, distance: 10.0
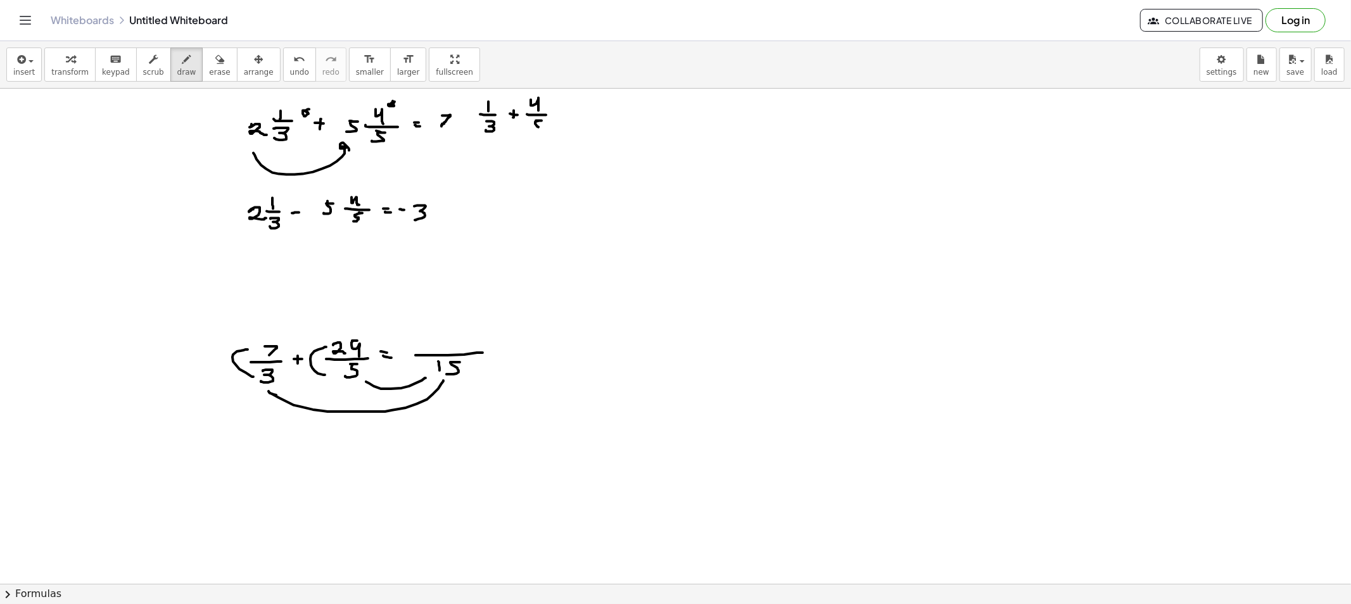
drag, startPoint x: 568, startPoint y: 115, endPoint x: 585, endPoint y: 116, distance: 16.5
drag, startPoint x: 599, startPoint y: 115, endPoint x: 659, endPoint y: 112, distance: 60.9
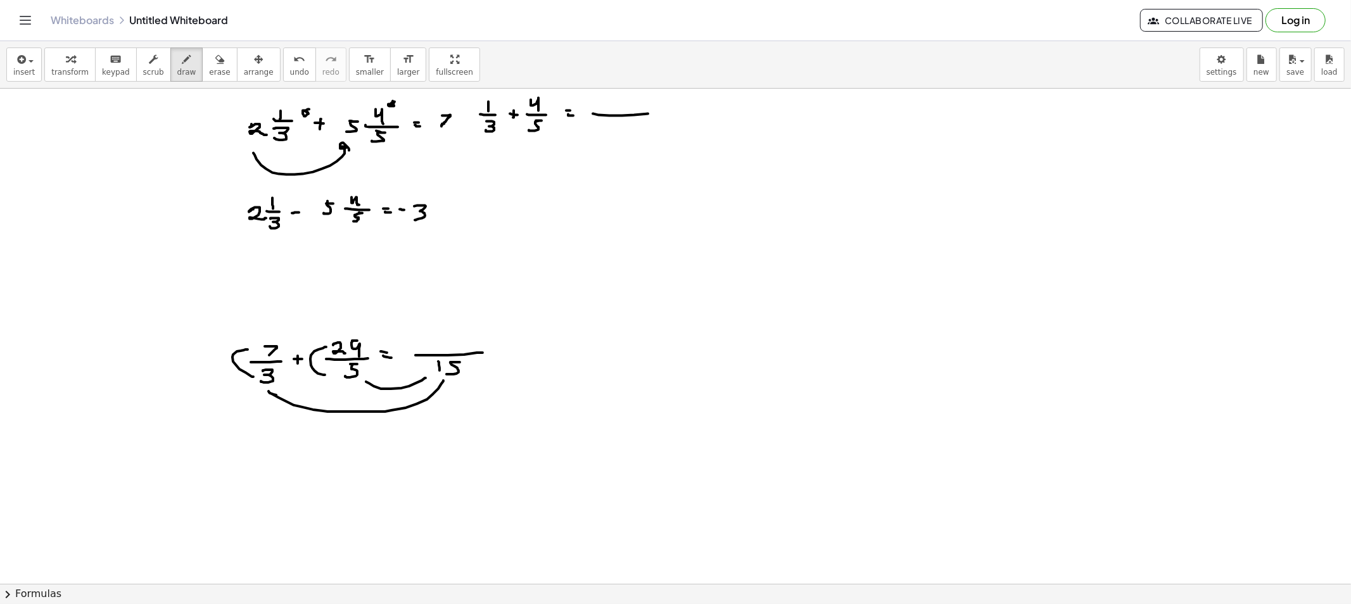
drag, startPoint x: 633, startPoint y: 122, endPoint x: 624, endPoint y: 133, distance: 14.4
drag, startPoint x: 621, startPoint y: 137, endPoint x: 501, endPoint y: 138, distance: 120.3
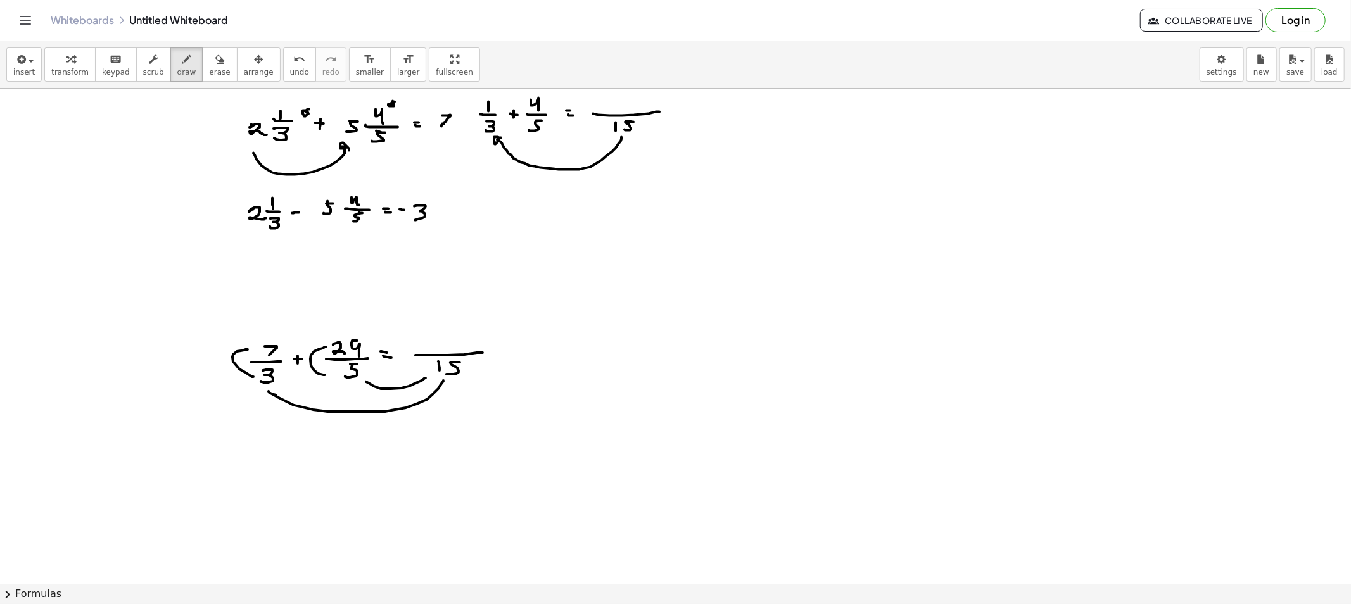
drag, startPoint x: 483, startPoint y: 127, endPoint x: 481, endPoint y: 111, distance: 15.3
drag, startPoint x: 595, startPoint y: 99, endPoint x: 594, endPoint y: 108, distance: 8.3
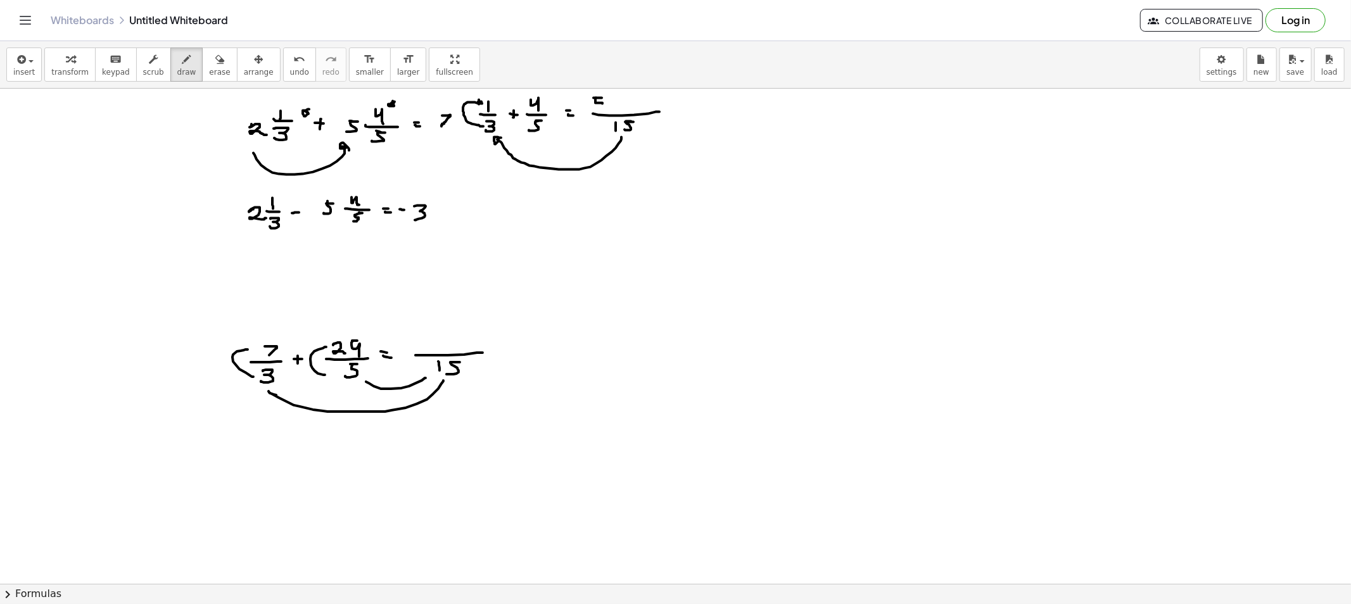
drag, startPoint x: 618, startPoint y: 105, endPoint x: 628, endPoint y: 111, distance: 12.0
drag, startPoint x: 616, startPoint y: 137, endPoint x: 543, endPoint y: 135, distance: 72.2
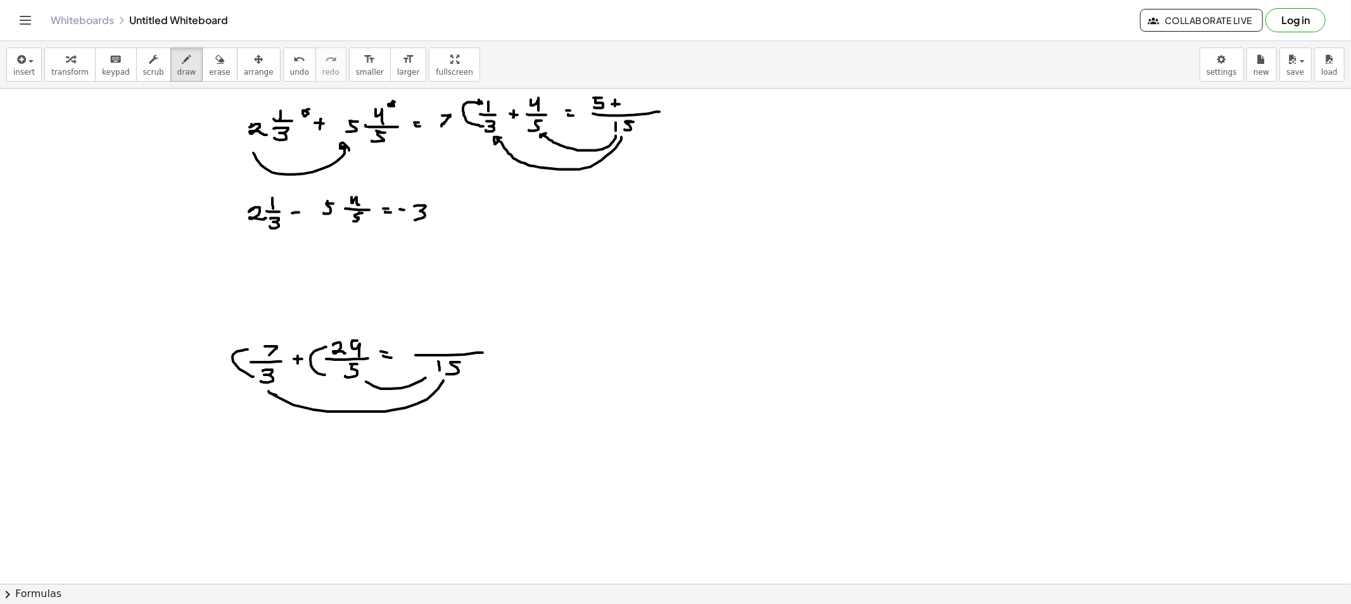
drag, startPoint x: 524, startPoint y: 127, endPoint x: 523, endPoint y: 103, distance: 24.1
drag, startPoint x: 642, startPoint y: 98, endPoint x: 649, endPoint y: 108, distance: 12.0
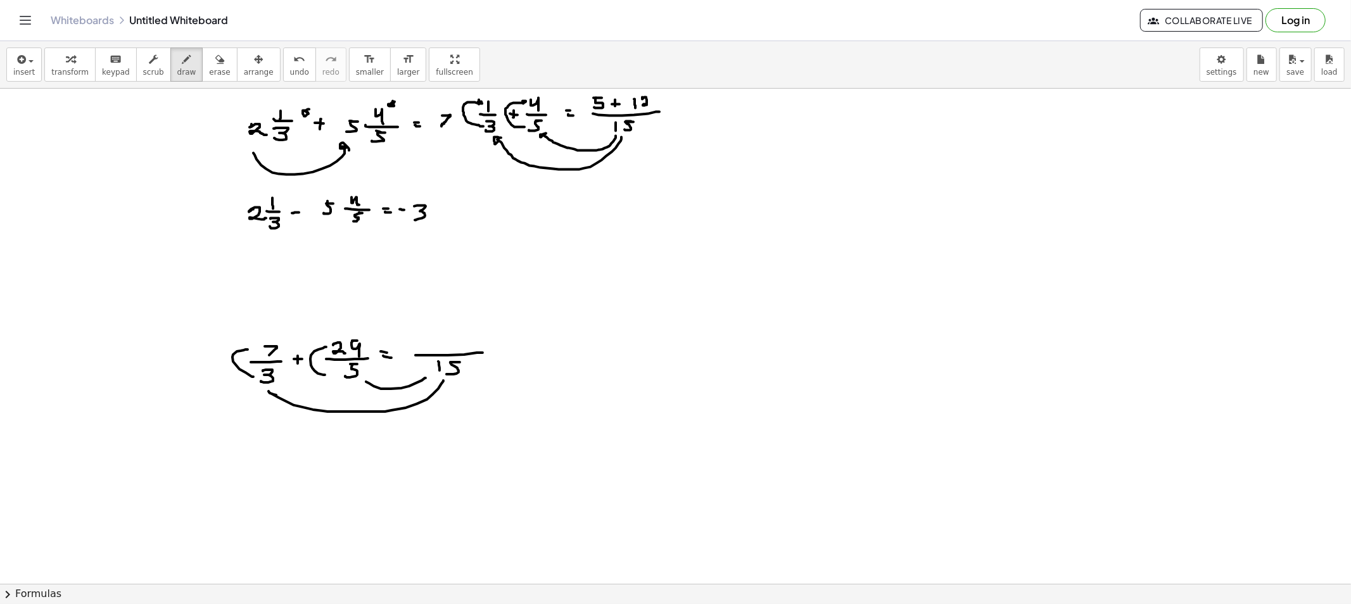
drag, startPoint x: 706, startPoint y: 96, endPoint x: 706, endPoint y: 108, distance: 12.1
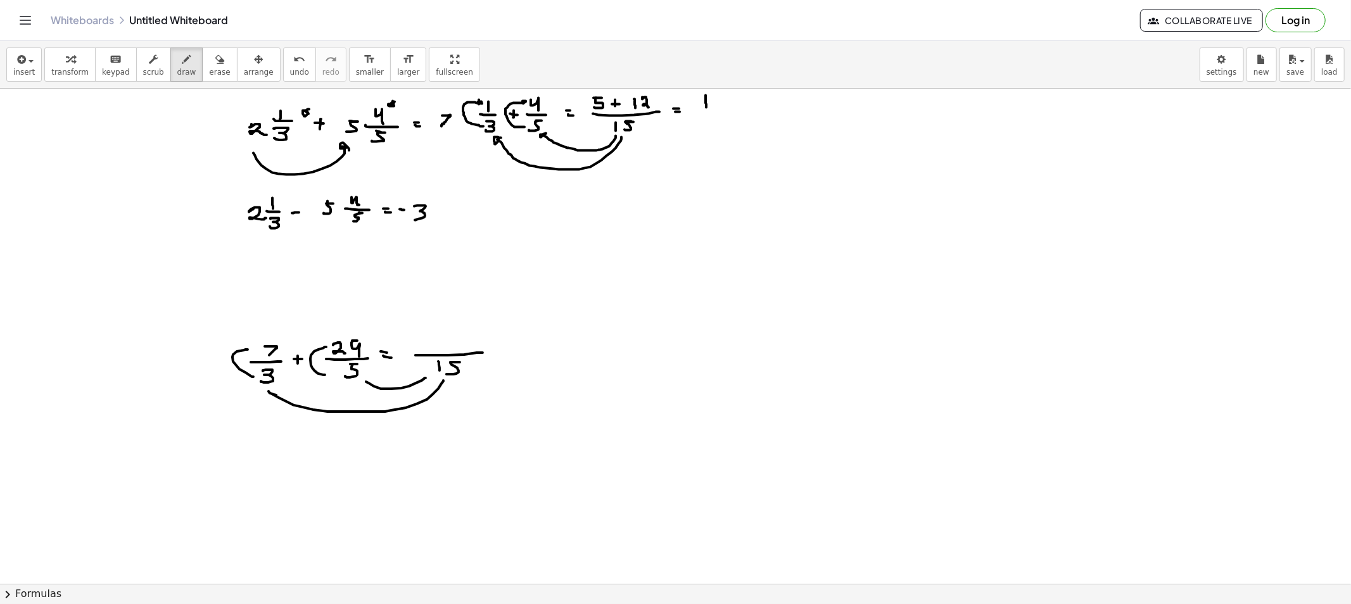
drag, startPoint x: 697, startPoint y: 110, endPoint x: 756, endPoint y: 112, distance: 58.9
drag, startPoint x: 714, startPoint y: 120, endPoint x: 723, endPoint y: 117, distance: 8.8
drag, startPoint x: 723, startPoint y: 117, endPoint x: 733, endPoint y: 110, distance: 12.8
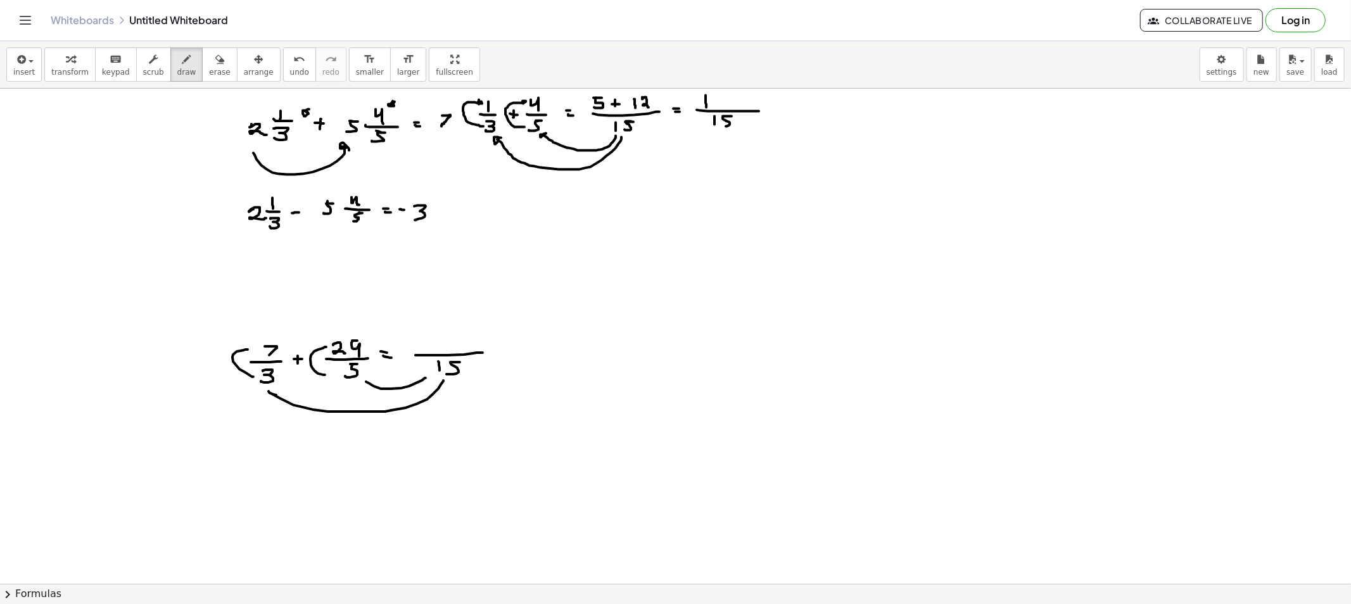
drag, startPoint x: 207, startPoint y: 72, endPoint x: 499, endPoint y: 152, distance: 302.7
click at [211, 79] on button "erase" at bounding box center [219, 65] width 35 height 34
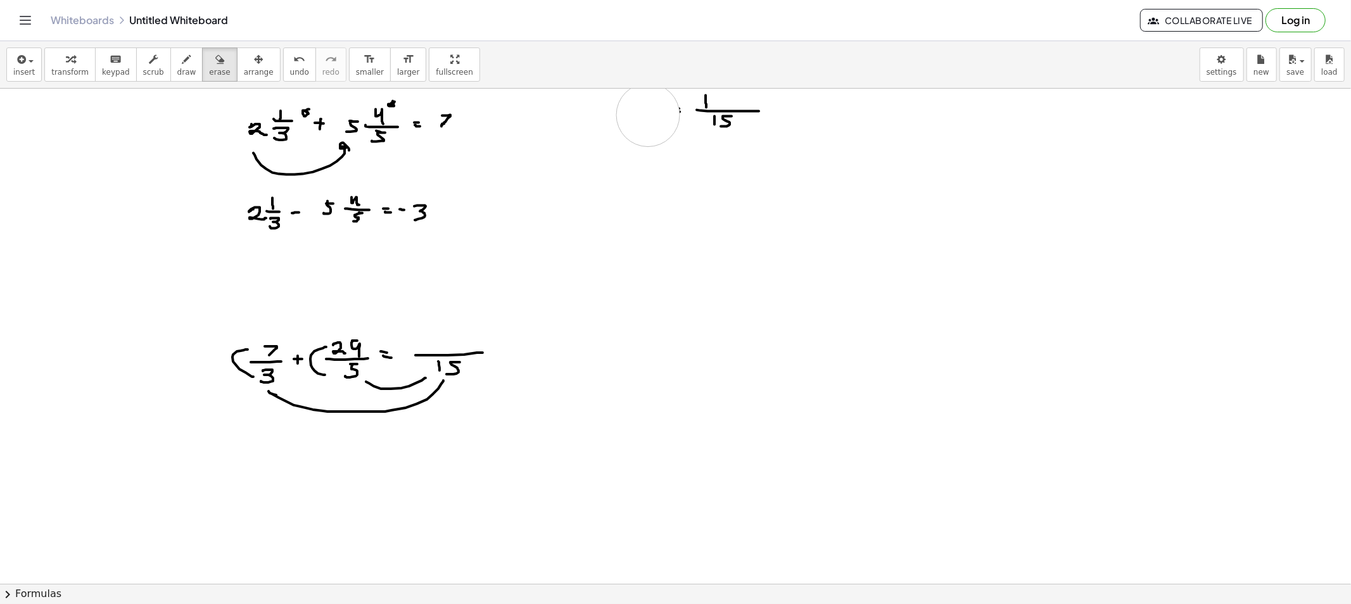
drag, startPoint x: 516, startPoint y: 160, endPoint x: 497, endPoint y: 116, distance: 47.4
drag, startPoint x: 171, startPoint y: 67, endPoint x: 521, endPoint y: 110, distance: 352.3
click at [182, 68] on button "draw" at bounding box center [186, 65] width 33 height 34
drag, startPoint x: 727, startPoint y: 95, endPoint x: 727, endPoint y: 112, distance: 17.1
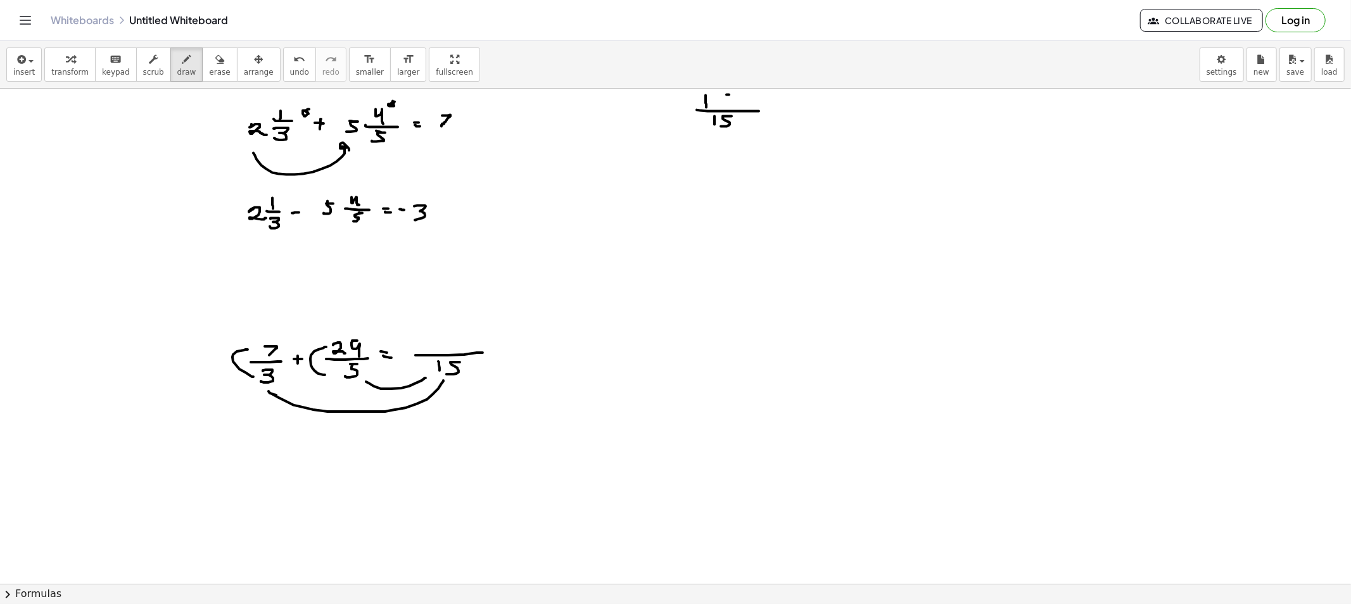
click at [209, 68] on span "erase" at bounding box center [219, 72] width 21 height 9
click at [182, 63] on icon "button" at bounding box center [186, 59] width 9 height 15
drag, startPoint x: 469, startPoint y: 102, endPoint x: 471, endPoint y: 112, distance: 10.3
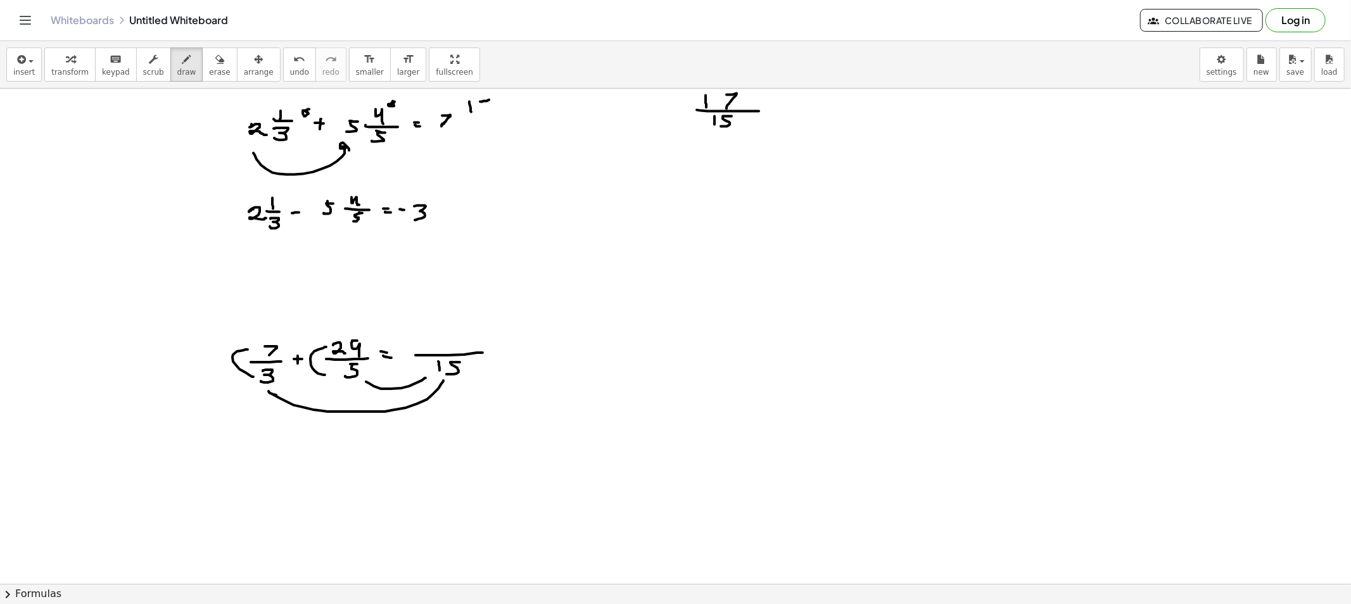
drag, startPoint x: 480, startPoint y: 102, endPoint x: 485, endPoint y: 112, distance: 11.3
drag, startPoint x: 466, startPoint y: 116, endPoint x: 502, endPoint y: 115, distance: 36.1
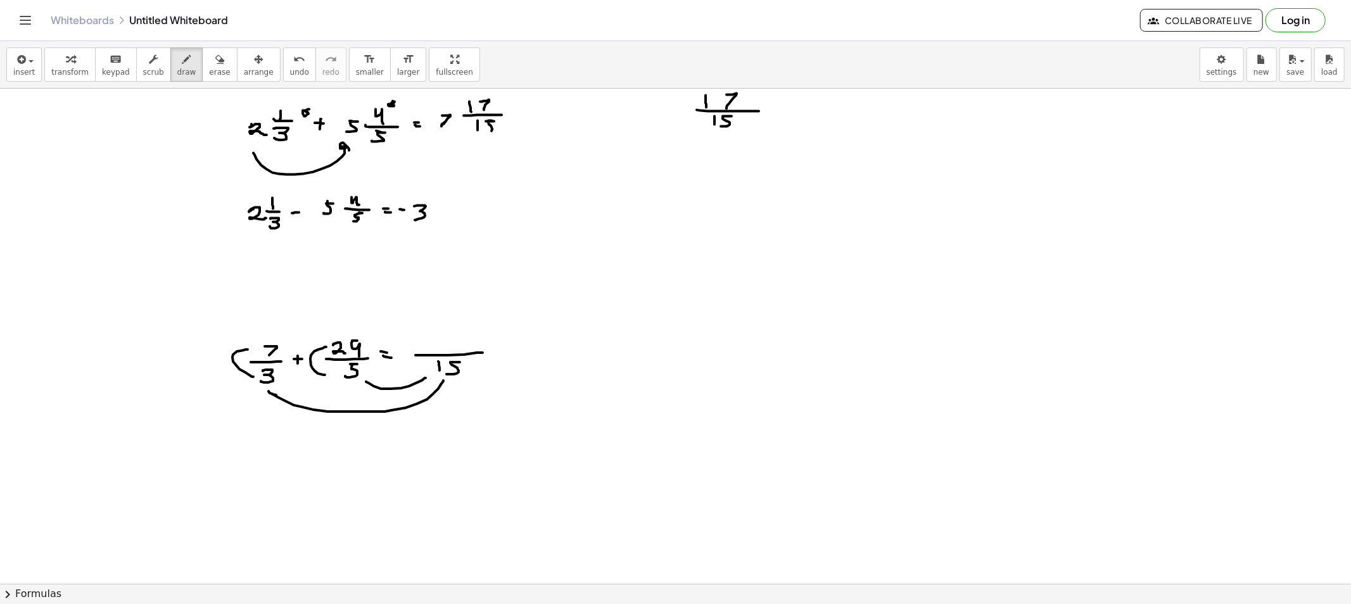
drag, startPoint x: 490, startPoint y: 122, endPoint x: 490, endPoint y: 132, distance: 10.1
click at [215, 65] on icon "button" at bounding box center [219, 59] width 9 height 15
drag, startPoint x: 239, startPoint y: 225, endPoint x: 257, endPoint y: 176, distance: 51.9
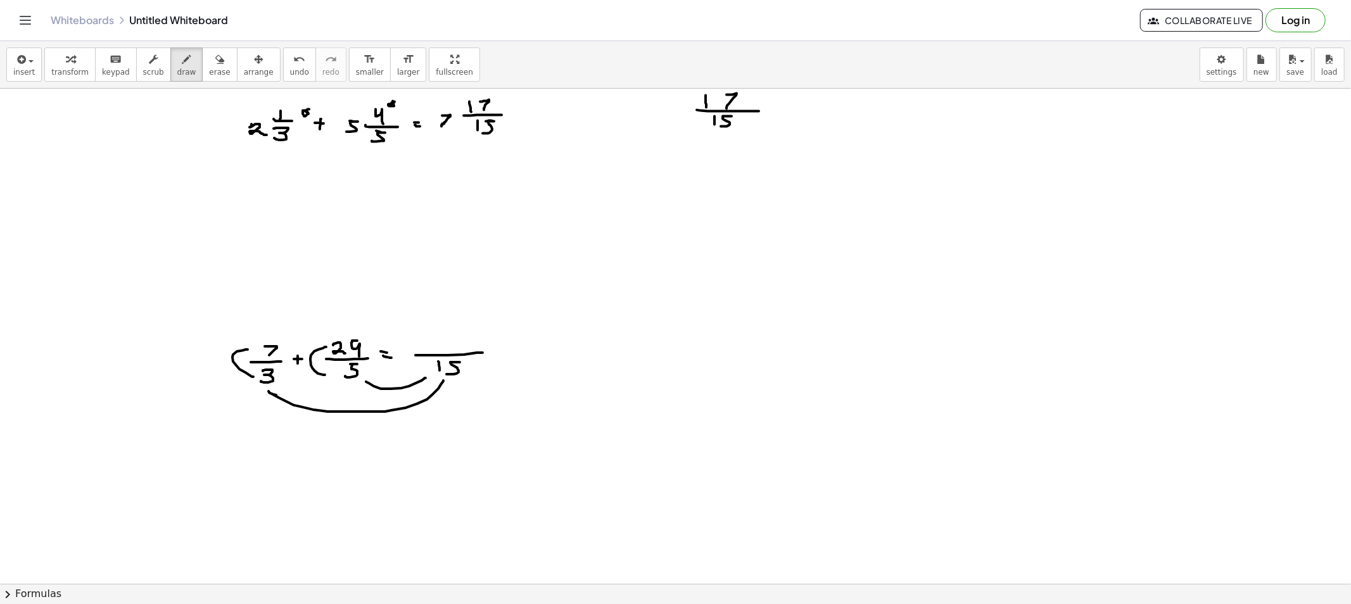
drag, startPoint x: 169, startPoint y: 70, endPoint x: 236, endPoint y: 134, distance: 93.2
click at [177, 72] on span "draw" at bounding box center [186, 72] width 19 height 9
drag, startPoint x: 253, startPoint y: 142, endPoint x: 363, endPoint y: 139, distance: 109.6
drag, startPoint x: 413, startPoint y: 262, endPoint x: 414, endPoint y: 244, distance: 17.1
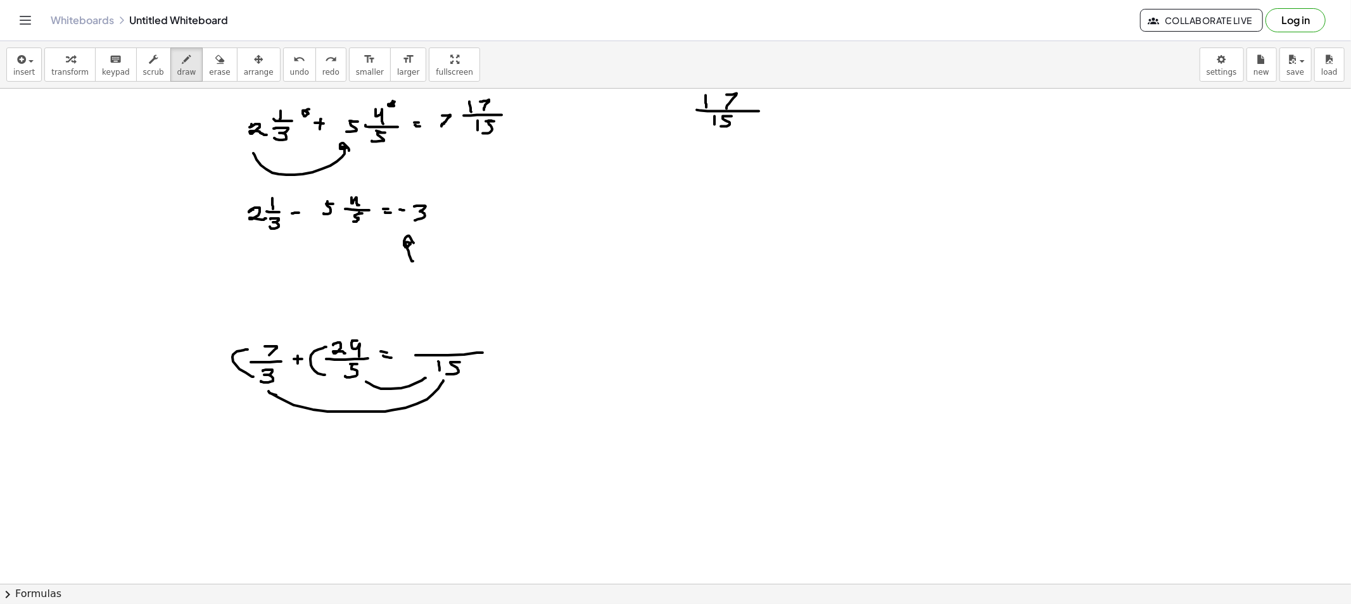
drag, startPoint x: 267, startPoint y: 276, endPoint x: 277, endPoint y: 281, distance: 11.3
drag, startPoint x: 291, startPoint y: 275, endPoint x: 288, endPoint y: 283, distance: 9.1
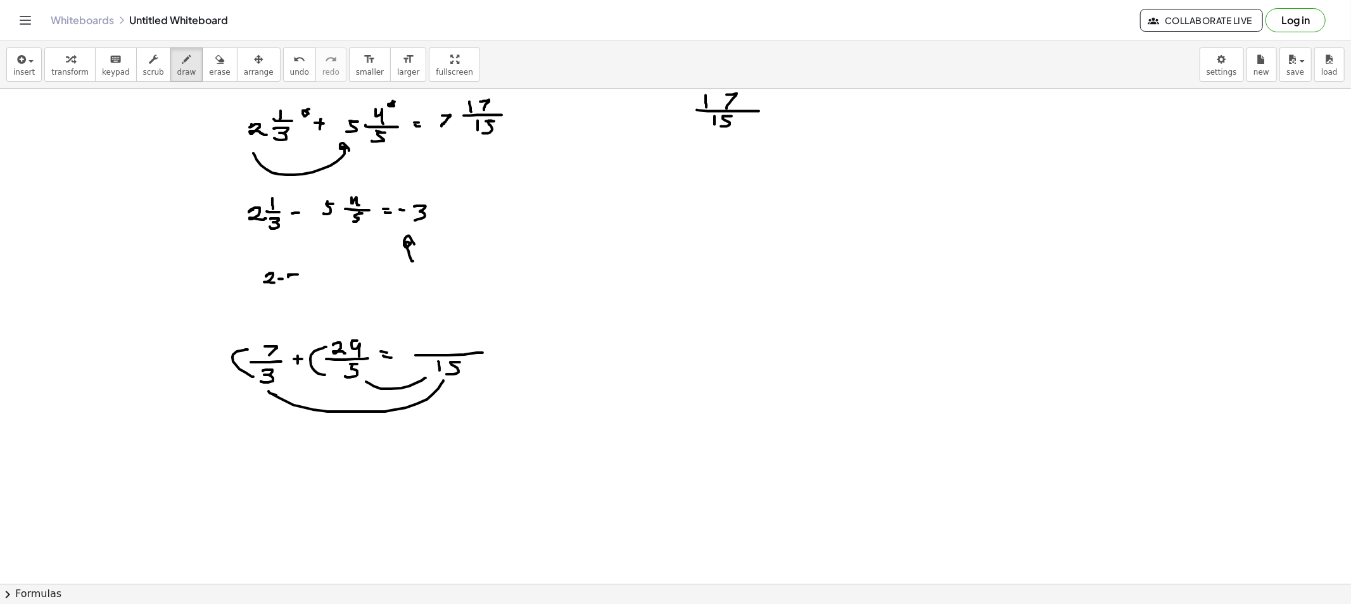
drag, startPoint x: 308, startPoint y: 283, endPoint x: 320, endPoint y: 283, distance: 11.4
drag, startPoint x: 294, startPoint y: 252, endPoint x: 299, endPoint y: 260, distance: 9.7
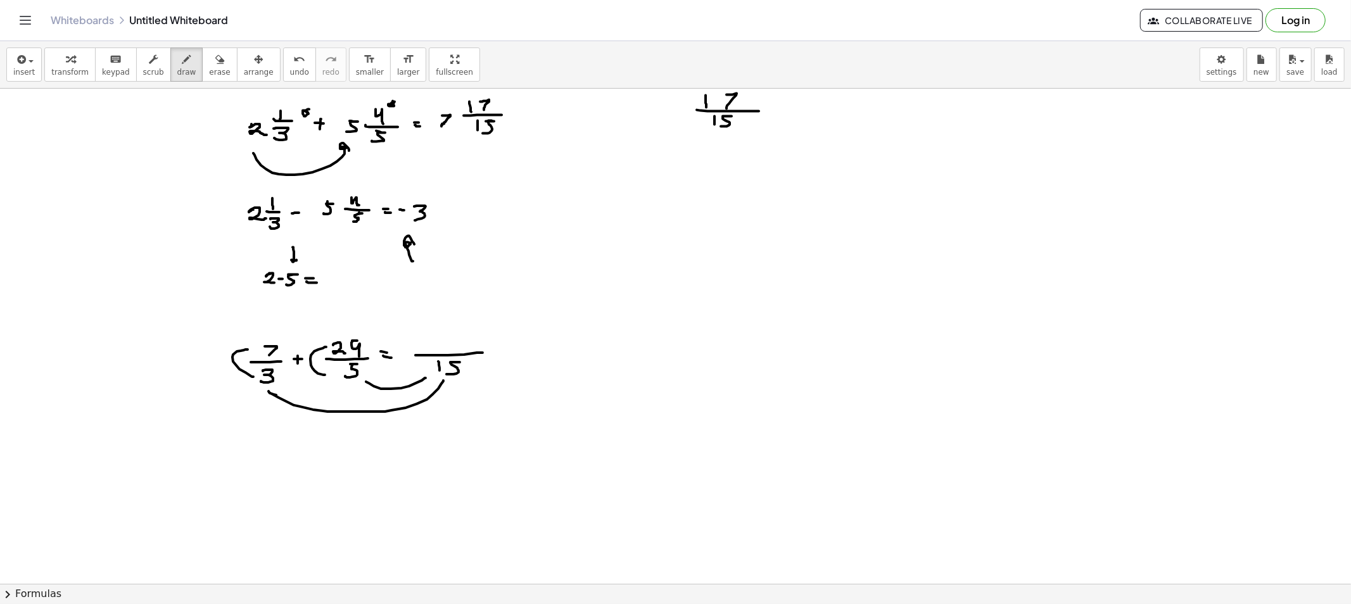
drag, startPoint x: 269, startPoint y: 255, endPoint x: 281, endPoint y: 262, distance: 14.8
drag, startPoint x: 326, startPoint y: 279, endPoint x: 338, endPoint y: 279, distance: 12.0
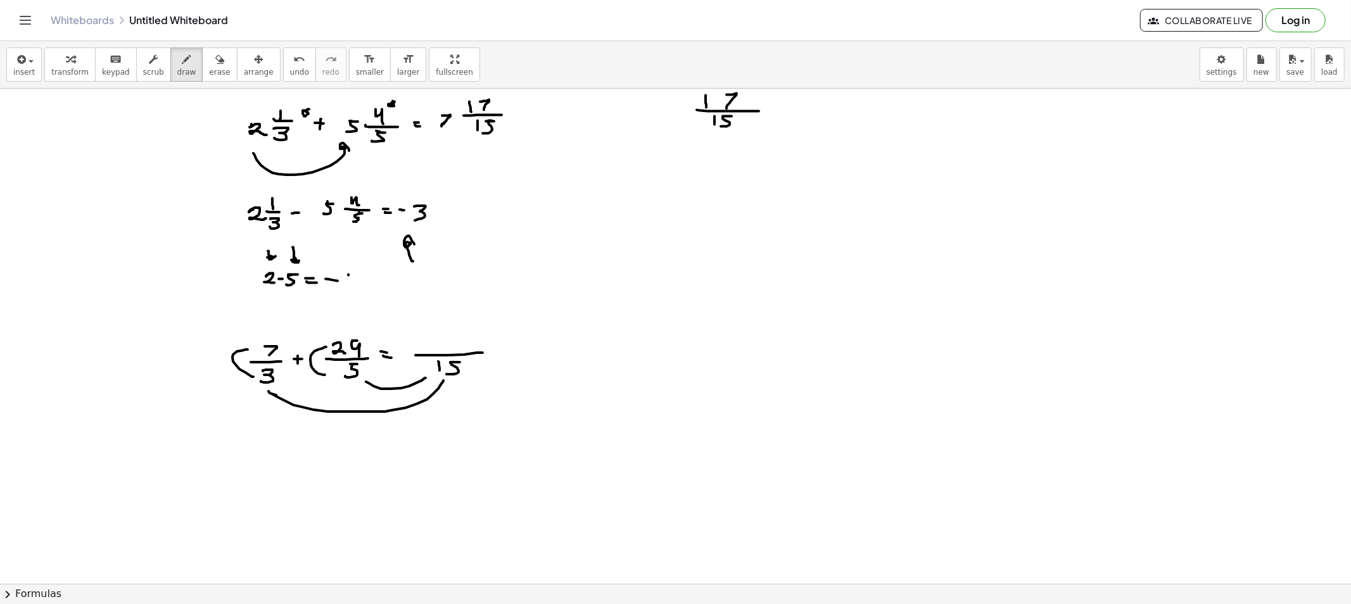
click at [202, 77] on button "erase" at bounding box center [219, 65] width 35 height 34
drag, startPoint x: 269, startPoint y: 286, endPoint x: 409, endPoint y: 264, distance: 141.0
drag, startPoint x: 355, startPoint y: 167, endPoint x: 355, endPoint y: 174, distance: 7.0
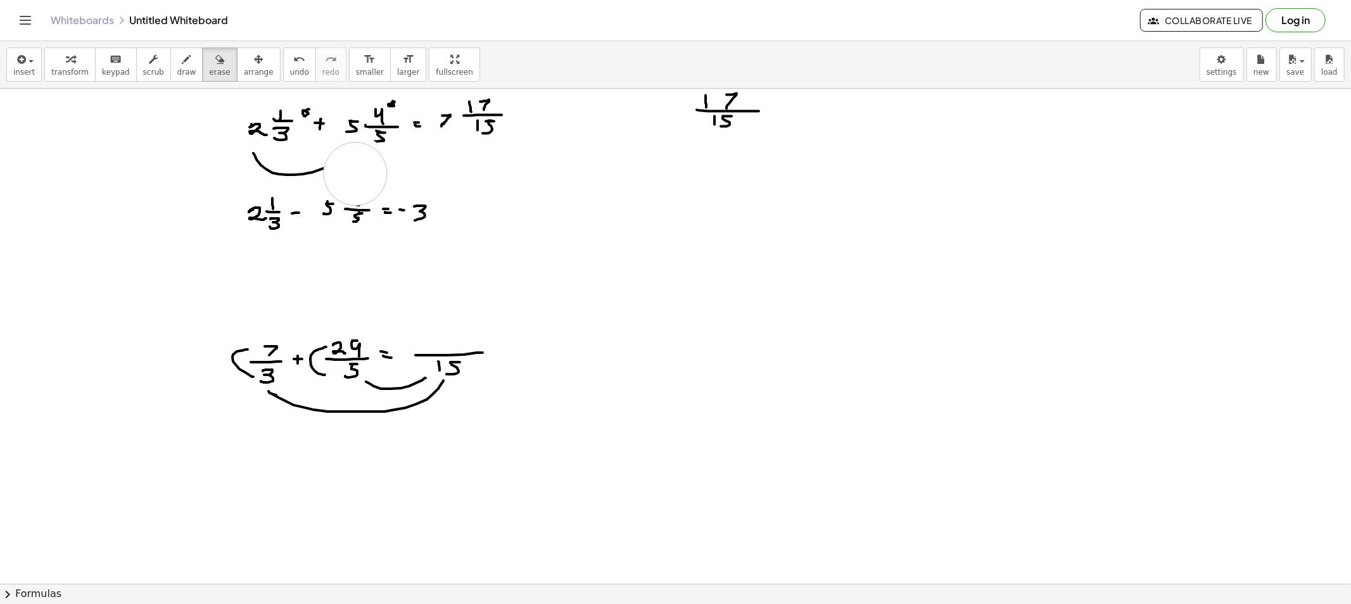
click at [177, 68] on span "draw" at bounding box center [186, 72] width 19 height 9
drag, startPoint x: 352, startPoint y: 191, endPoint x: 358, endPoint y: 205, distance: 15.3
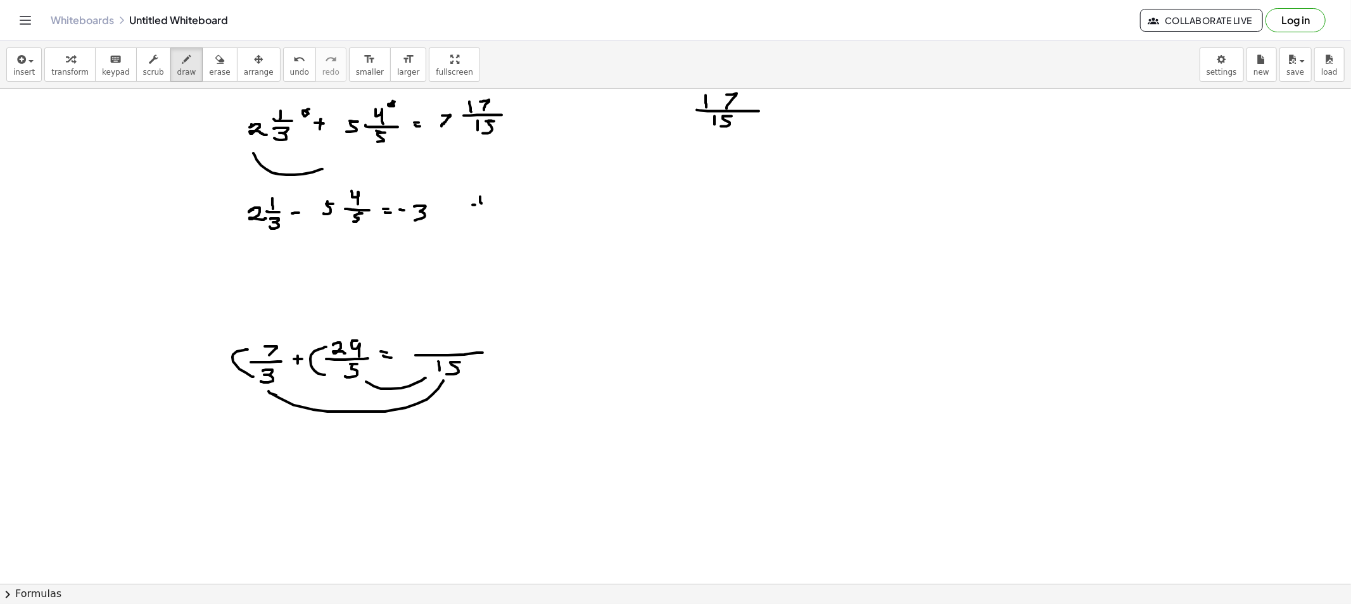
drag, startPoint x: 475, startPoint y: 205, endPoint x: 481, endPoint y: 210, distance: 8.1
drag, startPoint x: 478, startPoint y: 211, endPoint x: 473, endPoint y: 222, distance: 11.9
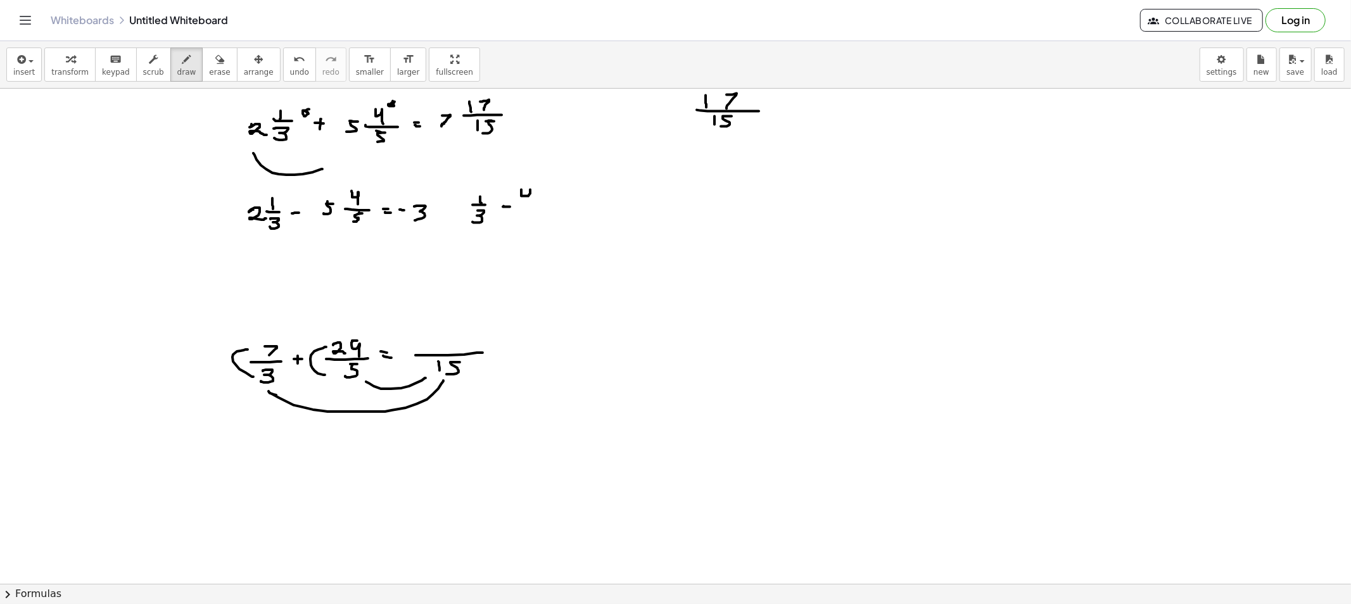
drag, startPoint x: 521, startPoint y: 194, endPoint x: 530, endPoint y: 201, distance: 11.2
drag, startPoint x: 519, startPoint y: 205, endPoint x: 543, endPoint y: 206, distance: 24.1
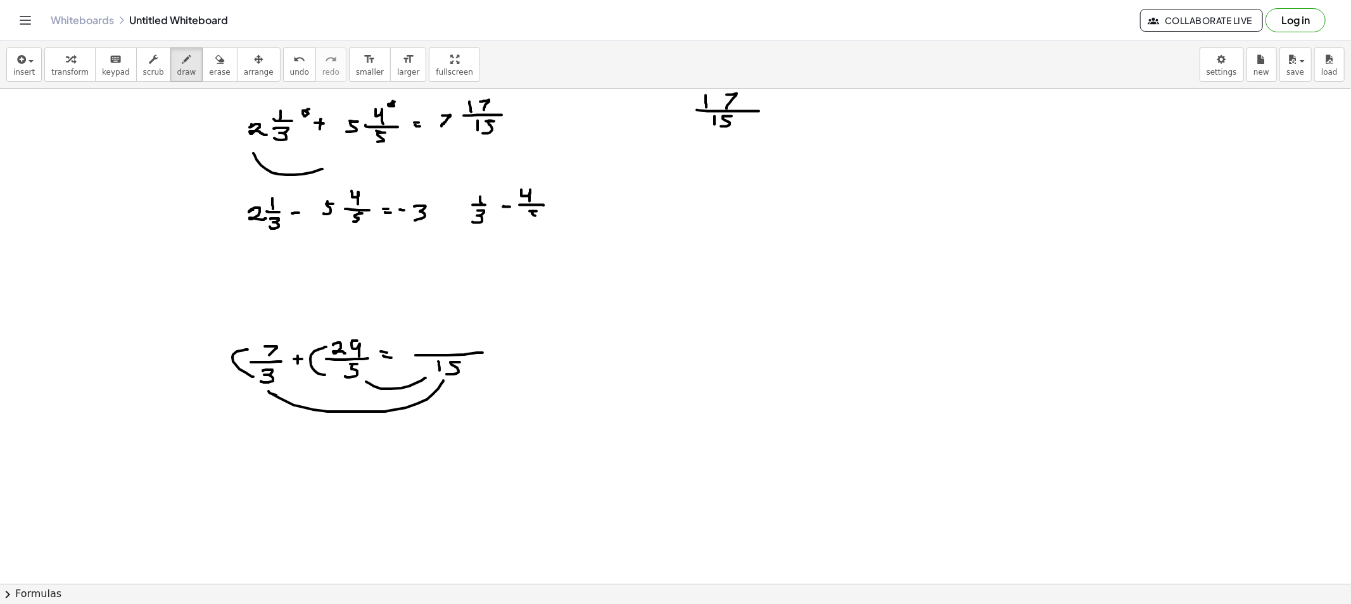
drag, startPoint x: 532, startPoint y: 214, endPoint x: 529, endPoint y: 220, distance: 7.1
drag, startPoint x: 562, startPoint y: 210, endPoint x: 574, endPoint y: 212, distance: 12.2
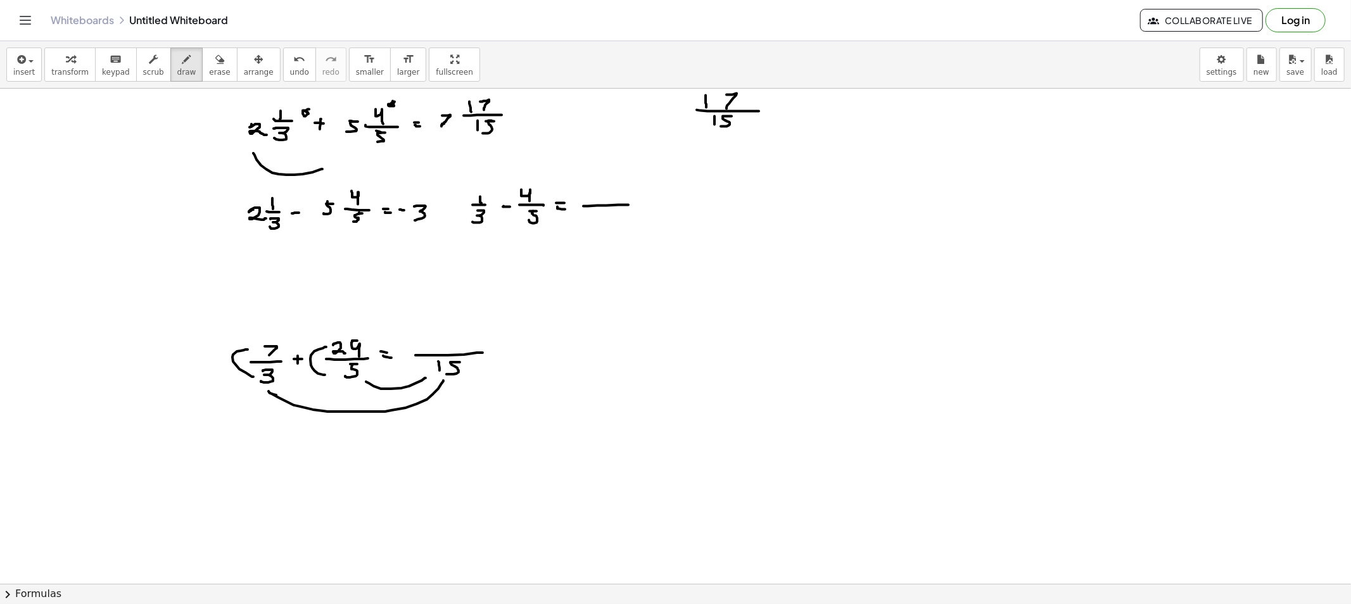
drag, startPoint x: 618, startPoint y: 205, endPoint x: 632, endPoint y: 206, distance: 13.9
drag, startPoint x: 483, startPoint y: 220, endPoint x: 517, endPoint y: 223, distance: 33.7
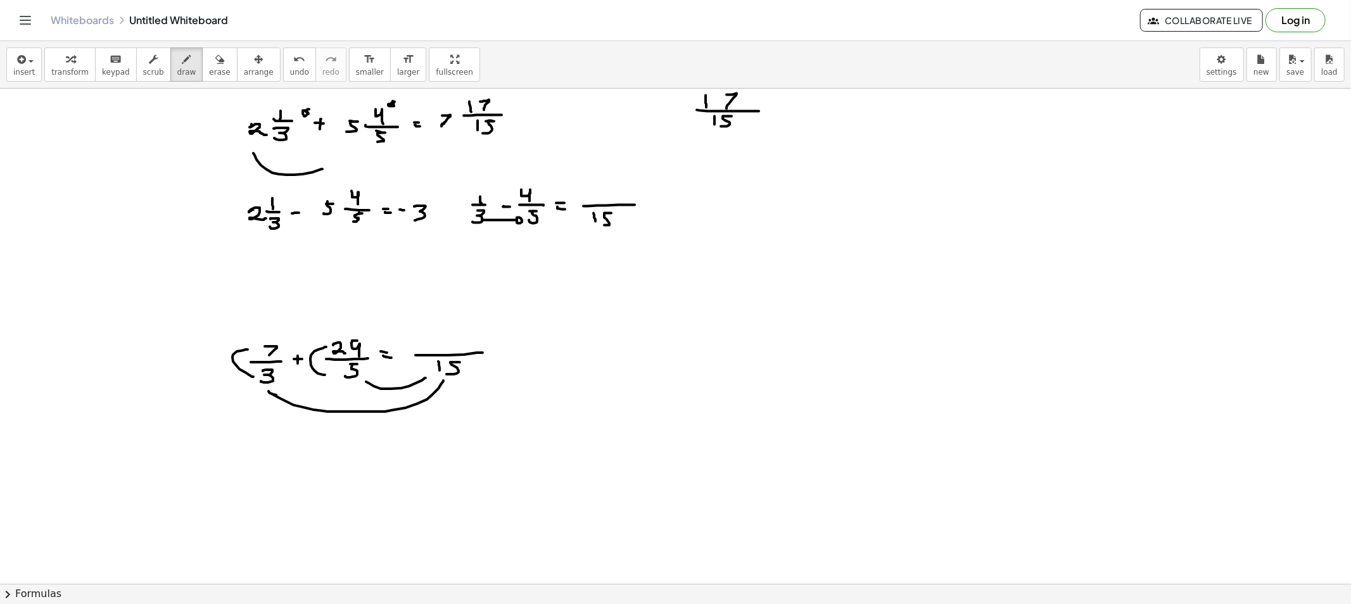
drag, startPoint x: 604, startPoint y: 213, endPoint x: 602, endPoint y: 225, distance: 12.3
drag, startPoint x: 594, startPoint y: 232, endPoint x: 490, endPoint y: 231, distance: 103.9
drag, startPoint x: 466, startPoint y: 217, endPoint x: 463, endPoint y: 197, distance: 20.5
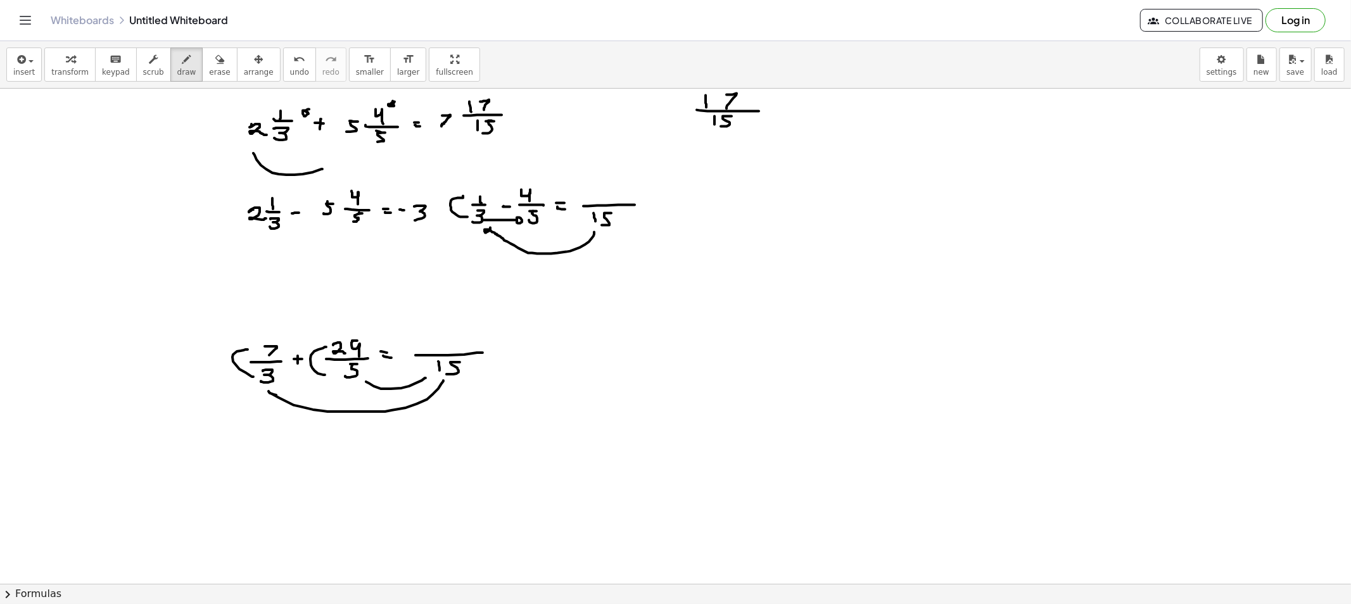
drag, startPoint x: 463, startPoint y: 197, endPoint x: 492, endPoint y: 205, distance: 29.5
drag, startPoint x: 581, startPoint y: 191, endPoint x: 581, endPoint y: 198, distance: 7.0
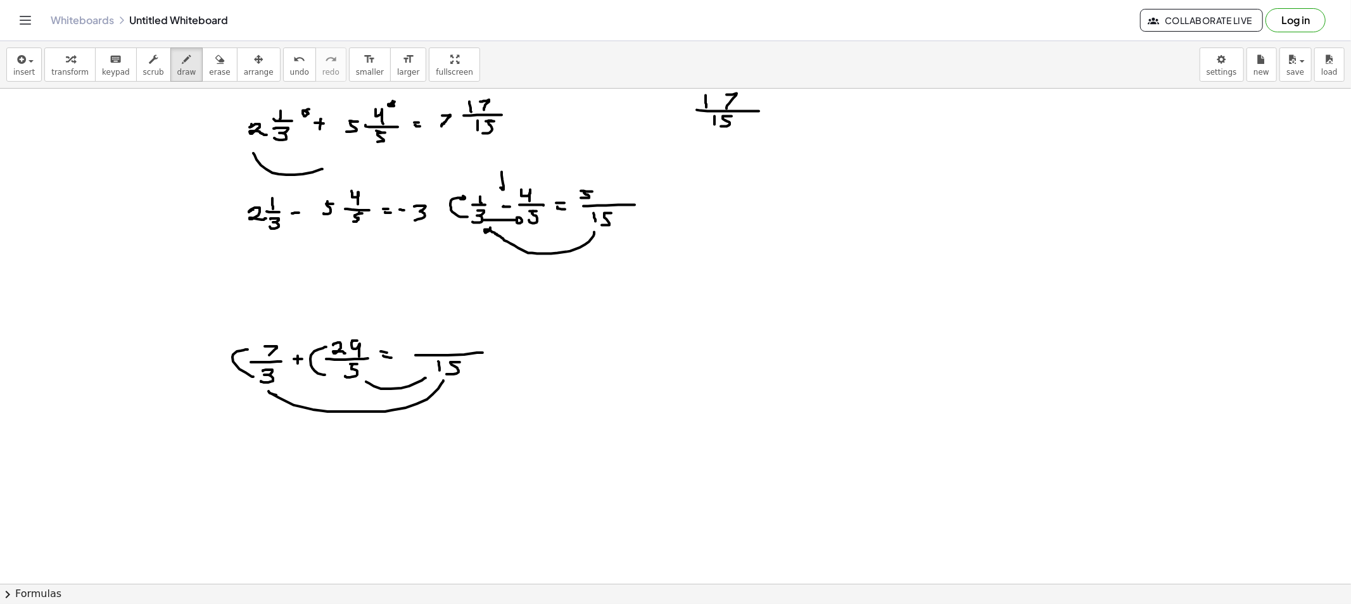
drag, startPoint x: 502, startPoint y: 172, endPoint x: 504, endPoint y: 185, distance: 12.8
drag, startPoint x: 604, startPoint y: 194, endPoint x: 622, endPoint y: 212, distance: 26.0
drag, startPoint x: 590, startPoint y: 225, endPoint x: 543, endPoint y: 229, distance: 47.1
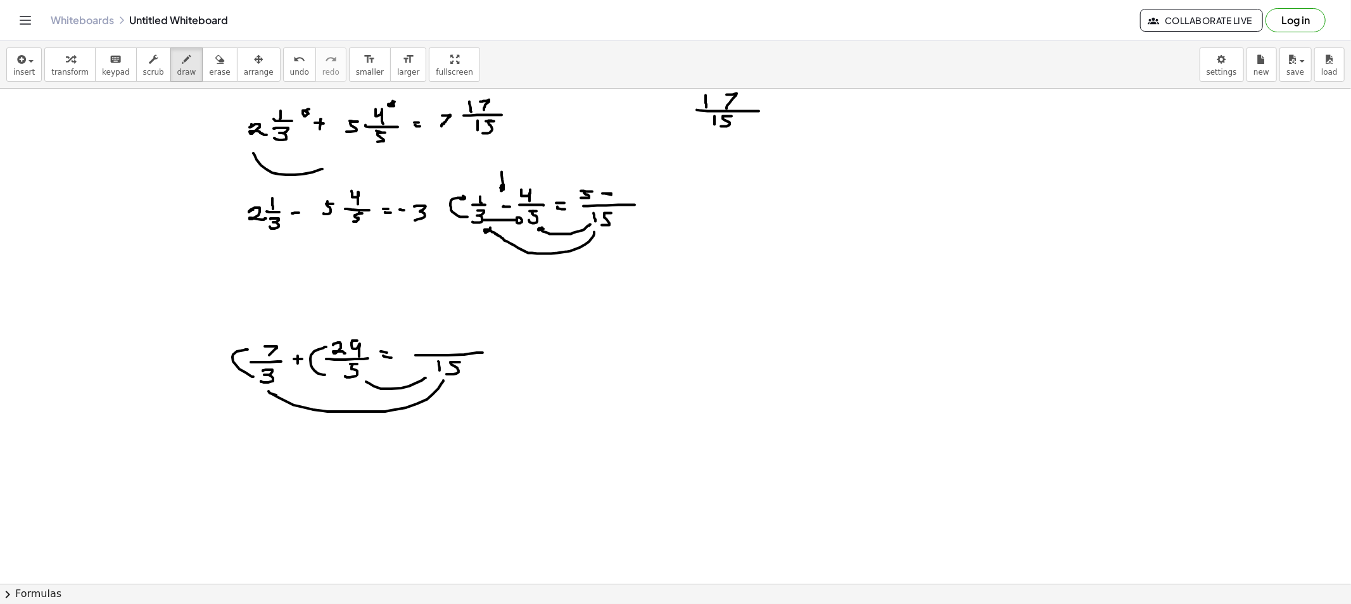
drag, startPoint x: 522, startPoint y: 215, endPoint x: 541, endPoint y: 201, distance: 23.9
drag, startPoint x: 619, startPoint y: 188, endPoint x: 621, endPoint y: 198, distance: 9.6
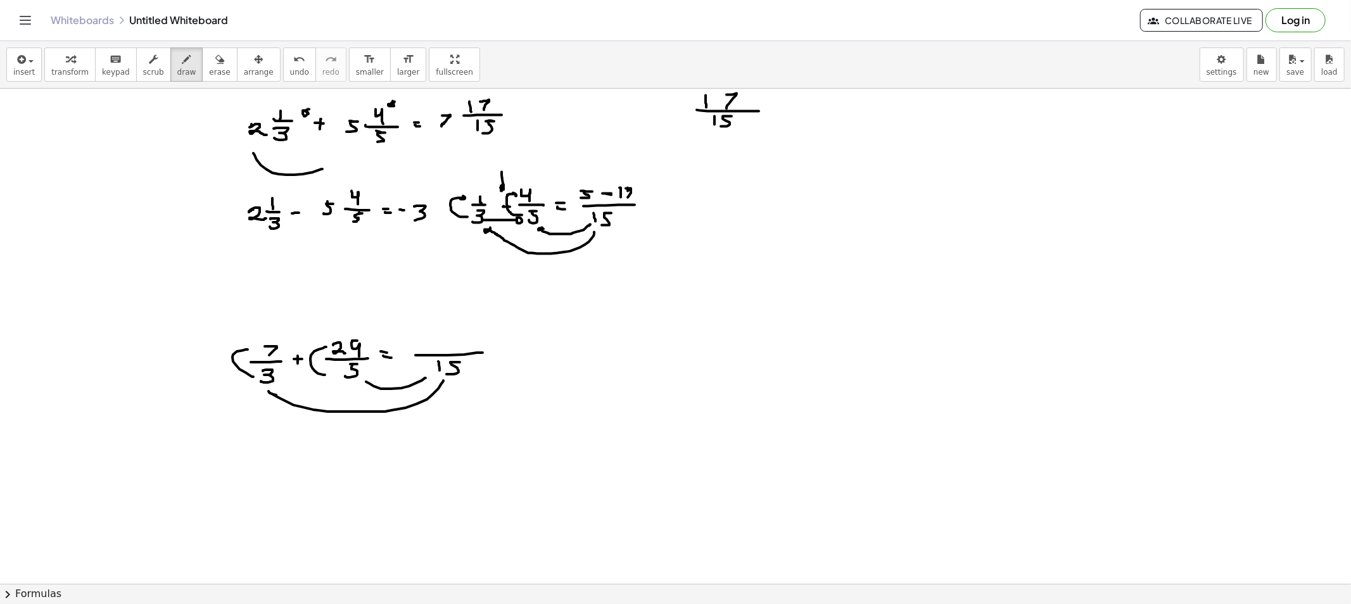
drag, startPoint x: 626, startPoint y: 189, endPoint x: 634, endPoint y: 200, distance: 13.6
drag, startPoint x: 649, startPoint y: 206, endPoint x: 661, endPoint y: 208, distance: 12.2
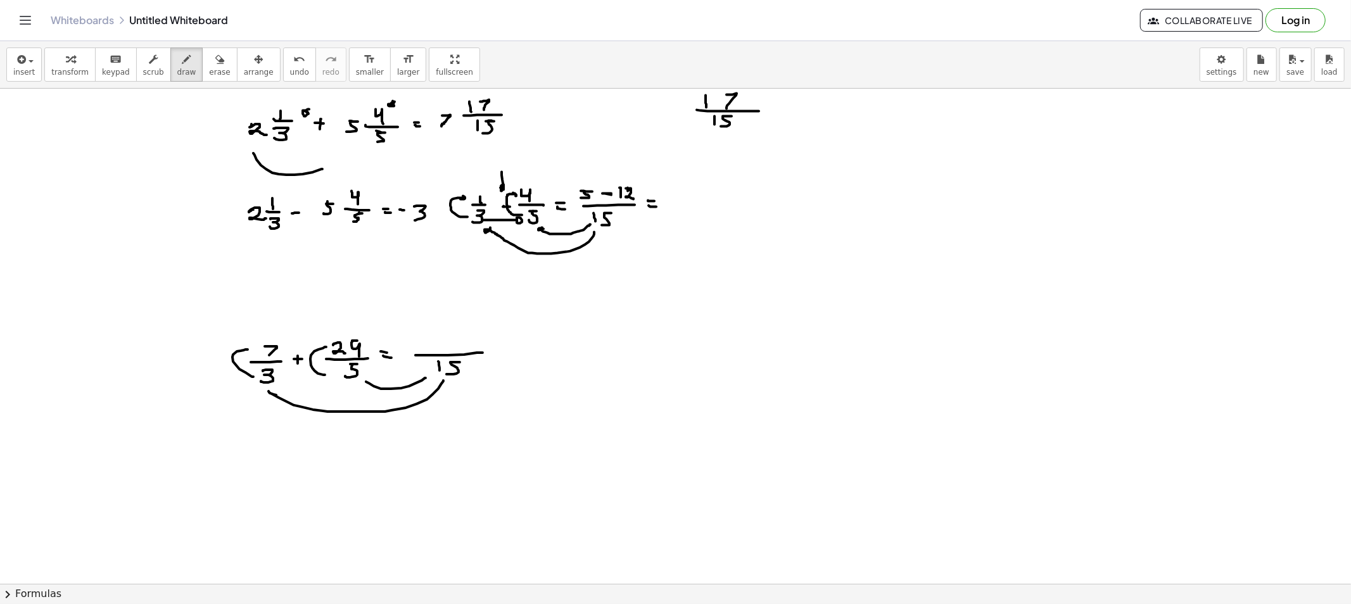
drag, startPoint x: 697, startPoint y: 204, endPoint x: 714, endPoint y: 204, distance: 17.1
drag, startPoint x: 201, startPoint y: 79, endPoint x: 276, endPoint y: 115, distance: 83.6
click at [202, 79] on button "erase" at bounding box center [219, 65] width 35 height 34
drag, startPoint x: 678, startPoint y: 209, endPoint x: 695, endPoint y: 209, distance: 17.7
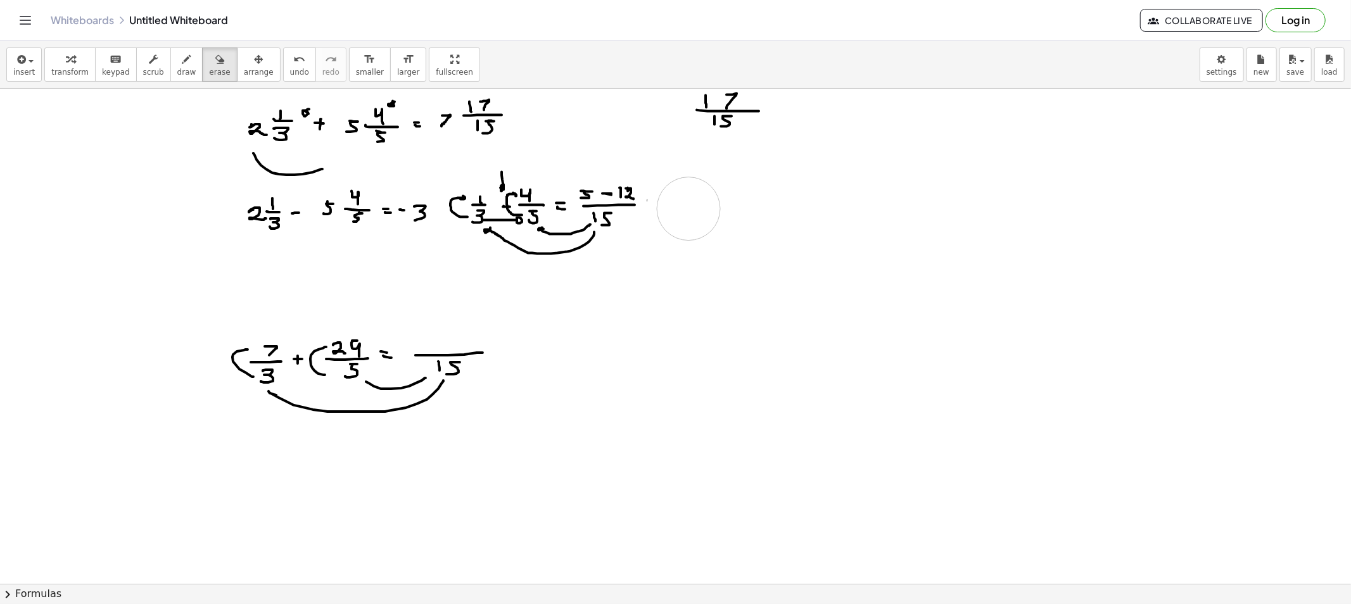
click at [202, 75] on button "erase" at bounding box center [219, 65] width 35 height 34
drag, startPoint x: 167, startPoint y: 77, endPoint x: 357, endPoint y: 168, distance: 209.9
click at [188, 91] on div "insert select one: Math Expression Function Text Youtube Video Graphing Geometr…" at bounding box center [675, 322] width 1351 height 563
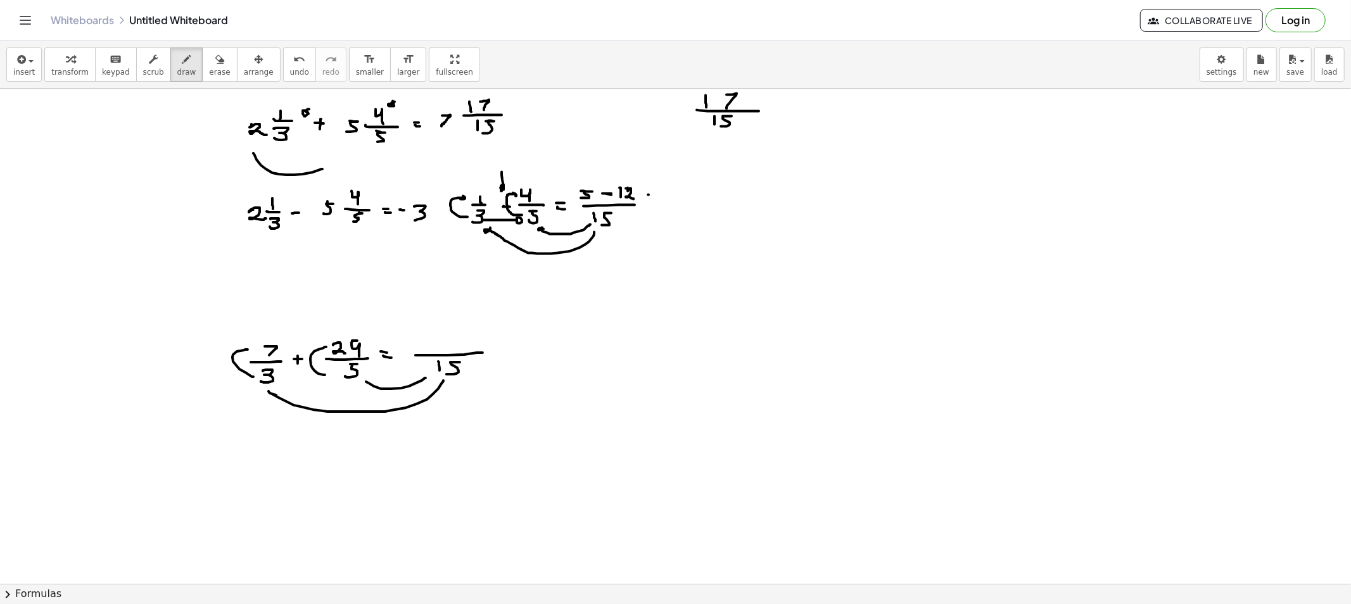
drag, startPoint x: 680, startPoint y: 201, endPoint x: 689, endPoint y: 193, distance: 12.1
drag, startPoint x: 689, startPoint y: 192, endPoint x: 692, endPoint y: 201, distance: 10.2
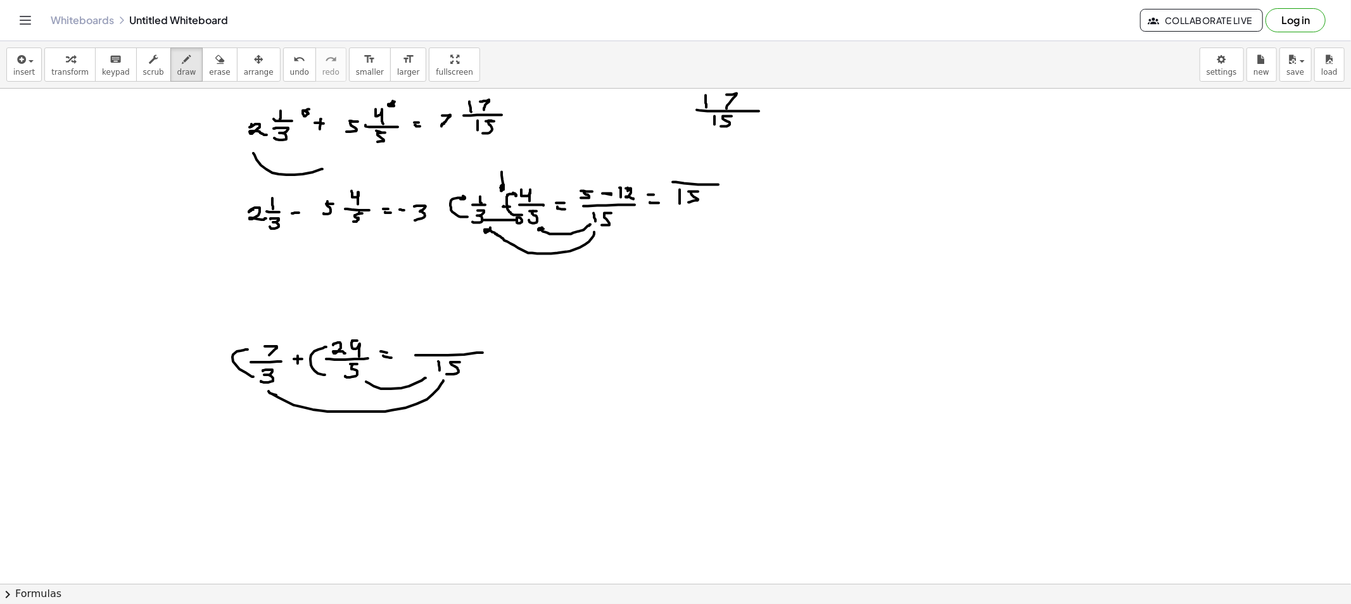
drag, startPoint x: 684, startPoint y: 184, endPoint x: 716, endPoint y: 184, distance: 31.7
drag, startPoint x: 690, startPoint y: 163, endPoint x: 693, endPoint y: 172, distance: 9.8
drag, startPoint x: 412, startPoint y: 174, endPoint x: 540, endPoint y: 197, distance: 129.3
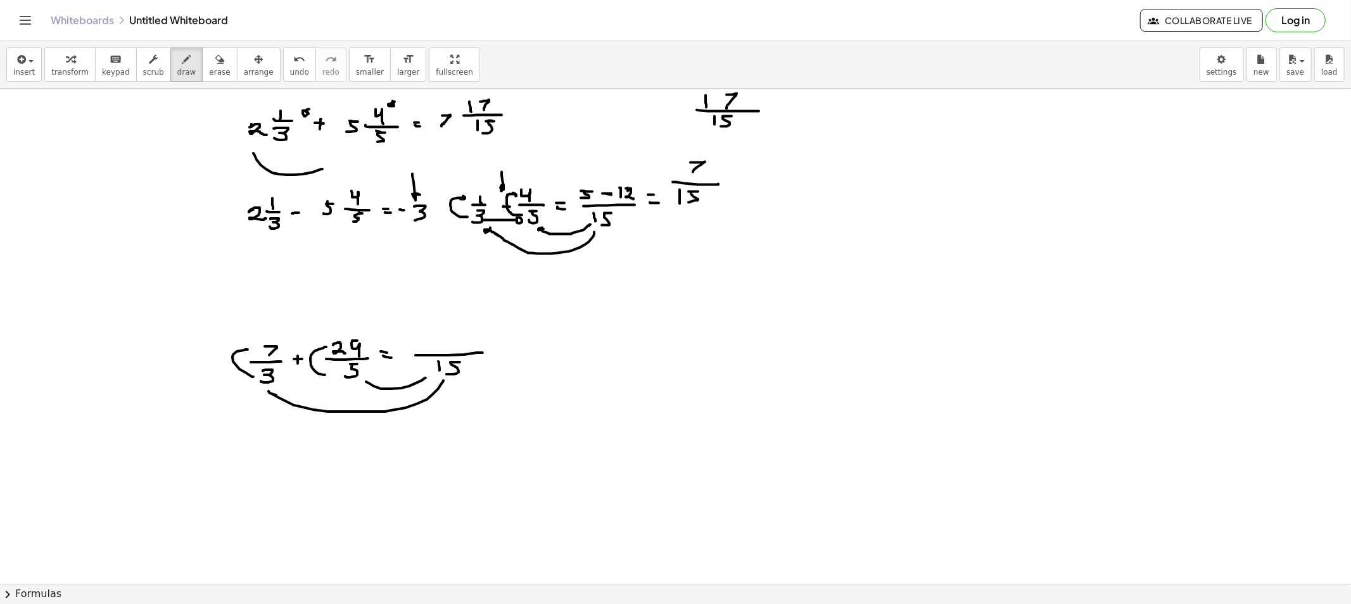
drag, startPoint x: 676, startPoint y: 147, endPoint x: 699, endPoint y: 174, distance: 35.0
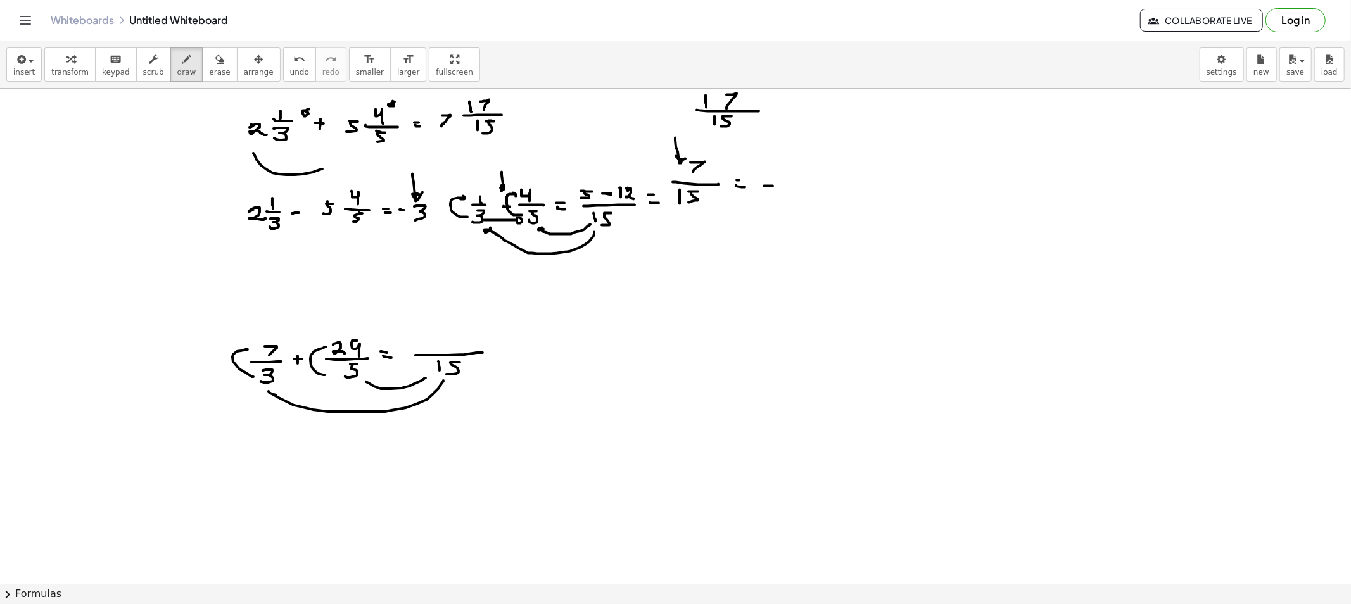
drag, startPoint x: 806, startPoint y: 177, endPoint x: 799, endPoint y: 187, distance: 12.0
drag, startPoint x: 827, startPoint y: 163, endPoint x: 832, endPoint y: 170, distance: 8.3
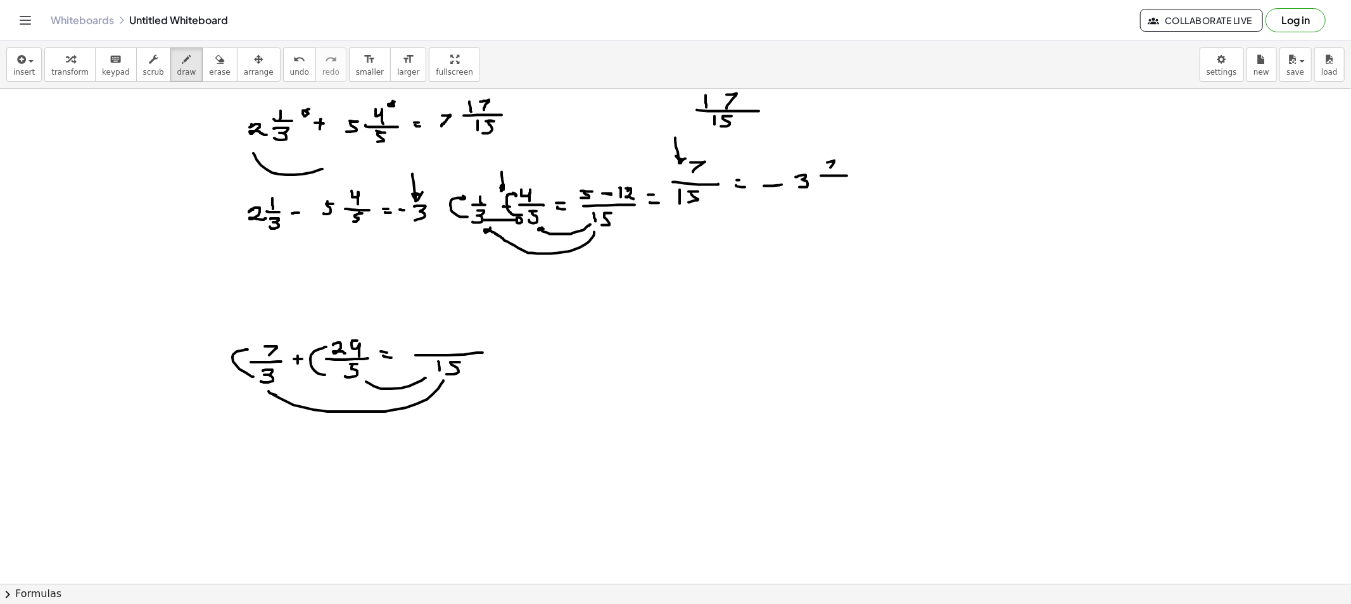
drag, startPoint x: 821, startPoint y: 176, endPoint x: 847, endPoint y: 176, distance: 26.0
drag, startPoint x: 827, startPoint y: 182, endPoint x: 827, endPoint y: 188, distance: 6.4
drag, startPoint x: 840, startPoint y: 181, endPoint x: 837, endPoint y: 191, distance: 11.2
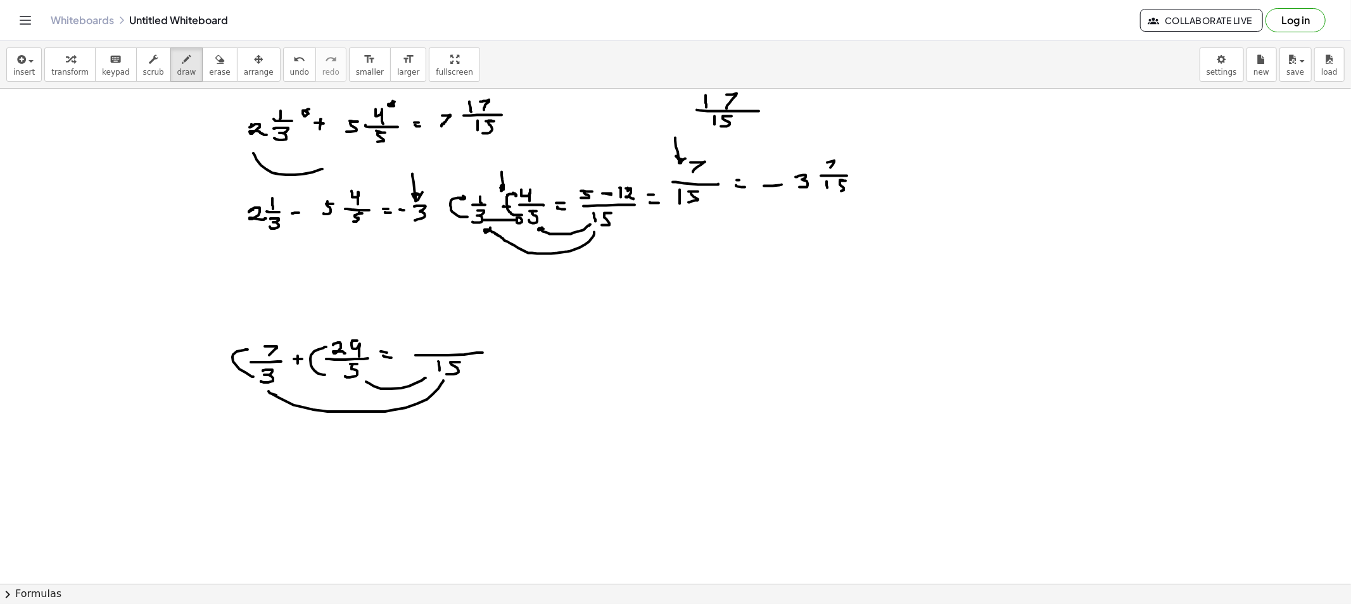
drag, startPoint x: 213, startPoint y: 62, endPoint x: 415, endPoint y: 120, distance: 209.7
click at [220, 63] on div "transform keyboard keypad scrub draw erase arrange" at bounding box center [162, 65] width 236 height 34
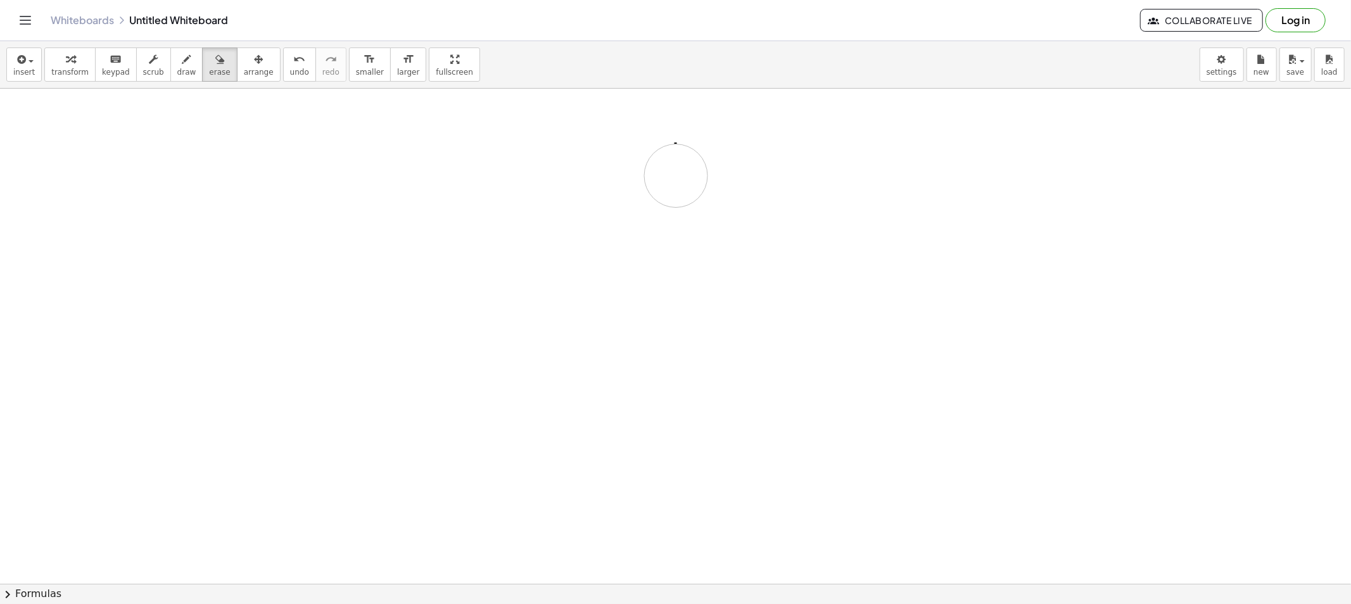
drag, startPoint x: 444, startPoint y: 152, endPoint x: 574, endPoint y: 141, distance: 130.3
click at [170, 73] on button "draw" at bounding box center [186, 65] width 33 height 34
drag, startPoint x: 268, startPoint y: 148, endPoint x: 289, endPoint y: 148, distance: 21.5
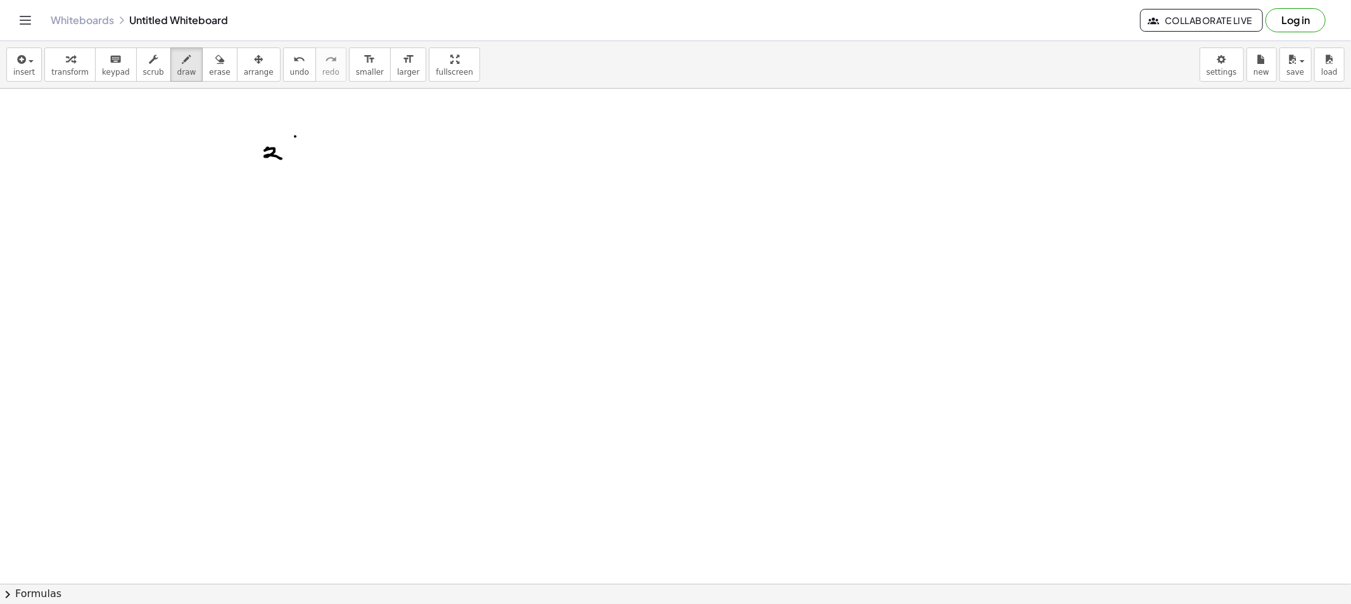
drag, startPoint x: 295, startPoint y: 137, endPoint x: 293, endPoint y: 149, distance: 12.8
drag, startPoint x: 289, startPoint y: 149, endPoint x: 306, endPoint y: 150, distance: 16.5
drag, startPoint x: 296, startPoint y: 155, endPoint x: 300, endPoint y: 163, distance: 9.1
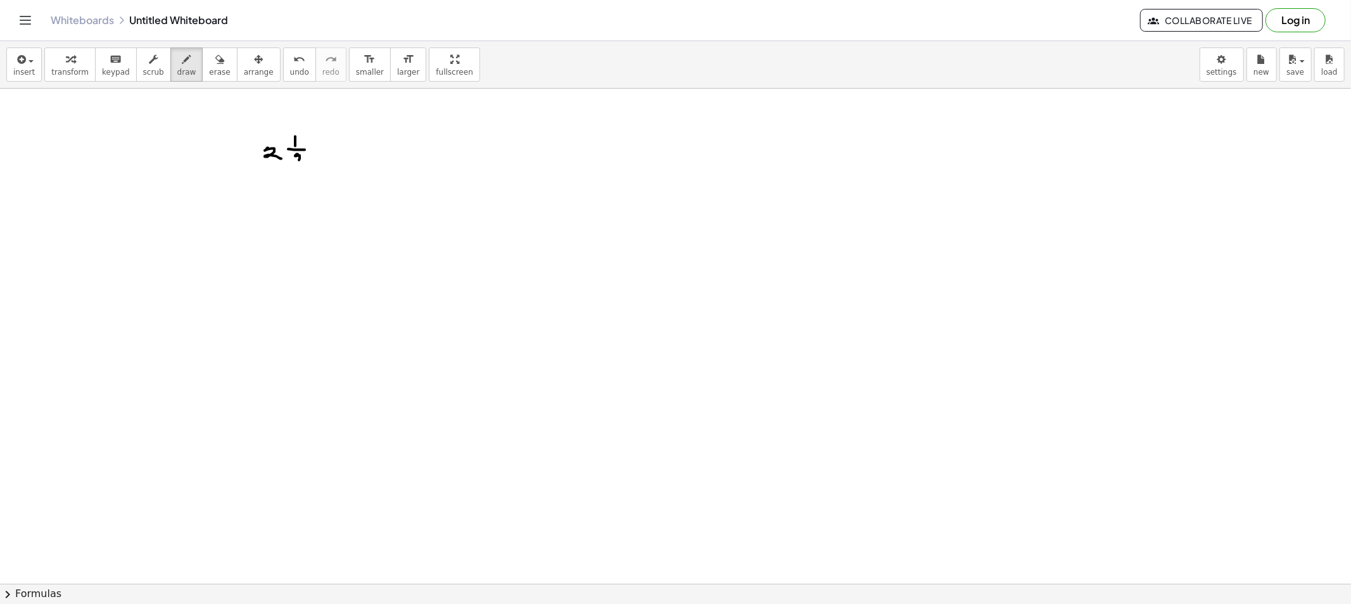
drag, startPoint x: 300, startPoint y: 163, endPoint x: 315, endPoint y: 161, distance: 14.7
drag, startPoint x: 321, startPoint y: 148, endPoint x: 328, endPoint y: 150, distance: 7.8
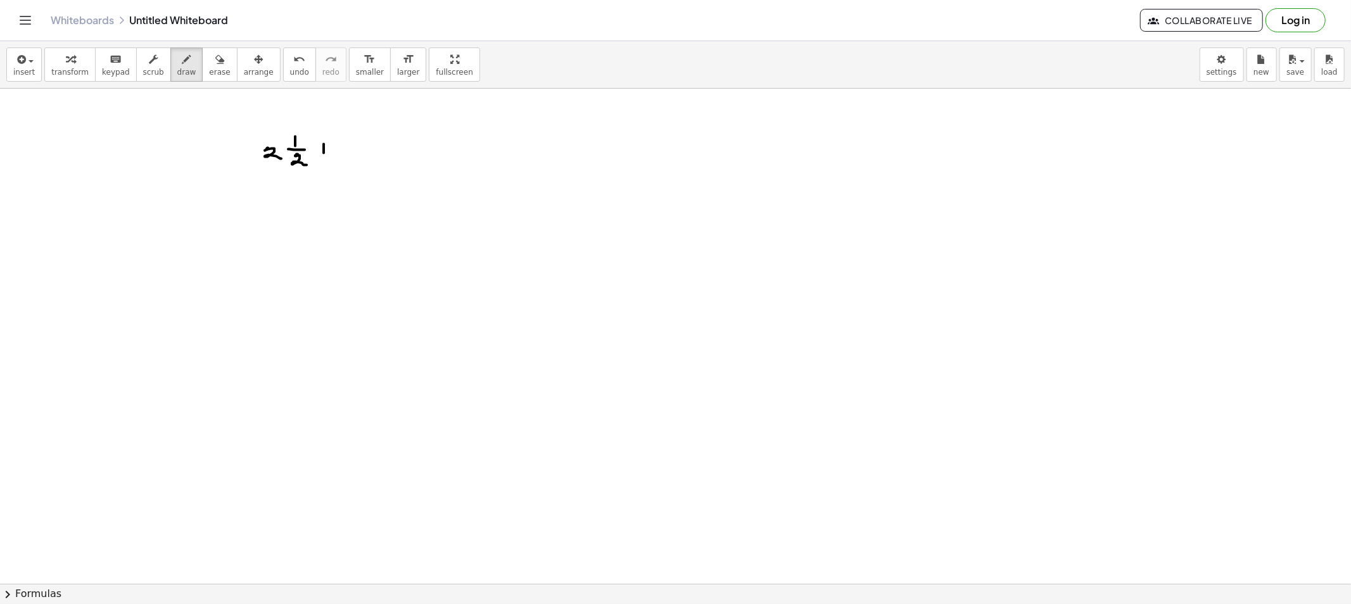
drag, startPoint x: 353, startPoint y: 143, endPoint x: 358, endPoint y: 155, distance: 13.1
drag, startPoint x: 383, startPoint y: 134, endPoint x: 383, endPoint y: 141, distance: 7.0
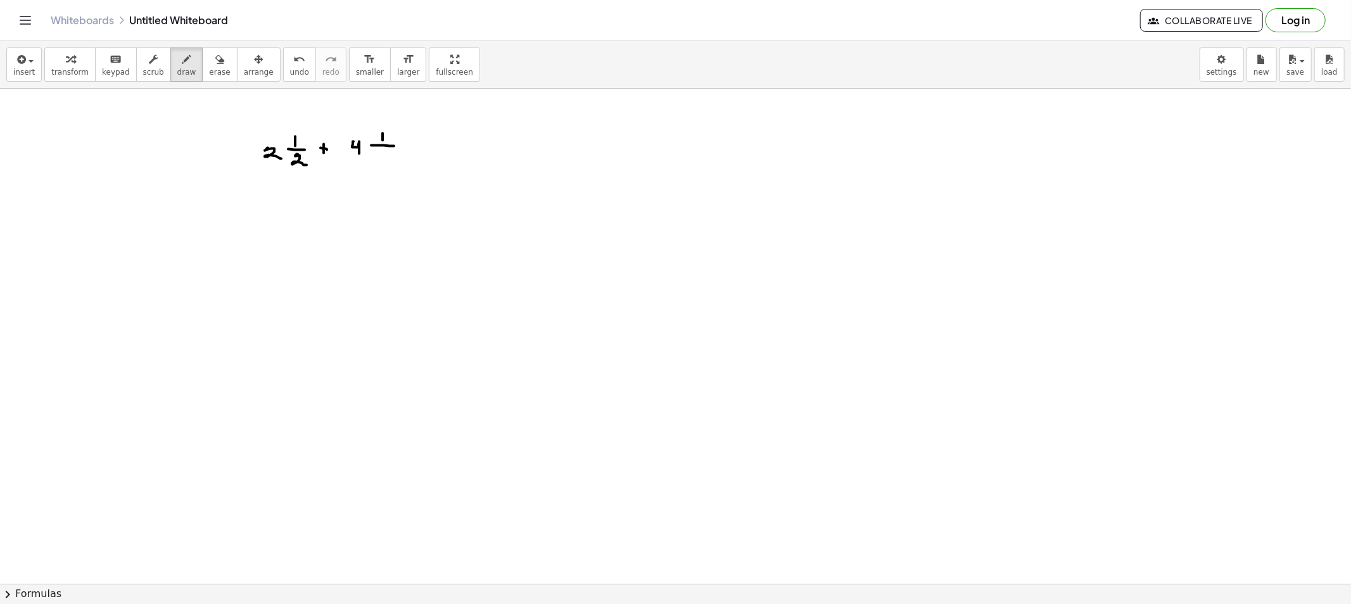
drag, startPoint x: 372, startPoint y: 146, endPoint x: 394, endPoint y: 146, distance: 21.5
drag, startPoint x: 379, startPoint y: 156, endPoint x: 390, endPoint y: 163, distance: 13.7
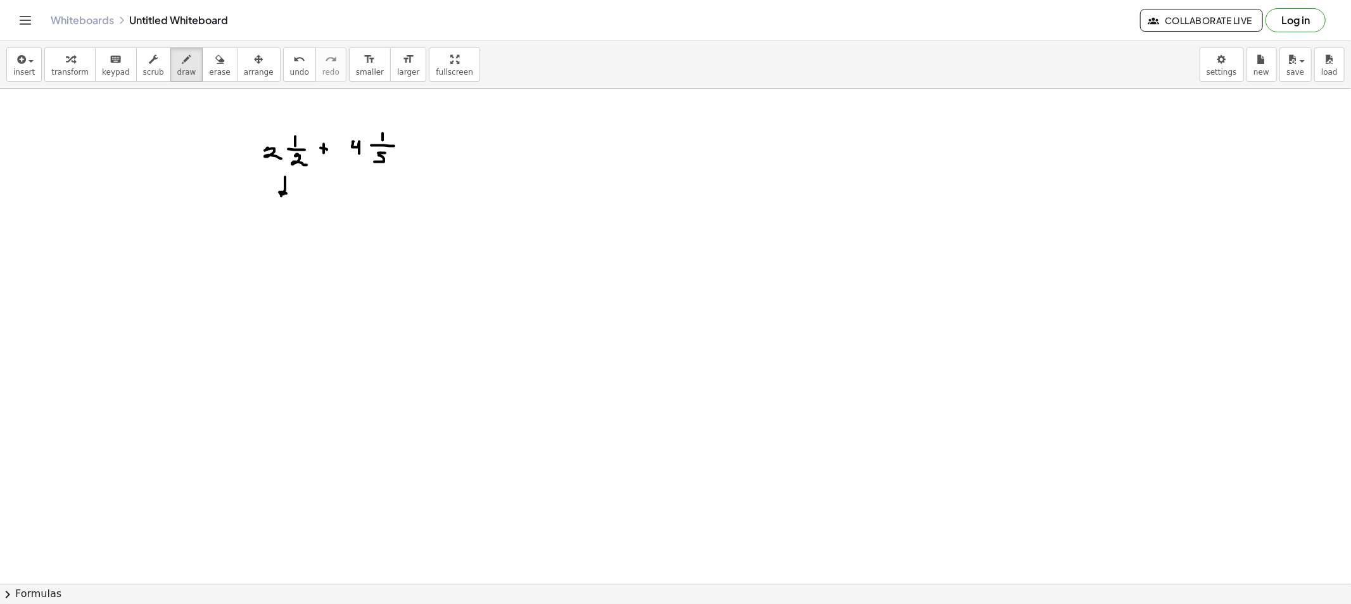
drag, startPoint x: 285, startPoint y: 182, endPoint x: 288, endPoint y: 194, distance: 12.4
drag, startPoint x: 262, startPoint y: 242, endPoint x: 270, endPoint y: 252, distance: 13.1
drag, startPoint x: 282, startPoint y: 242, endPoint x: 277, endPoint y: 248, distance: 7.2
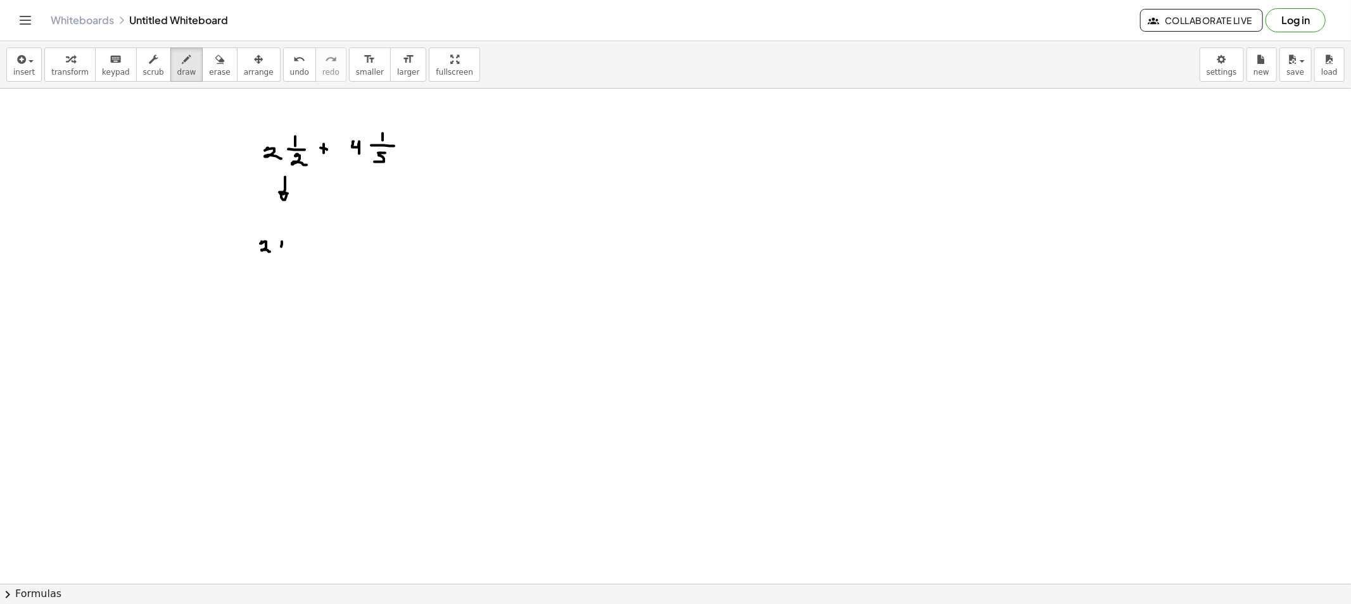
drag, startPoint x: 296, startPoint y: 244, endPoint x: 308, endPoint y: 246, distance: 11.6
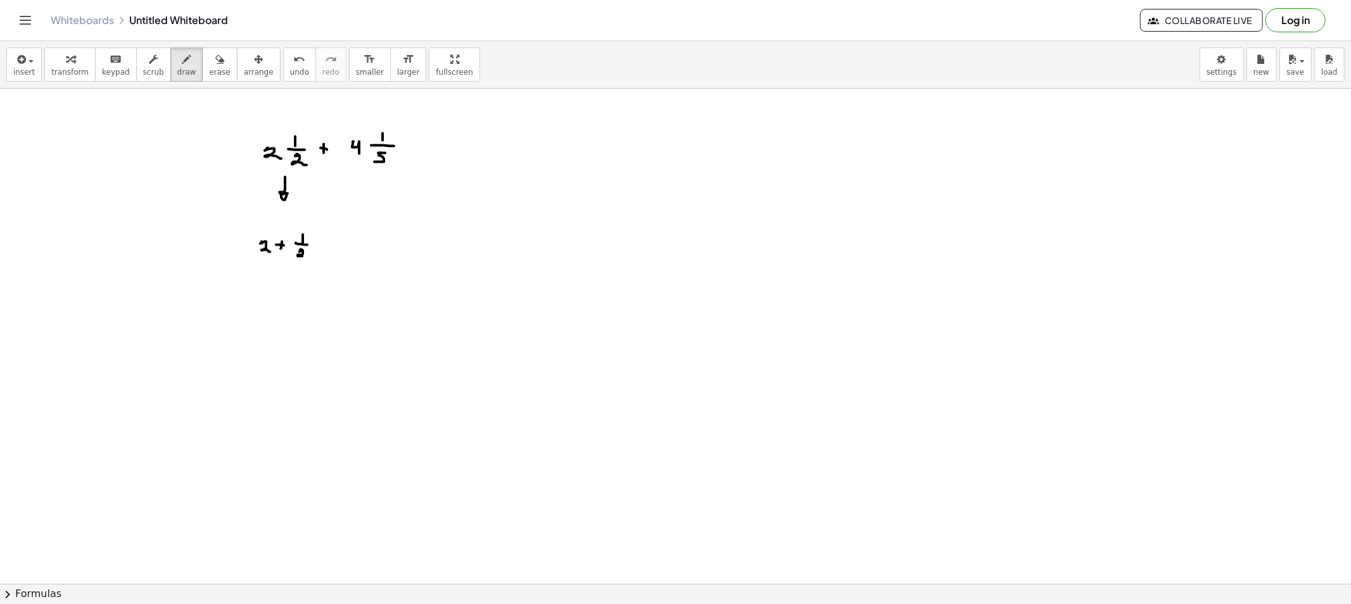
drag, startPoint x: 301, startPoint y: 250, endPoint x: 318, endPoint y: 248, distance: 17.2
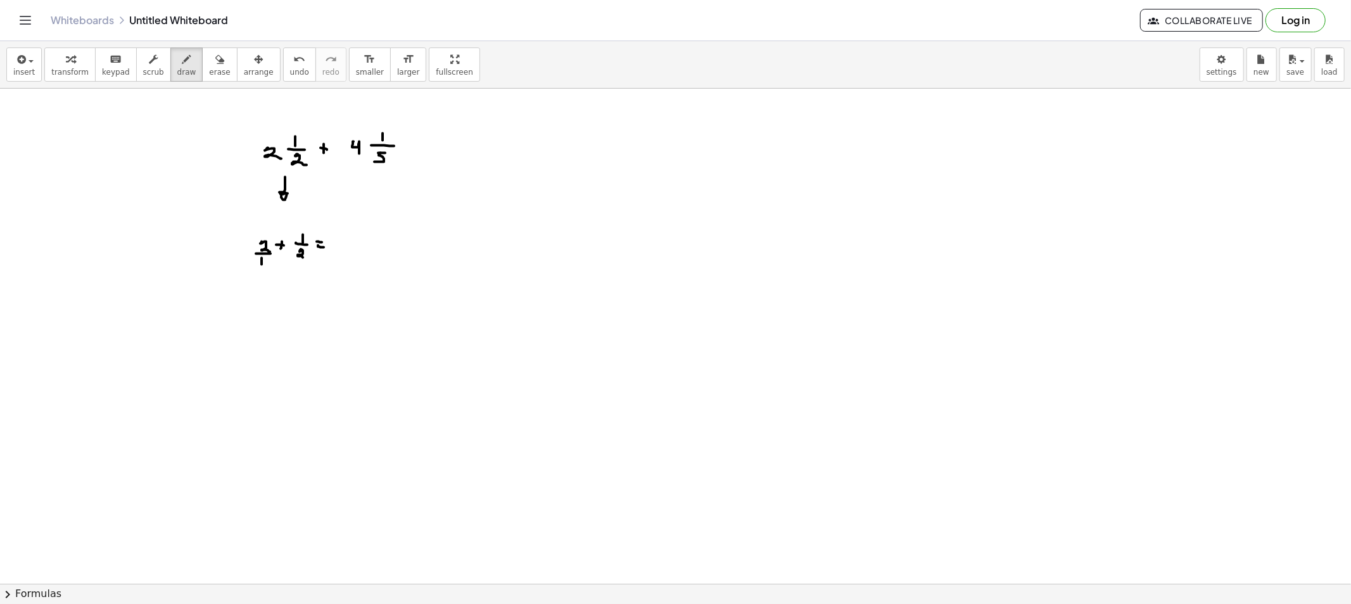
drag, startPoint x: 262, startPoint y: 258, endPoint x: 271, endPoint y: 267, distance: 12.6
drag, startPoint x: 341, startPoint y: 244, endPoint x: 352, endPoint y: 247, distance: 11.7
drag, startPoint x: 336, startPoint y: 251, endPoint x: 348, endPoint y: 262, distance: 16.2
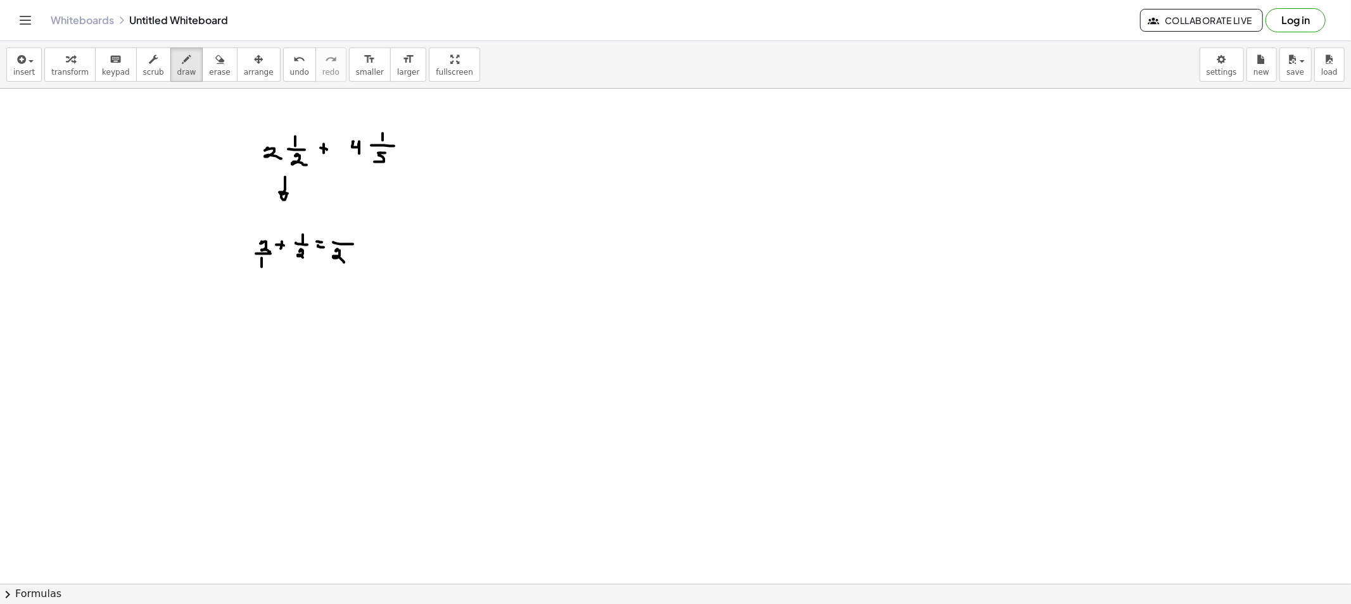
drag, startPoint x: 337, startPoint y: 265, endPoint x: 265, endPoint y: 275, distance: 72.9
drag, startPoint x: 254, startPoint y: 265, endPoint x: 253, endPoint y: 251, distance: 13.9
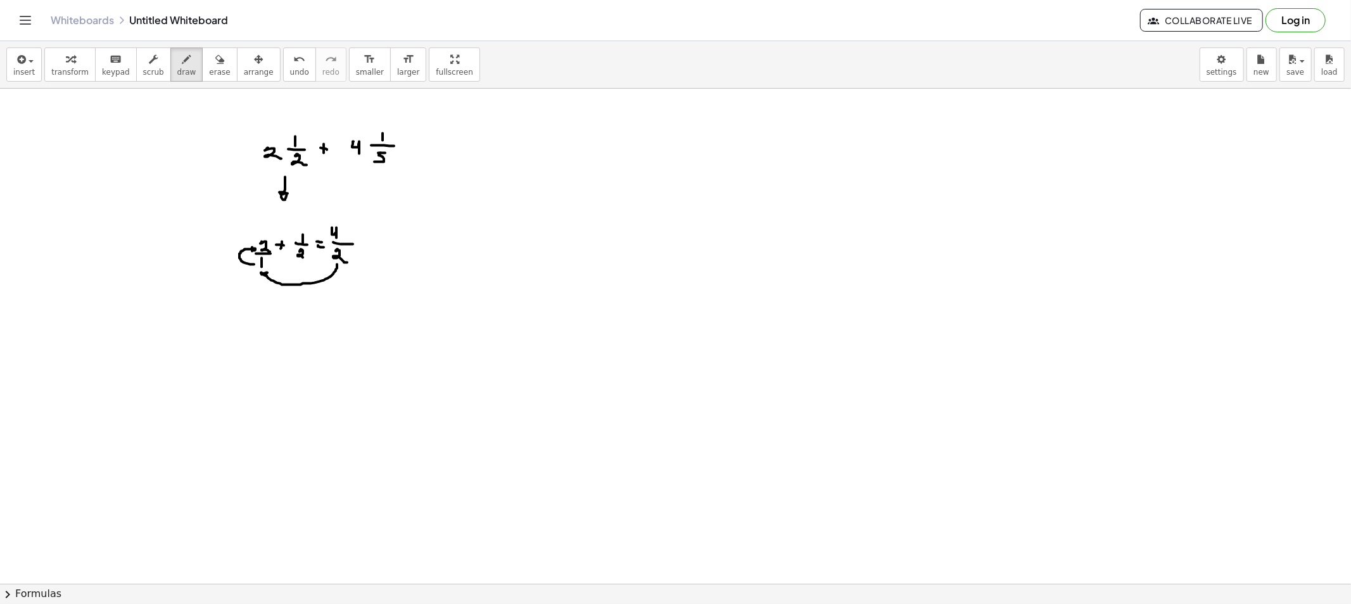
drag, startPoint x: 332, startPoint y: 228, endPoint x: 336, endPoint y: 238, distance: 11.1
drag, startPoint x: 332, startPoint y: 258, endPoint x: 303, endPoint y: 263, distance: 29.5
drag, startPoint x: 289, startPoint y: 254, endPoint x: 295, endPoint y: 238, distance: 17.6
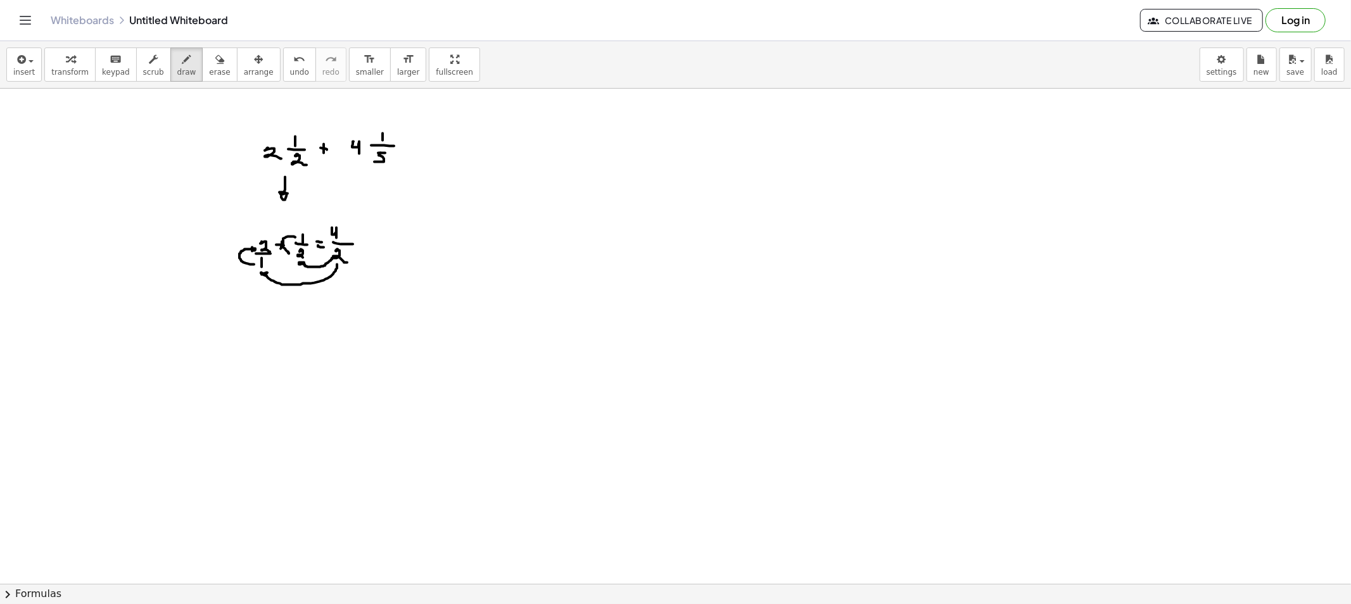
drag, startPoint x: 348, startPoint y: 229, endPoint x: 353, endPoint y: 239, distance: 11.1
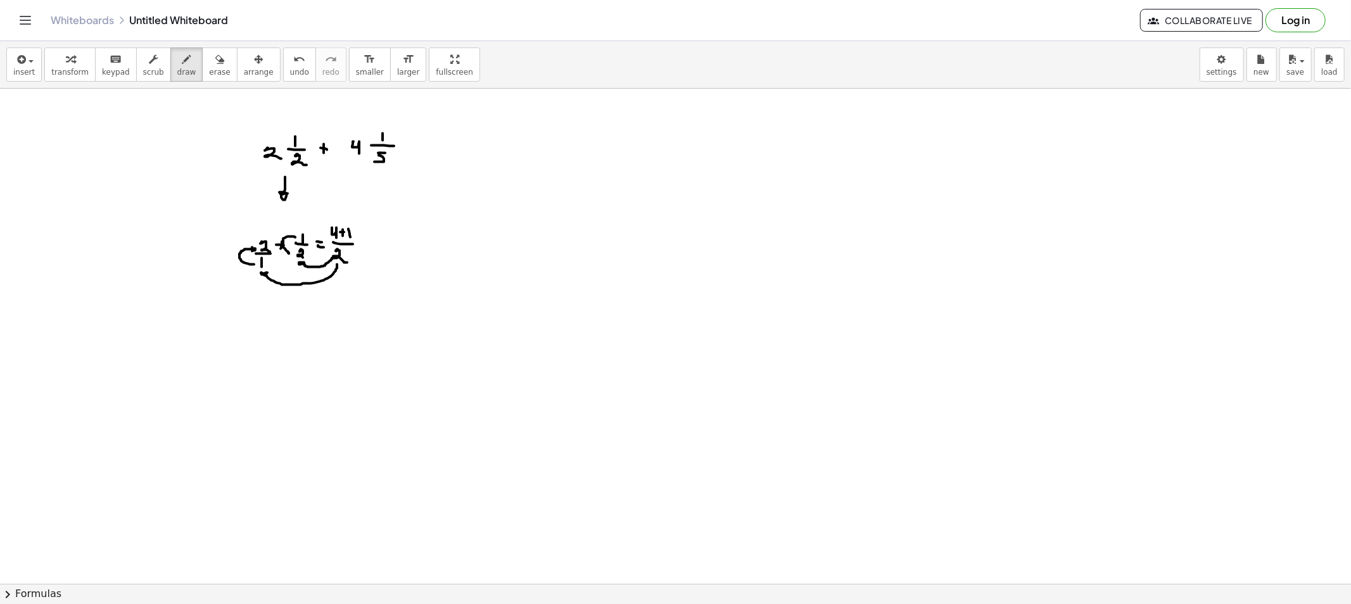
drag, startPoint x: 365, startPoint y: 241, endPoint x: 378, endPoint y: 243, distance: 12.8
drag, startPoint x: 395, startPoint y: 225, endPoint x: 397, endPoint y: 235, distance: 9.8
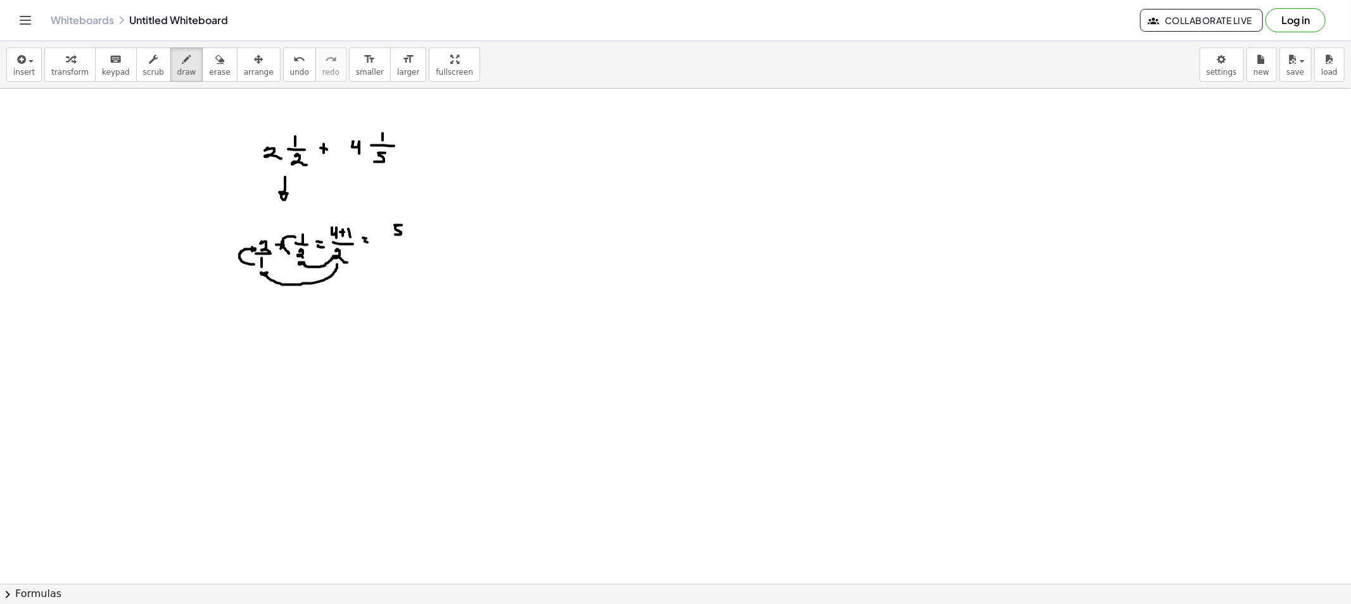
drag, startPoint x: 387, startPoint y: 237, endPoint x: 402, endPoint y: 238, distance: 15.2
drag, startPoint x: 395, startPoint y: 243, endPoint x: 403, endPoint y: 253, distance: 12.7
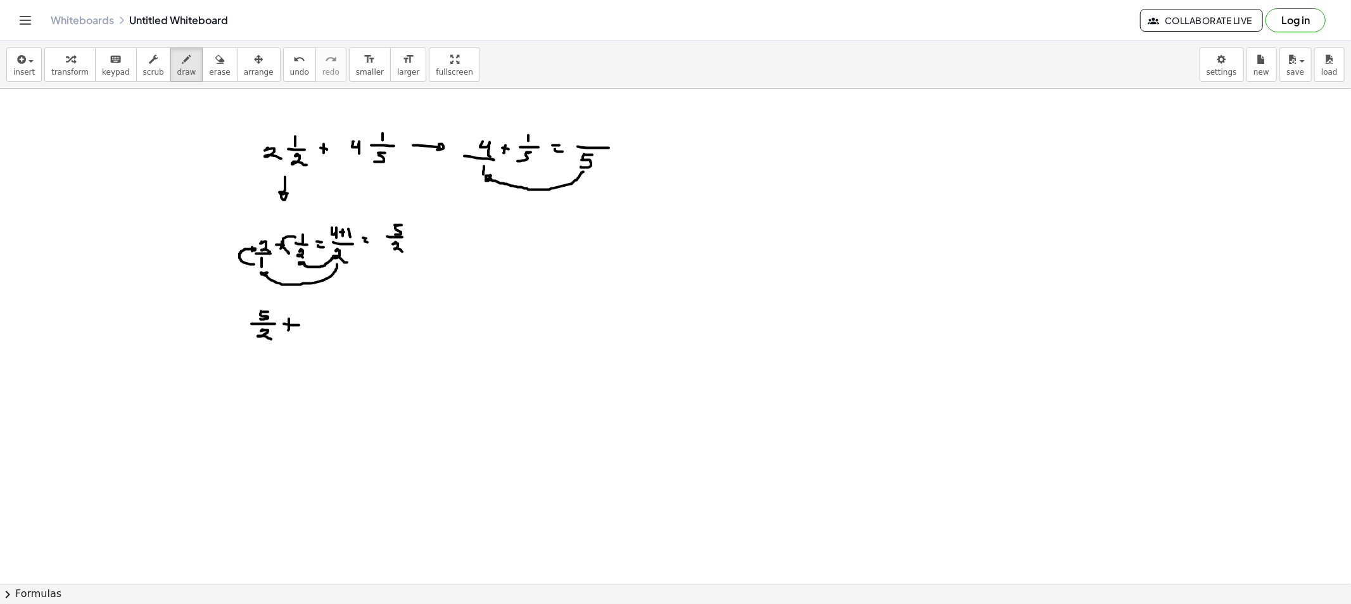
drag, startPoint x: 471, startPoint y: 170, endPoint x: 458, endPoint y: 146, distance: 26.6
drag, startPoint x: 578, startPoint y: 129, endPoint x: 581, endPoint y: 139, distance: 11.1
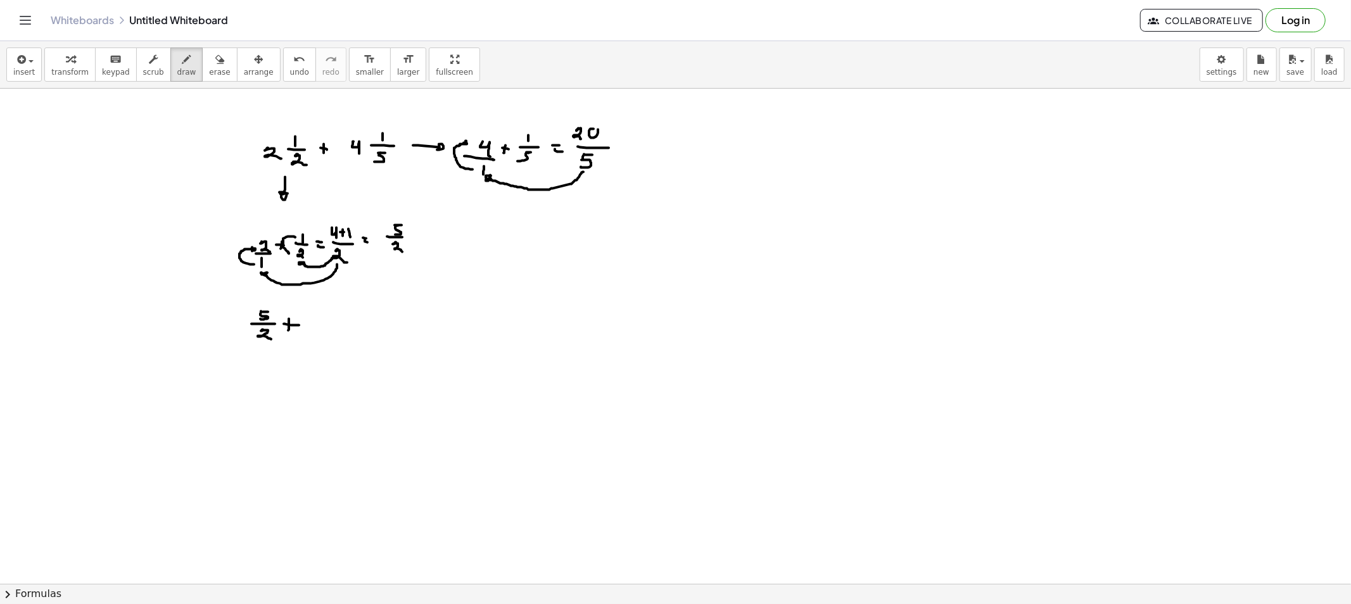
drag, startPoint x: 604, startPoint y: 133, endPoint x: 613, endPoint y: 134, distance: 9.6
drag, startPoint x: 573, startPoint y: 171, endPoint x: 534, endPoint y: 170, distance: 39.3
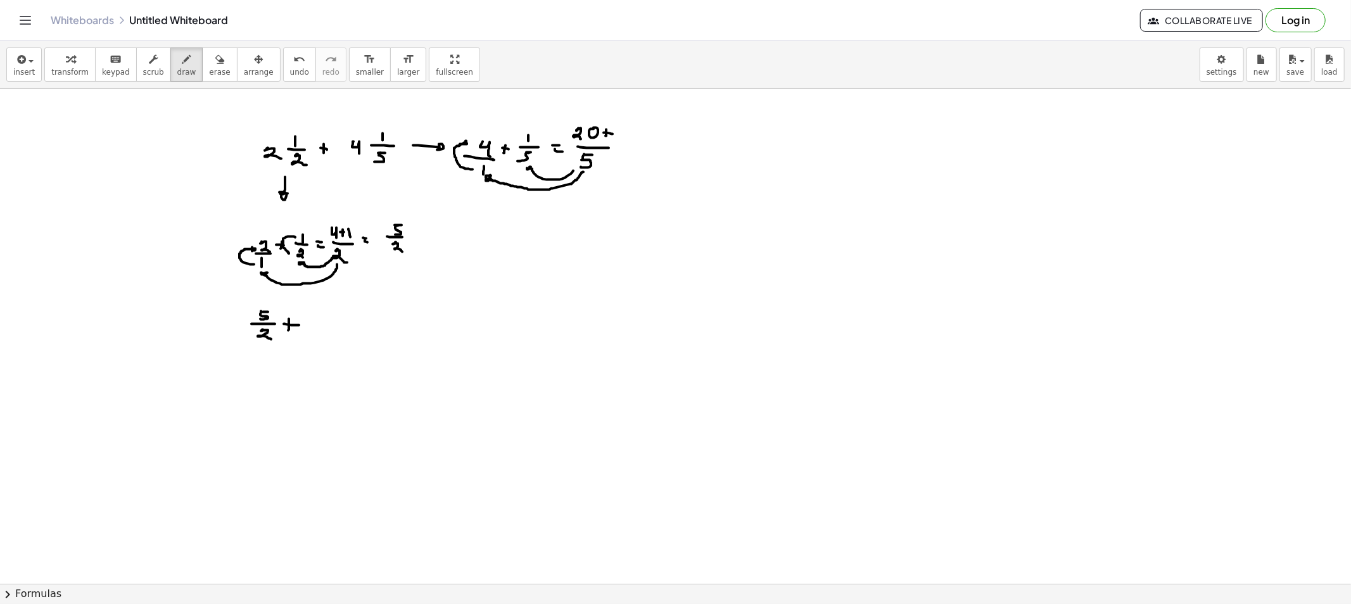
drag, startPoint x: 514, startPoint y: 158, endPoint x: 511, endPoint y: 141, distance: 18.0
drag, startPoint x: 625, startPoint y: 129, endPoint x: 624, endPoint y: 139, distance: 10.8
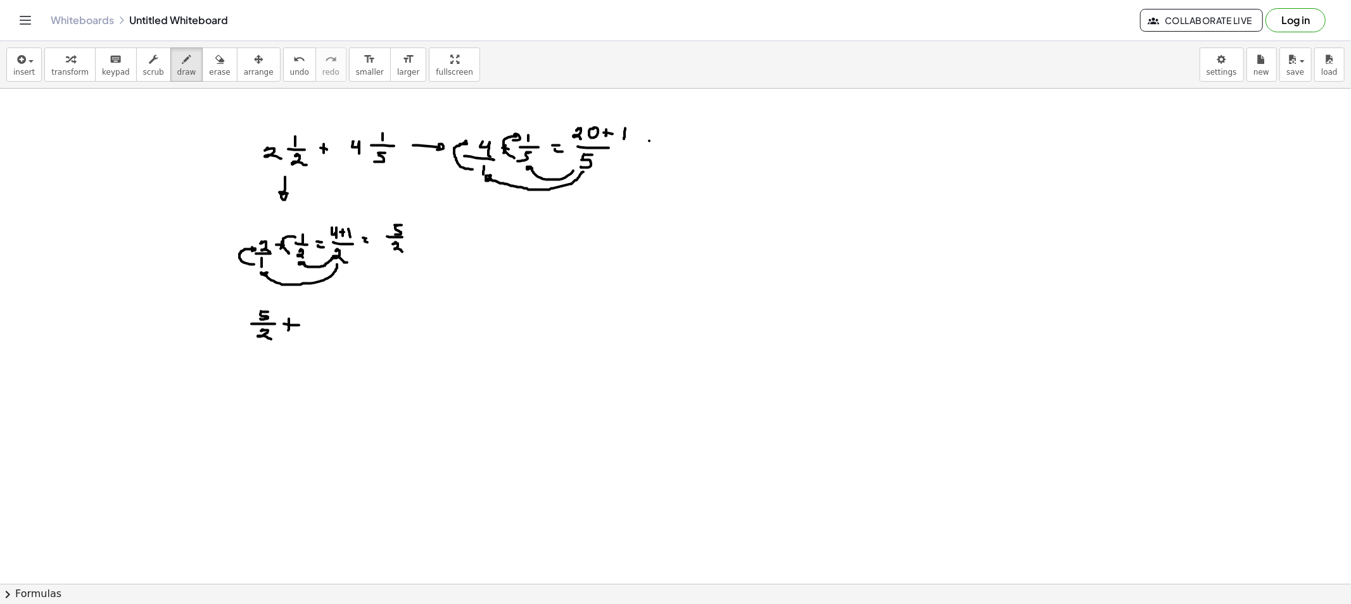
drag, startPoint x: 653, startPoint y: 148, endPoint x: 641, endPoint y: 144, distance: 12.4
drag, startPoint x: 682, startPoint y: 125, endPoint x: 702, endPoint y: 122, distance: 20.5
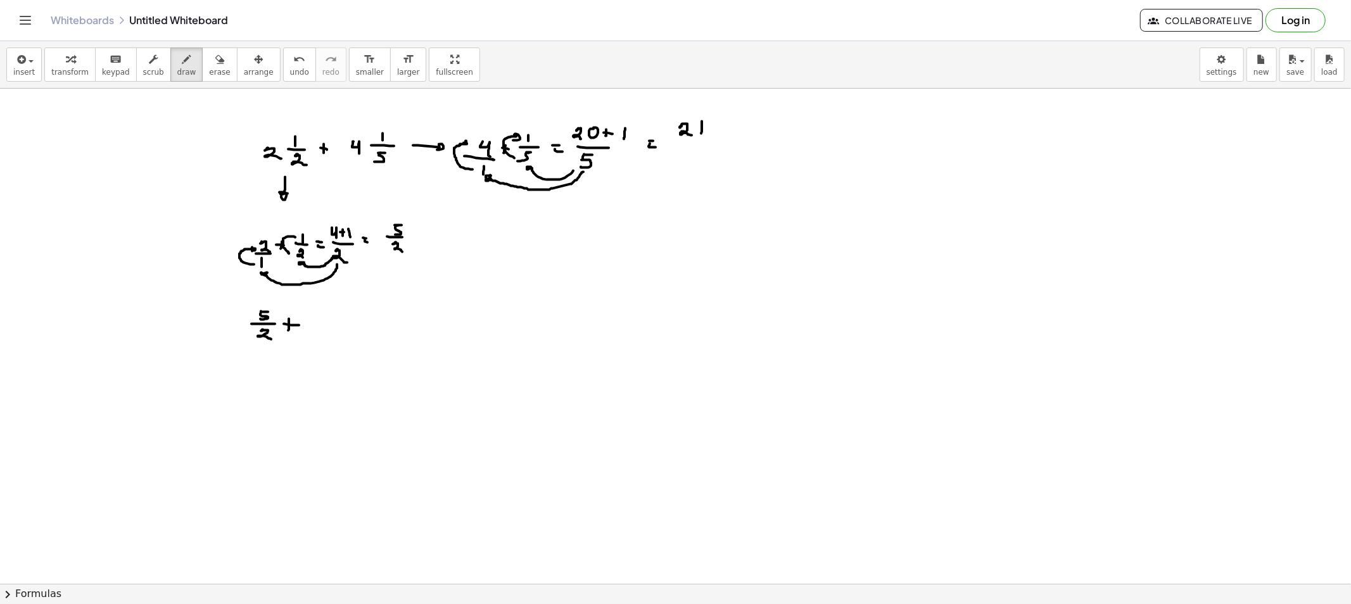
drag, startPoint x: 702, startPoint y: 122, endPoint x: 701, endPoint y: 135, distance: 13.4
drag, startPoint x: 688, startPoint y: 141, endPoint x: 703, endPoint y: 143, distance: 15.3
drag, startPoint x: 692, startPoint y: 146, endPoint x: 709, endPoint y: 160, distance: 22.6
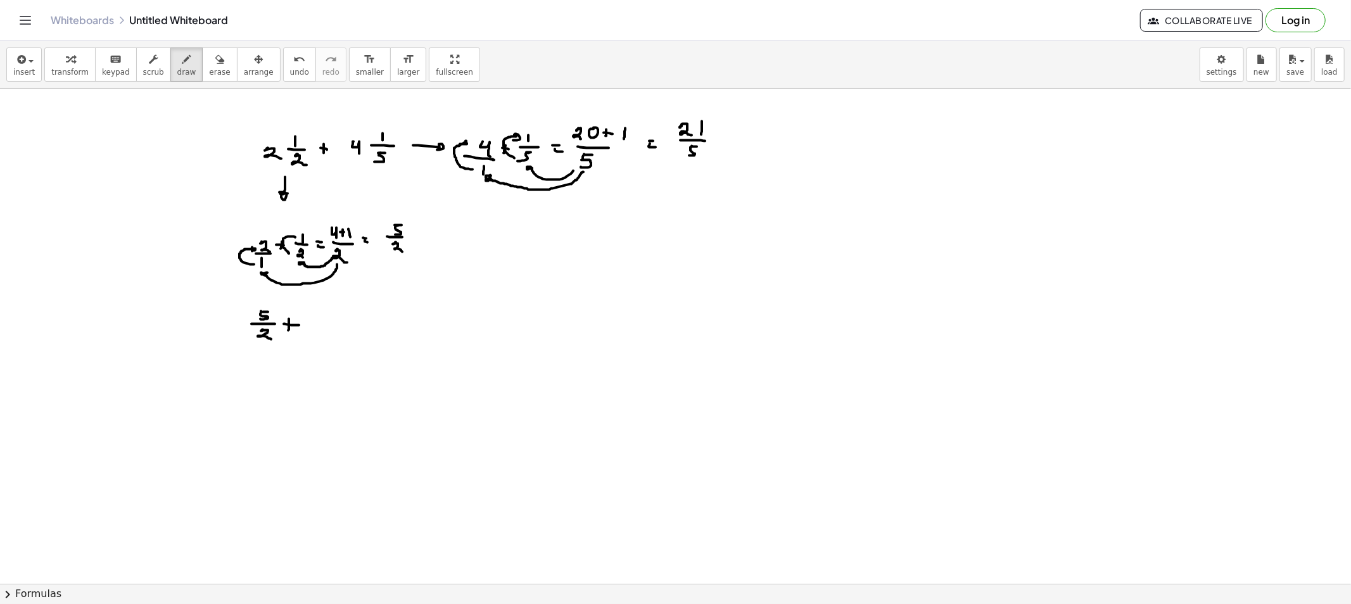
drag, startPoint x: 207, startPoint y: 60, endPoint x: 225, endPoint y: 211, distance: 151.9
click at [209, 66] on button "erase" at bounding box center [219, 65] width 35 height 34
drag, startPoint x: 274, startPoint y: 250, endPoint x: 281, endPoint y: 208, distance: 42.4
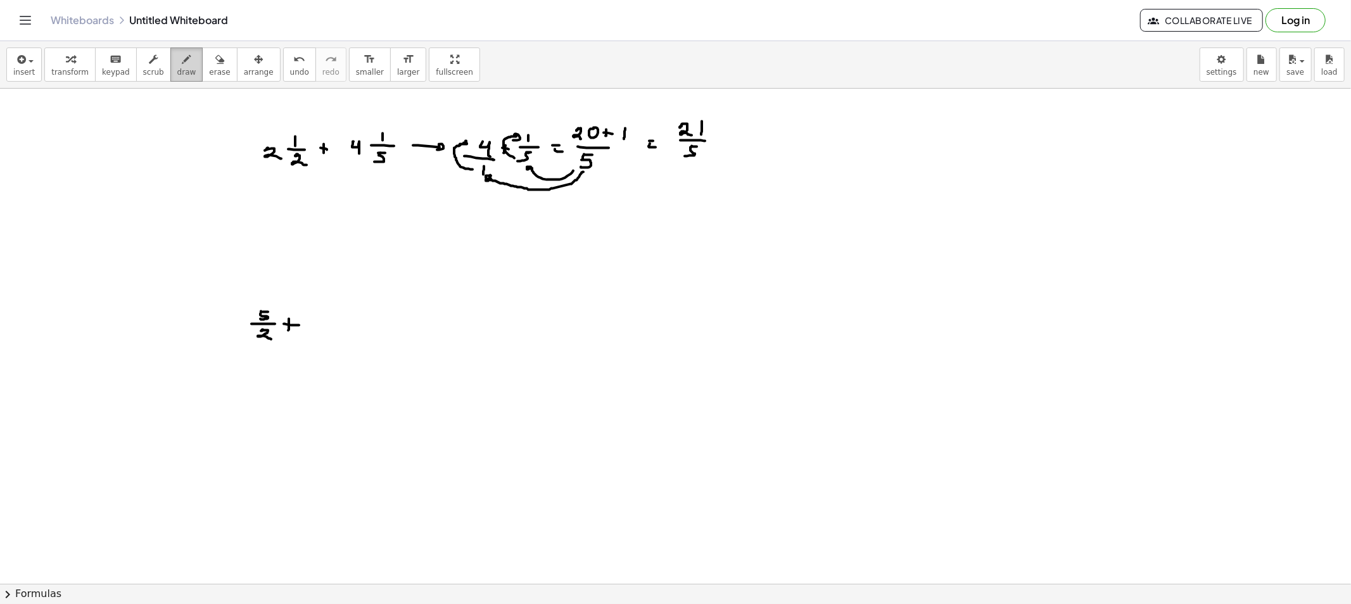
click at [177, 65] on div "button" at bounding box center [186, 58] width 19 height 15
drag, startPoint x: 284, startPoint y: 172, endPoint x: 276, endPoint y: 279, distance: 106.7
drag, startPoint x: 369, startPoint y: 174, endPoint x: 382, endPoint y: 255, distance: 81.5
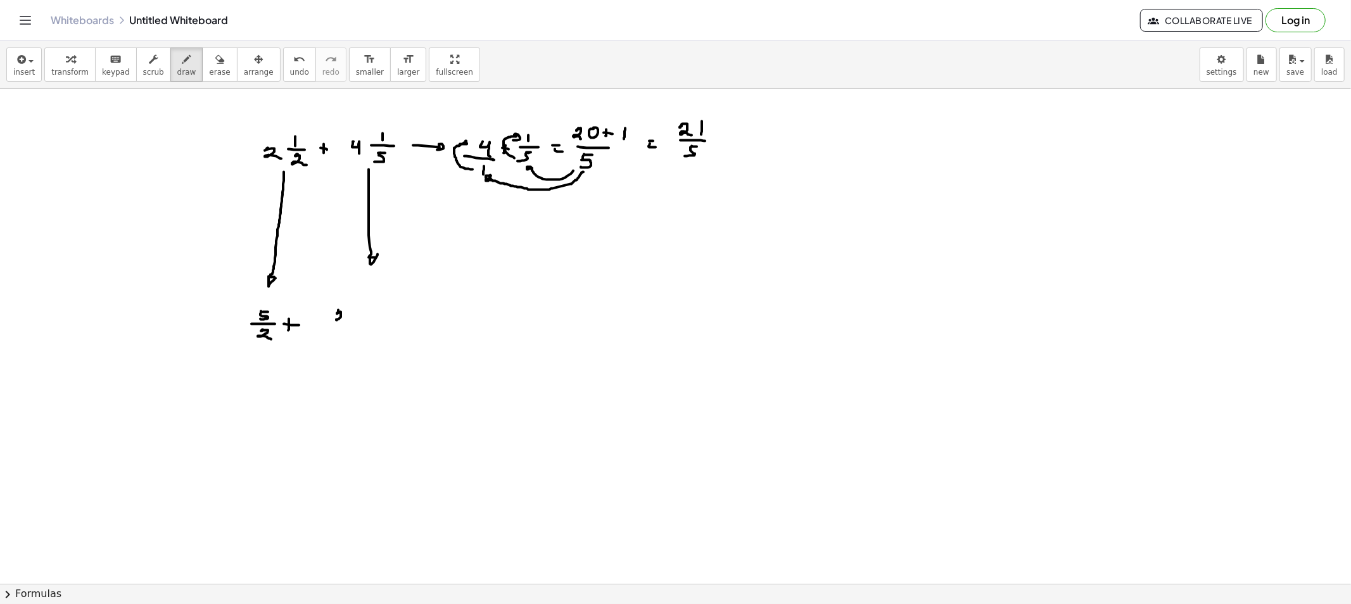
drag, startPoint x: 337, startPoint y: 314, endPoint x: 349, endPoint y: 319, distance: 13.1
drag, startPoint x: 353, startPoint y: 313, endPoint x: 353, endPoint y: 321, distance: 7.6
drag, startPoint x: 331, startPoint y: 326, endPoint x: 356, endPoint y: 325, distance: 24.7
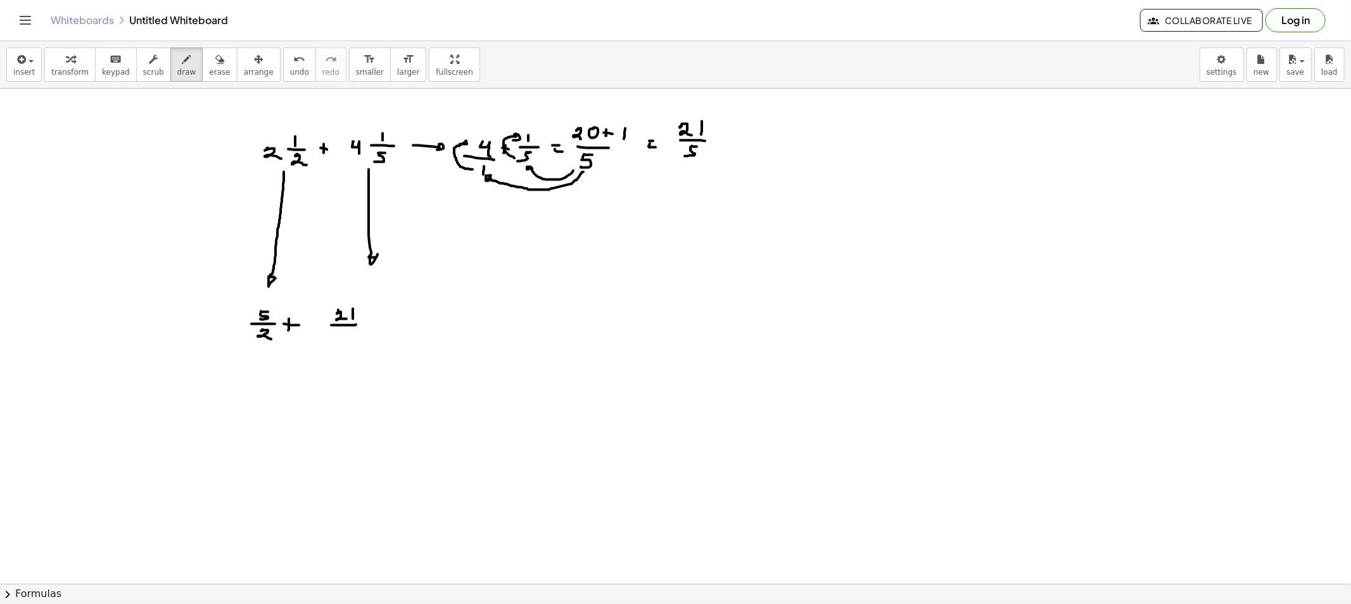
drag, startPoint x: 345, startPoint y: 331, endPoint x: 340, endPoint y: 340, distance: 9.4
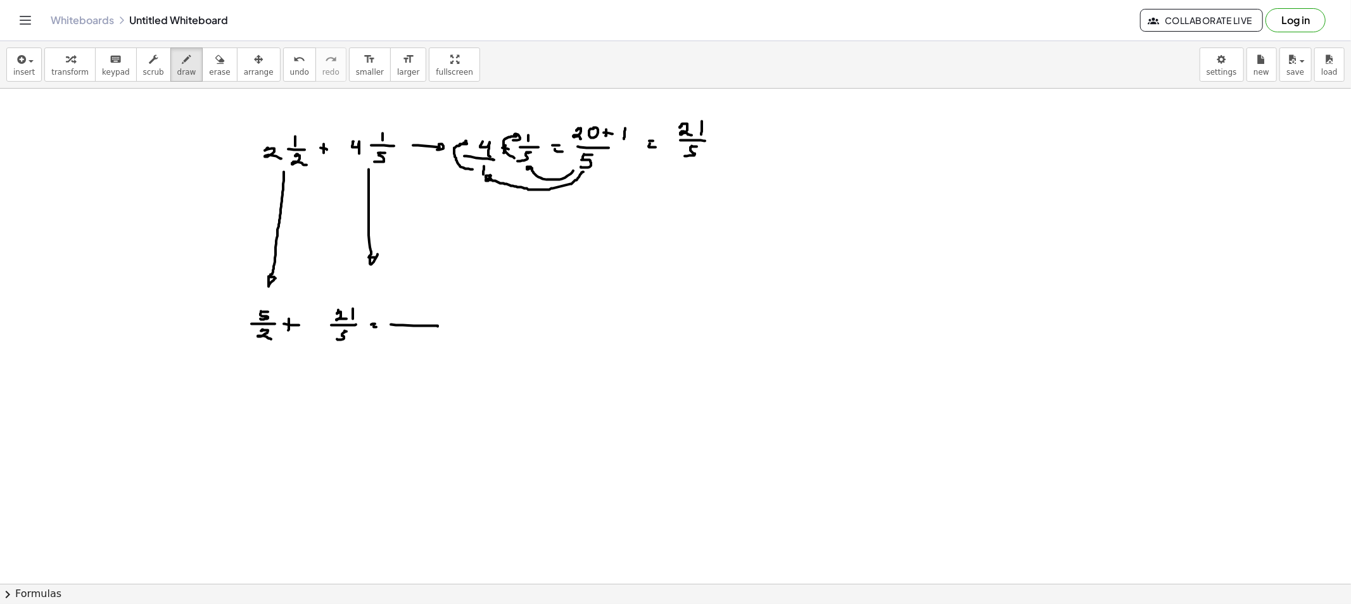
drag, startPoint x: 391, startPoint y: 325, endPoint x: 438, endPoint y: 327, distance: 46.9
drag, startPoint x: 355, startPoint y: 118, endPoint x: 276, endPoint y: 117, distance: 79.2
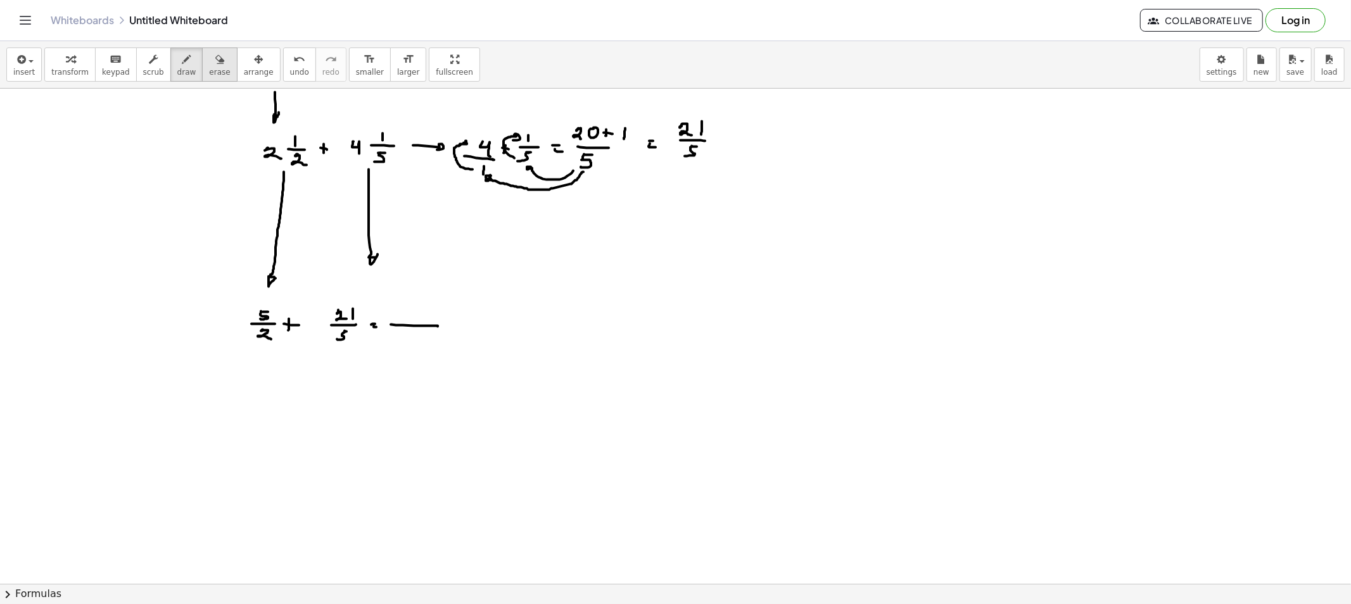
click at [210, 68] on span "erase" at bounding box center [219, 72] width 21 height 9
drag, startPoint x: 242, startPoint y: 102, endPoint x: 267, endPoint y: 104, distance: 25.4
click at [178, 70] on span "draw" at bounding box center [186, 72] width 19 height 9
drag, startPoint x: 270, startPoint y: 103, endPoint x: 328, endPoint y: 127, distance: 62.5
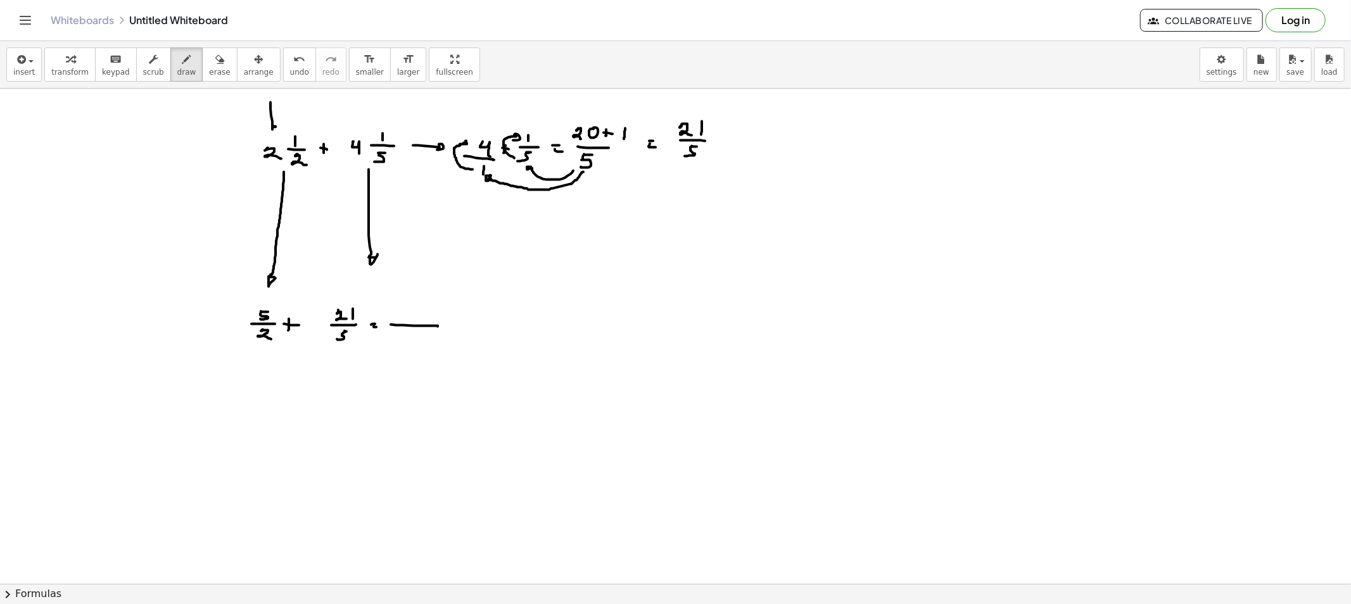
drag, startPoint x: 376, startPoint y: 104, endPoint x: 383, endPoint y: 113, distance: 11.3
click at [202, 77] on button "erase" at bounding box center [219, 65] width 35 height 34
drag, startPoint x: 266, startPoint y: 245, endPoint x: 378, endPoint y: 198, distance: 120.9
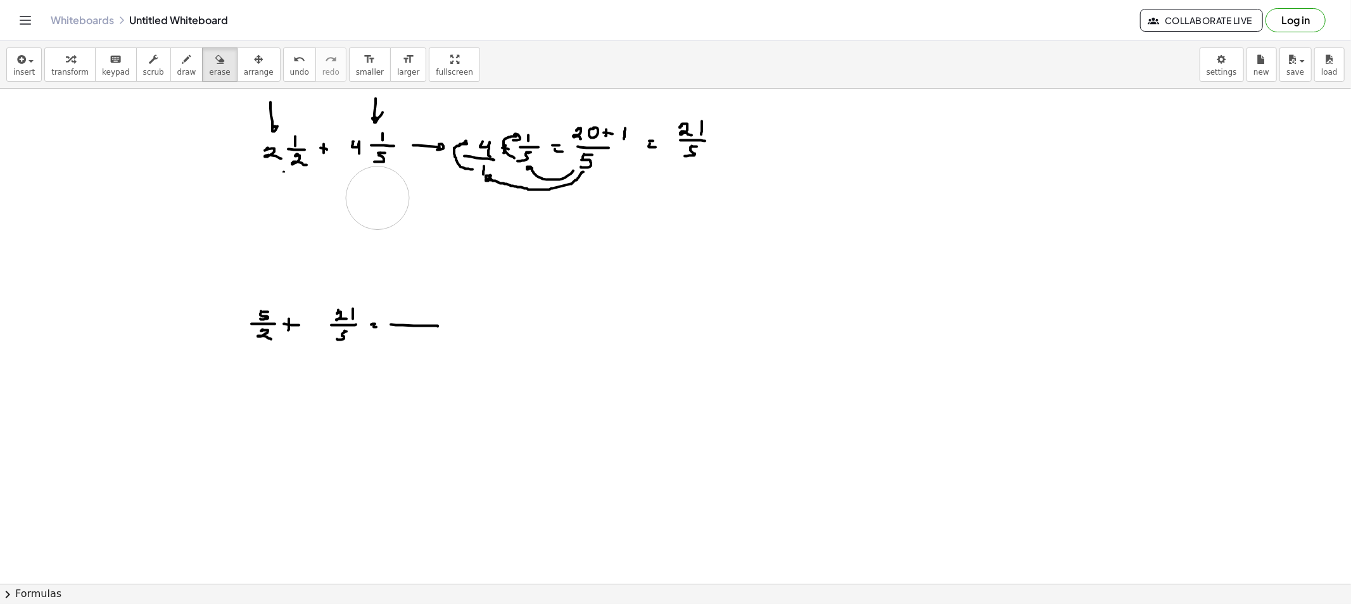
click at [177, 68] on span "draw" at bounding box center [186, 72] width 19 height 9
drag, startPoint x: 187, startPoint y: 321, endPoint x: 217, endPoint y: 324, distance: 29.3
drag, startPoint x: 276, startPoint y: 237, endPoint x: 292, endPoint y: 279, distance: 45.3
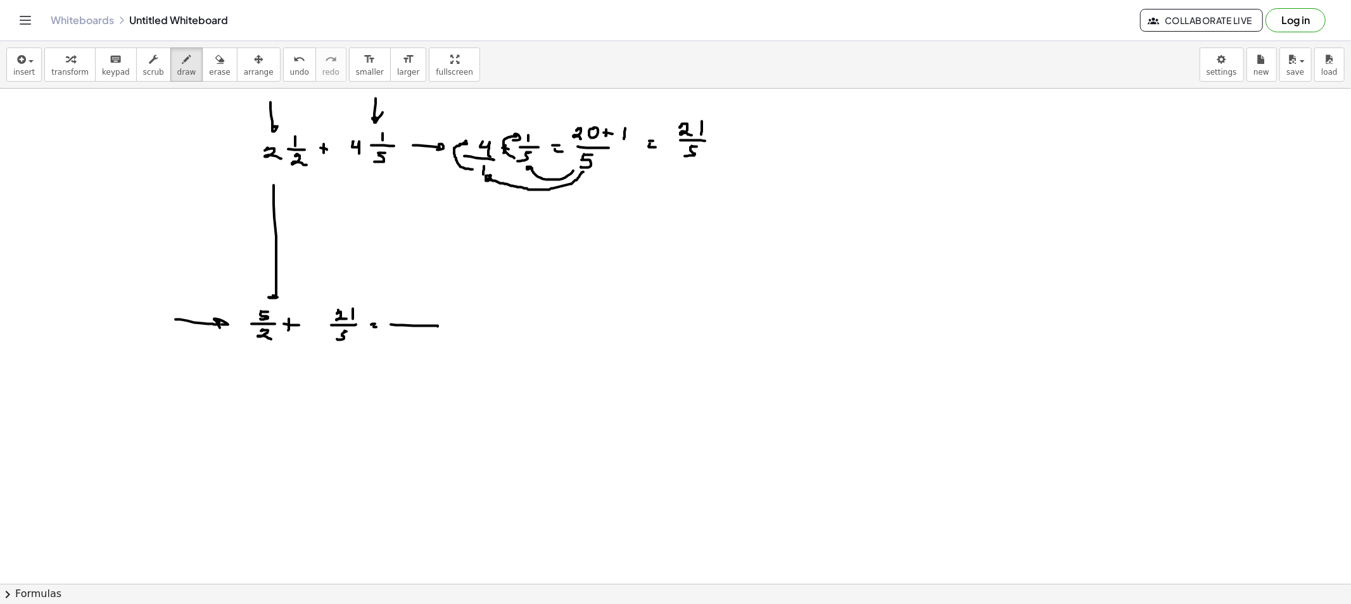
drag, startPoint x: 377, startPoint y: 170, endPoint x: 367, endPoint y: 203, distance: 34.3
drag, startPoint x: 367, startPoint y: 203, endPoint x: 399, endPoint y: 315, distance: 117.1
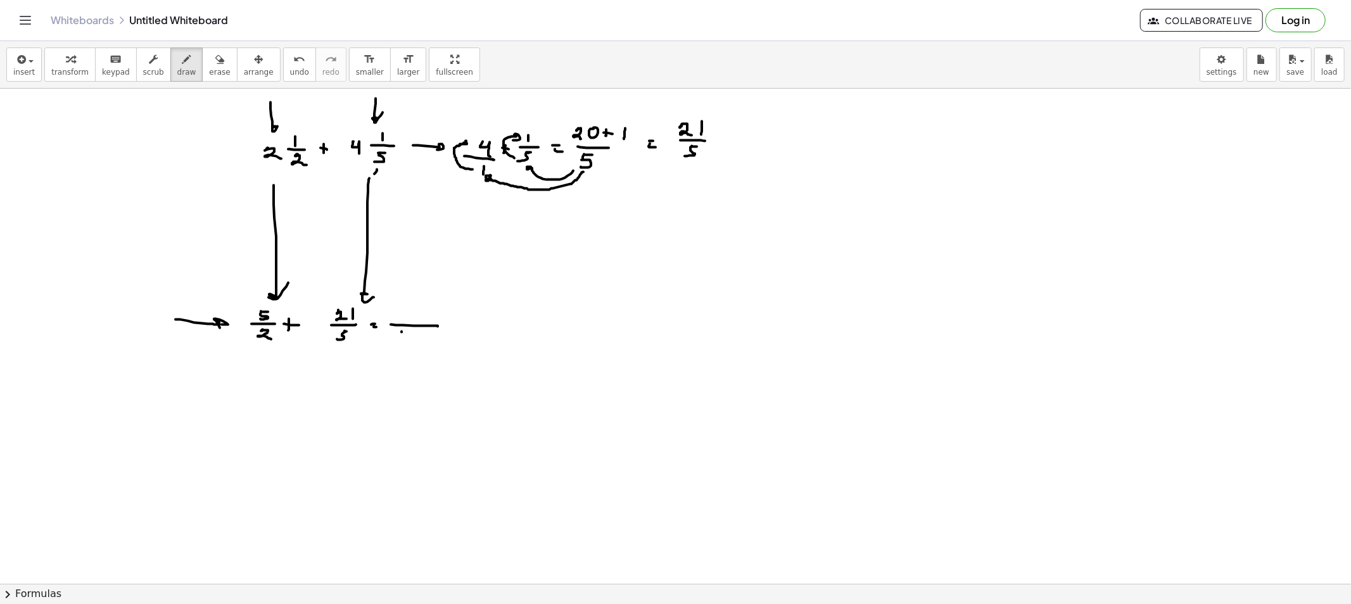
drag, startPoint x: 402, startPoint y: 333, endPoint x: 415, endPoint y: 333, distance: 13.3
drag, startPoint x: 401, startPoint y: 352, endPoint x: 274, endPoint y: 350, distance: 126.7
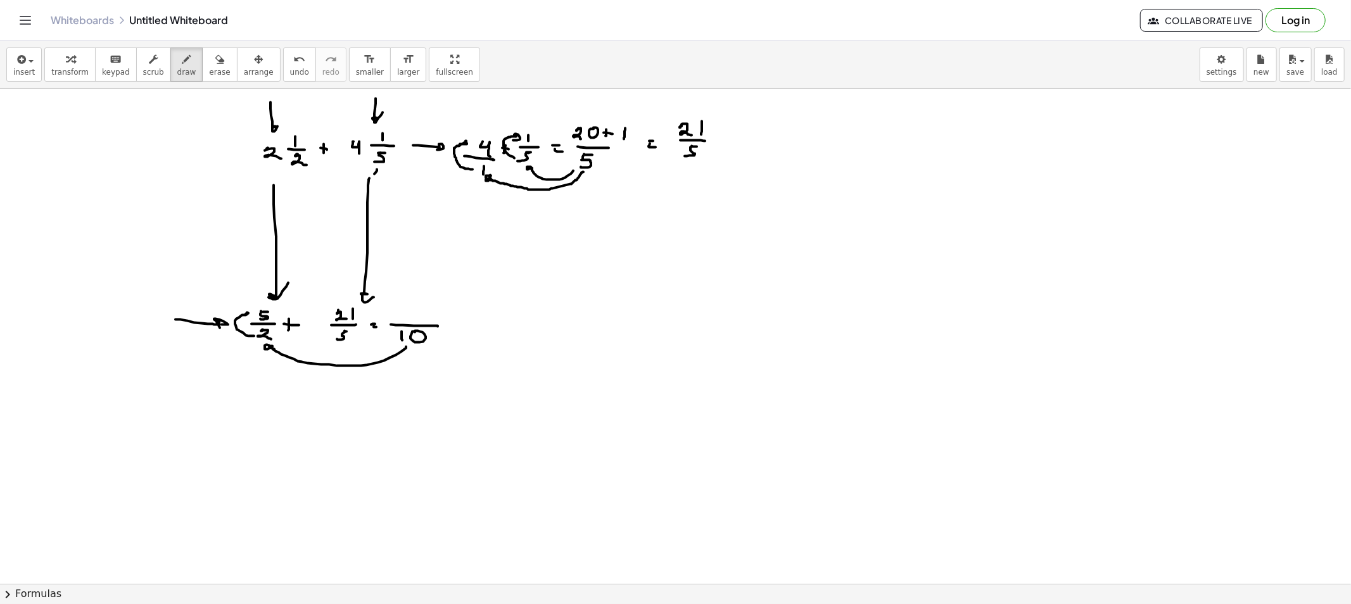
drag, startPoint x: 254, startPoint y: 336, endPoint x: 246, endPoint y: 315, distance: 22.5
drag, startPoint x: 396, startPoint y: 308, endPoint x: 404, endPoint y: 314, distance: 10.4
drag, startPoint x: 409, startPoint y: 307, endPoint x: 412, endPoint y: 314, distance: 7.1
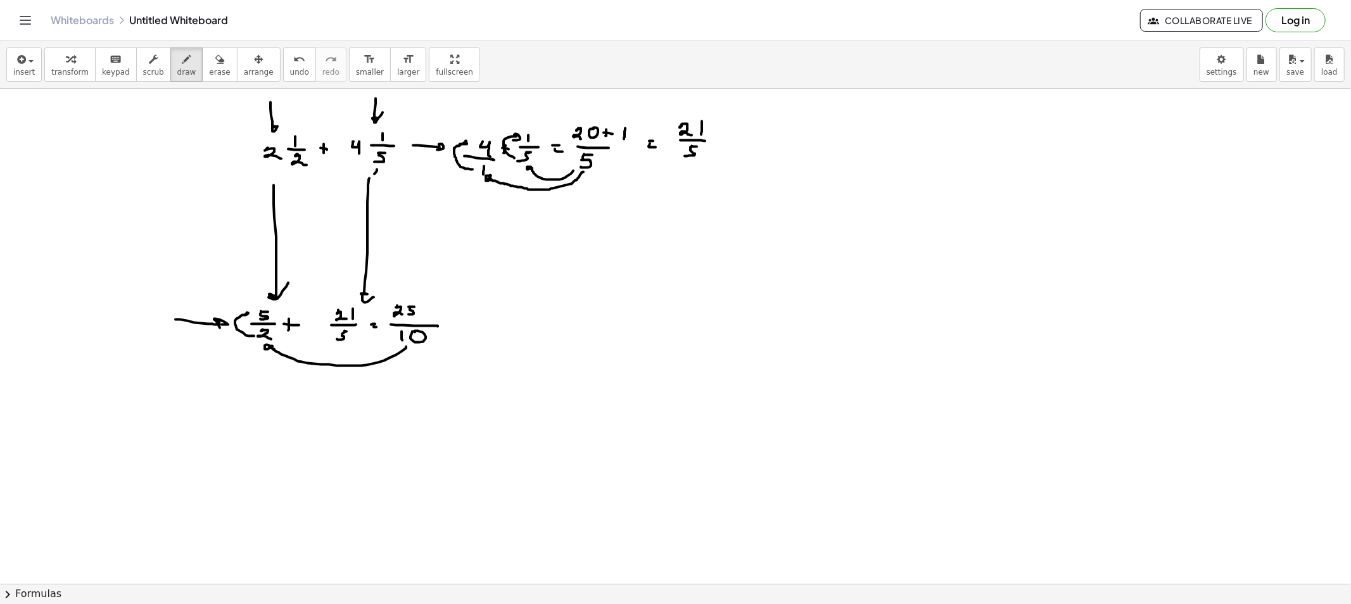
drag, startPoint x: 393, startPoint y: 342, endPoint x: 355, endPoint y: 339, distance: 38.8
drag, startPoint x: 328, startPoint y: 333, endPoint x: 325, endPoint y: 317, distance: 16.8
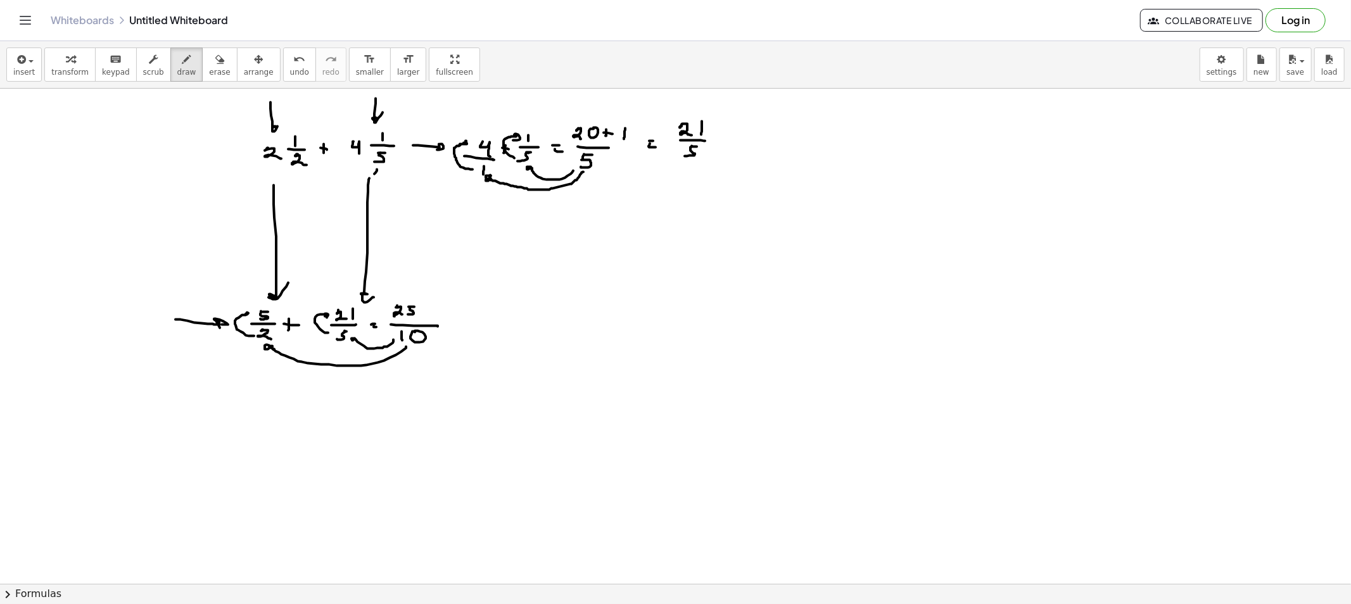
drag, startPoint x: 435, startPoint y: 303, endPoint x: 443, endPoint y: 314, distance: 14.1
drag, startPoint x: 448, startPoint y: 305, endPoint x: 459, endPoint y: 315, distance: 14.8
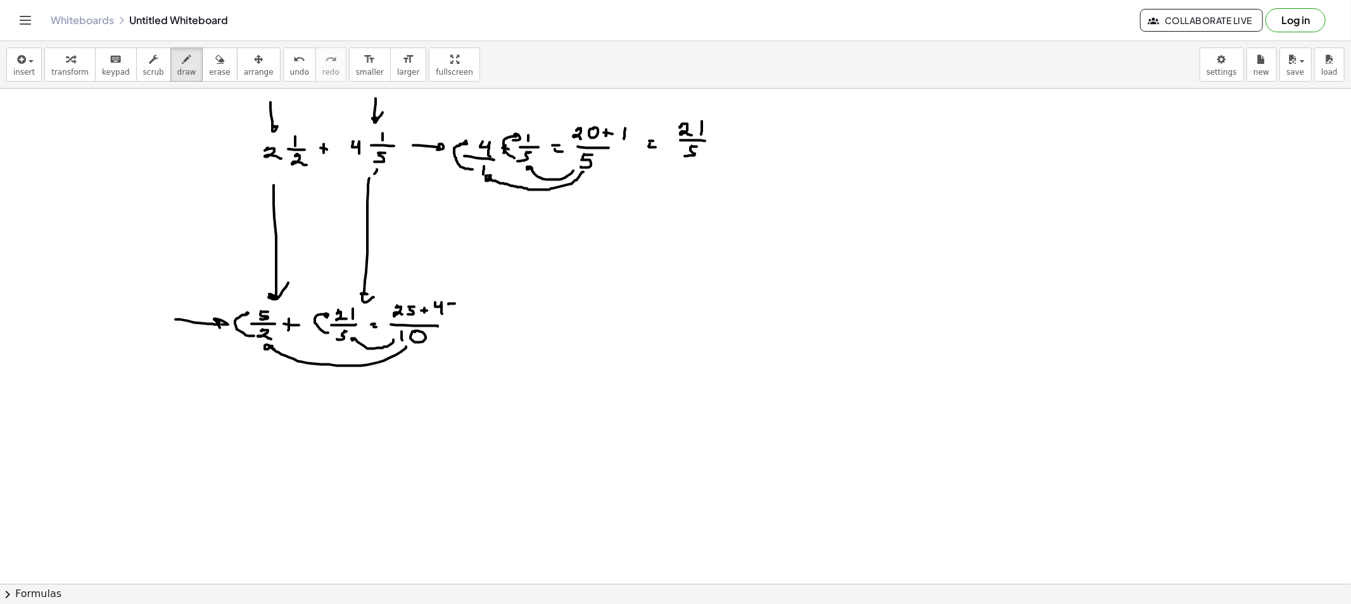
drag, startPoint x: 484, startPoint y: 322, endPoint x: 507, endPoint y: 323, distance: 22.8
drag, startPoint x: 543, startPoint y: 324, endPoint x: 583, endPoint y: 324, distance: 39.9
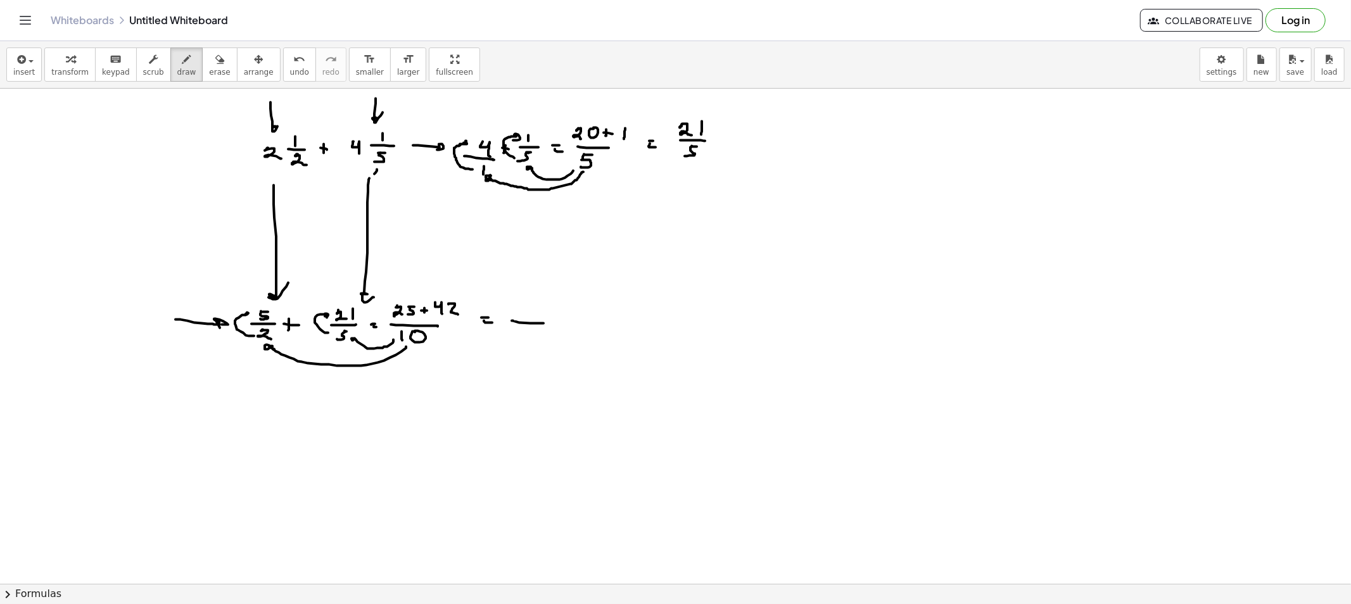
drag, startPoint x: 524, startPoint y: 305, endPoint x: 534, endPoint y: 315, distance: 13.9
drag, startPoint x: 542, startPoint y: 304, endPoint x: 540, endPoint y: 315, distance: 10.9
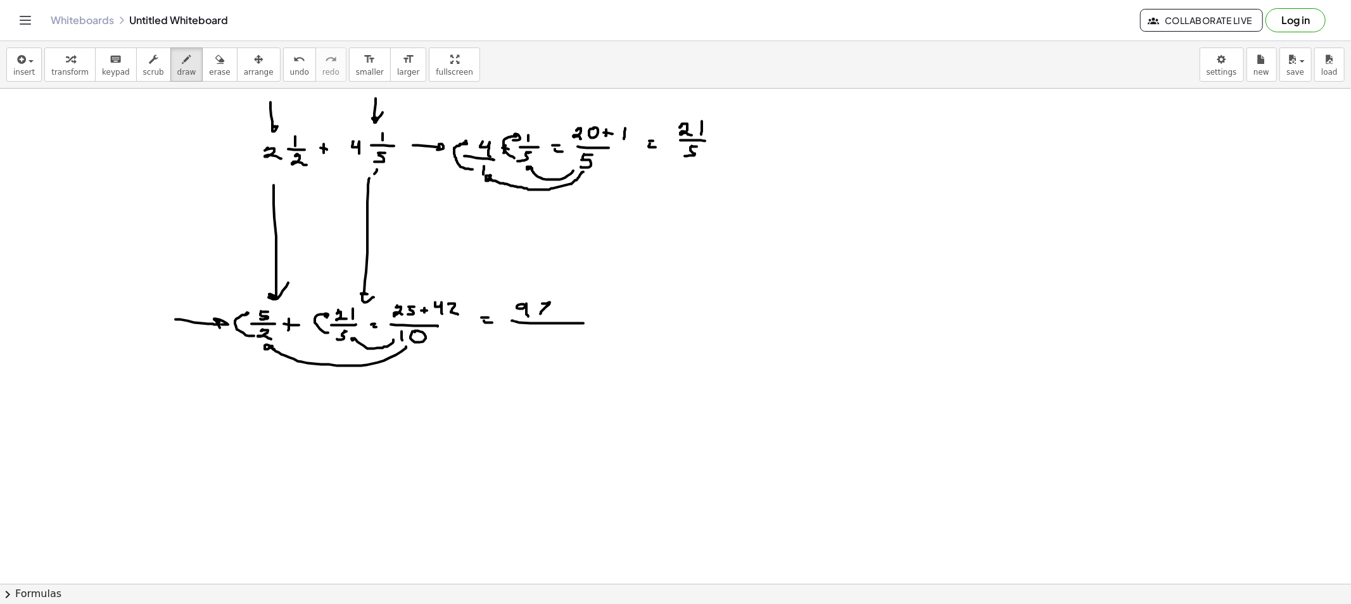
drag, startPoint x: 539, startPoint y: 344, endPoint x: 543, endPoint y: 338, distance: 7.7
drag, startPoint x: 479, startPoint y: 308, endPoint x: 450, endPoint y: 288, distance: 36.4
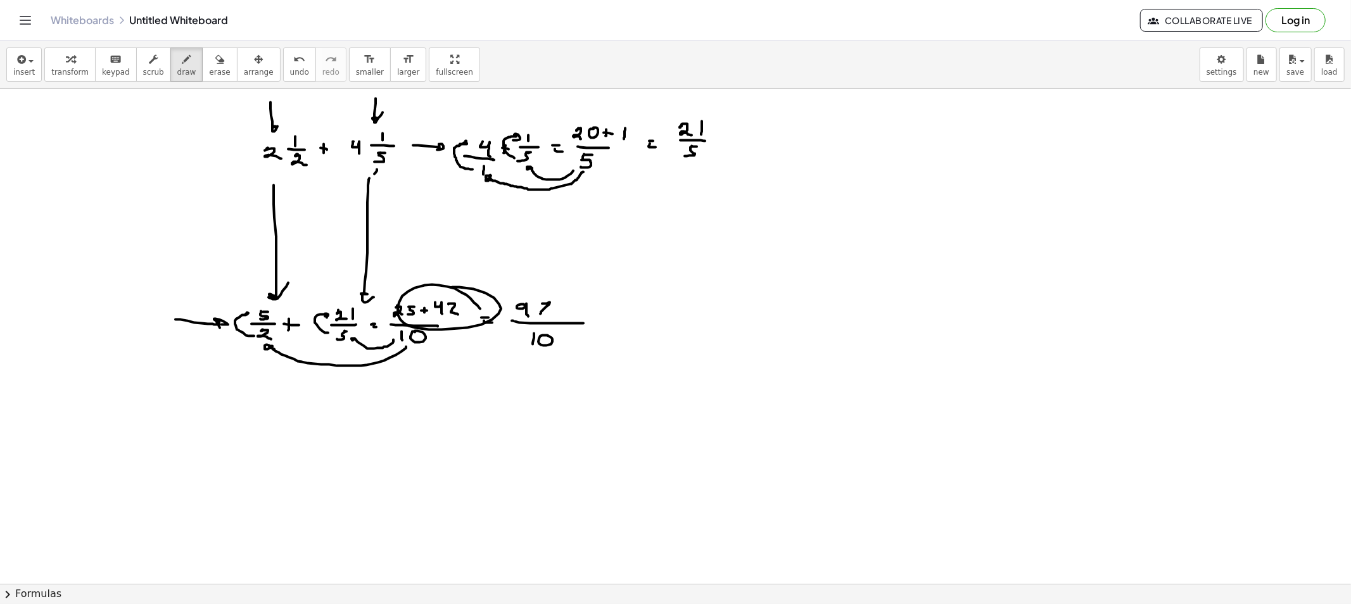
drag, startPoint x: 211, startPoint y: 71, endPoint x: 212, endPoint y: 89, distance: 18.4
click at [211, 70] on span "erase" at bounding box center [219, 72] width 21 height 9
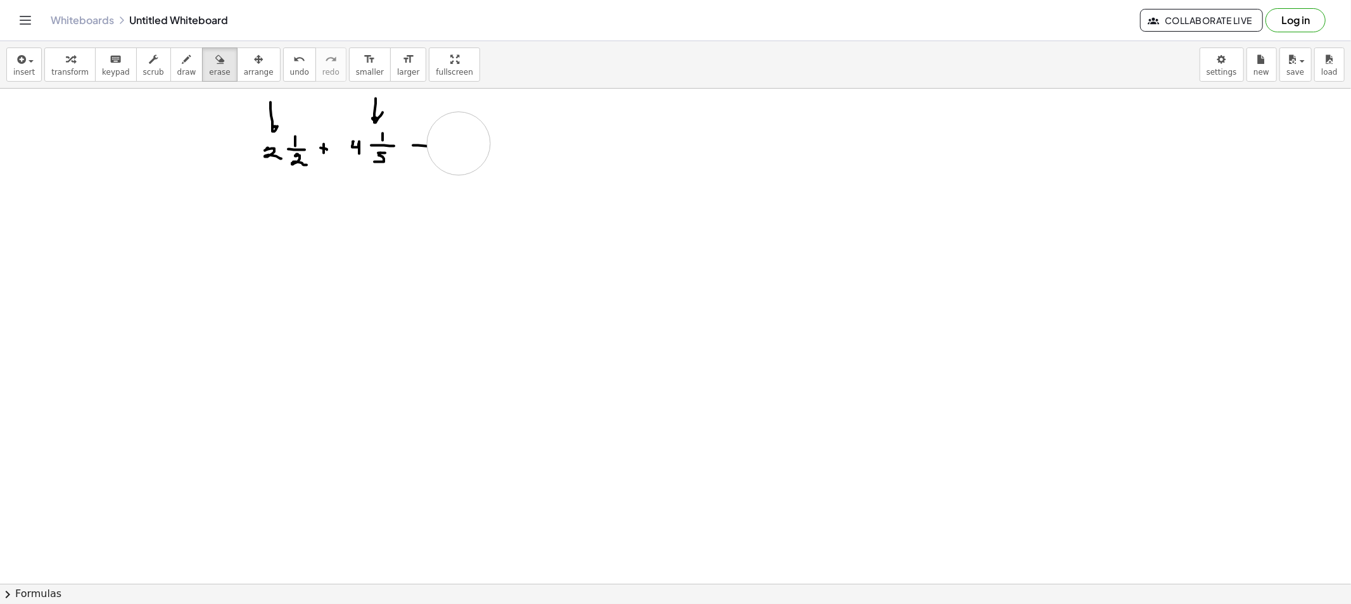
drag, startPoint x: 301, startPoint y: 215, endPoint x: 436, endPoint y: 144, distance: 152.7
drag, startPoint x: 422, startPoint y: 100, endPoint x: 277, endPoint y: 100, distance: 145.1
click at [177, 68] on span "draw" at bounding box center [186, 72] width 19 height 9
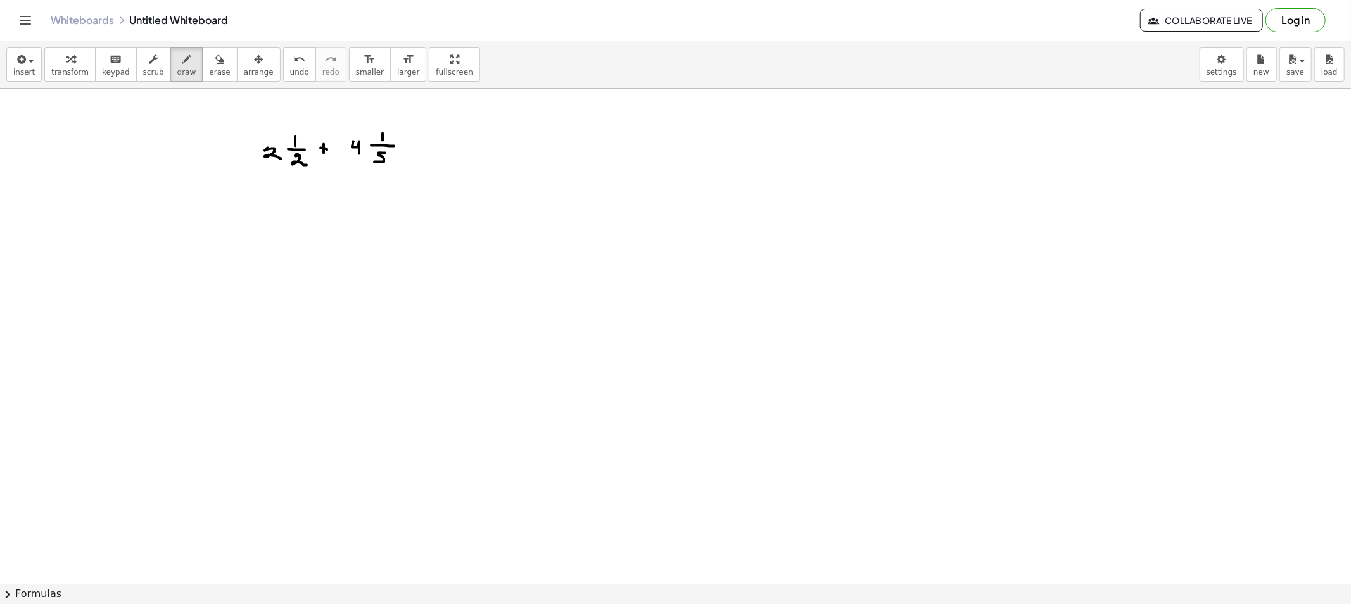
drag, startPoint x: 459, startPoint y: 141, endPoint x: 454, endPoint y: 155, distance: 15.6
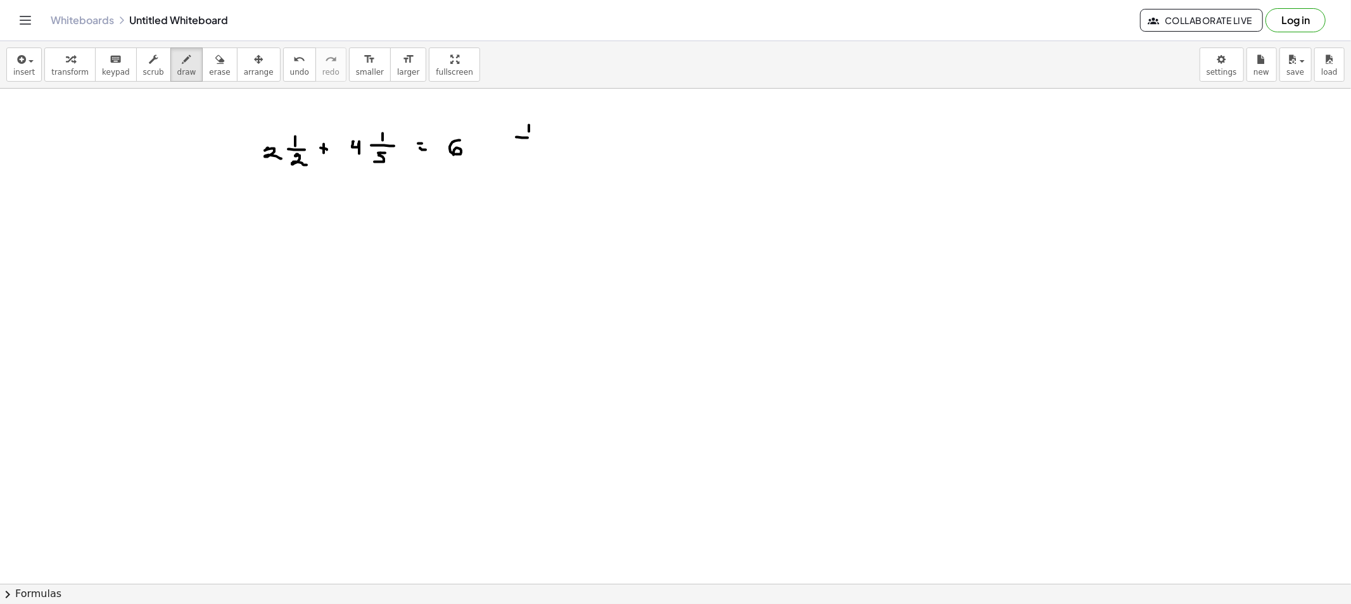
drag, startPoint x: 522, startPoint y: 138, endPoint x: 533, endPoint y: 138, distance: 11.4
drag, startPoint x: 526, startPoint y: 142, endPoint x: 540, endPoint y: 156, distance: 20.6
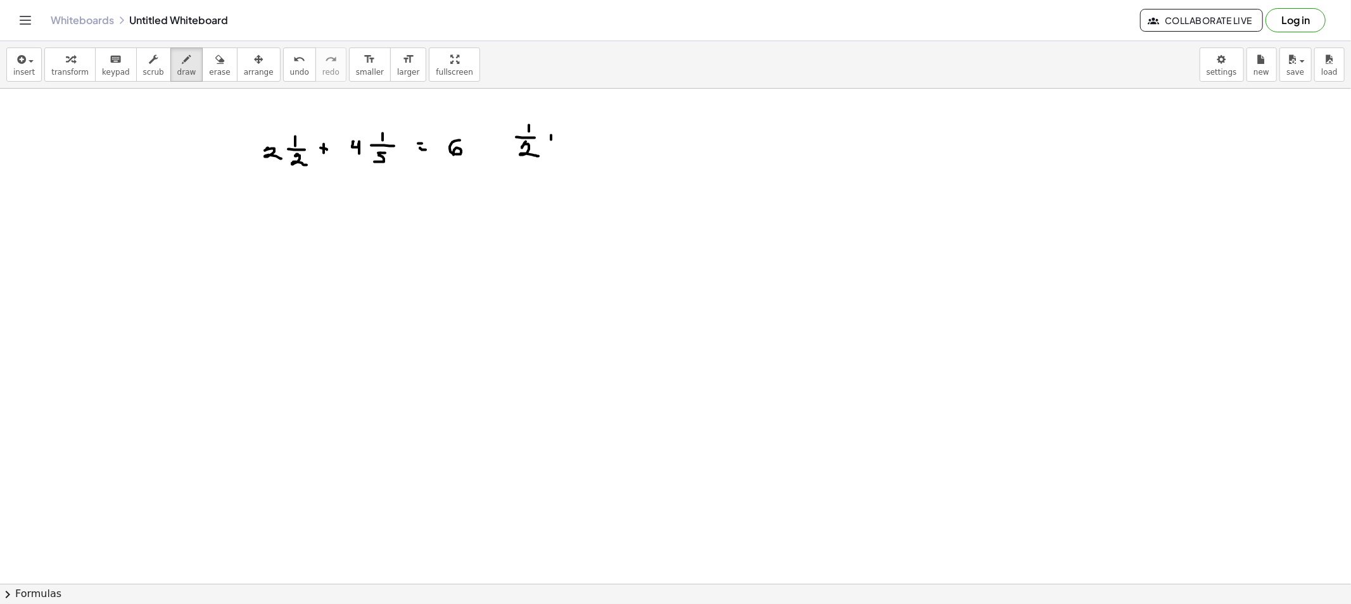
drag, startPoint x: 578, startPoint y: 121, endPoint x: 577, endPoint y: 127, distance: 6.4
drag, startPoint x: 573, startPoint y: 127, endPoint x: 590, endPoint y: 129, distance: 16.5
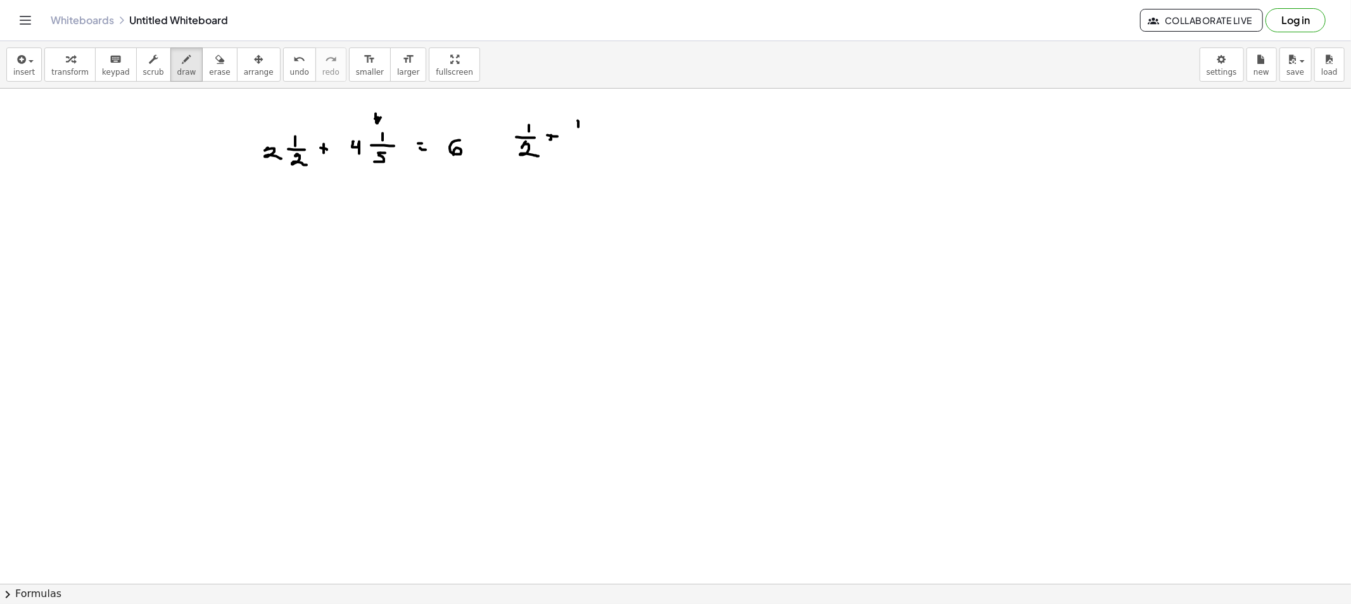
drag, startPoint x: 576, startPoint y: 134, endPoint x: 586, endPoint y: 134, distance: 9.5
drag, startPoint x: 578, startPoint y: 138, endPoint x: 584, endPoint y: 156, distance: 19.2
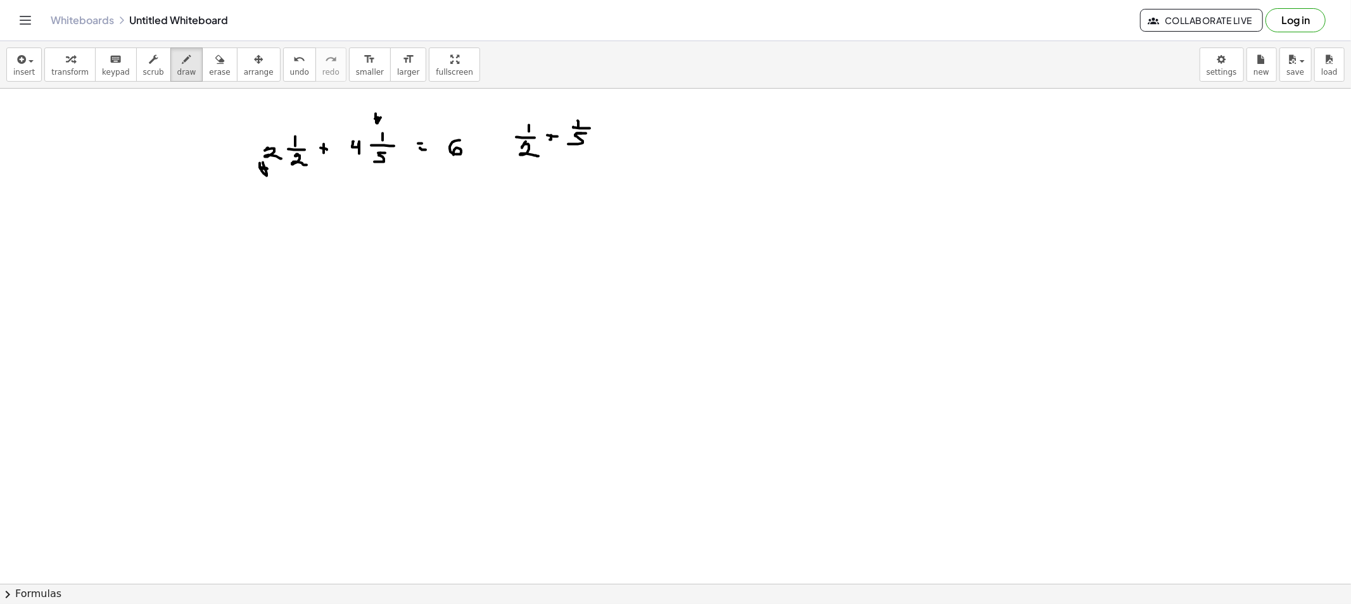
drag, startPoint x: 262, startPoint y: 174, endPoint x: 363, endPoint y: 172, distance: 100.7
drag, startPoint x: 308, startPoint y: 156, endPoint x: 309, endPoint y: 148, distance: 7.7
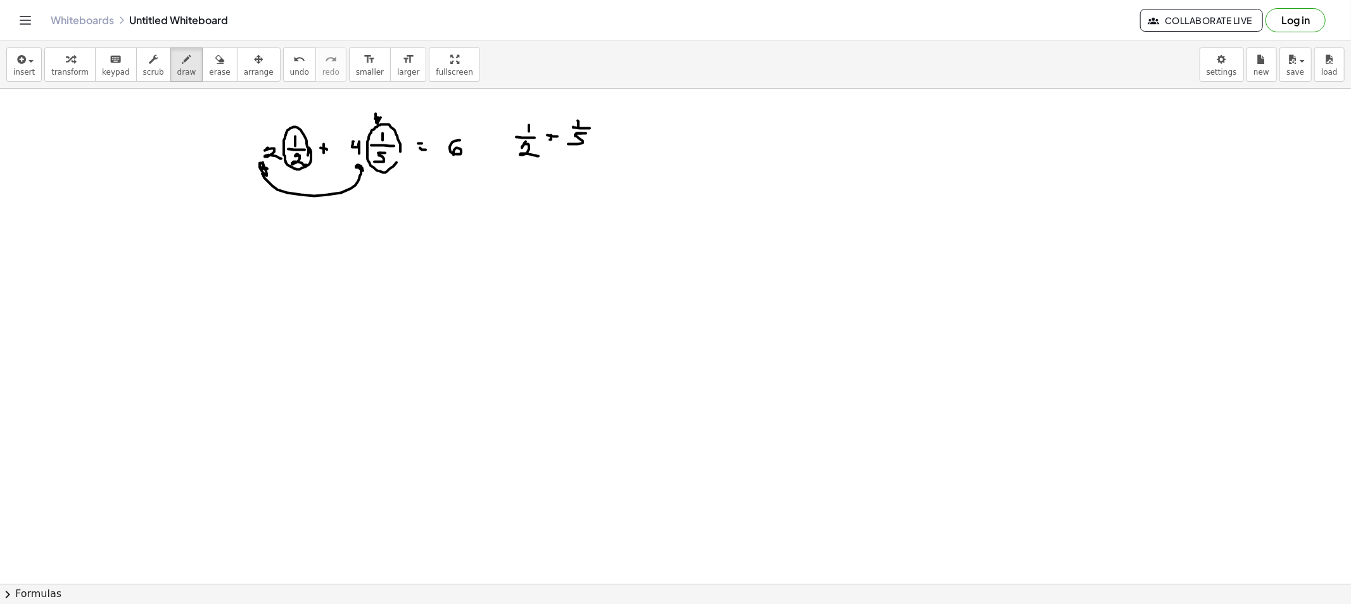
click at [215, 62] on icon "button" at bounding box center [219, 59] width 9 height 15
drag, startPoint x: 545, startPoint y: 132, endPoint x: 549, endPoint y: 137, distance: 6.7
drag, startPoint x: 172, startPoint y: 67, endPoint x: 271, endPoint y: 114, distance: 109.6
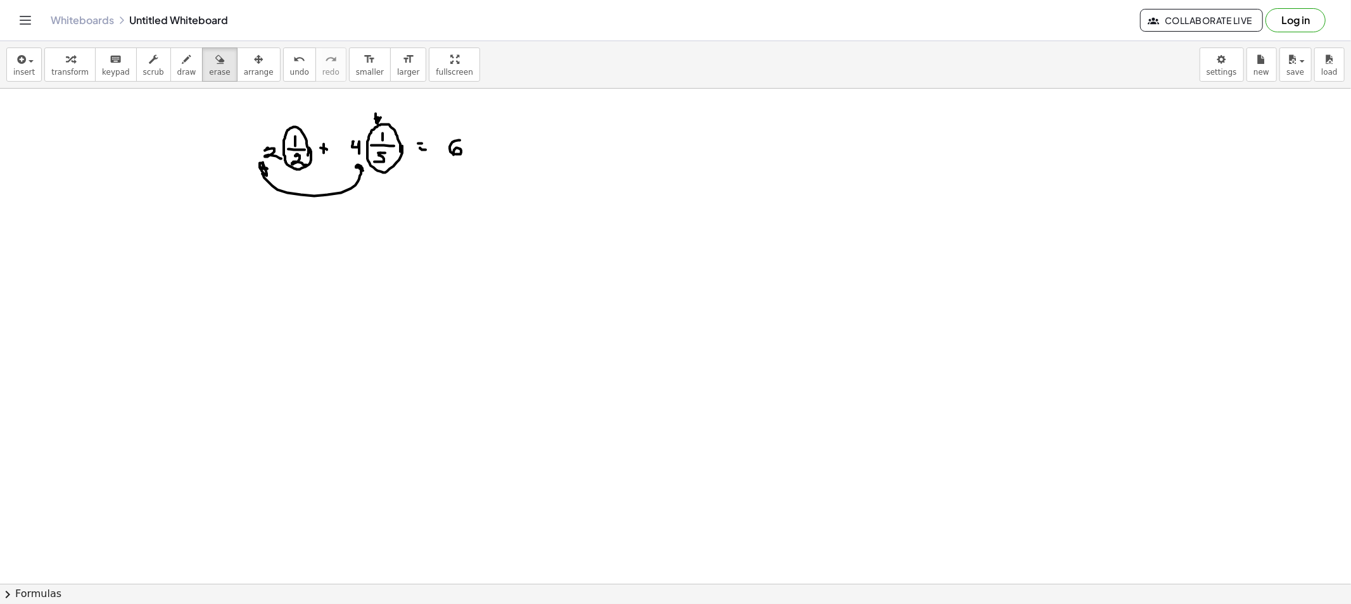
click at [175, 68] on button "draw" at bounding box center [186, 65] width 33 height 34
drag, startPoint x: 488, startPoint y: 141, endPoint x: 505, endPoint y: 144, distance: 17.9
drag, startPoint x: 490, startPoint y: 146, endPoint x: 490, endPoint y: 155, distance: 9.5
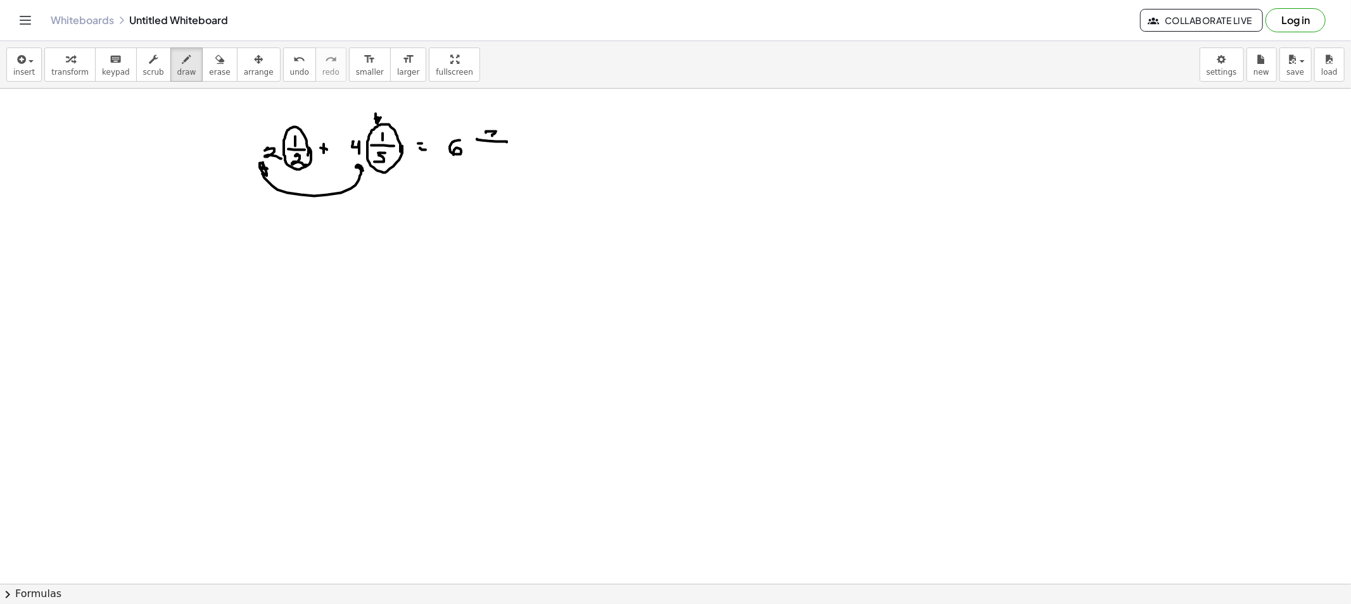
drag, startPoint x: 195, startPoint y: 47, endPoint x: 197, endPoint y: 63, distance: 16.6
click at [202, 51] on button "erase" at bounding box center [219, 65] width 35 height 34
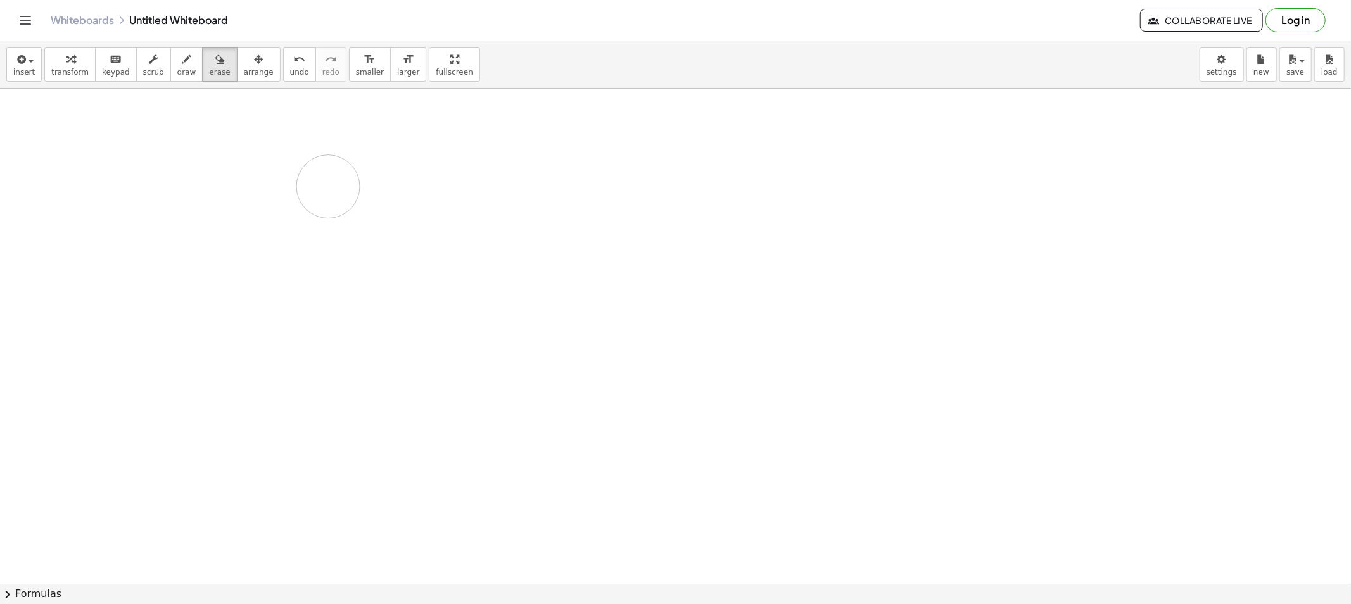
drag, startPoint x: 401, startPoint y: 169, endPoint x: 191, endPoint y: 155, distance: 210.8
click at [182, 54] on icon "button" at bounding box center [186, 59] width 9 height 15
drag, startPoint x: 160, startPoint y: 111, endPoint x: 184, endPoint y: 121, distance: 25.9
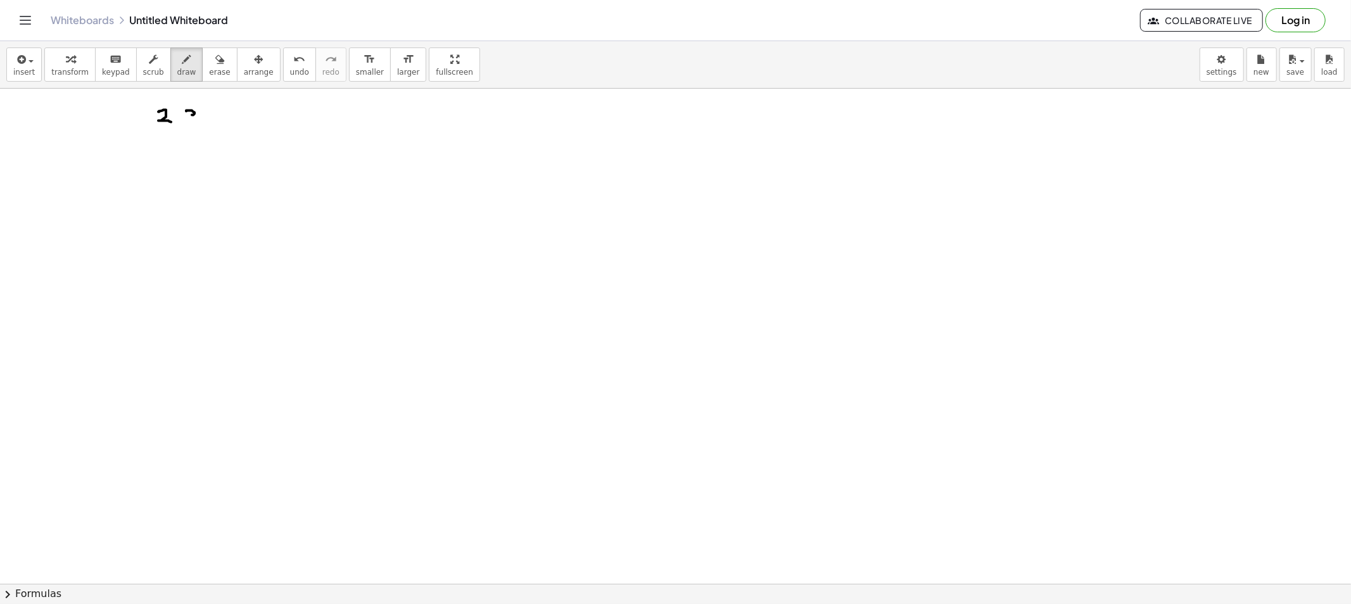
drag, startPoint x: 186, startPoint y: 111, endPoint x: 186, endPoint y: 122, distance: 10.8
drag, startPoint x: 184, startPoint y: 140, endPoint x: 191, endPoint y: 156, distance: 17.1
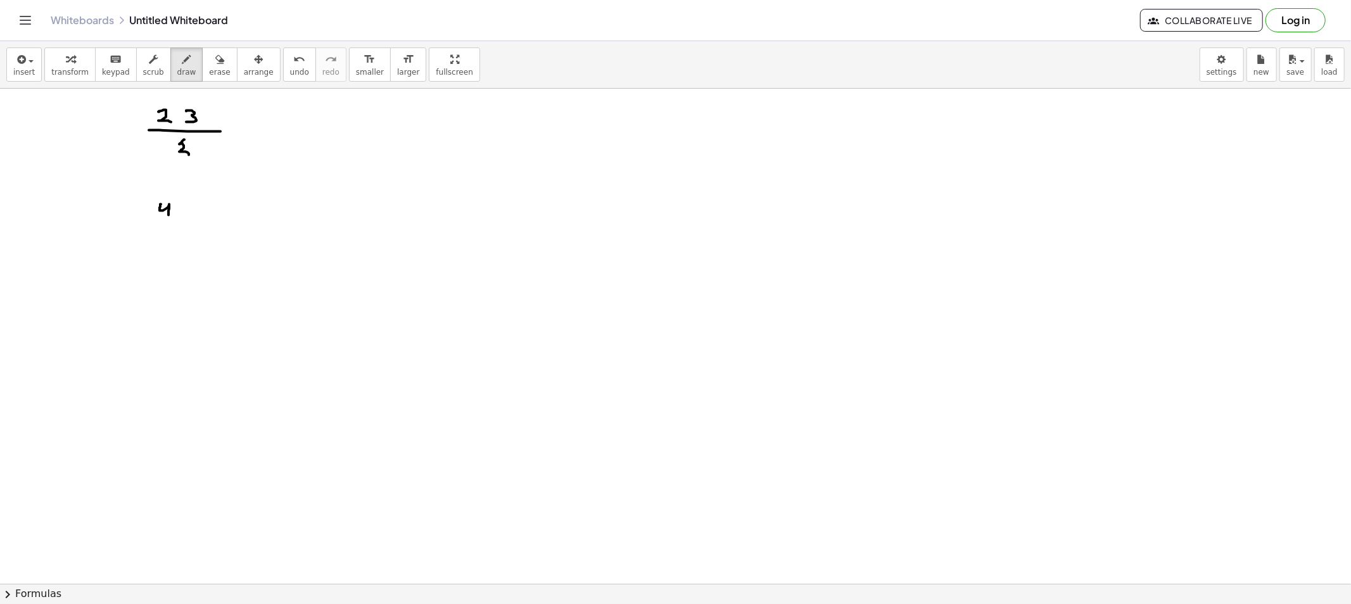
drag, startPoint x: 160, startPoint y: 210, endPoint x: 181, endPoint y: 205, distance: 22.0
drag, startPoint x: 178, startPoint y: 224, endPoint x: 193, endPoint y: 222, distance: 14.7
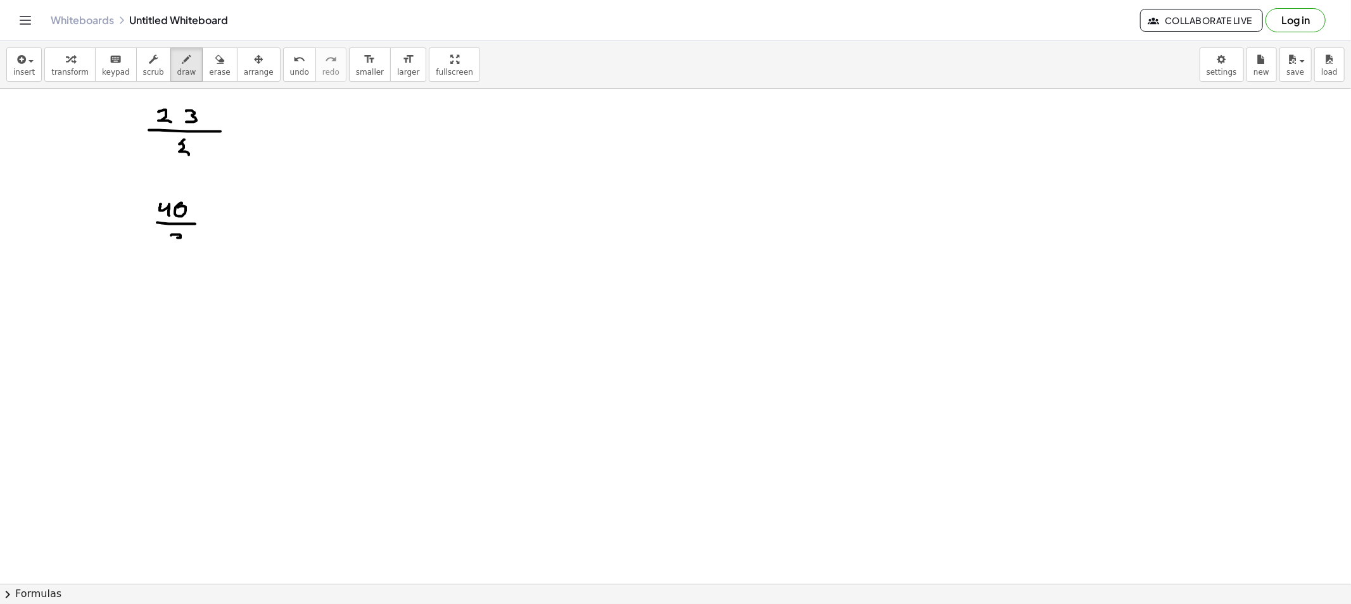
drag, startPoint x: 171, startPoint y: 236, endPoint x: 172, endPoint y: 245, distance: 9.5
drag, startPoint x: 160, startPoint y: 303, endPoint x: 154, endPoint y: 315, distance: 13.6
drag, startPoint x: 181, startPoint y: 302, endPoint x: 167, endPoint y: 324, distance: 26.5
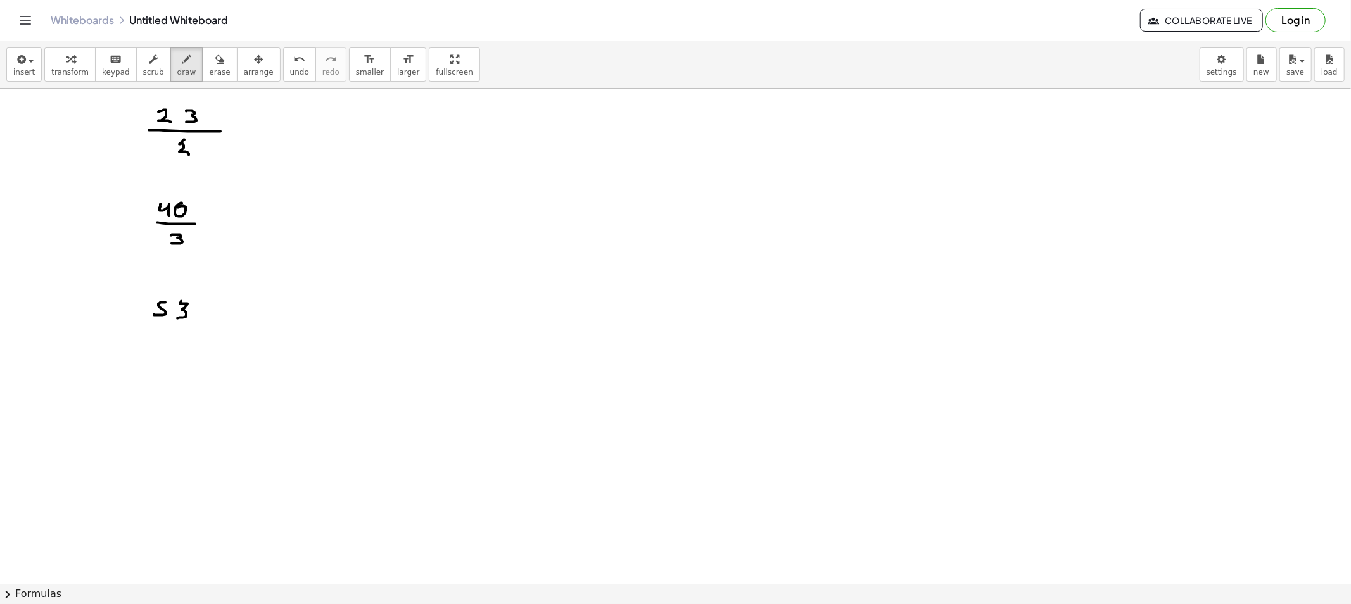
drag, startPoint x: 148, startPoint y: 323, endPoint x: 191, endPoint y: 326, distance: 43.1
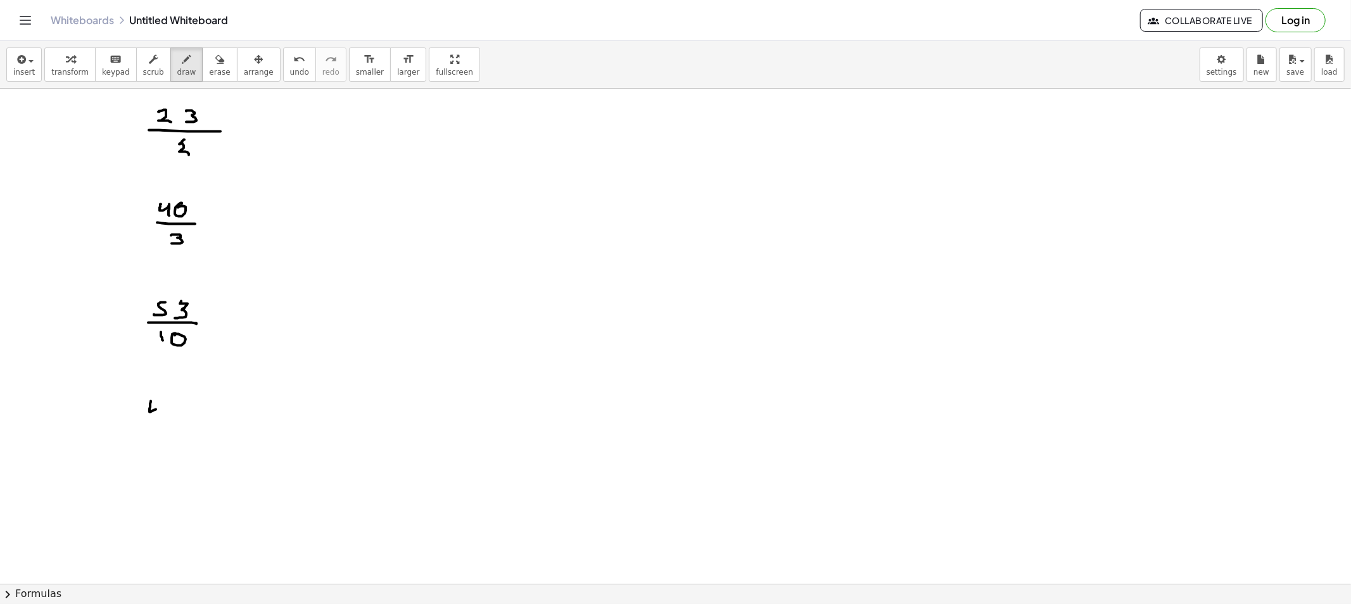
drag, startPoint x: 151, startPoint y: 402, endPoint x: 160, endPoint y: 416, distance: 16.9
drag, startPoint x: 176, startPoint y: 404, endPoint x: 184, endPoint y: 404, distance: 8.2
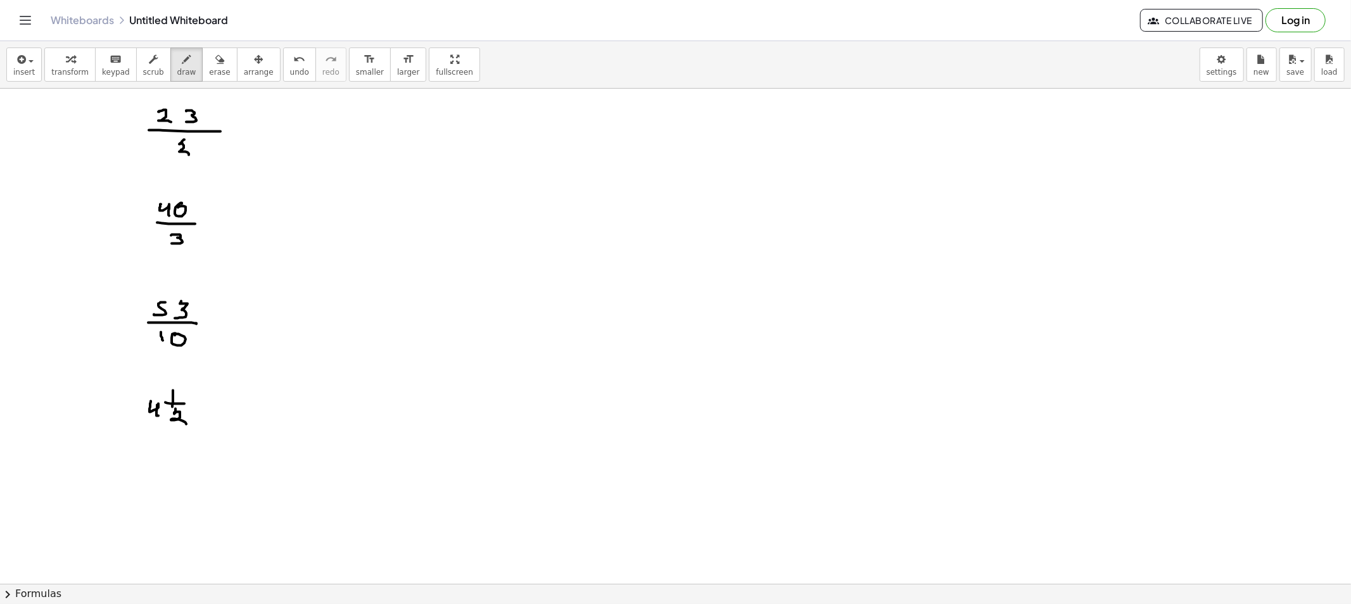
drag, startPoint x: 175, startPoint y: 409, endPoint x: 187, endPoint y: 424, distance: 19.0
drag, startPoint x: 141, startPoint y: 475, endPoint x: 143, endPoint y: 483, distance: 8.0
drag, startPoint x: 169, startPoint y: 467, endPoint x: 174, endPoint y: 476, distance: 10.5
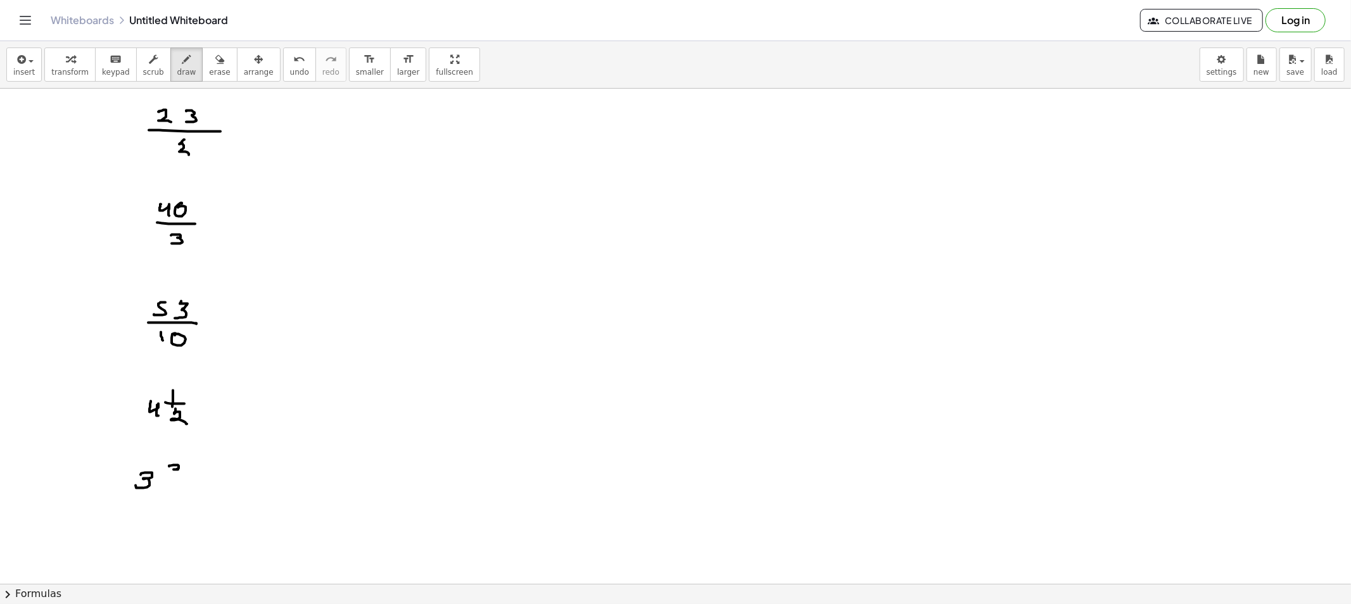
drag, startPoint x: 190, startPoint y: 483, endPoint x: 181, endPoint y: 486, distance: 10.0
drag, startPoint x: 171, startPoint y: 489, endPoint x: 179, endPoint y: 498, distance: 12.1
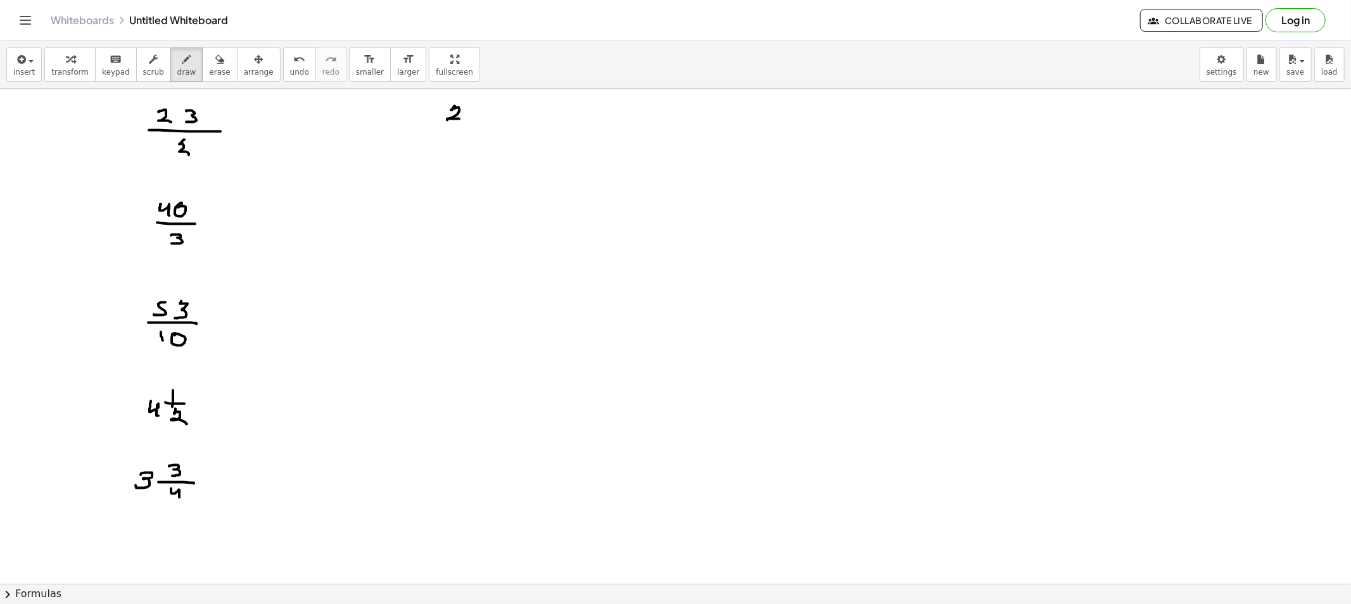
drag, startPoint x: 453, startPoint y: 108, endPoint x: 463, endPoint y: 120, distance: 15.7
drag, startPoint x: 433, startPoint y: 127, endPoint x: 476, endPoint y: 127, distance: 43.7
drag, startPoint x: 448, startPoint y: 135, endPoint x: 453, endPoint y: 143, distance: 9.1
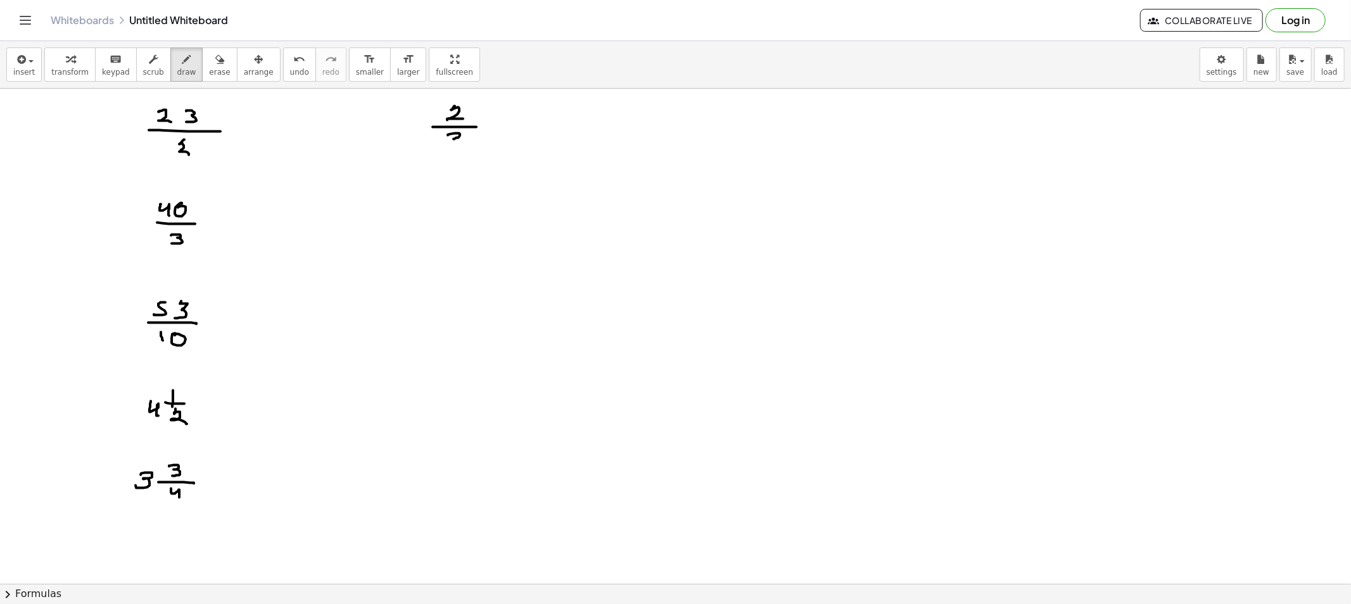
drag, startPoint x: 419, startPoint y: 115, endPoint x: 414, endPoint y: 129, distance: 14.6
drag, startPoint x: 424, startPoint y: 117, endPoint x: 424, endPoint y: 135, distance: 18.4
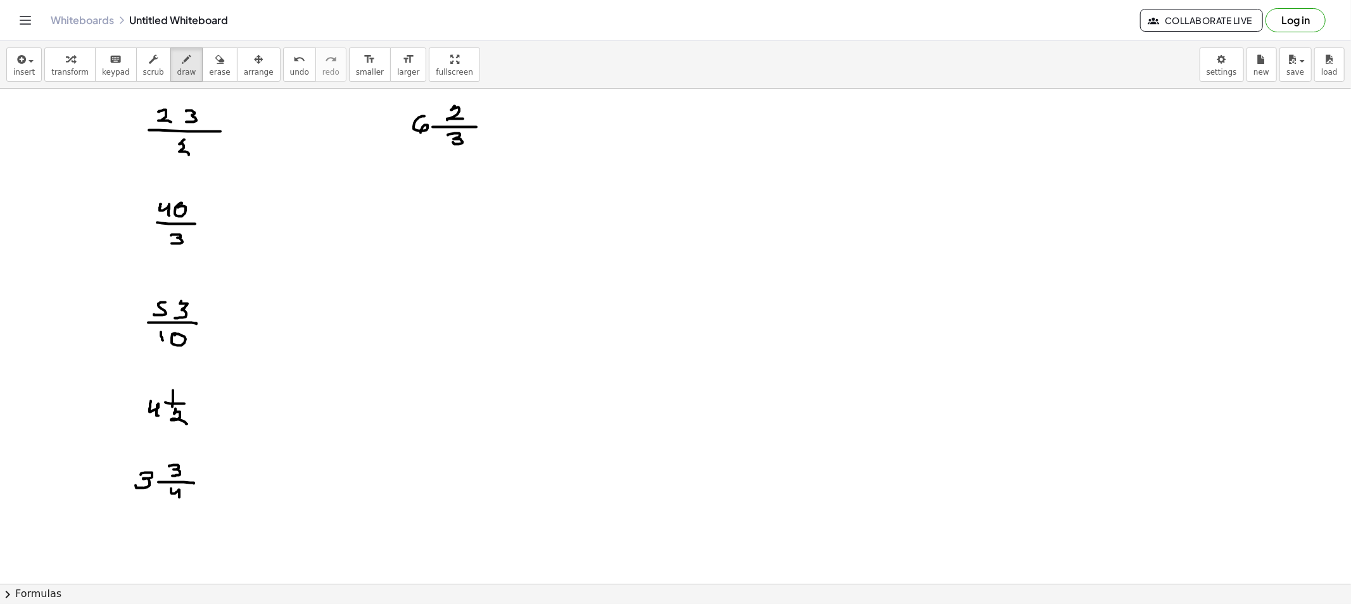
drag, startPoint x: 447, startPoint y: 217, endPoint x: 447, endPoint y: 224, distance: 7.0
drag, startPoint x: 456, startPoint y: 206, endPoint x: 475, endPoint y: 206, distance: 19.0
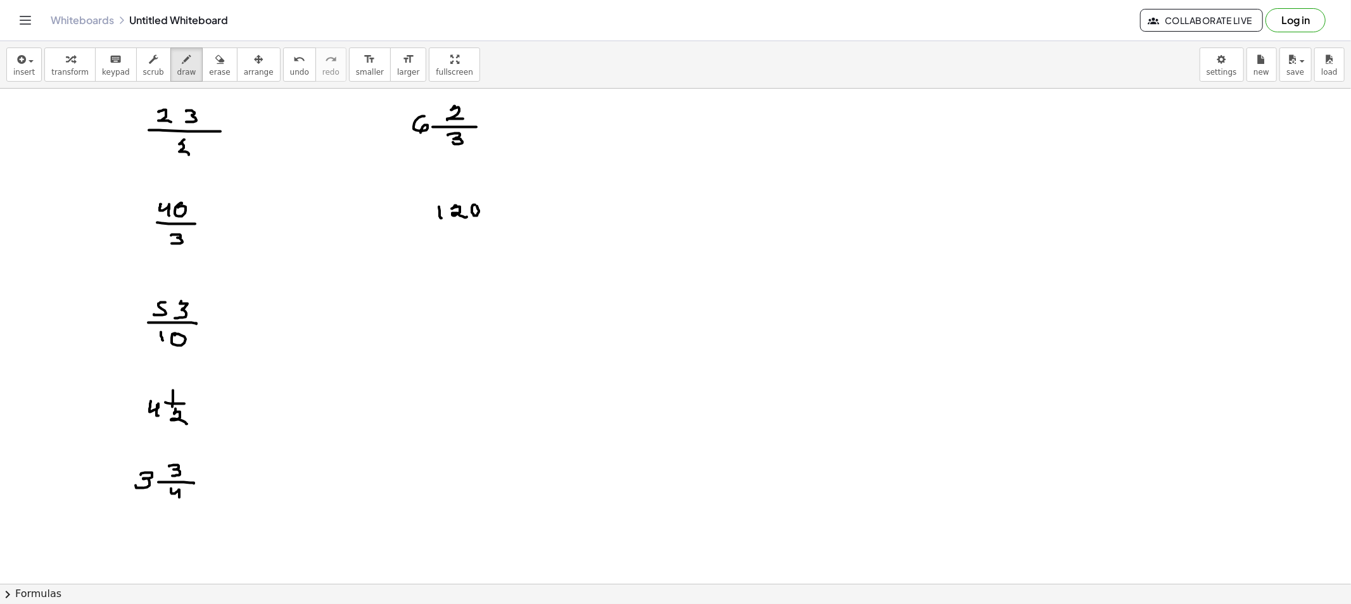
drag, startPoint x: 436, startPoint y: 231, endPoint x: 497, endPoint y: 225, distance: 61.1
drag, startPoint x: 453, startPoint y: 238, endPoint x: 458, endPoint y: 248, distance: 11.9
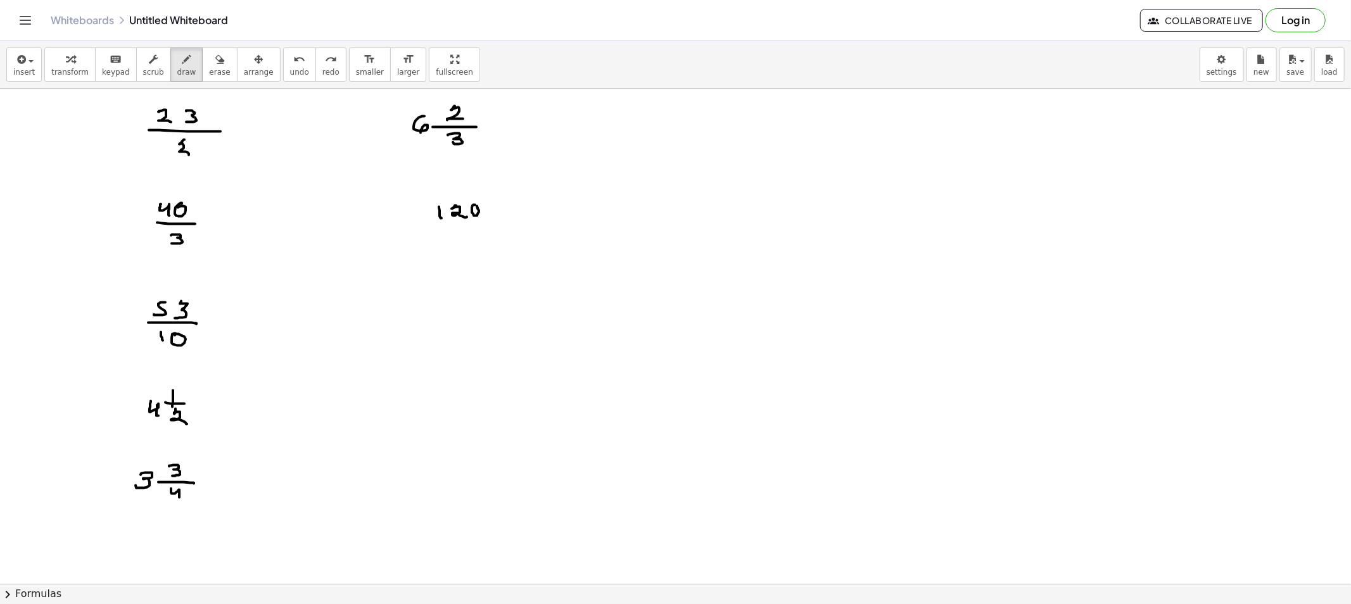
drag, startPoint x: 433, startPoint y: 225, endPoint x: 519, endPoint y: 222, distance: 86.2
drag, startPoint x: 454, startPoint y: 241, endPoint x: 467, endPoint y: 237, distance: 13.8
drag, startPoint x: 467, startPoint y: 235, endPoint x: 478, endPoint y: 245, distance: 14.8
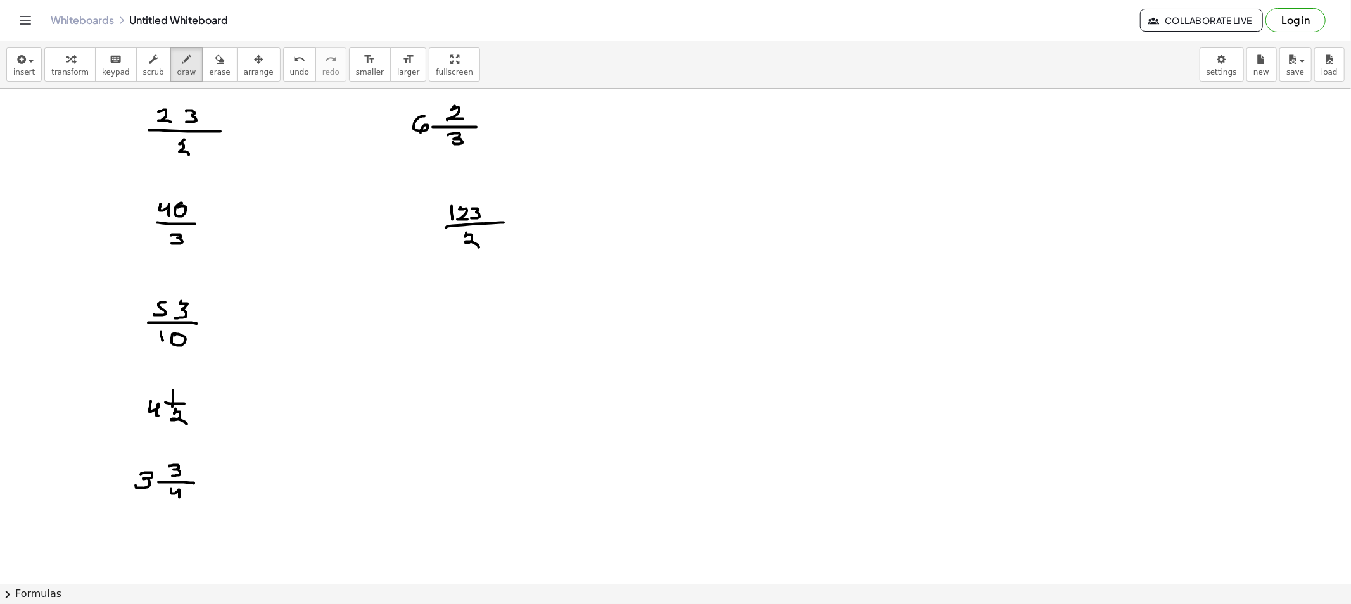
click at [177, 70] on span "draw" at bounding box center [186, 72] width 19 height 9
drag, startPoint x: 238, startPoint y: 134, endPoint x: 251, endPoint y: 138, distance: 14.0
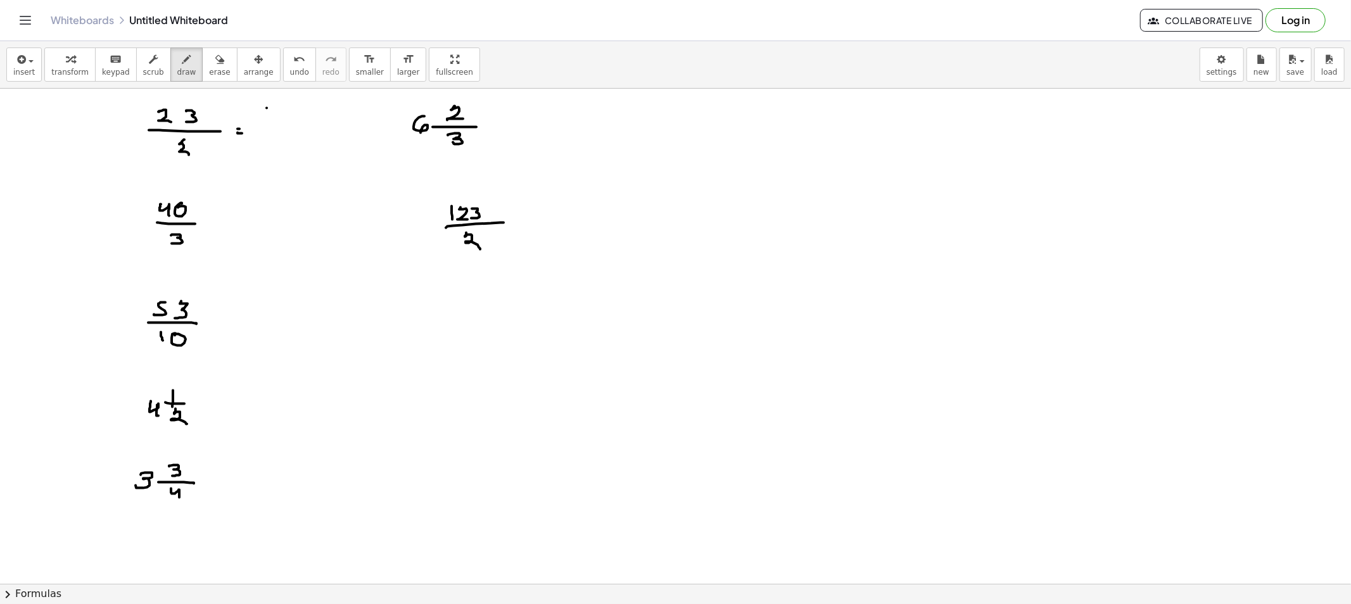
drag, startPoint x: 267, startPoint y: 108, endPoint x: 276, endPoint y: 106, distance: 9.1
drag, startPoint x: 276, startPoint y: 106, endPoint x: 269, endPoint y: 122, distance: 16.5
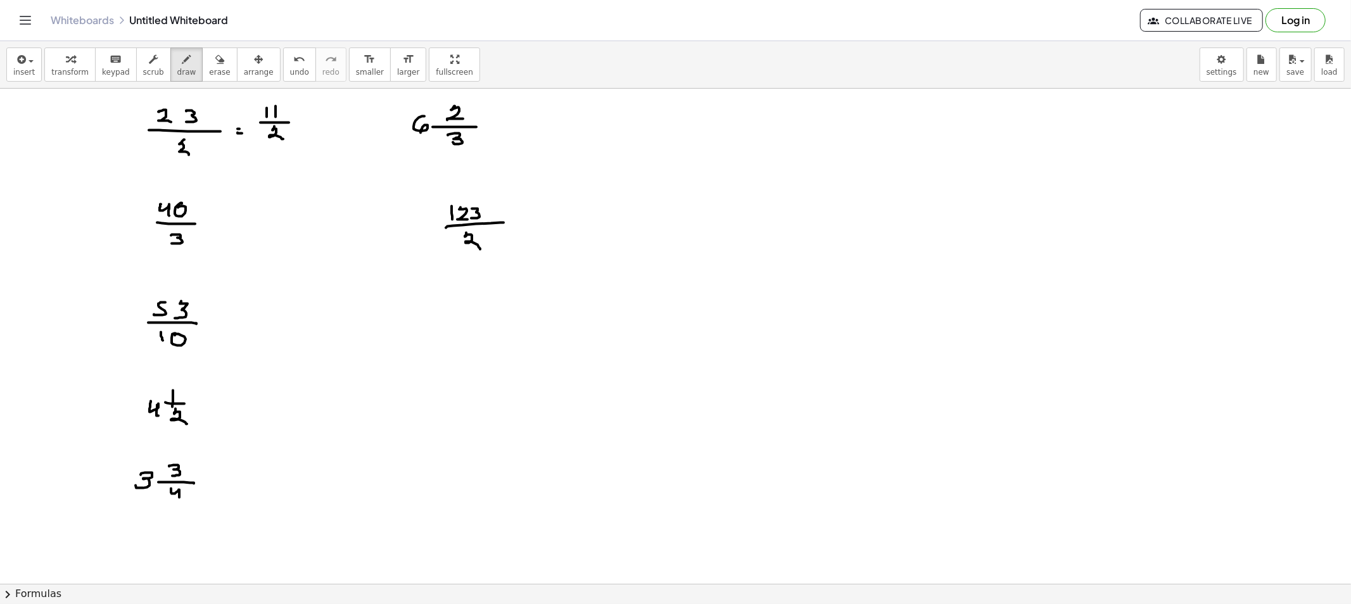
drag, startPoint x: 274, startPoint y: 127, endPoint x: 283, endPoint y: 139, distance: 15.5
drag, startPoint x: 201, startPoint y: 68, endPoint x: 212, endPoint y: 79, distance: 14.8
click at [209, 68] on span "erase" at bounding box center [219, 72] width 21 height 9
drag, startPoint x: 258, startPoint y: 99, endPoint x: 269, endPoint y: 110, distance: 15.2
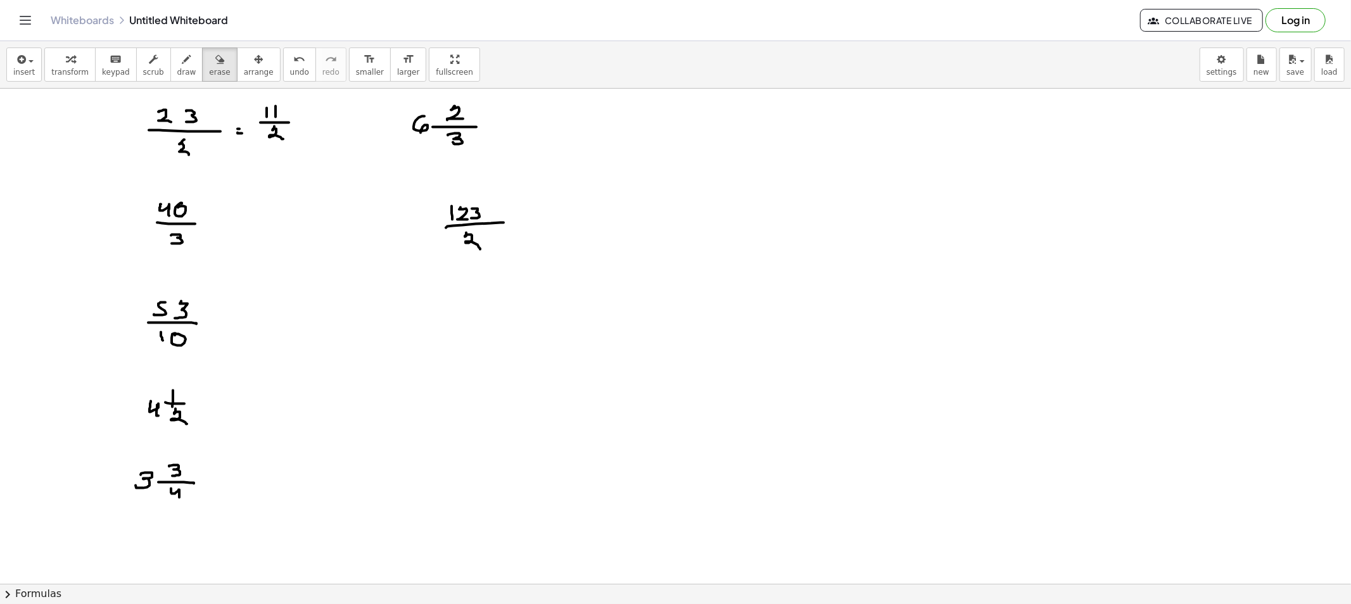
click at [177, 73] on span "draw" at bounding box center [186, 72] width 19 height 9
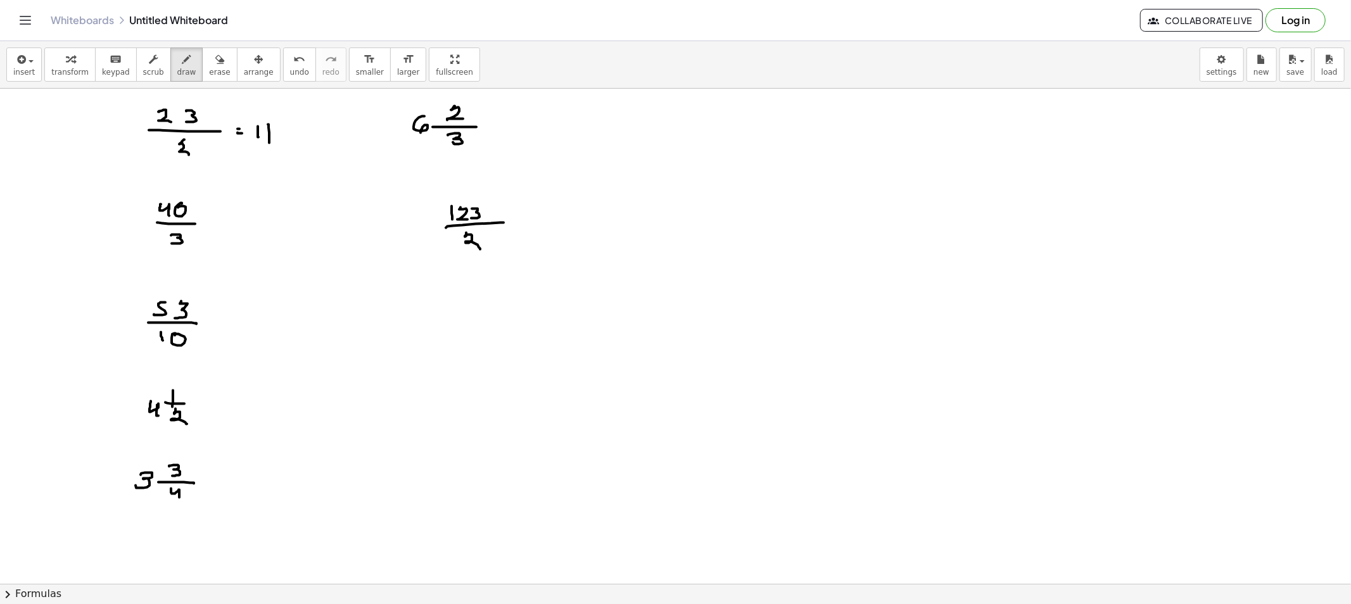
drag, startPoint x: 284, startPoint y: 110, endPoint x: 285, endPoint y: 124, distance: 13.4
drag, startPoint x: 282, startPoint y: 124, endPoint x: 291, endPoint y: 127, distance: 10.0
drag, startPoint x: 286, startPoint y: 133, endPoint x: 298, endPoint y: 144, distance: 16.1
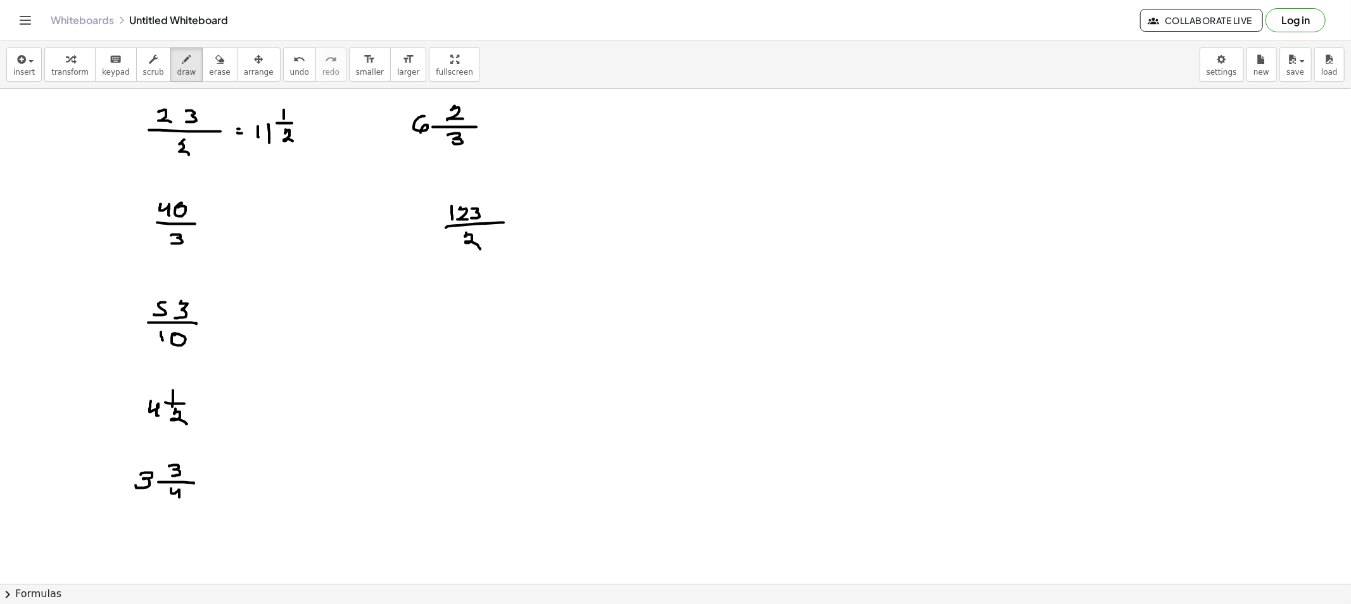
click at [209, 71] on span "erase" at bounding box center [219, 72] width 21 height 9
drag, startPoint x: 163, startPoint y: 112, endPoint x: 185, endPoint y: 220, distance: 110.6
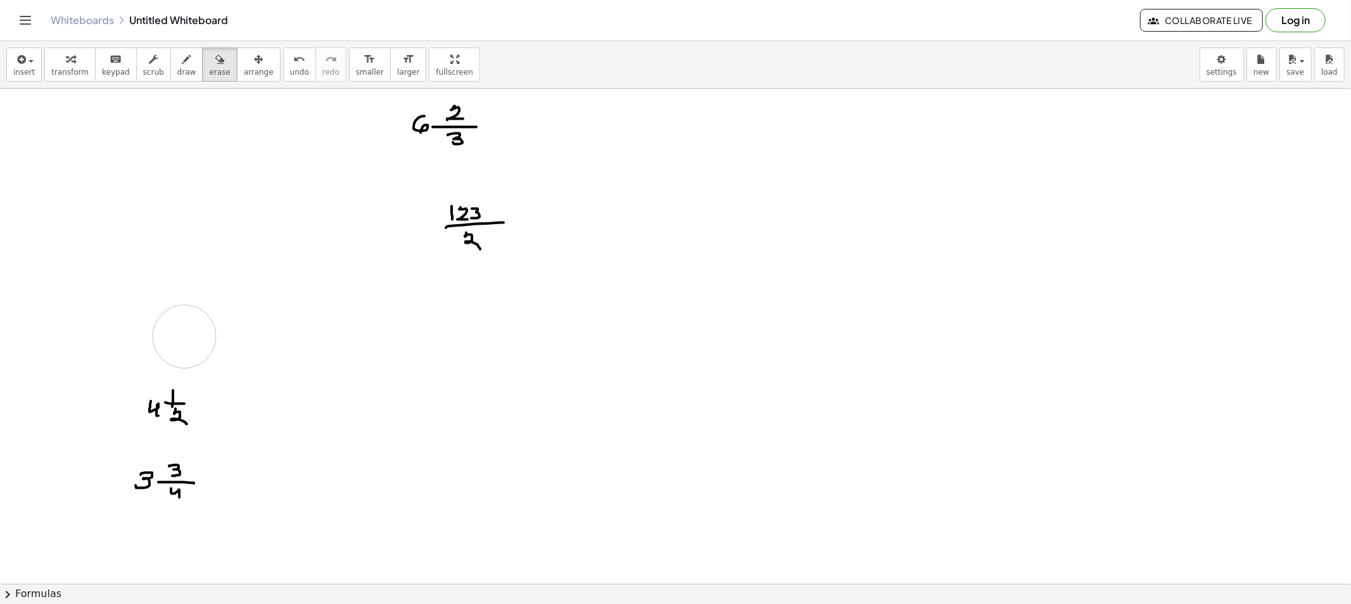
drag, startPoint x: 161, startPoint y: 321, endPoint x: 184, endPoint y: 333, distance: 25.8
drag, startPoint x: 165, startPoint y: 72, endPoint x: 203, endPoint y: 220, distance: 153.2
click at [177, 73] on span "draw" at bounding box center [186, 72] width 19 height 9
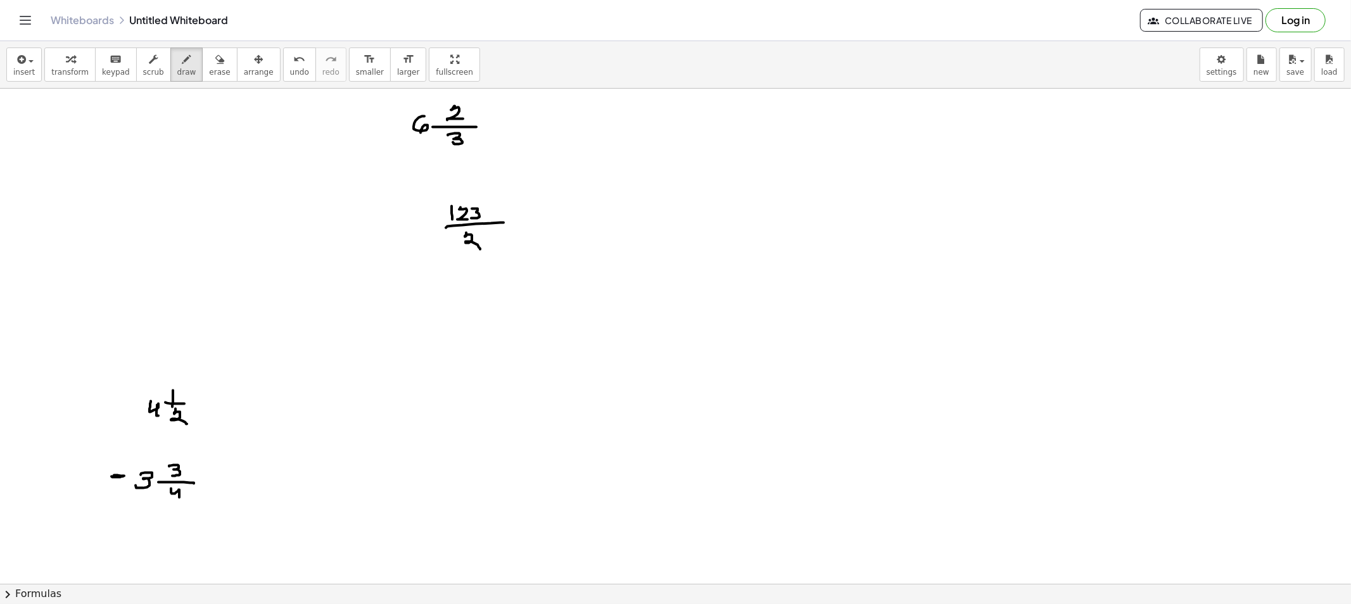
drag, startPoint x: 213, startPoint y: 483, endPoint x: 233, endPoint y: 484, distance: 20.3
drag, startPoint x: 257, startPoint y: 474, endPoint x: 262, endPoint y: 483, distance: 10.5
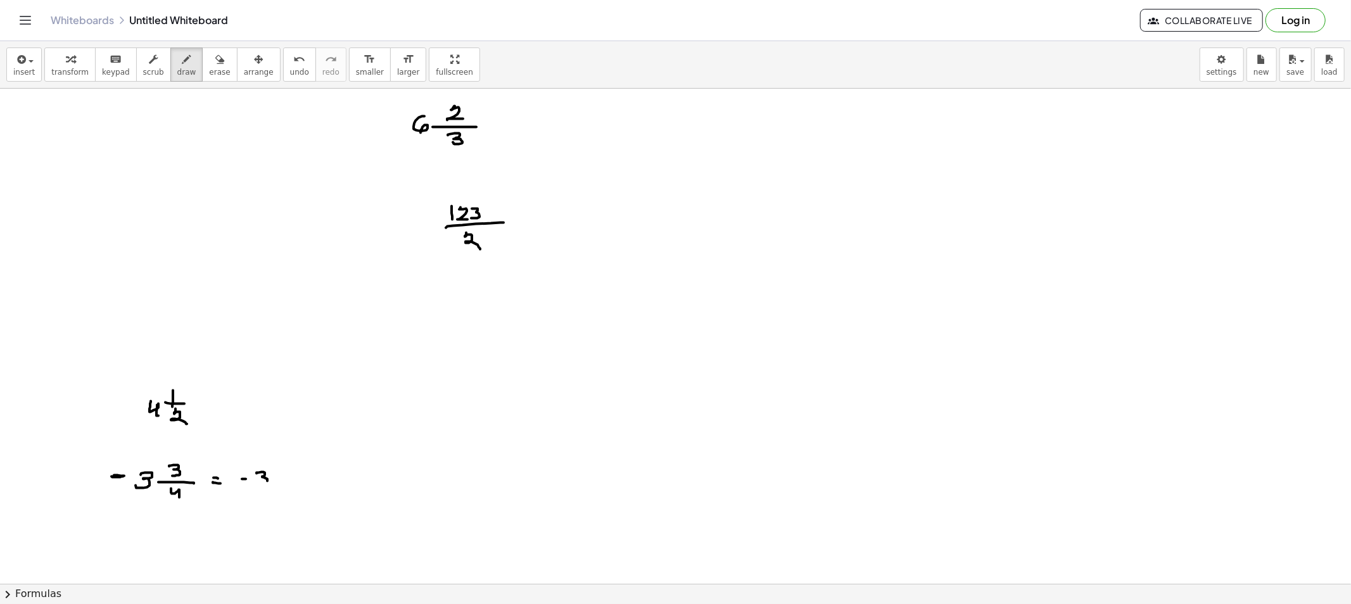
drag, startPoint x: 308, startPoint y: 464, endPoint x: 315, endPoint y: 476, distance: 13.7
drag, startPoint x: 302, startPoint y: 477, endPoint x: 313, endPoint y: 482, distance: 12.5
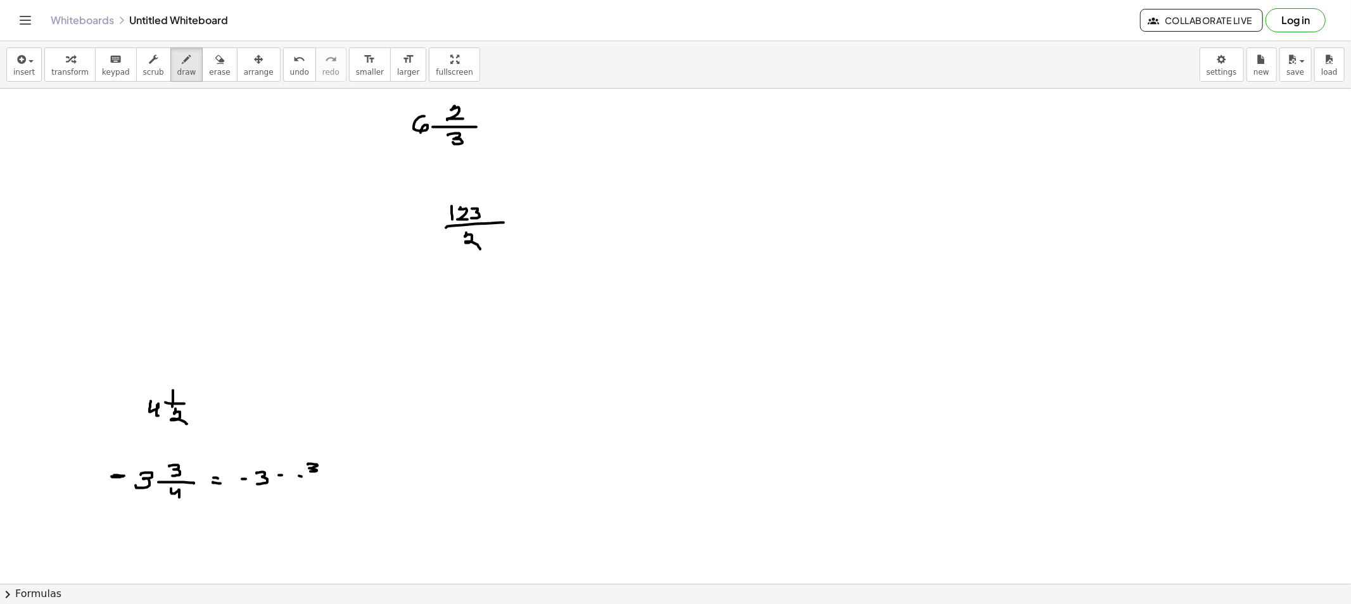
drag, startPoint x: 308, startPoint y: 483, endPoint x: 312, endPoint y: 491, distance: 9.1
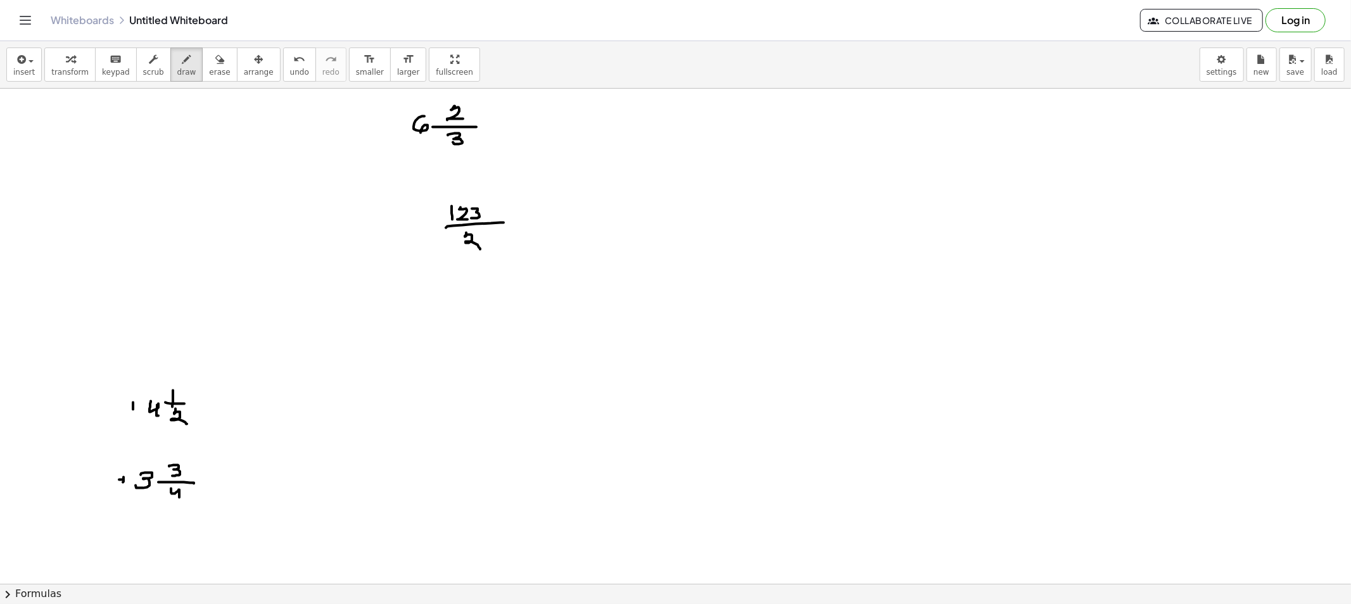
drag, startPoint x: 133, startPoint y: 403, endPoint x: 133, endPoint y: 410, distance: 7.0
drag, startPoint x: 134, startPoint y: 407, endPoint x: 139, endPoint y: 416, distance: 10.2
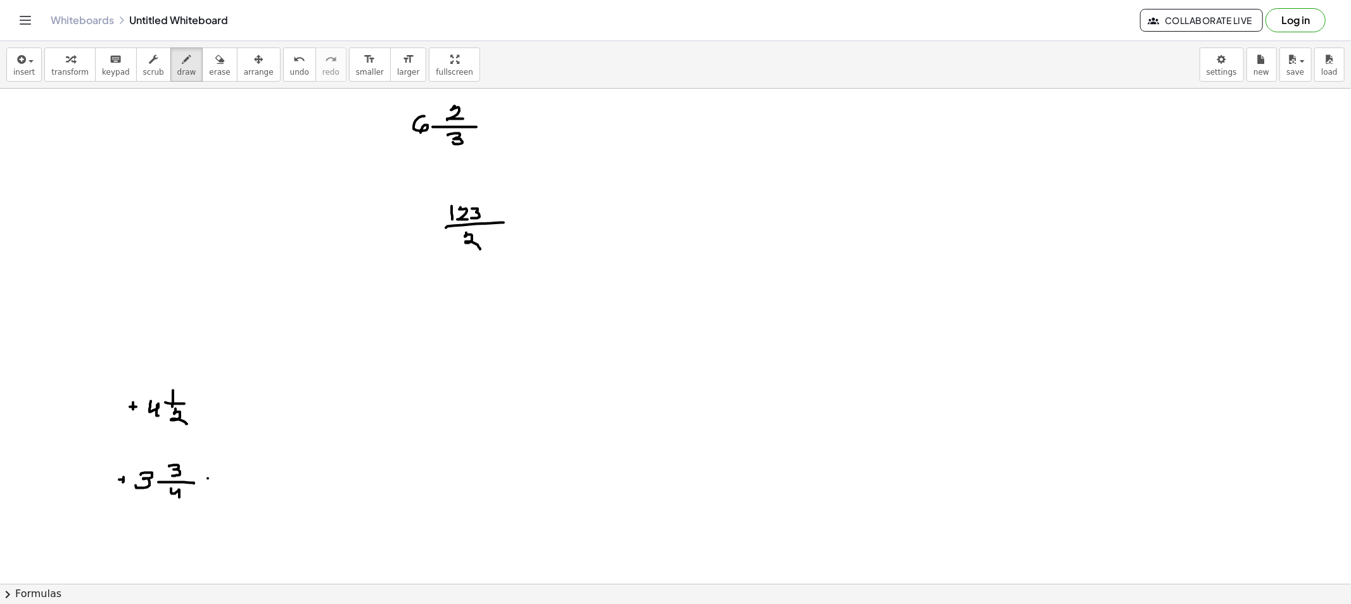
drag, startPoint x: 210, startPoint y: 483, endPoint x: 217, endPoint y: 484, distance: 7.0
drag, startPoint x: 248, startPoint y: 474, endPoint x: 262, endPoint y: 479, distance: 15.6
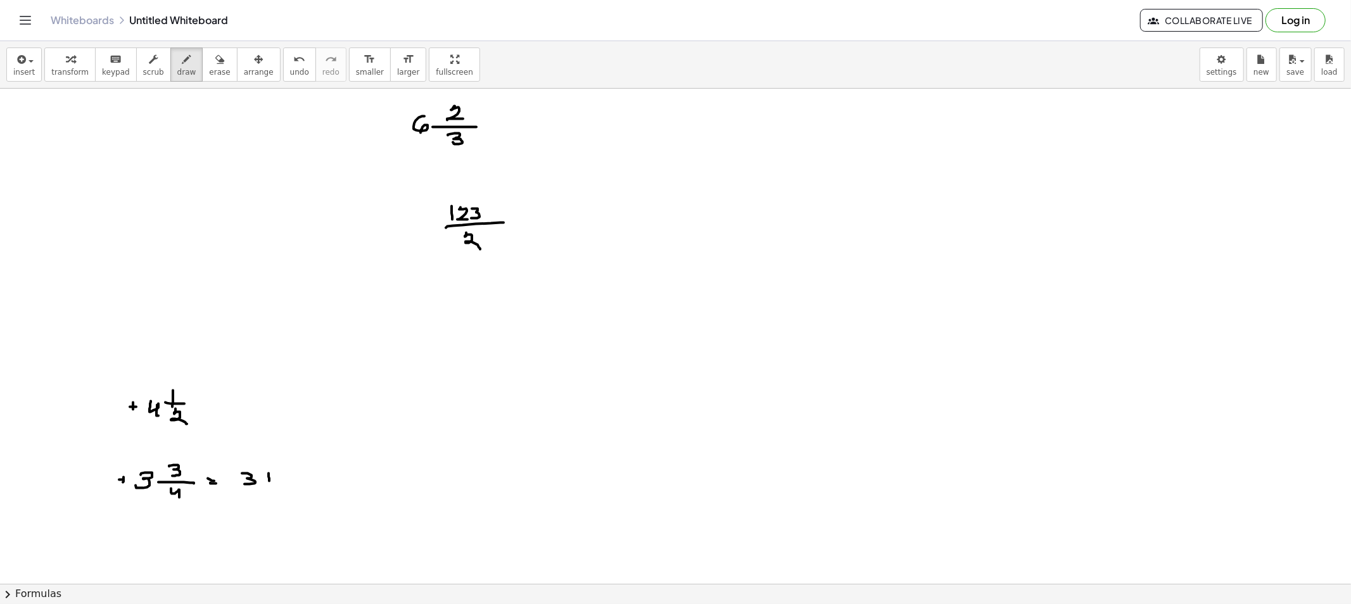
drag, startPoint x: 267, startPoint y: 479, endPoint x: 279, endPoint y: 479, distance: 11.4
drag, startPoint x: 296, startPoint y: 466, endPoint x: 299, endPoint y: 476, distance: 10.4
drag, startPoint x: 290, startPoint y: 480, endPoint x: 317, endPoint y: 481, distance: 27.3
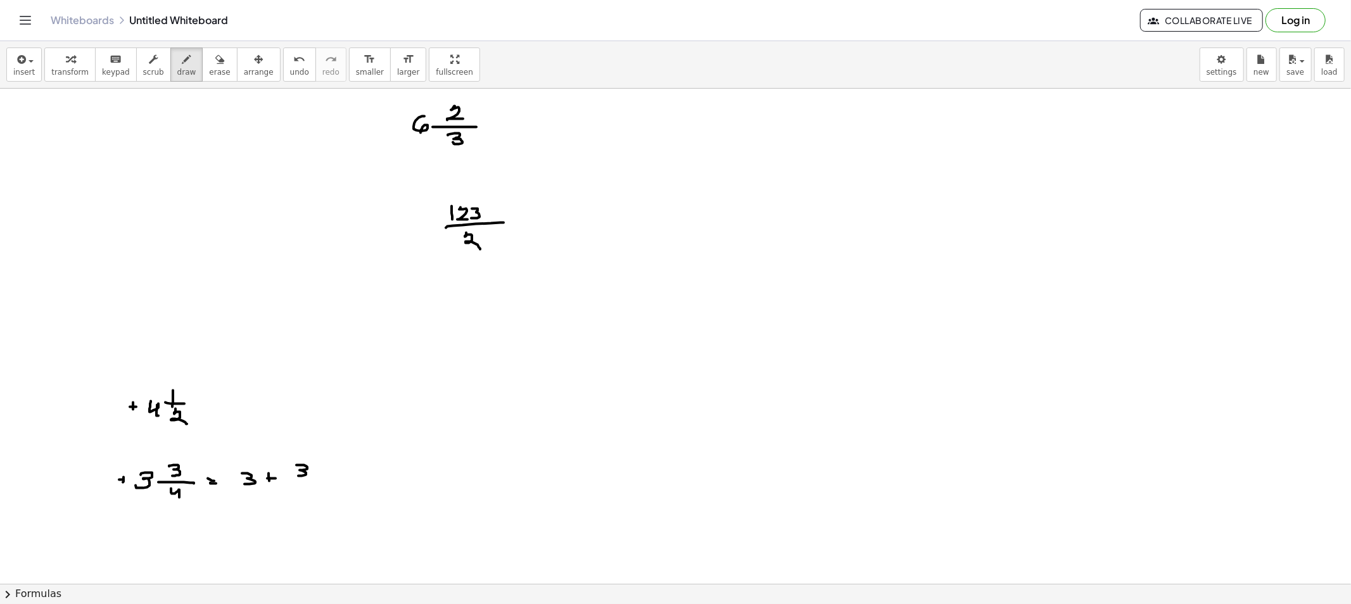
drag, startPoint x: 302, startPoint y: 488, endPoint x: 315, endPoint y: 496, distance: 16.2
click at [203, 79] on button "erase" at bounding box center [219, 65] width 35 height 34
drag, startPoint x: 332, startPoint y: 488, endPoint x: 242, endPoint y: 483, distance: 90.1
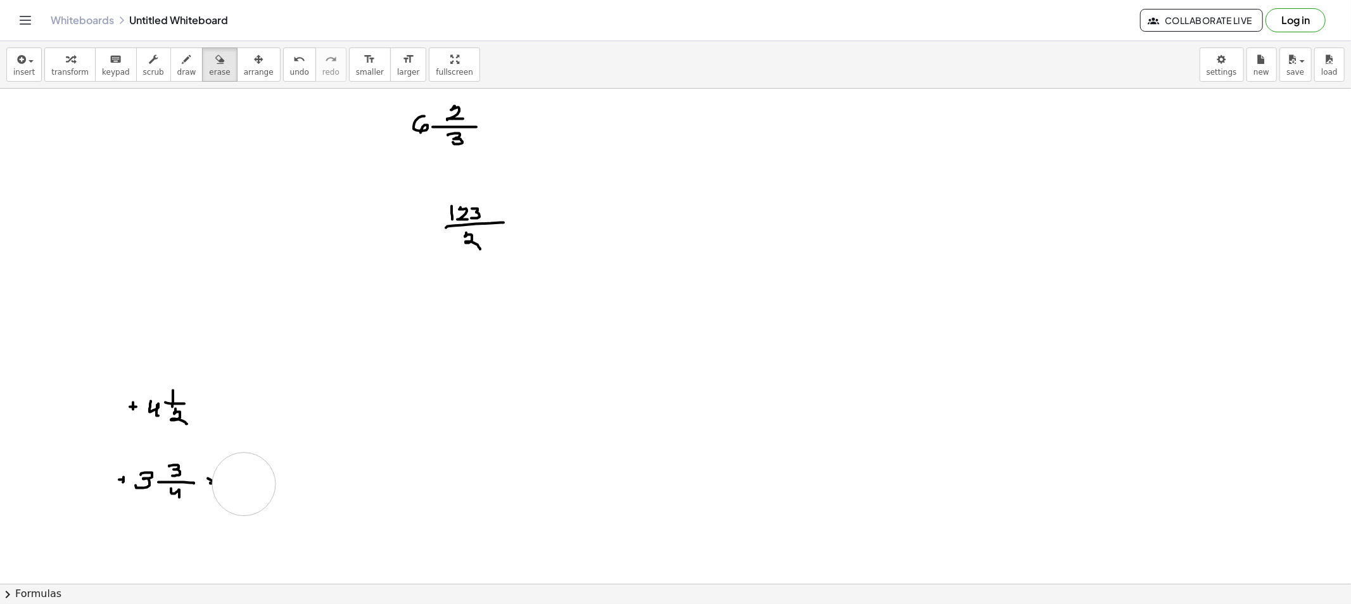
click at [182, 54] on icon "button" at bounding box center [186, 59] width 9 height 15
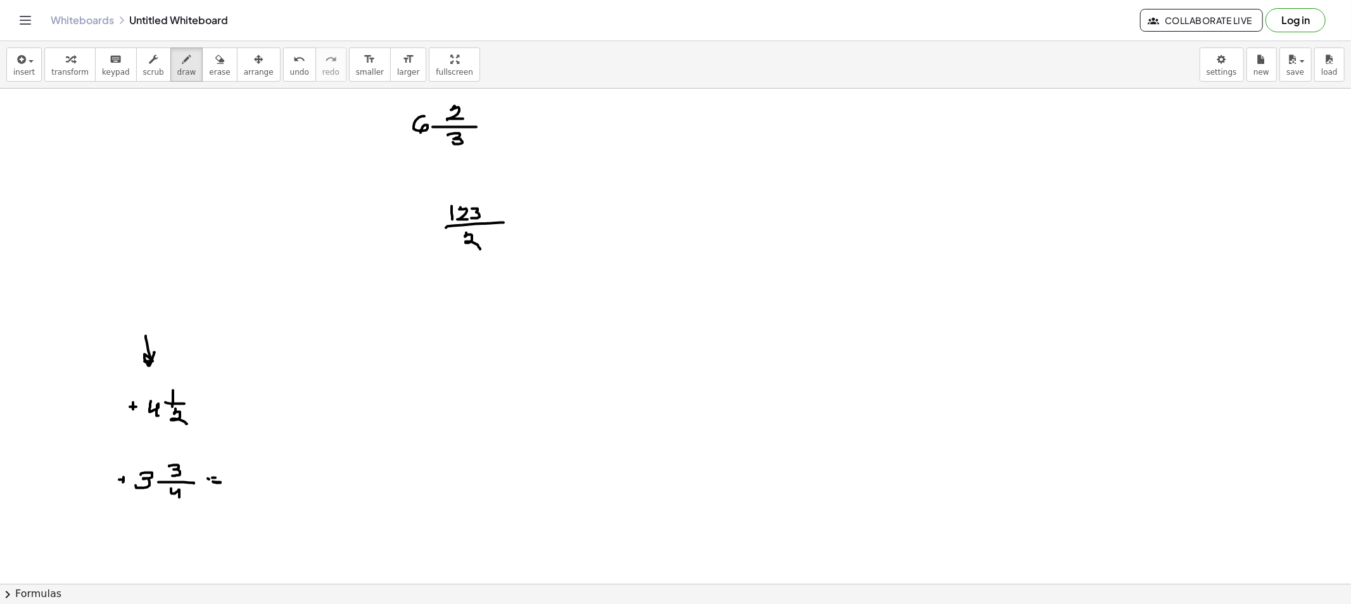
drag, startPoint x: 147, startPoint y: 343, endPoint x: 155, endPoint y: 353, distance: 12.2
drag, startPoint x: 200, startPoint y: 400, endPoint x: 208, endPoint y: 400, distance: 7.6
drag, startPoint x: 203, startPoint y: 404, endPoint x: 213, endPoint y: 404, distance: 10.1
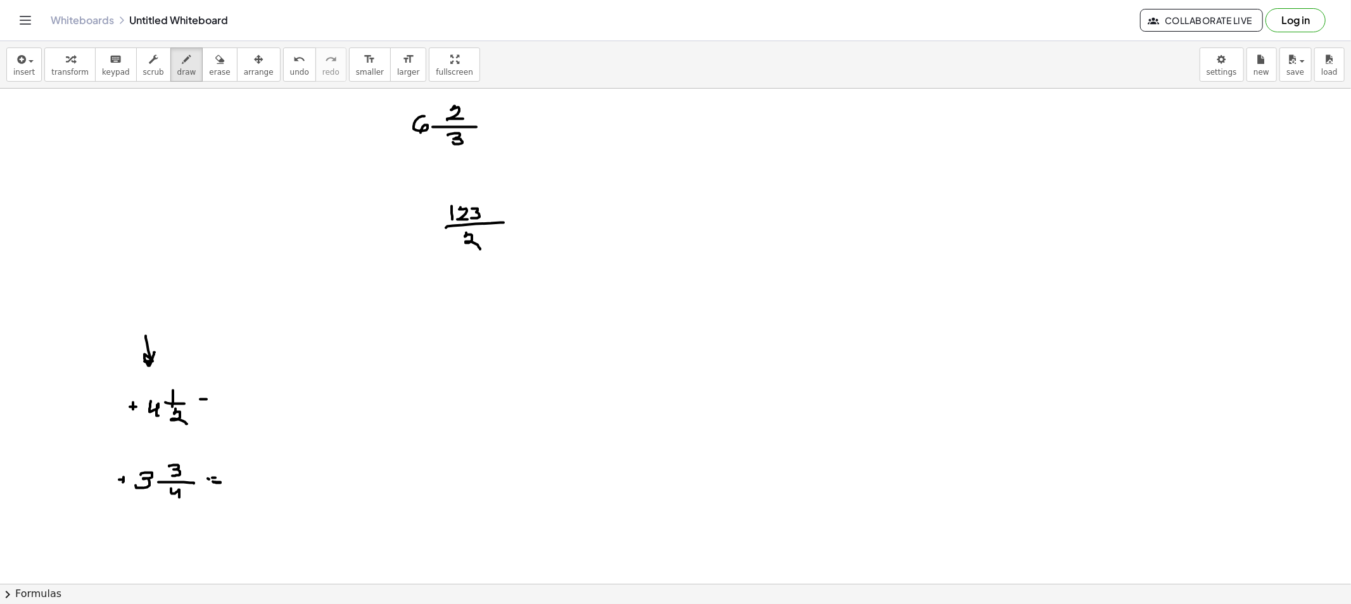
click at [202, 66] on button "erase" at bounding box center [219, 65] width 35 height 34
drag, startPoint x: 143, startPoint y: 400, endPoint x: 178, endPoint y: 380, distance: 40.9
click at [156, 63] on button "scrub" at bounding box center [153, 65] width 35 height 34
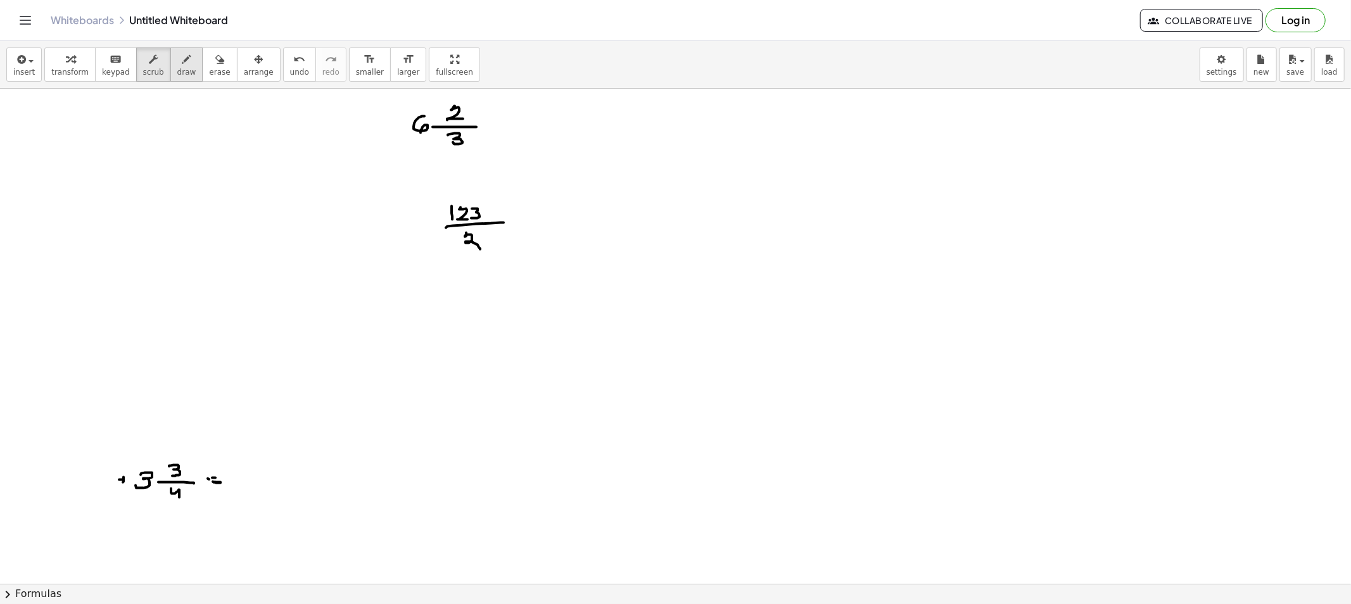
click at [185, 74] on button "draw" at bounding box center [186, 65] width 33 height 34
drag, startPoint x: 407, startPoint y: 214, endPoint x: 422, endPoint y: 215, distance: 15.9
drag, startPoint x: 415, startPoint y: 248, endPoint x: 444, endPoint y: 252, distance: 29.4
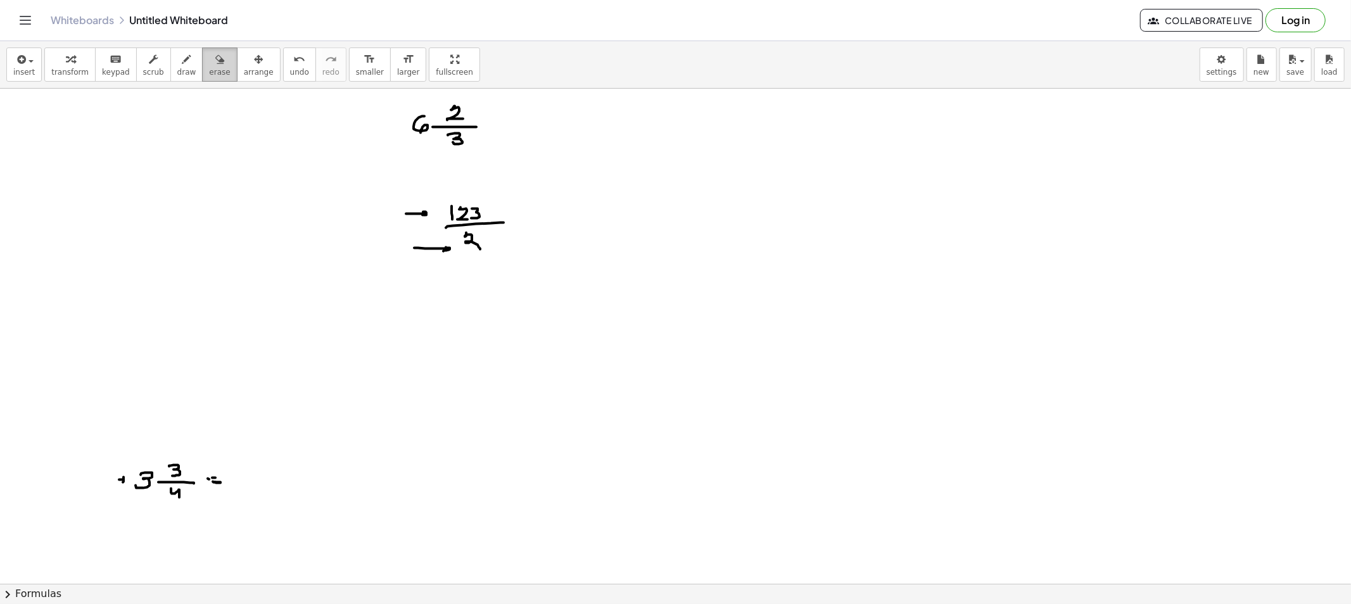
click at [202, 67] on button "erase" at bounding box center [219, 65] width 35 height 34
drag, startPoint x: 376, startPoint y: 198, endPoint x: 421, endPoint y: 260, distance: 77.2
click at [178, 68] on span "draw" at bounding box center [186, 72] width 19 height 9
drag, startPoint x: 464, startPoint y: 178, endPoint x: 466, endPoint y: 190, distance: 12.1
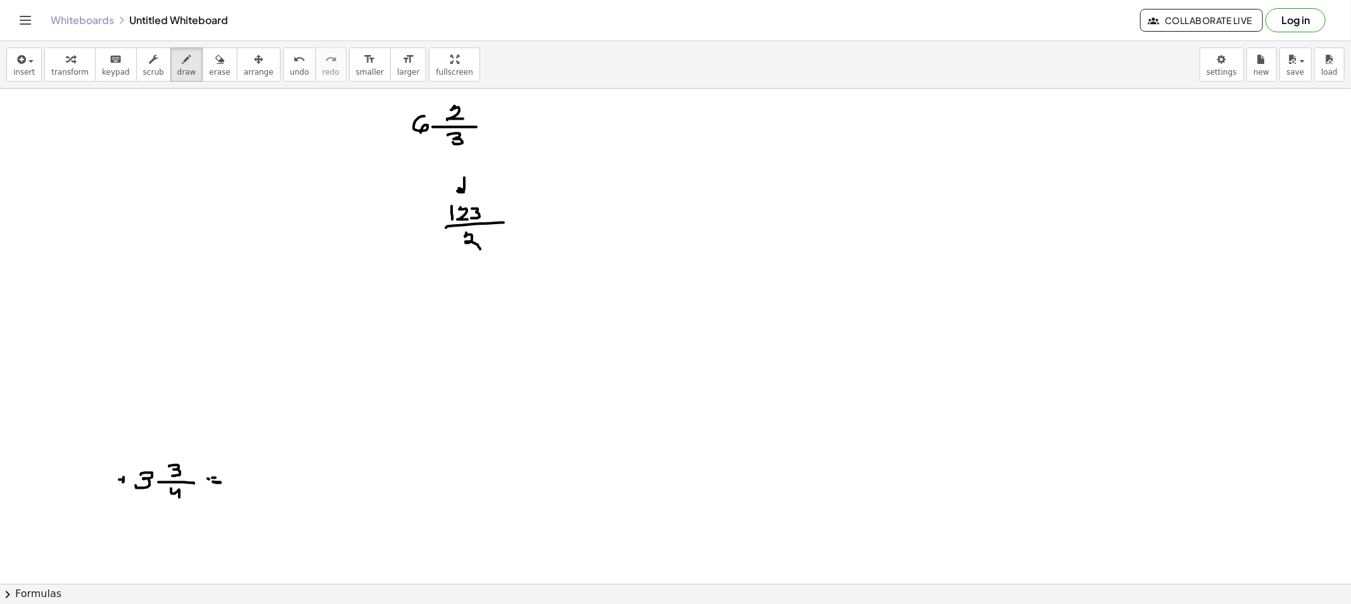
drag, startPoint x: 518, startPoint y: 187, endPoint x: 516, endPoint y: 194, distance: 6.8
click at [217, 71] on button "erase" at bounding box center [219, 65] width 35 height 34
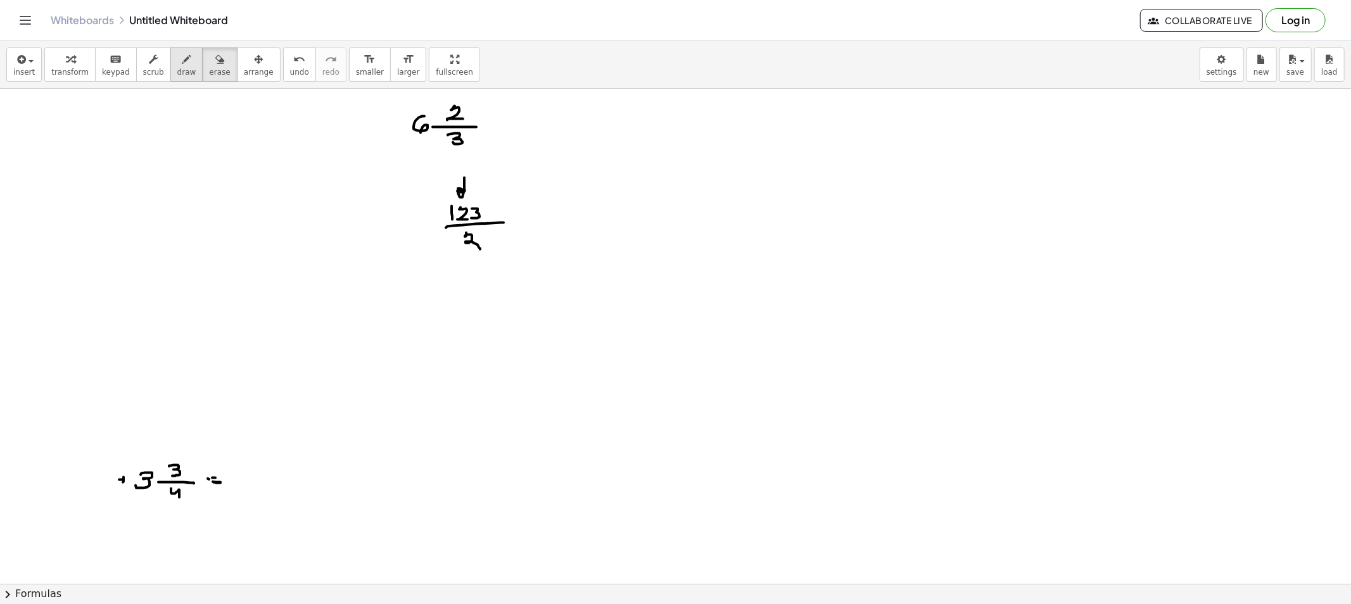
click at [175, 77] on button "draw" at bounding box center [186, 65] width 33 height 34
click at [177, 72] on span "draw" at bounding box center [186, 72] width 19 height 9
drag, startPoint x: 199, startPoint y: 68, endPoint x: 162, endPoint y: 405, distance: 339.0
click at [198, 84] on div "insert select one: Math Expression Function Text Youtube Video Graphing Geometr…" at bounding box center [675, 65] width 1351 height 48
drag, startPoint x: 95, startPoint y: 476, endPoint x: 440, endPoint y: 121, distance: 494.5
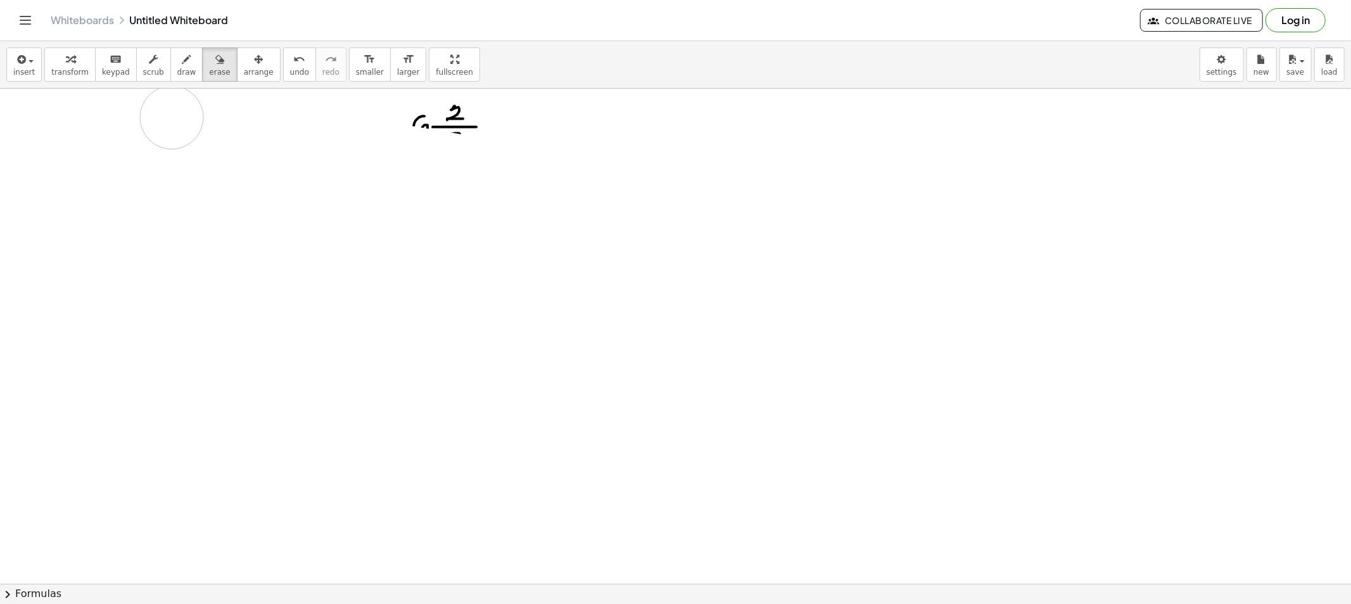
drag, startPoint x: 451, startPoint y: 110, endPoint x: 428, endPoint y: 111, distance: 23.5
drag, startPoint x: 428, startPoint y: 111, endPoint x: 426, endPoint y: 156, distance: 45.0
